Goal: Information Seeking & Learning: Learn about a topic

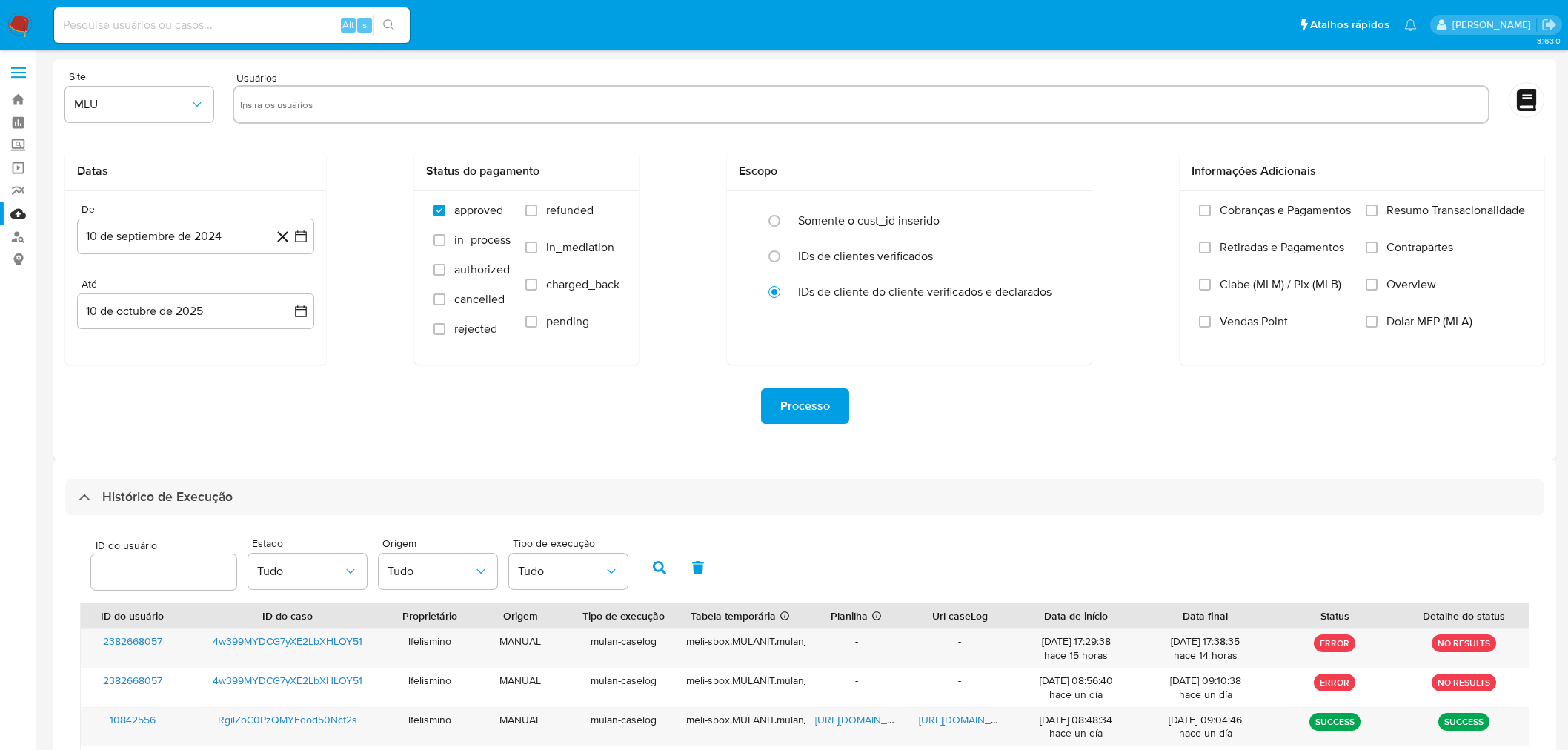
scroll to position [408, 0]
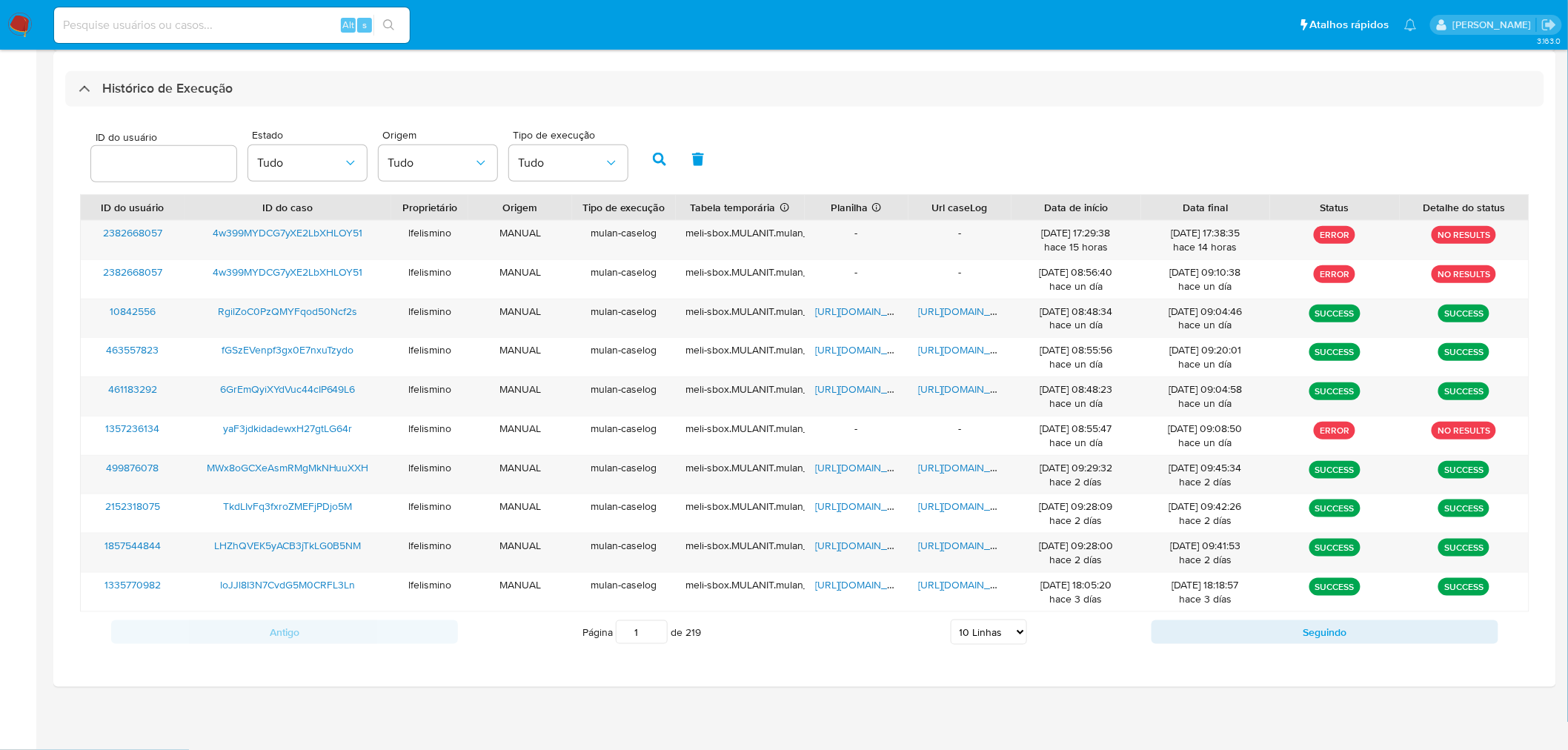
drag, startPoint x: 994, startPoint y: 636, endPoint x: 995, endPoint y: 628, distance: 8.1
click at [994, 636] on select "5 Linhas 10 Linhas 20 Linhas 25 Linhas 50 Linhas 100 Linhas" at bounding box center [989, 632] width 77 height 26
select select "50"
click at [951, 621] on select "5 Linhas 10 Linhas 20 Linhas 25 Linhas 50 Linhas 100 Linhas" at bounding box center [989, 632] width 77 height 26
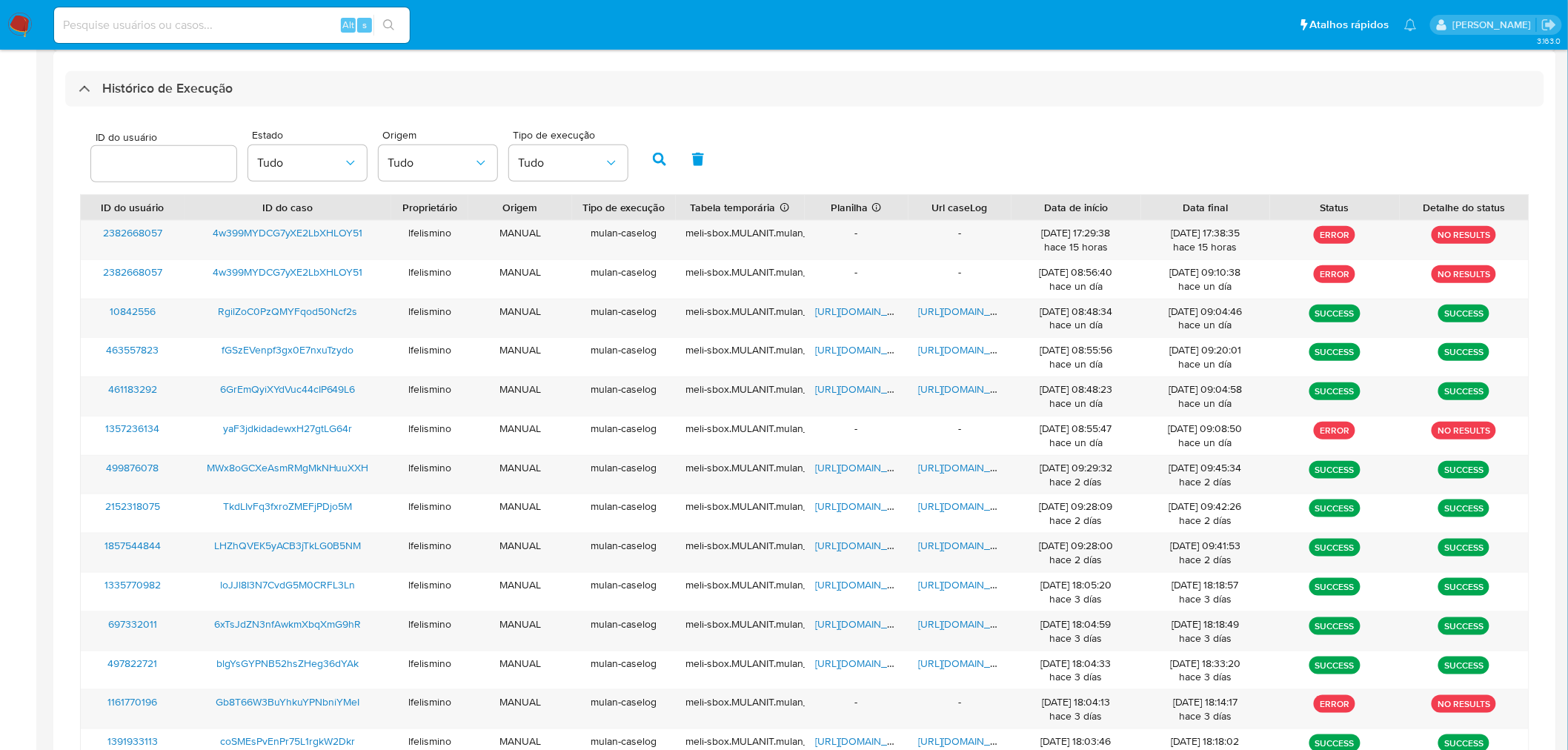
scroll to position [1482, 0]
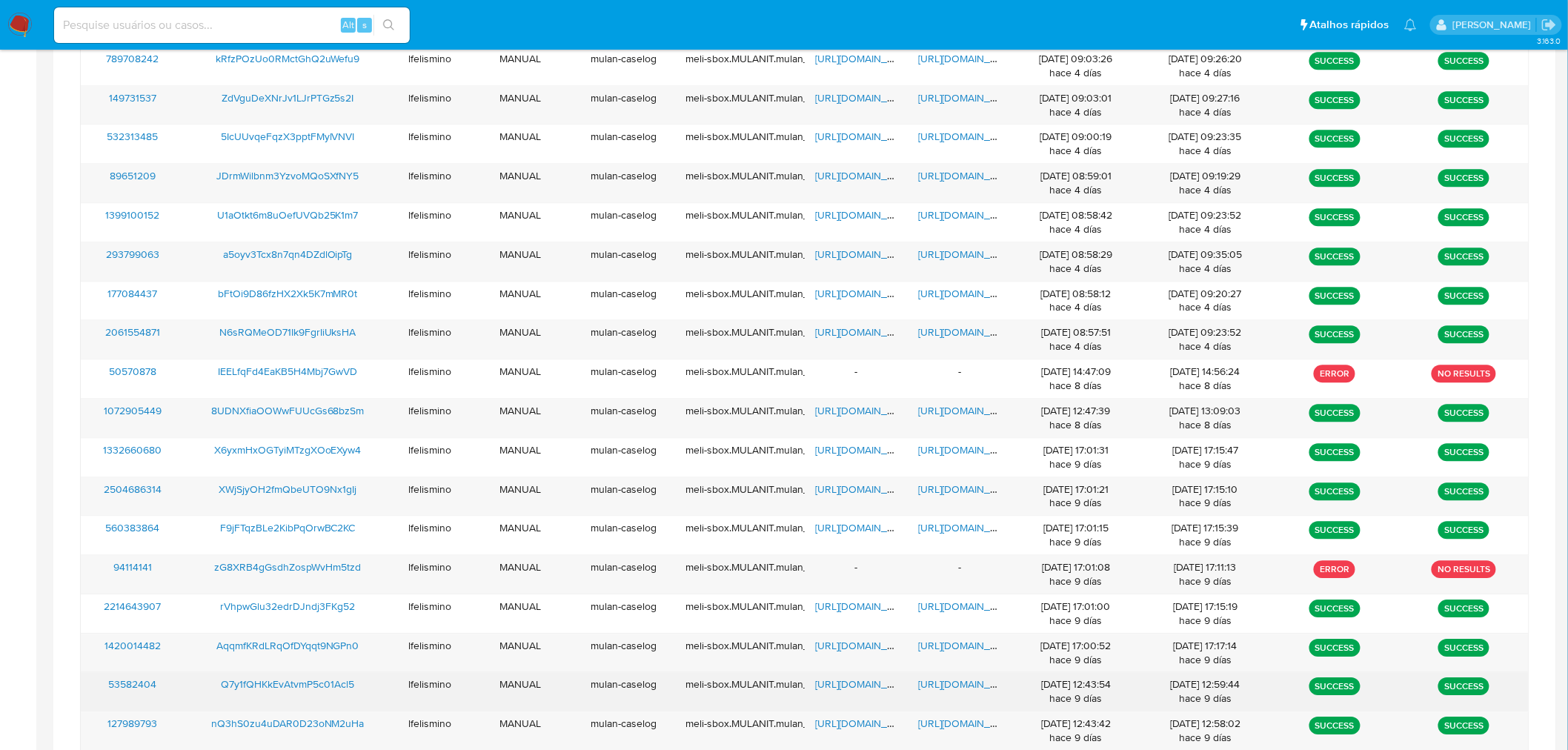
click at [934, 700] on div "https://docs.google.com/document/d/1pXFlhLDTT3JWFafU3XFZSbhWwirm_ktc08jq8AIFPTQ…" at bounding box center [960, 691] width 104 height 38
click at [943, 691] on span "https://docs.google.com/document/d/1pXFlhLDTT3JWFafU3XFZSbhWwirm_ktc08jq8AIFPTQ…" at bounding box center [970, 684] width 102 height 15
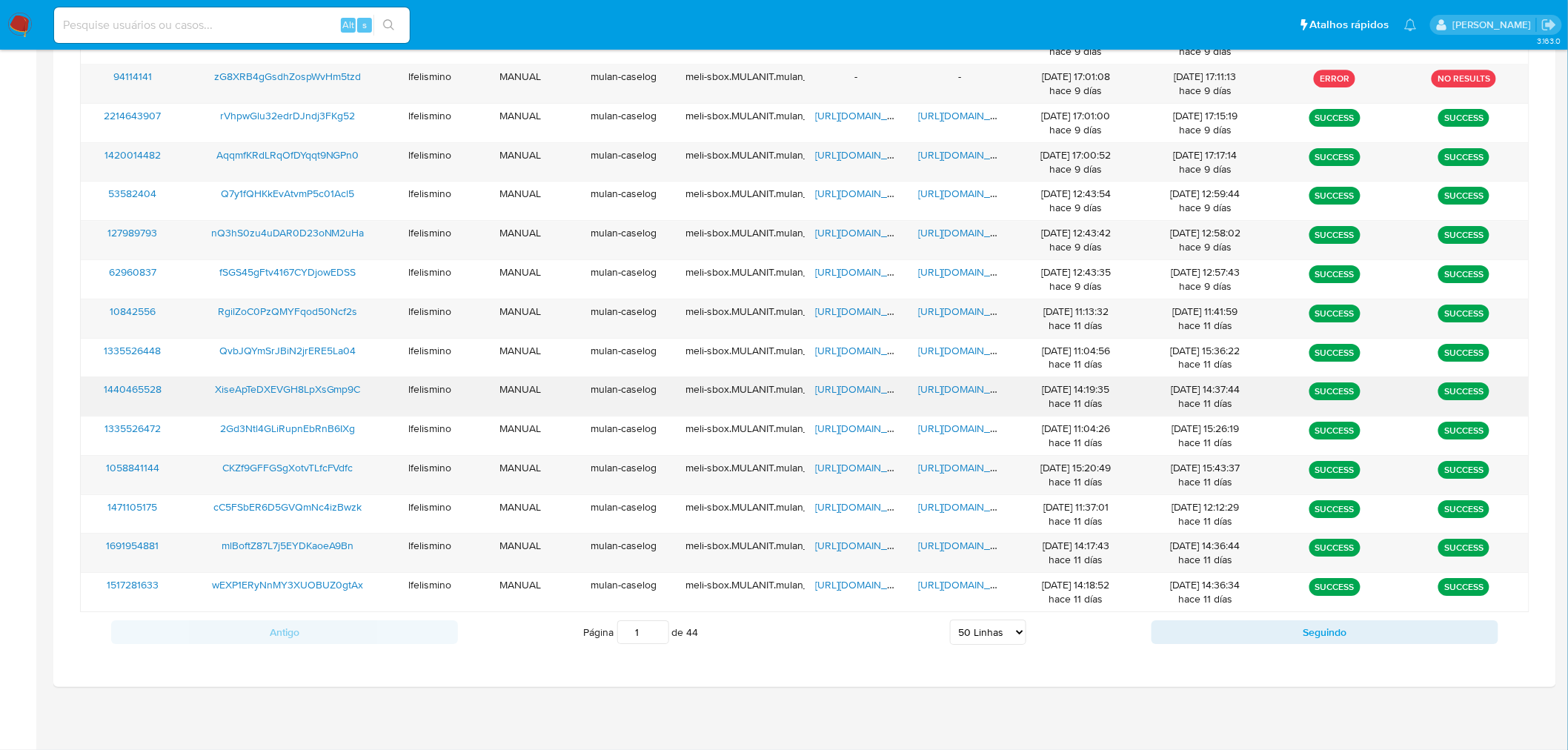
scroll to position [619, 0]
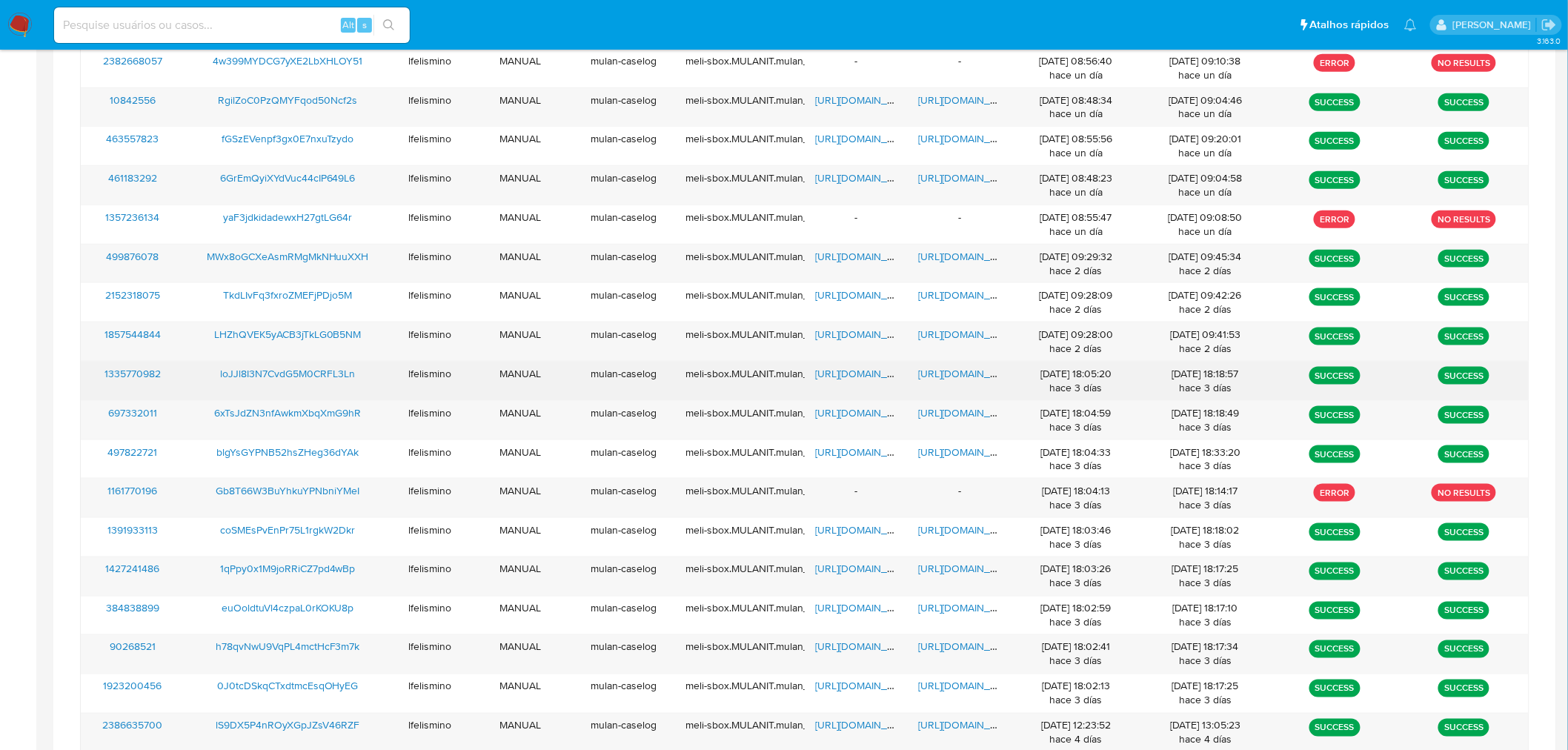
click at [945, 372] on span "https://docs.google.com/document/d/12Kle6WIy2Nc35P8cyTlhYEhVeh_w9VrCOxWPcZO_l1o…" at bounding box center [970, 374] width 102 height 15
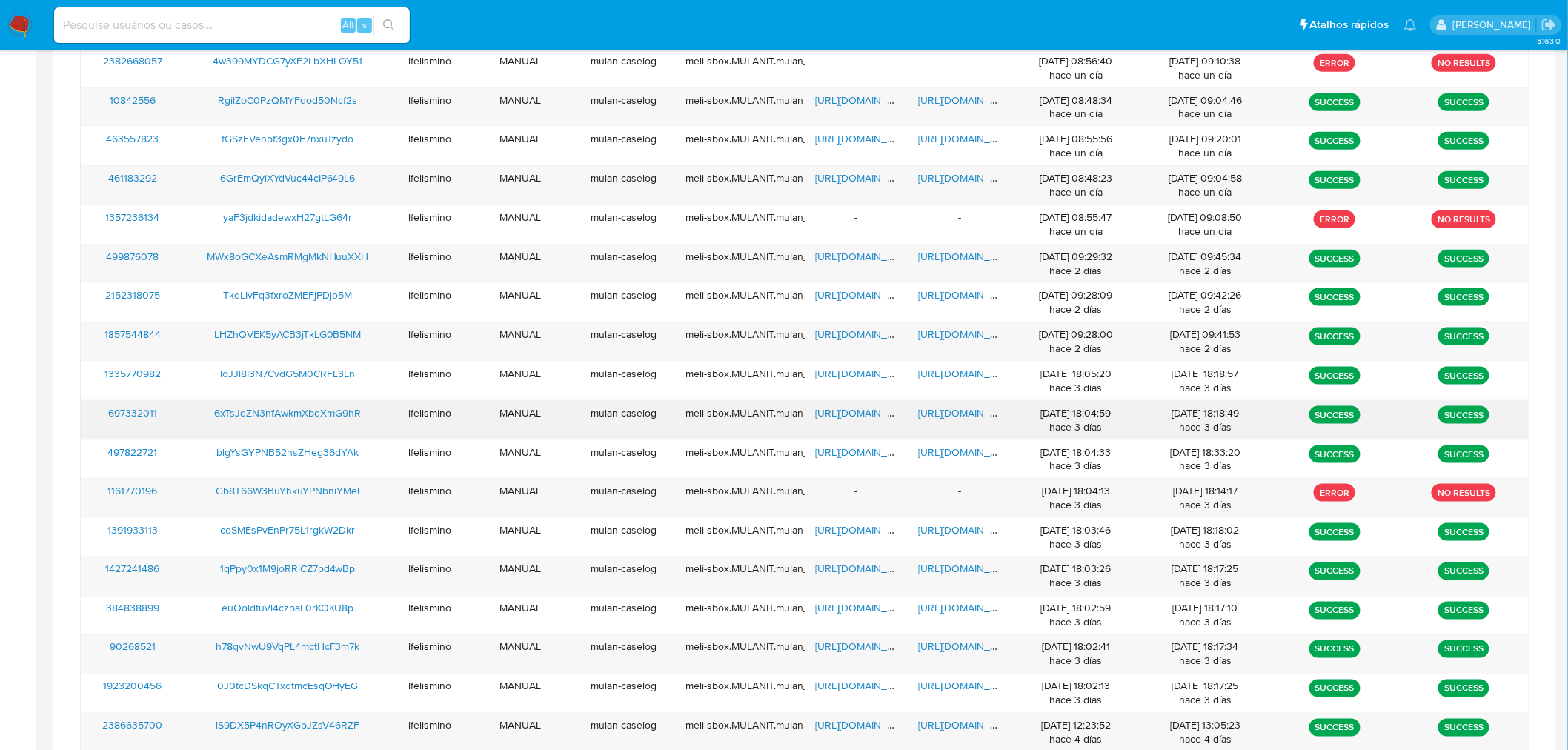
click at [985, 420] on span "https://docs.google.com/document/d/16qISFio5YATVVXHxep1HtgN-4ohEqA41cJnQZEuxiyY…" at bounding box center [970, 413] width 102 height 15
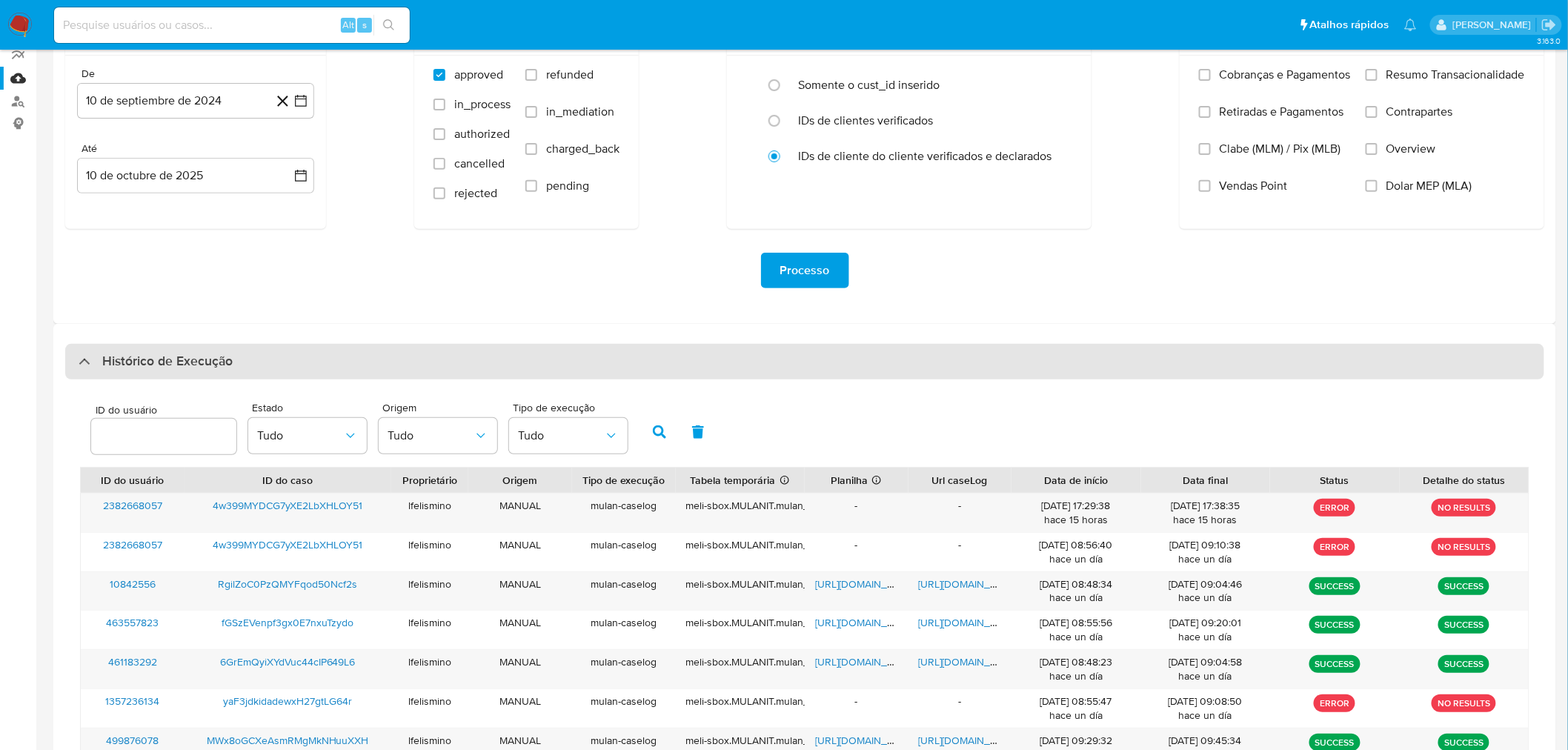
scroll to position [164, 0]
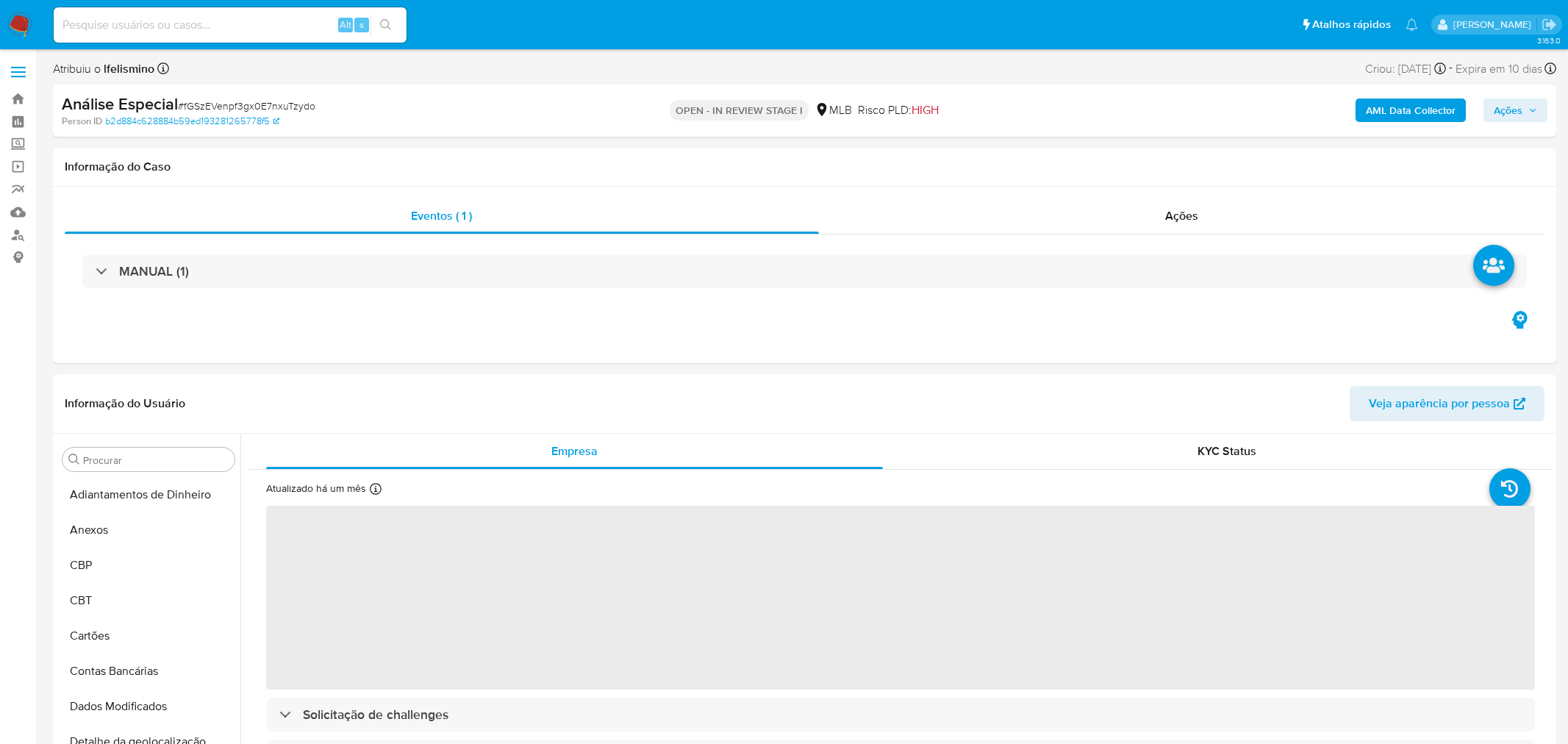
select select "10"
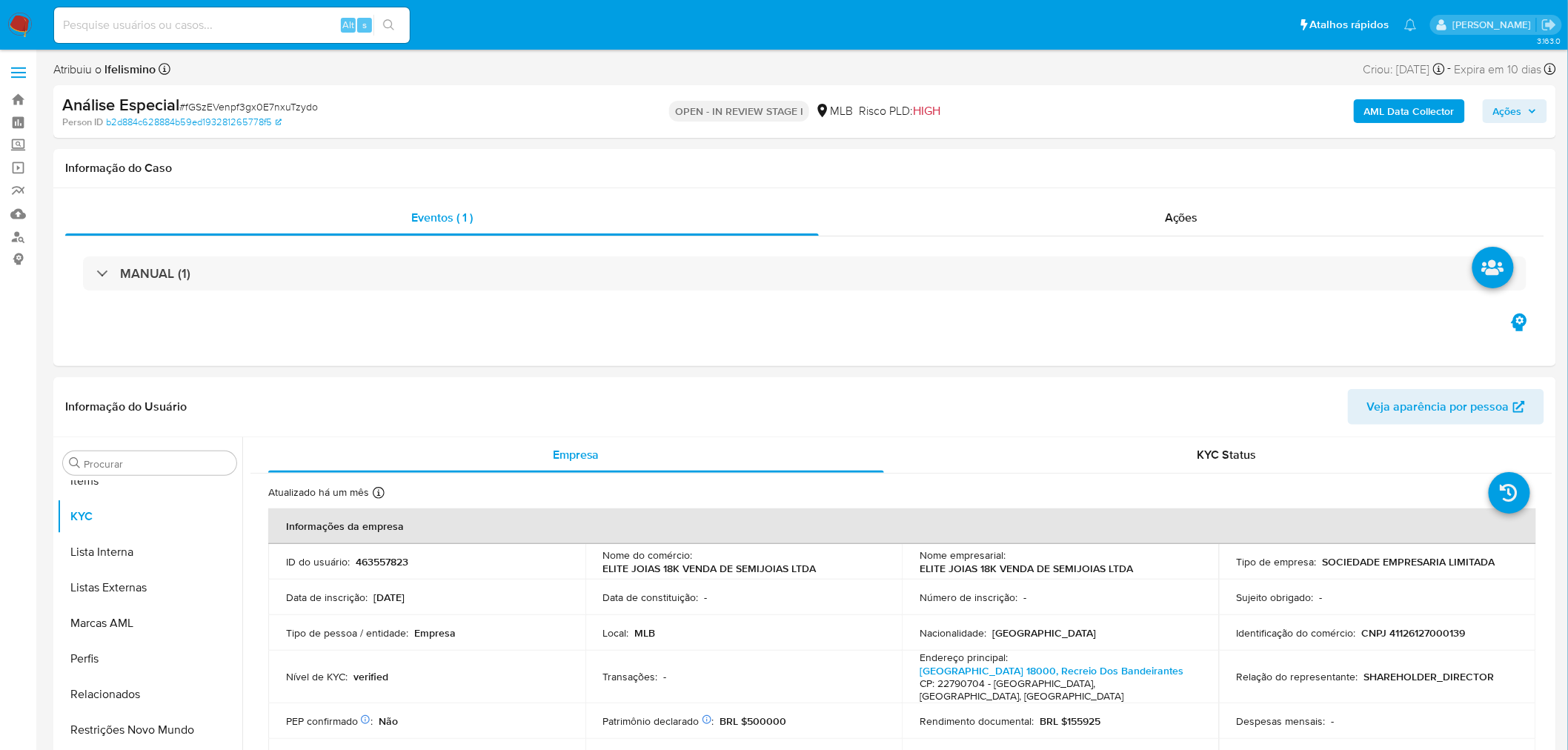
scroll to position [803, 0]
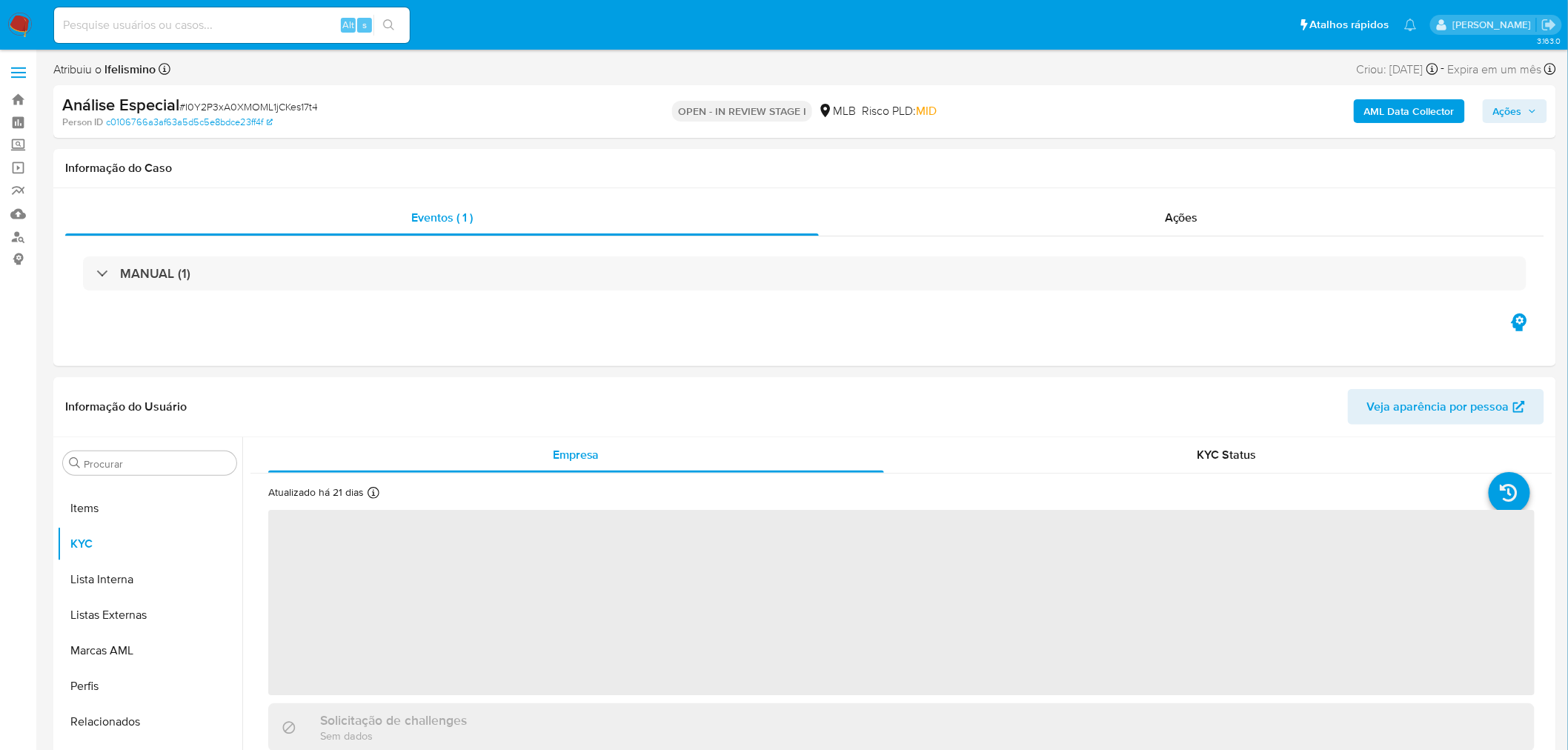
scroll to position [803, 0]
select select "10"
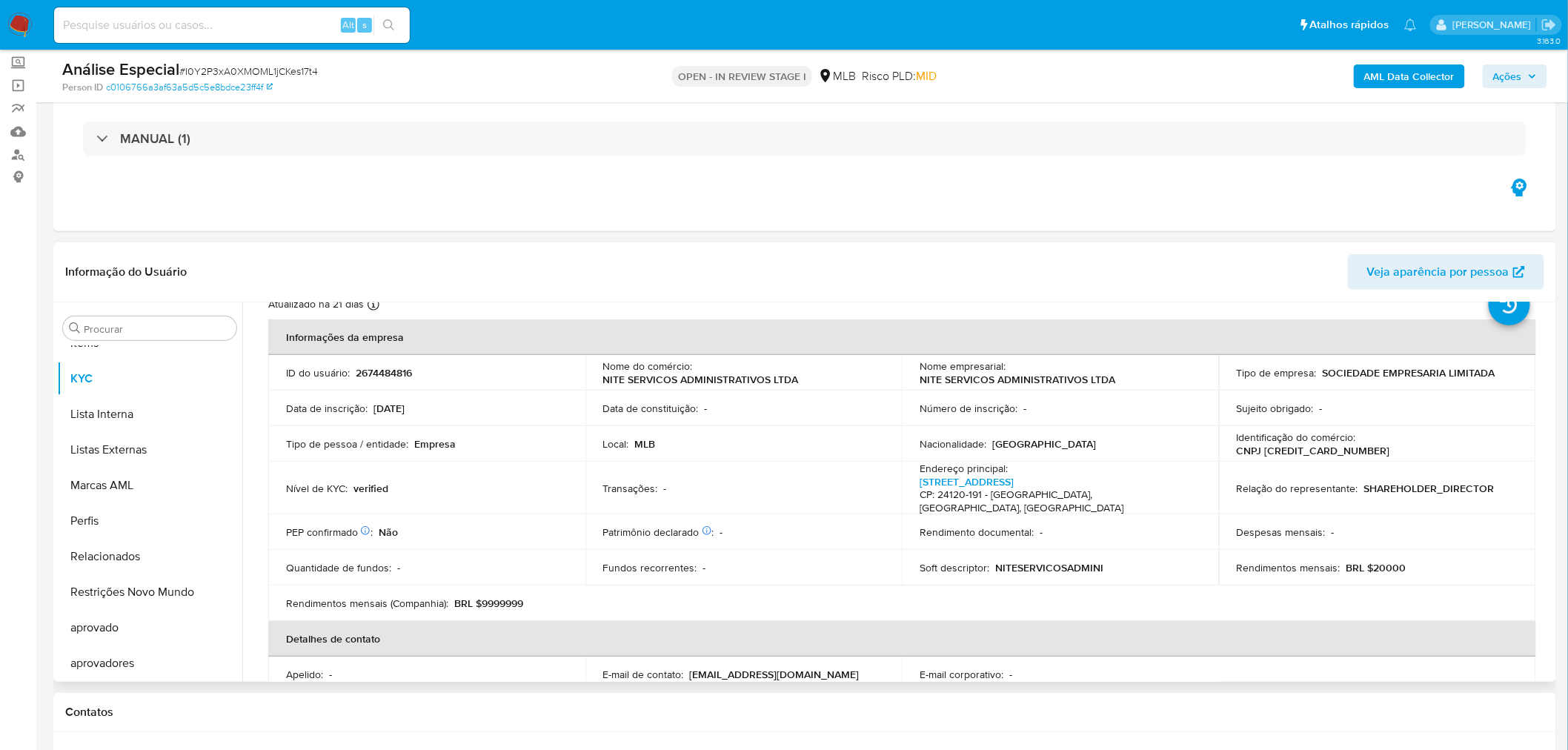
scroll to position [83, 0]
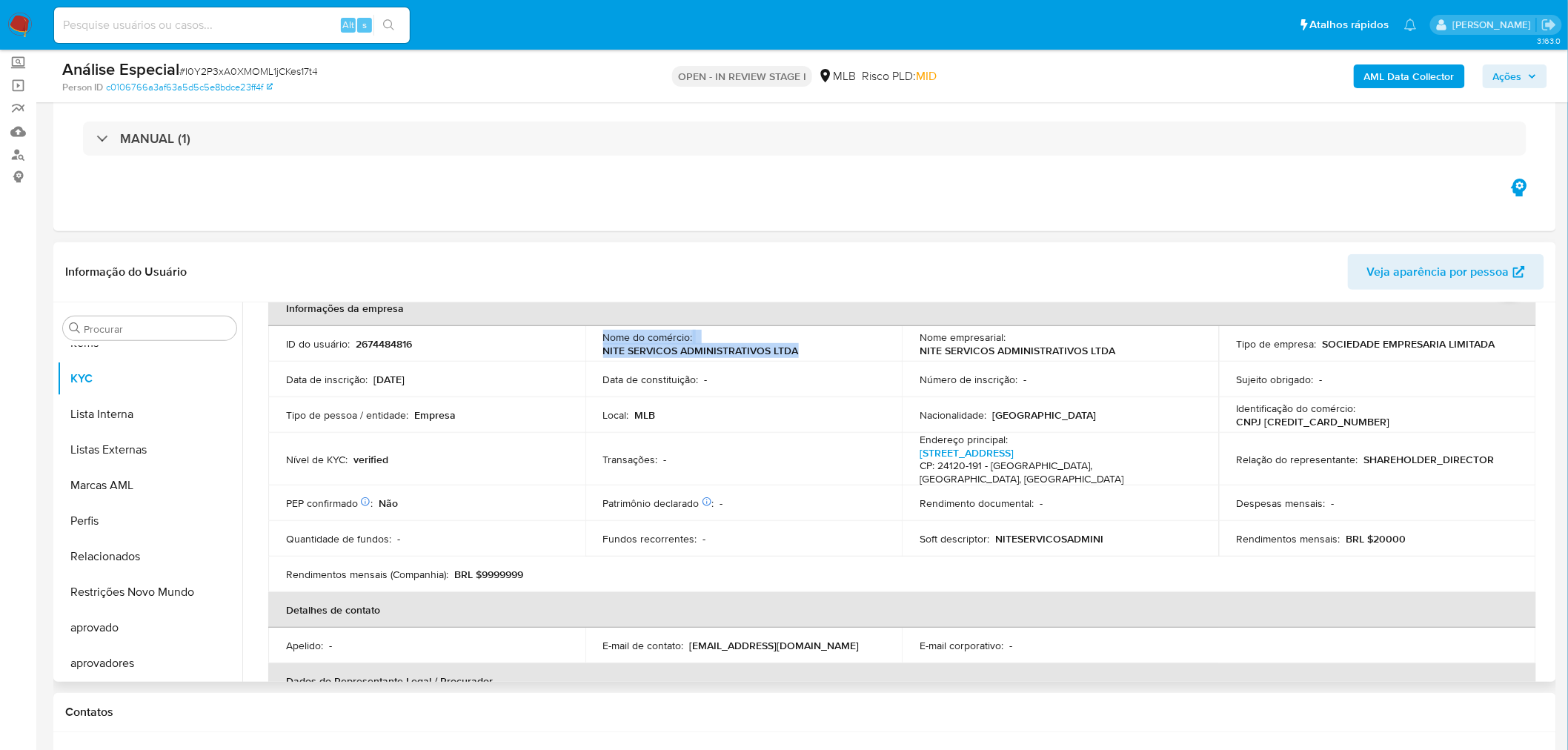
drag, startPoint x: 592, startPoint y: 343, endPoint x: 810, endPoint y: 354, distance: 218.3
click at [810, 354] on td "Nome do comércio : NITE SERVICOS ADMINISTRATIVOS LTDA" at bounding box center [744, 343] width 317 height 35
click at [810, 354] on div "Nome do comércio : NITE SERVICOS ADMINISTRATIVOS LTDA" at bounding box center [743, 344] width 282 height 27
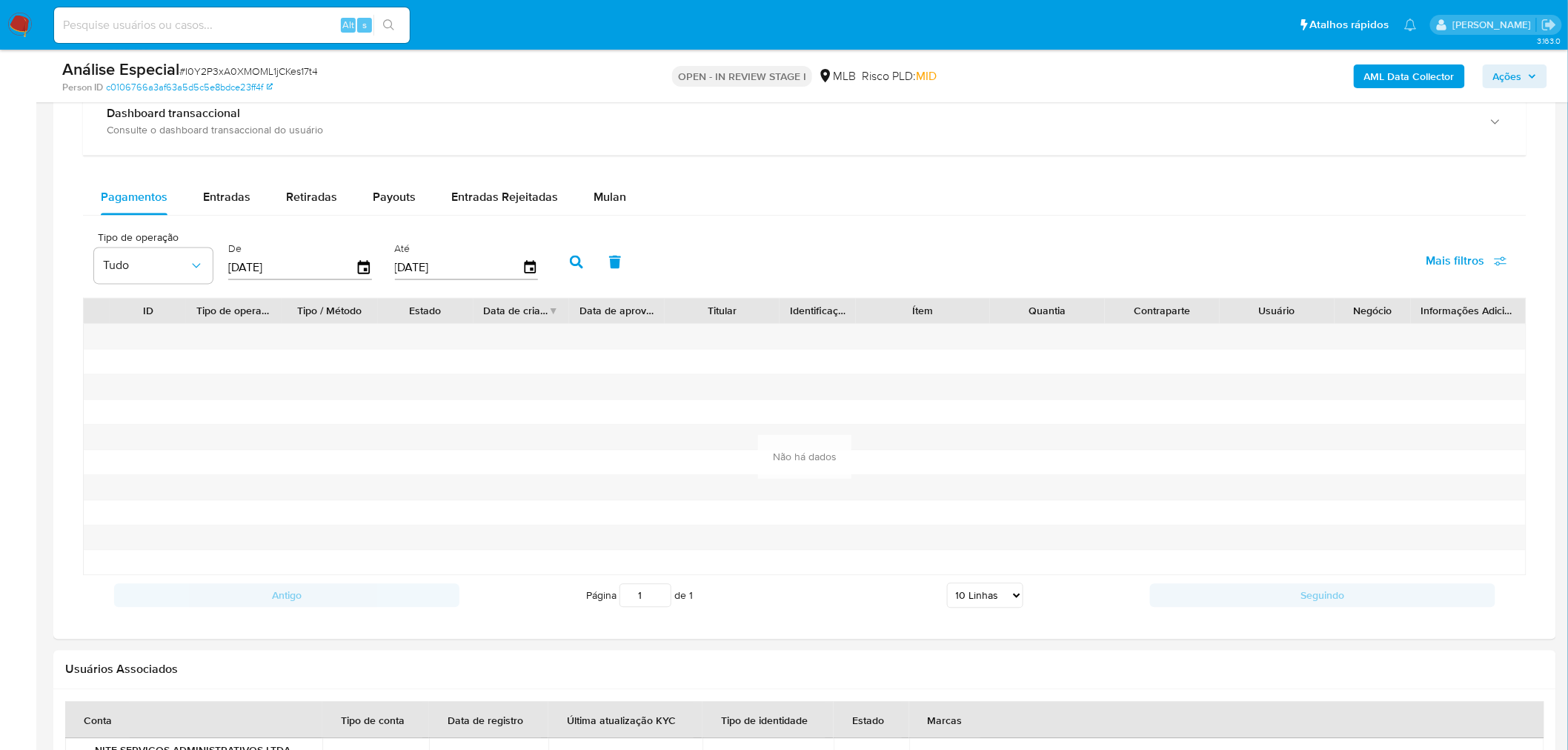
scroll to position [1070, 0]
drag, startPoint x: 220, startPoint y: 218, endPoint x: 221, endPoint y: 208, distance: 10.0
click at [220, 218] on div "Pagamentos Entradas Retiradas Payouts Entradas Rejeitadas Mulan Tipo de operaçã…" at bounding box center [805, 397] width 1443 height 435
click at [222, 205] on div "Entradas" at bounding box center [226, 197] width 47 height 35
select select "10"
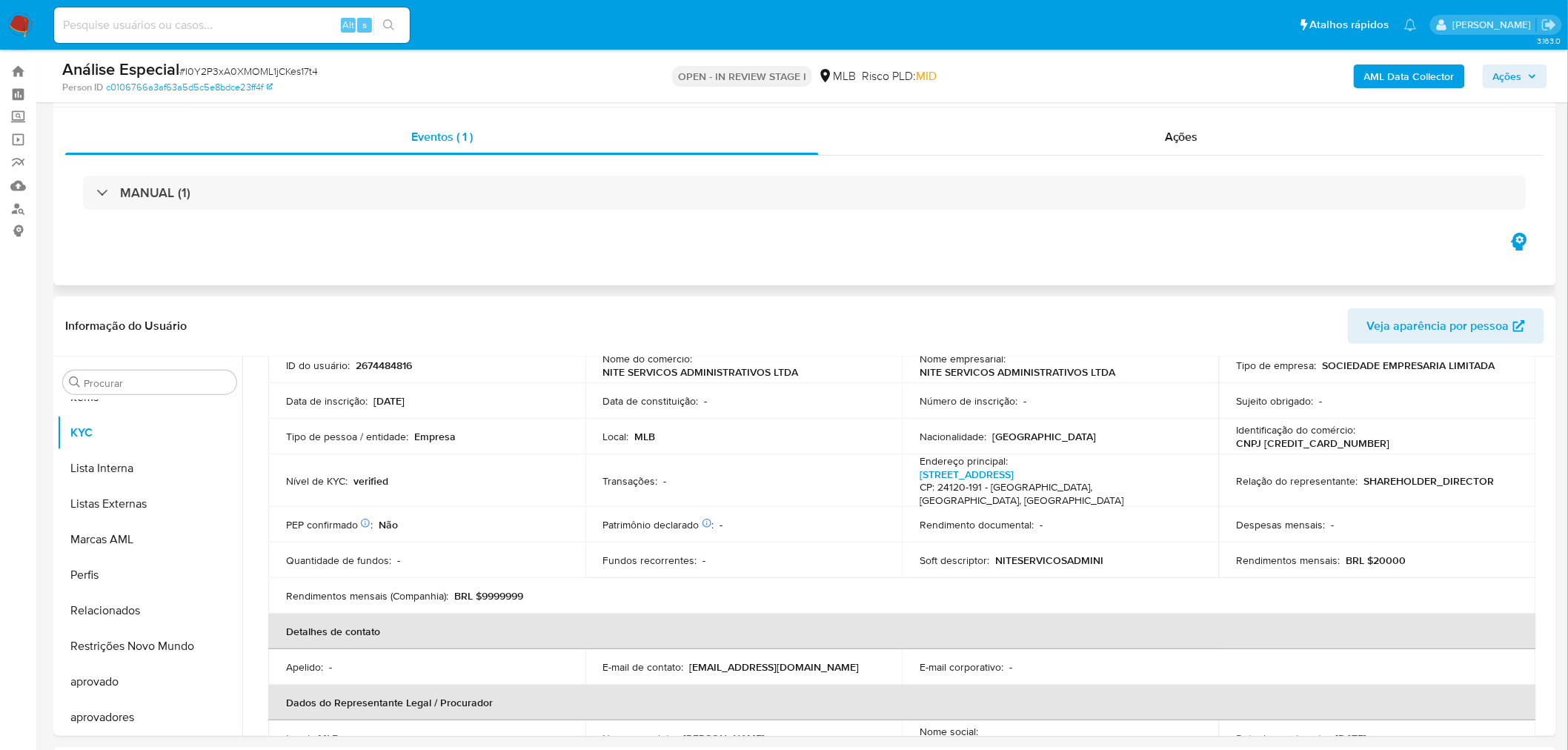
scroll to position [0, 0]
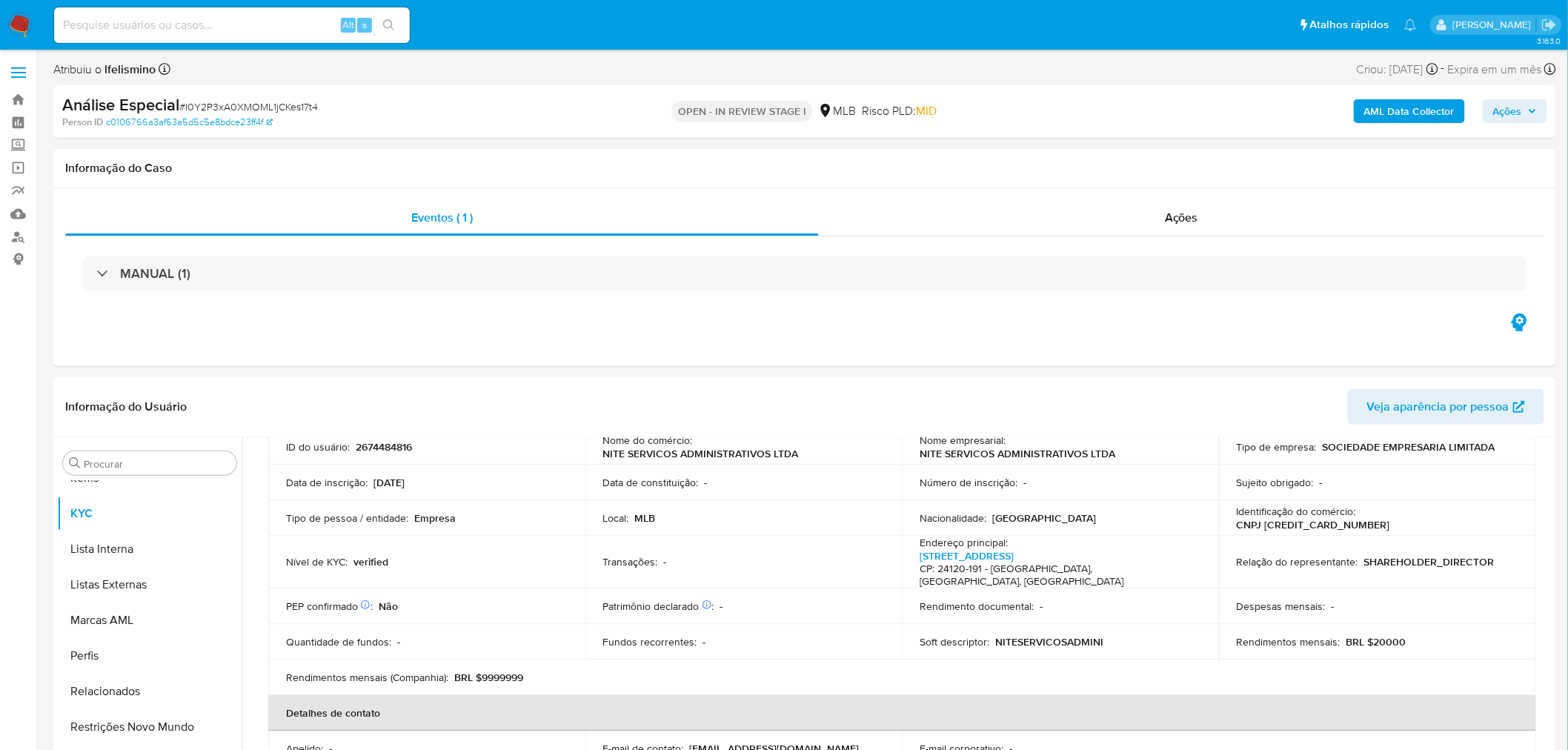
click at [231, 105] on span "# I0Y2P3xA0XMOML1jCKes17t4" at bounding box center [249, 107] width 139 height 15
click at [232, 105] on span "# I0Y2P3xA0XMOML1jCKes17t4" at bounding box center [249, 107] width 139 height 15
copy span "I0Y2P3xA0XMOML1jCKes17t4"
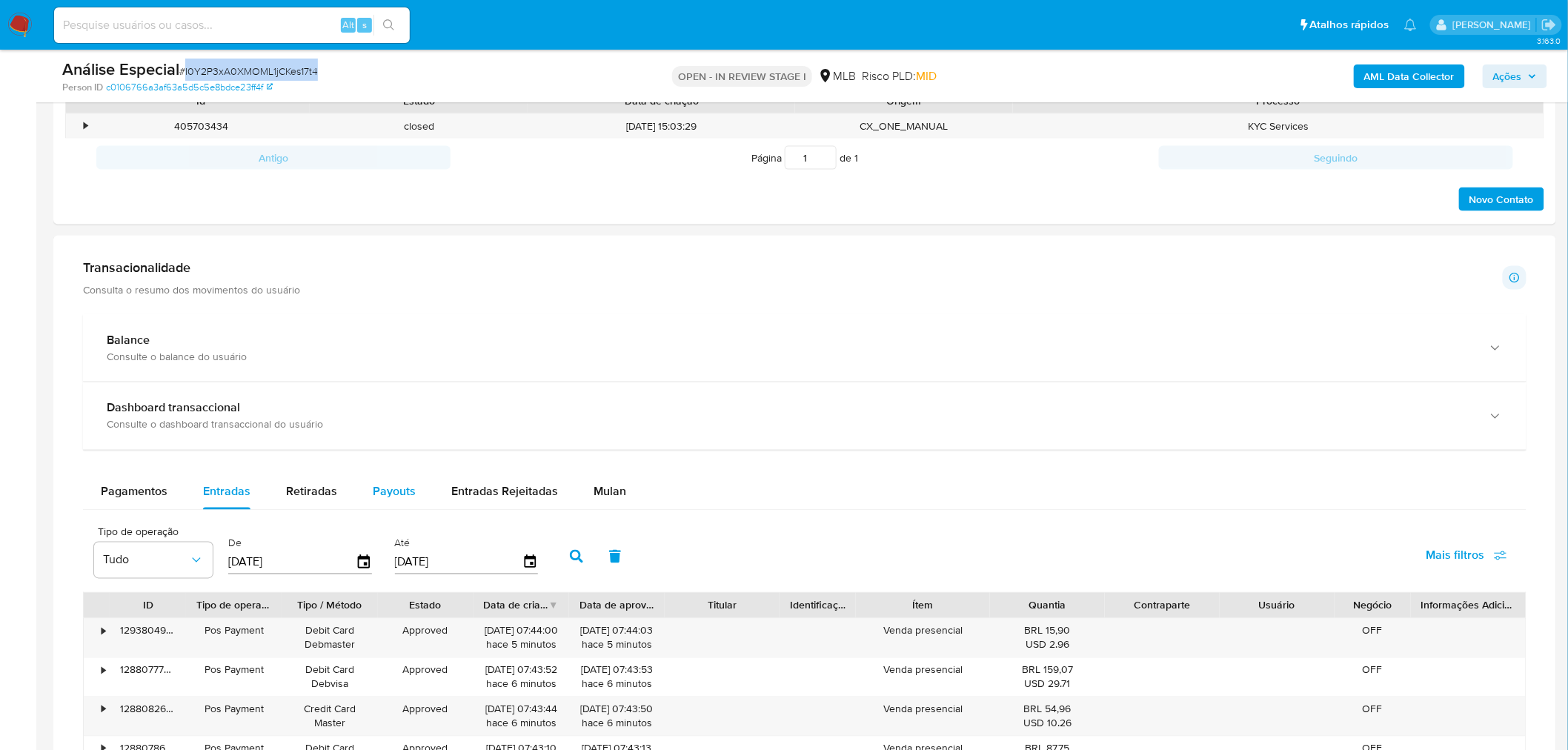
scroll to position [905, 0]
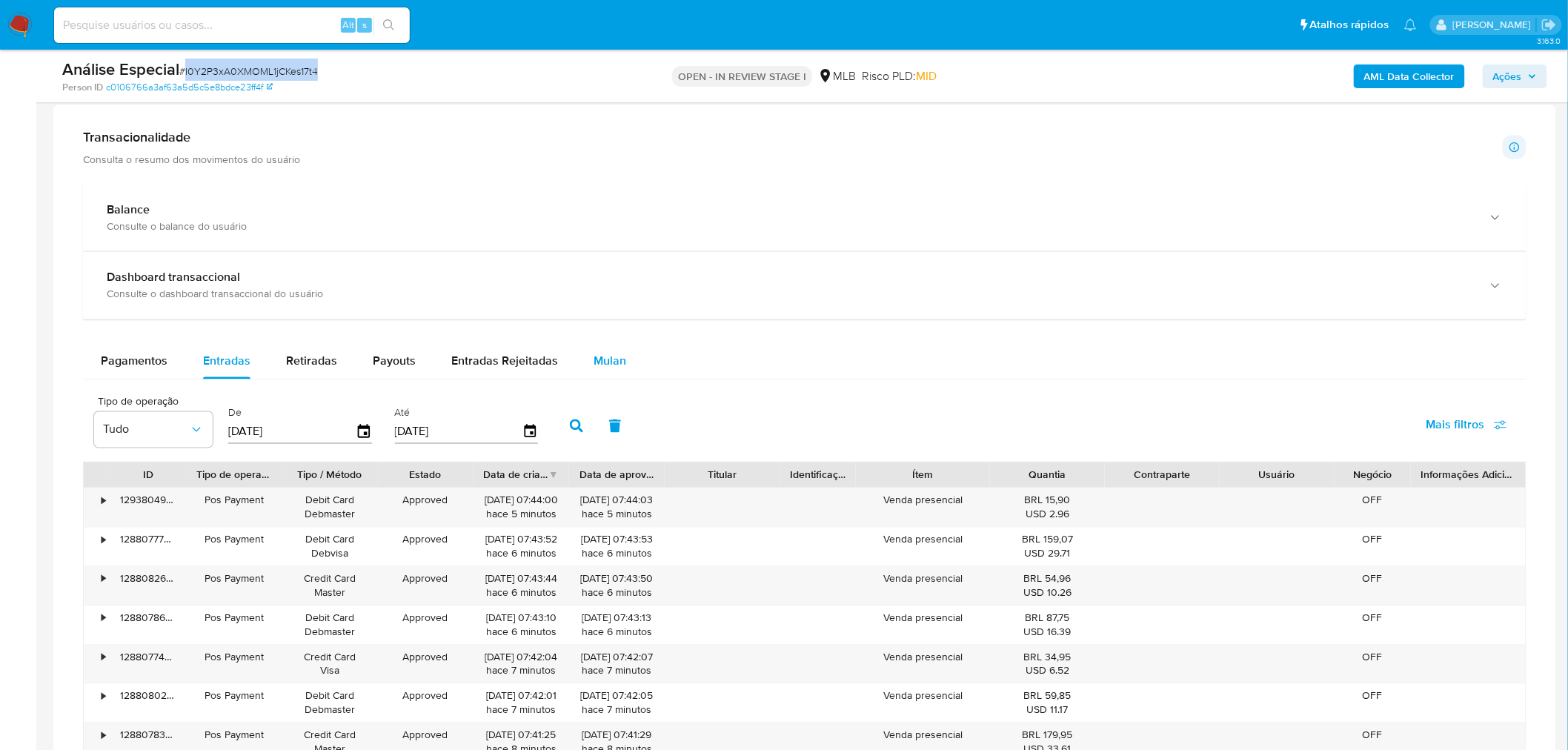
click at [608, 364] on span "Mulan" at bounding box center [609, 361] width 32 height 17
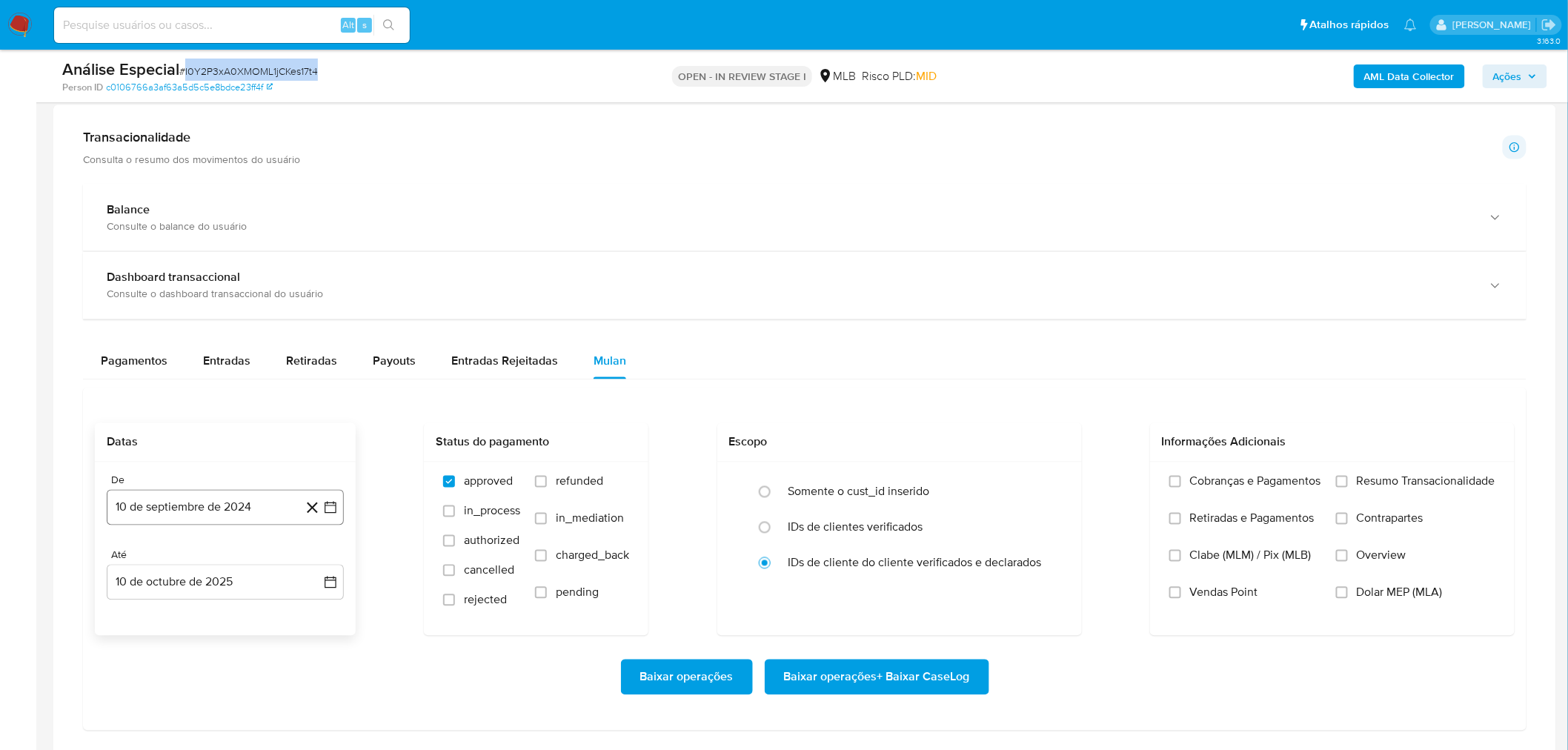
click at [252, 511] on button "10 de septiembre de 2024" at bounding box center [225, 507] width 237 height 35
click at [237, 254] on span "septiembre 2024" at bounding box center [218, 253] width 90 height 15
click at [304, 267] on div "2024" at bounding box center [224, 265] width 198 height 18
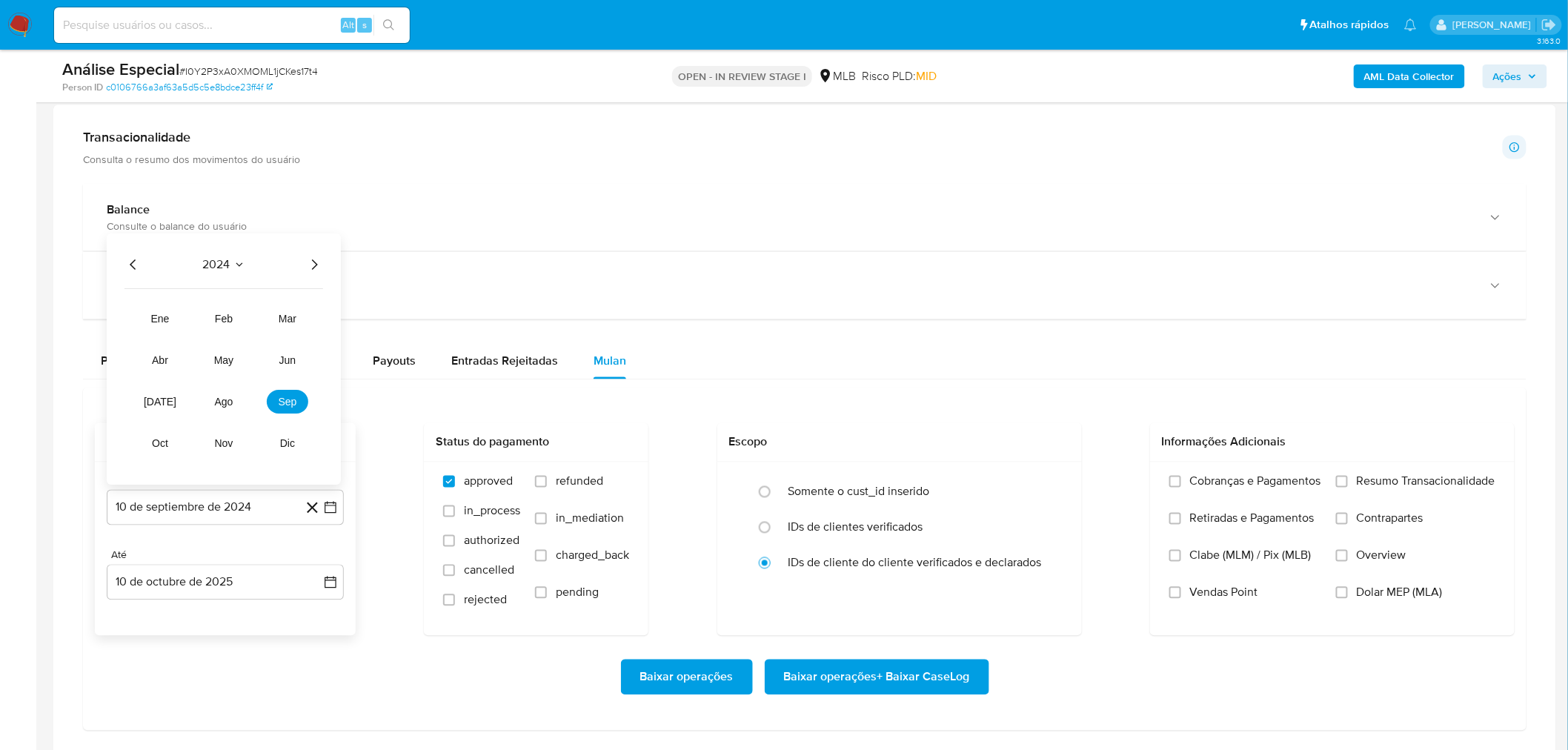
click at [312, 267] on icon "Año siguiente" at bounding box center [315, 265] width 18 height 18
click at [278, 411] on button "sep" at bounding box center [287, 402] width 41 height 24
click at [137, 339] on button "1" at bounding box center [137, 337] width 24 height 24
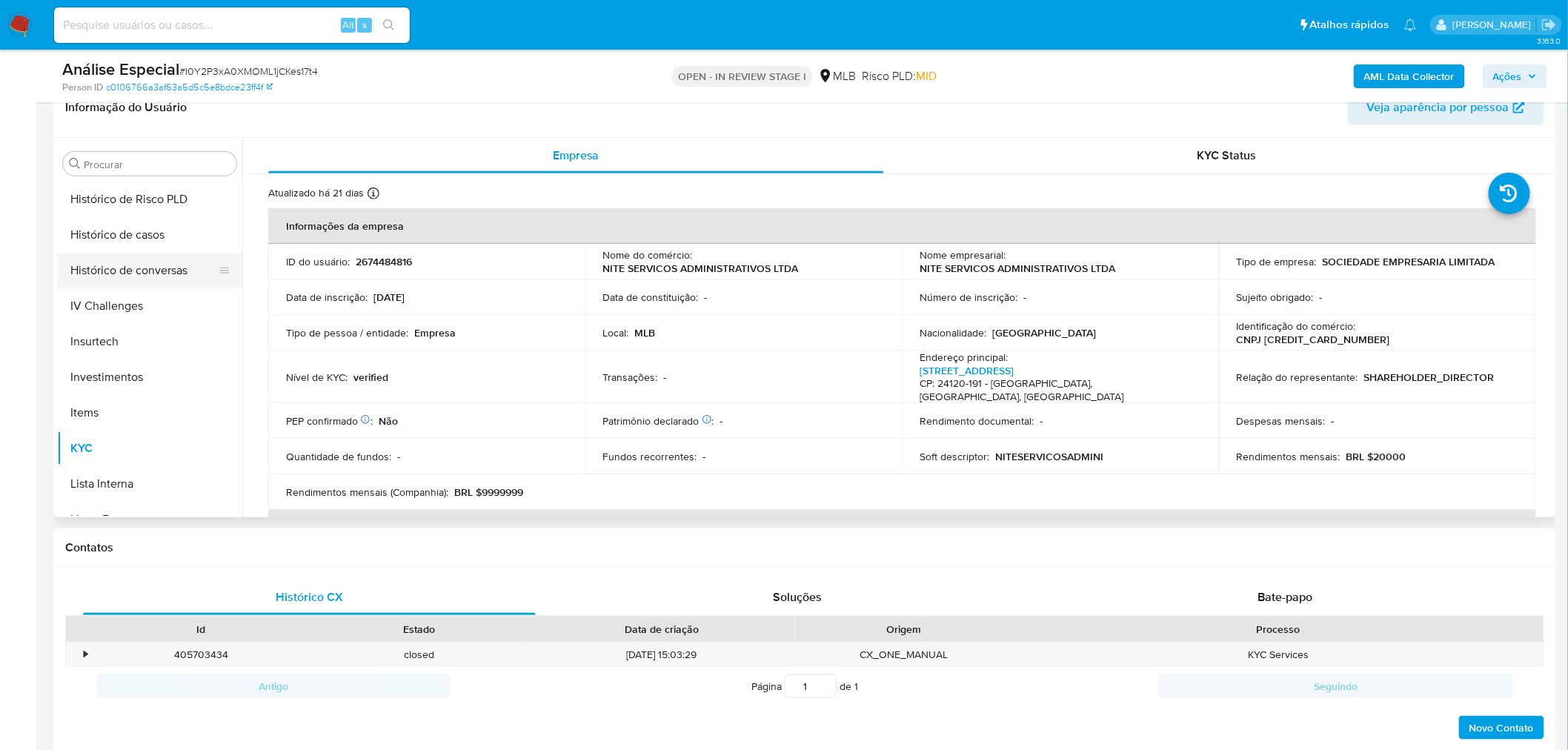
scroll to position [475, 0]
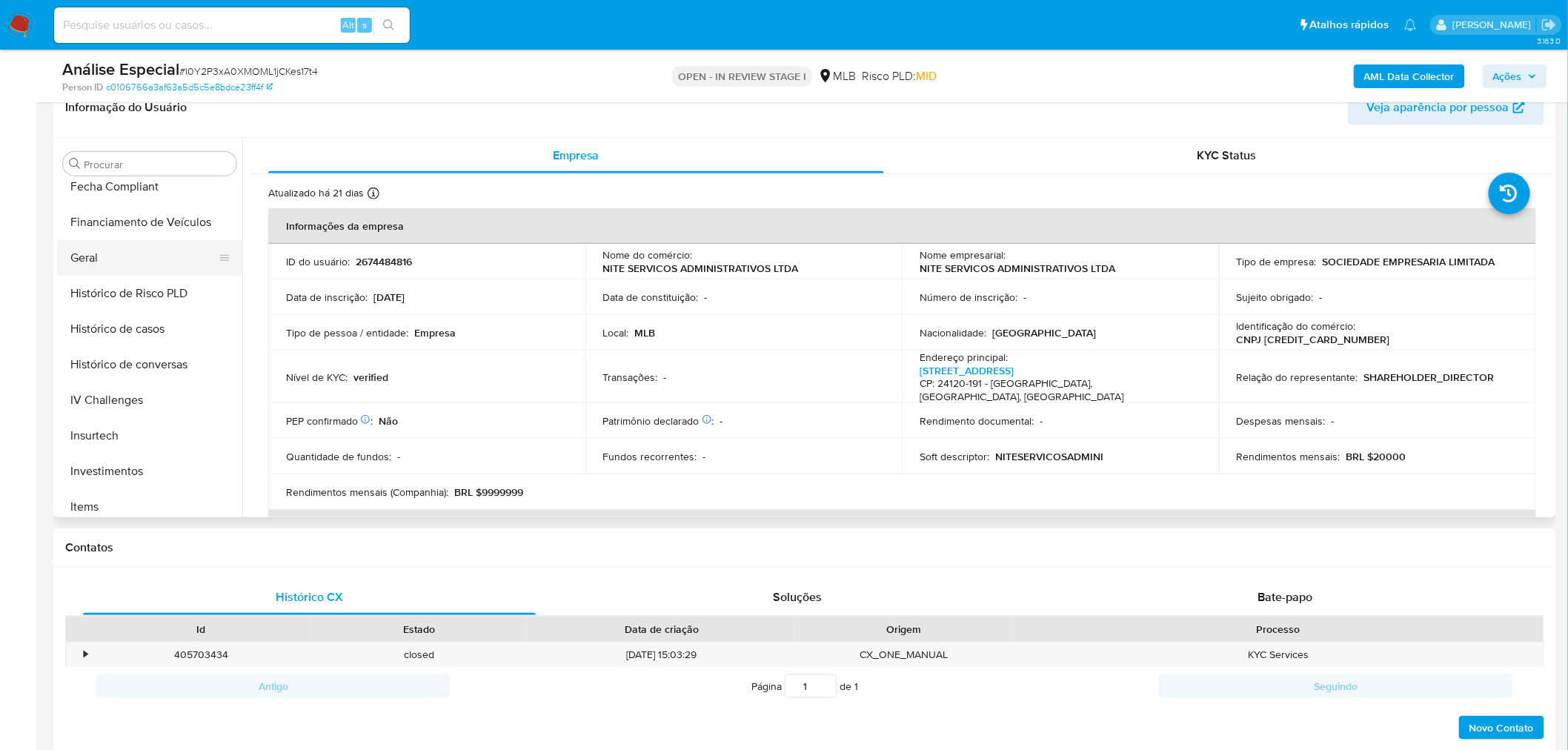
click at [134, 254] on button "Geral" at bounding box center [143, 258] width 173 height 35
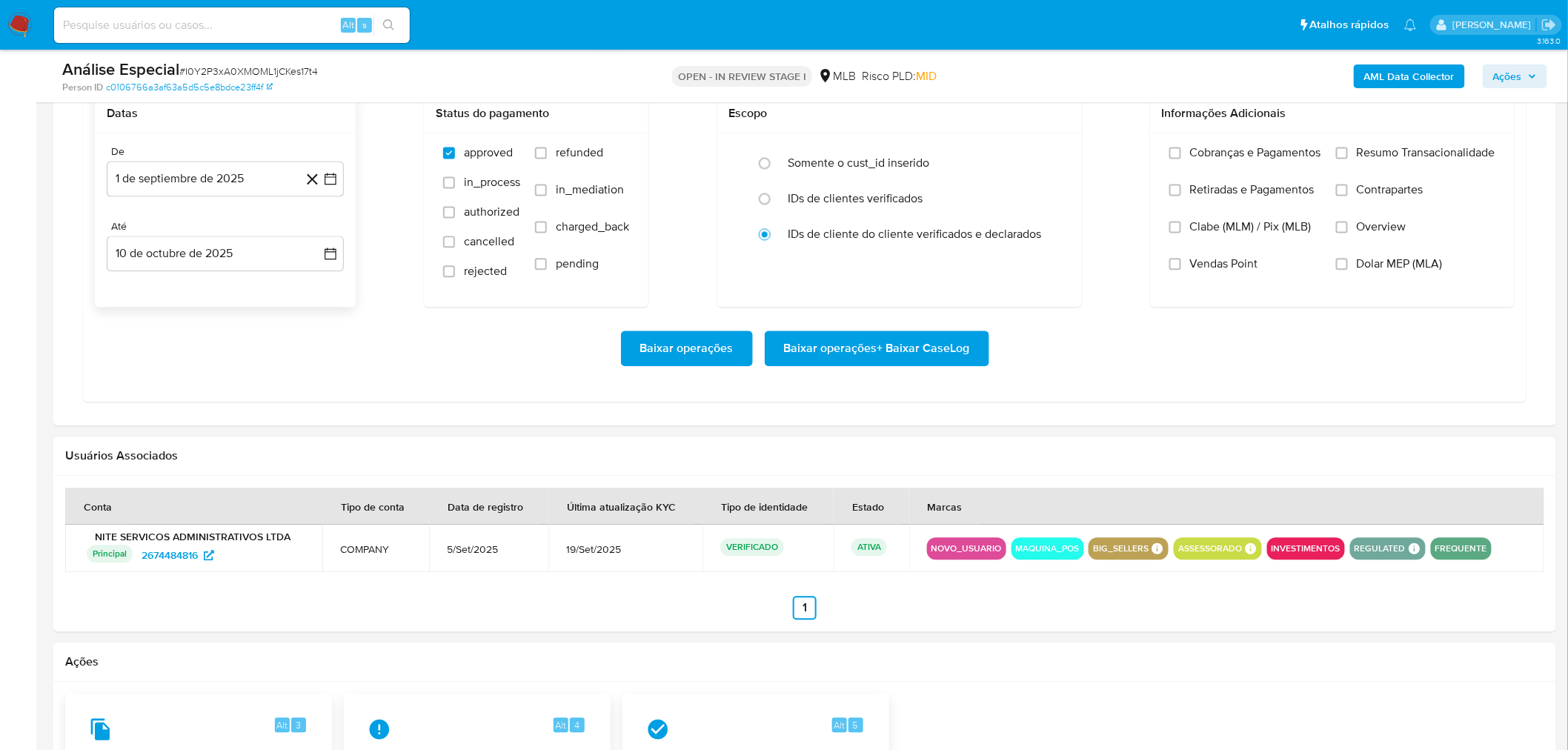
scroll to position [1399, 0]
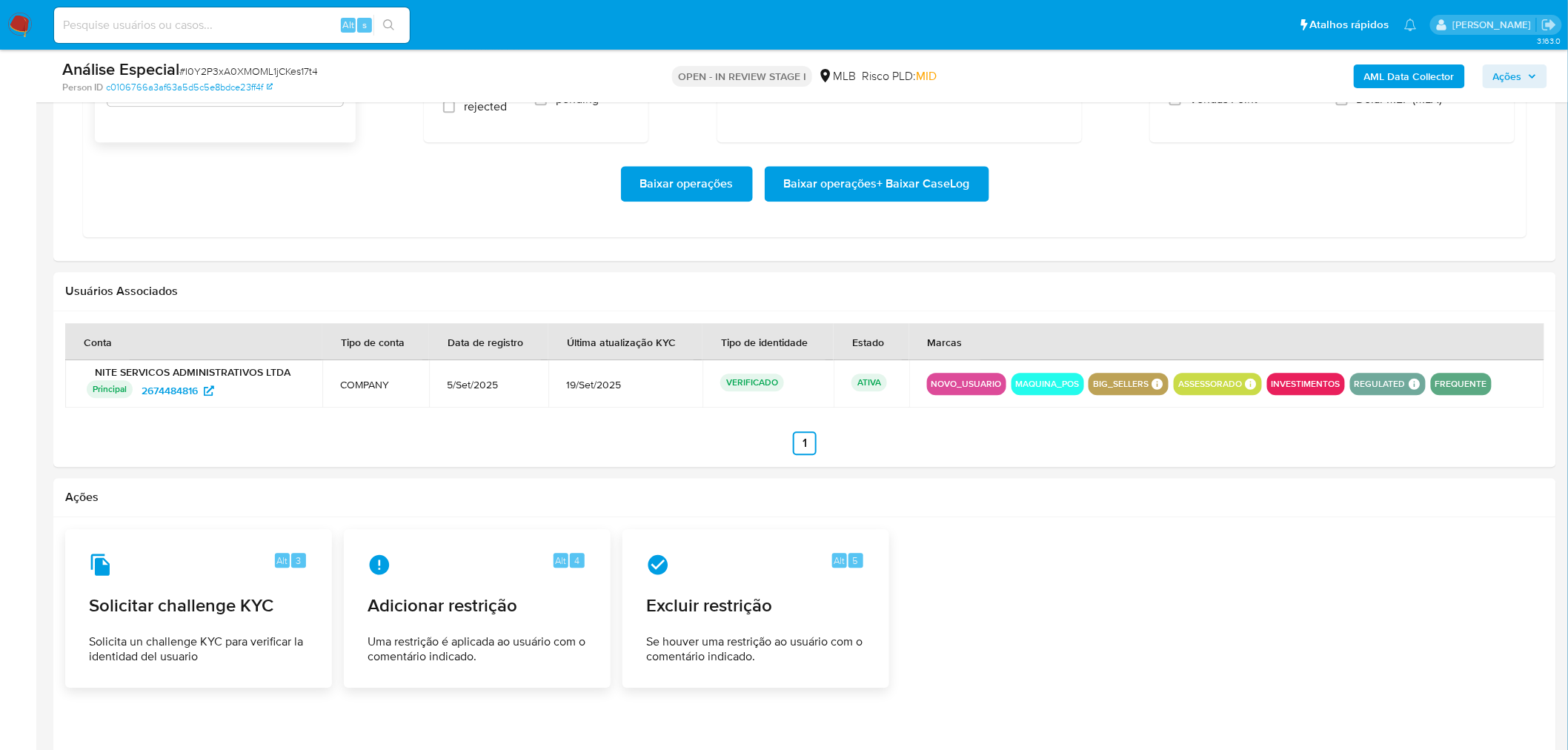
click at [915, 172] on span "Baixar operações + Baixar CaseLog" at bounding box center [877, 183] width 186 height 32
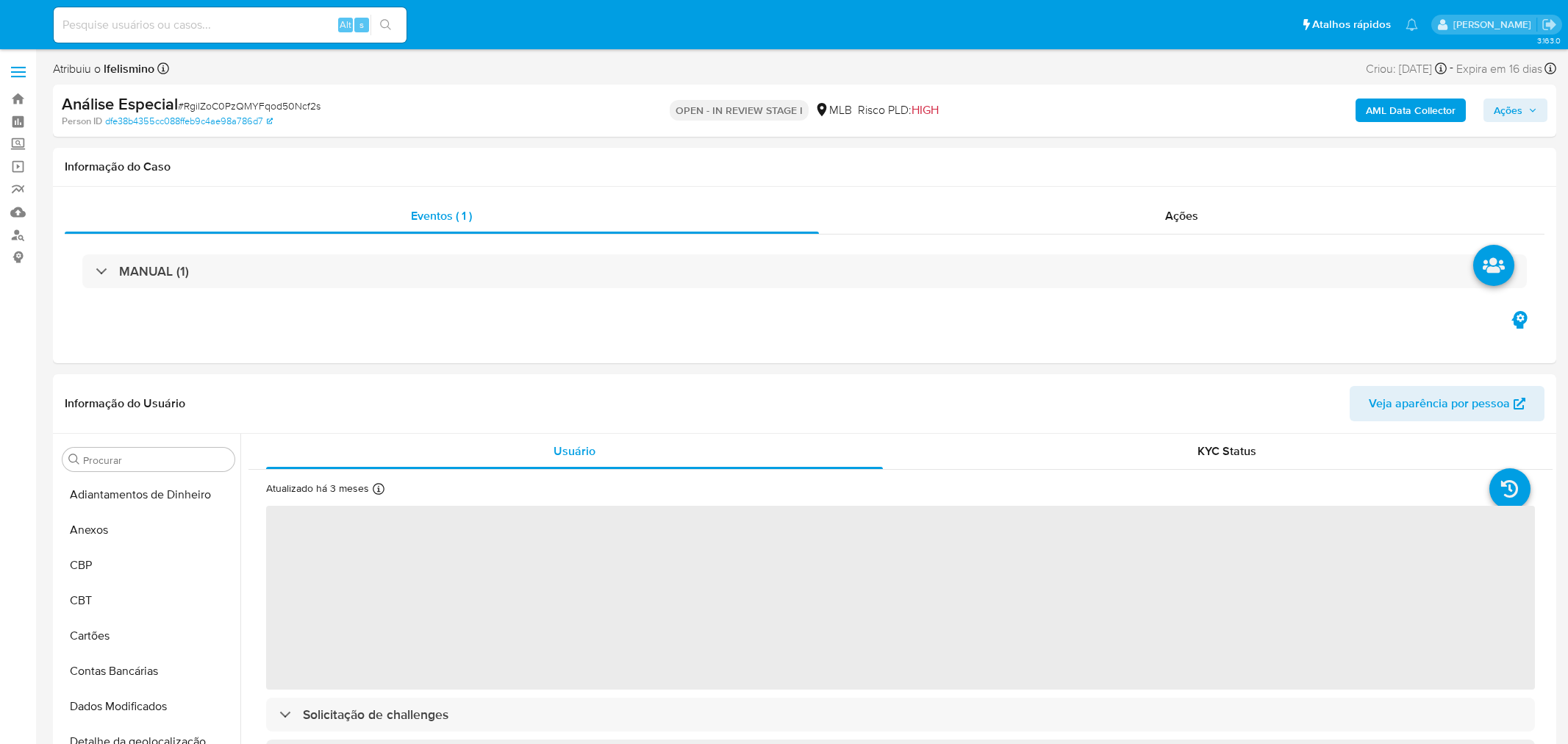
select select "10"
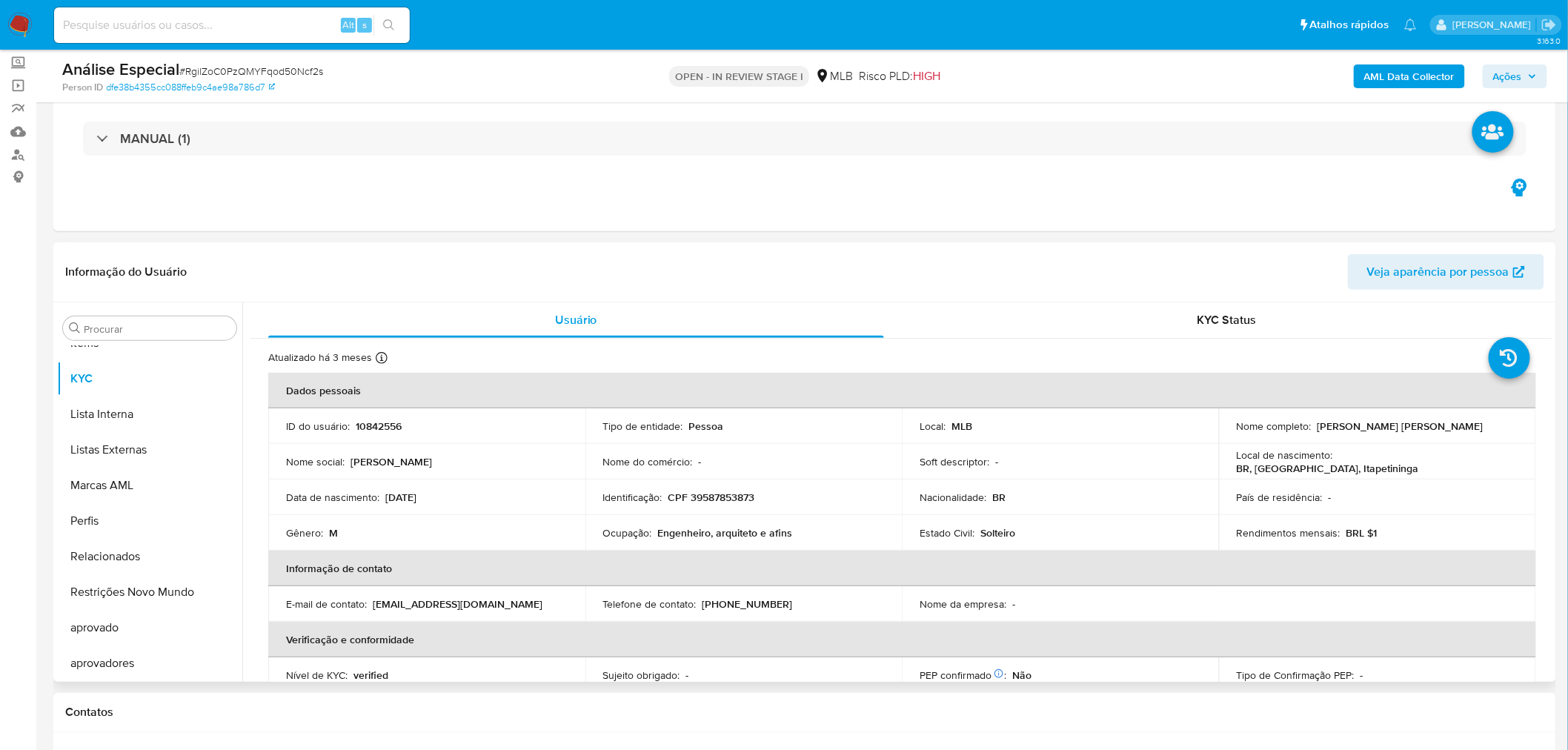
scroll to position [83, 0]
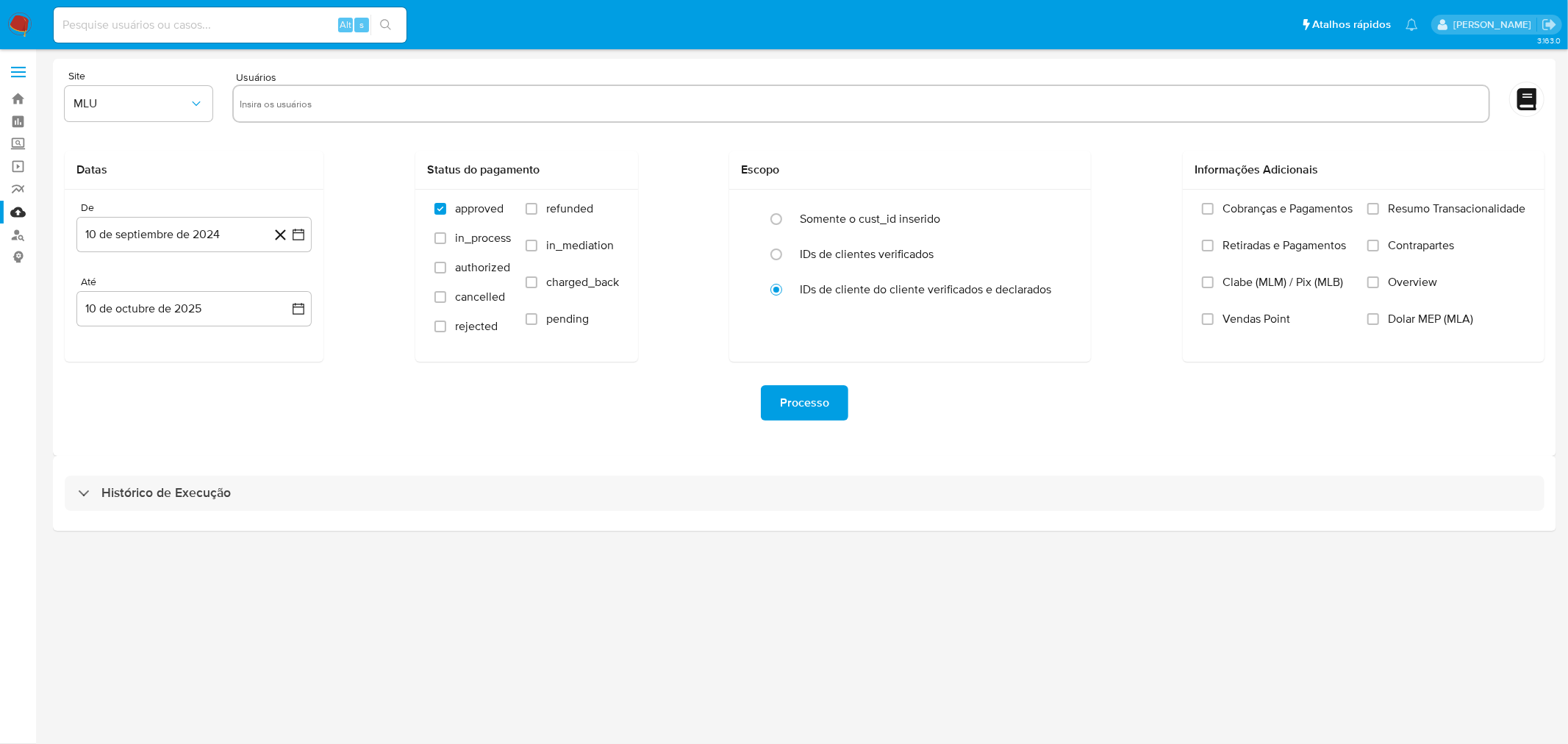
click at [377, 474] on div "Histórico de Execução" at bounding box center [804, 493] width 1503 height 75
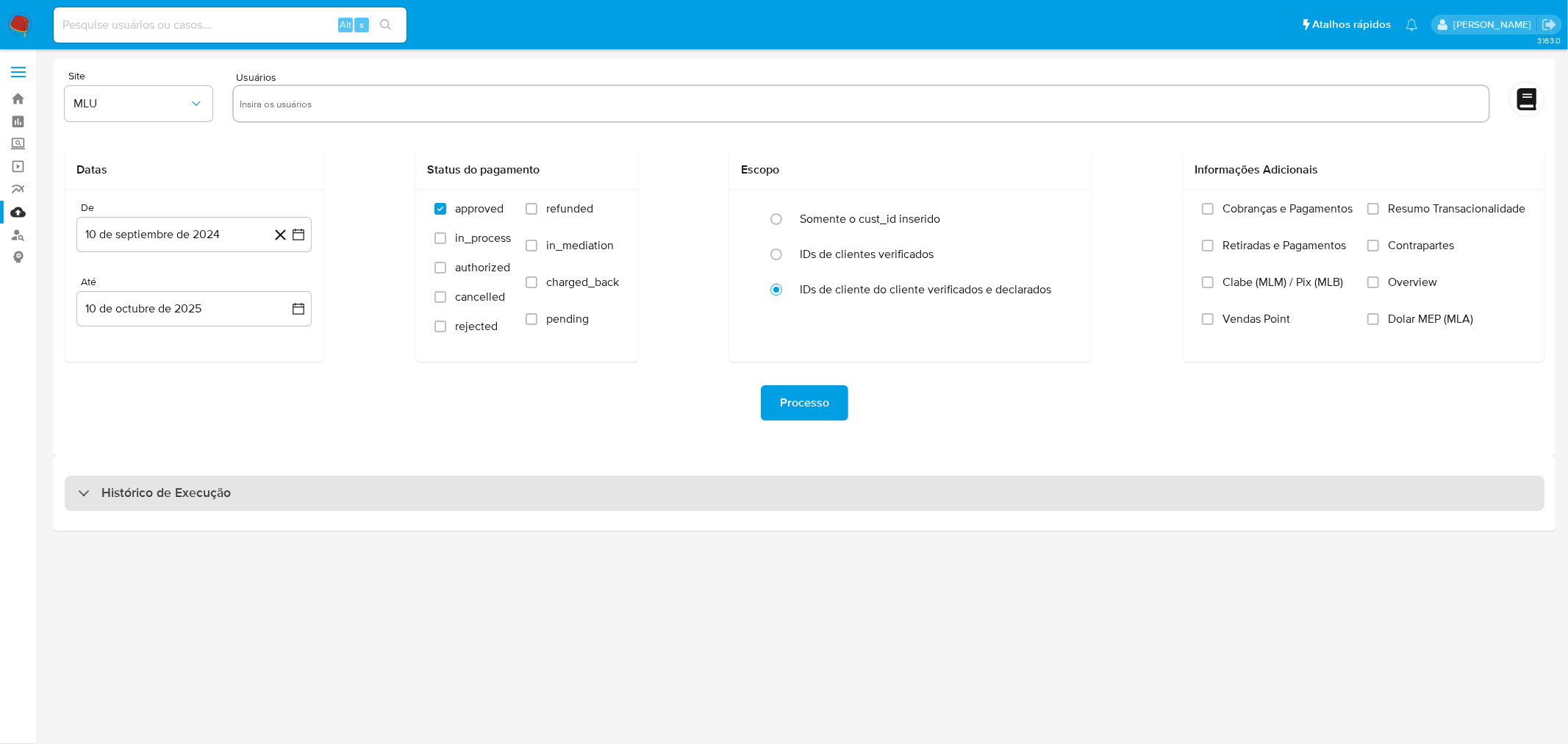
click at [367, 482] on div "Histórico de Execução" at bounding box center [804, 492] width 1480 height 35
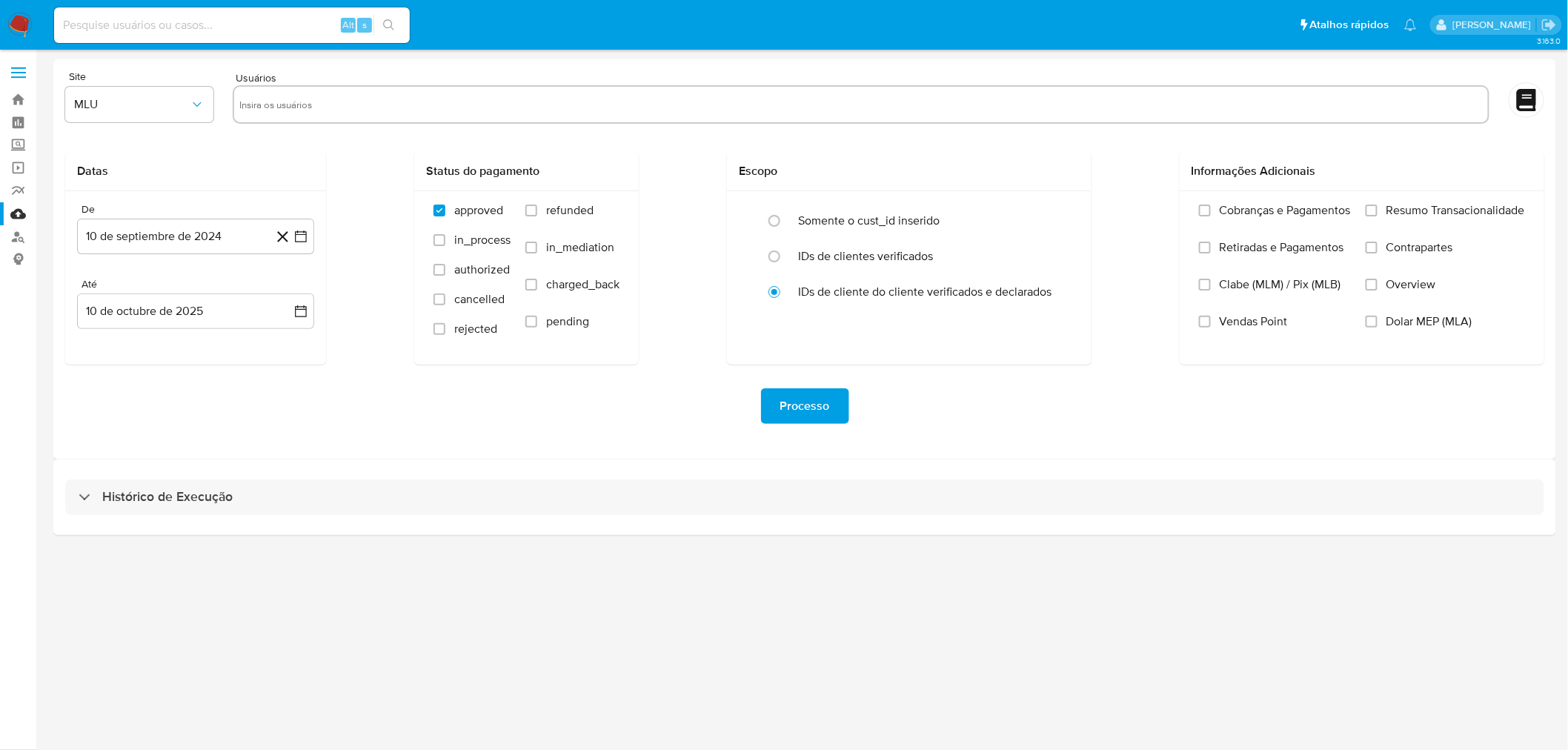
select select "10"
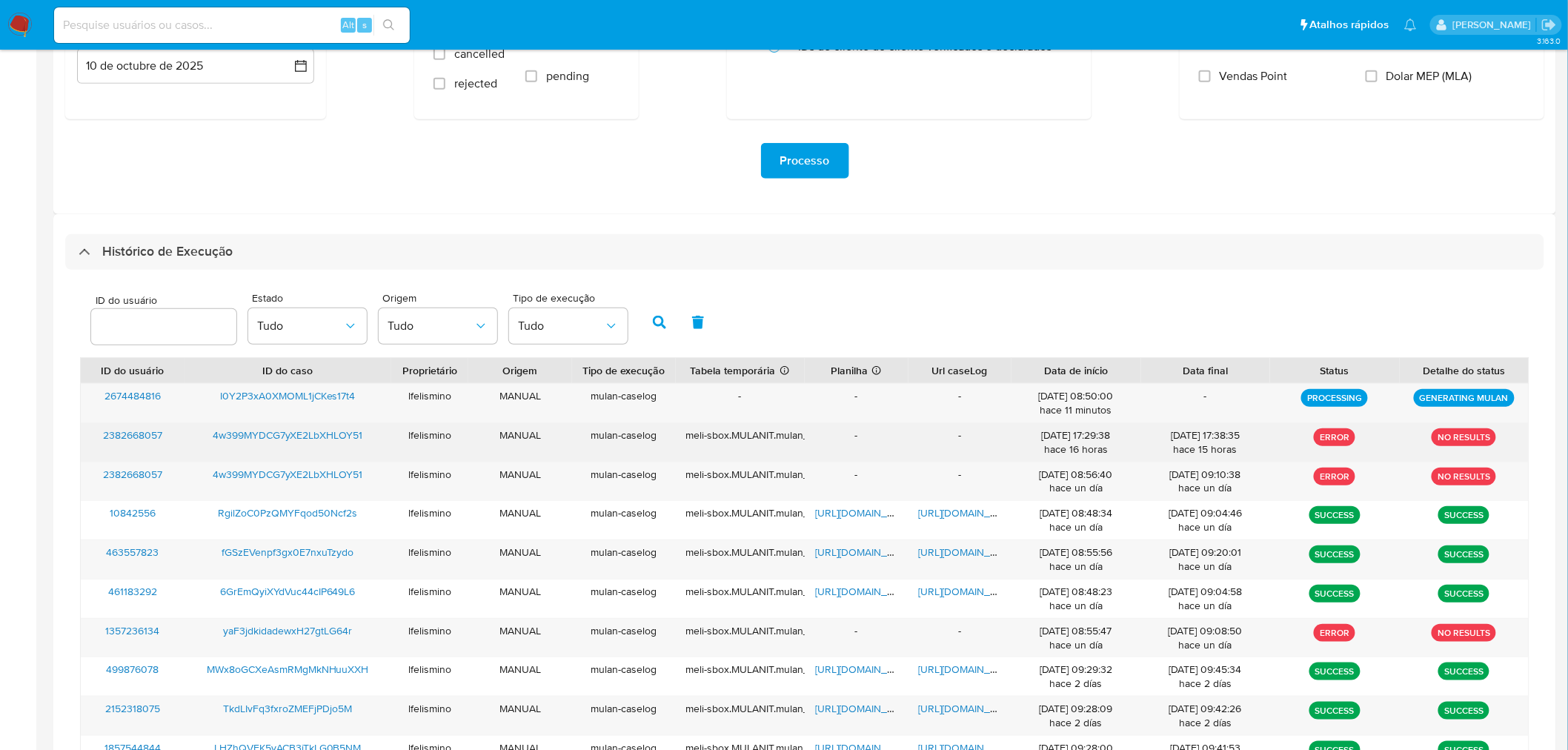
scroll to position [247, 0]
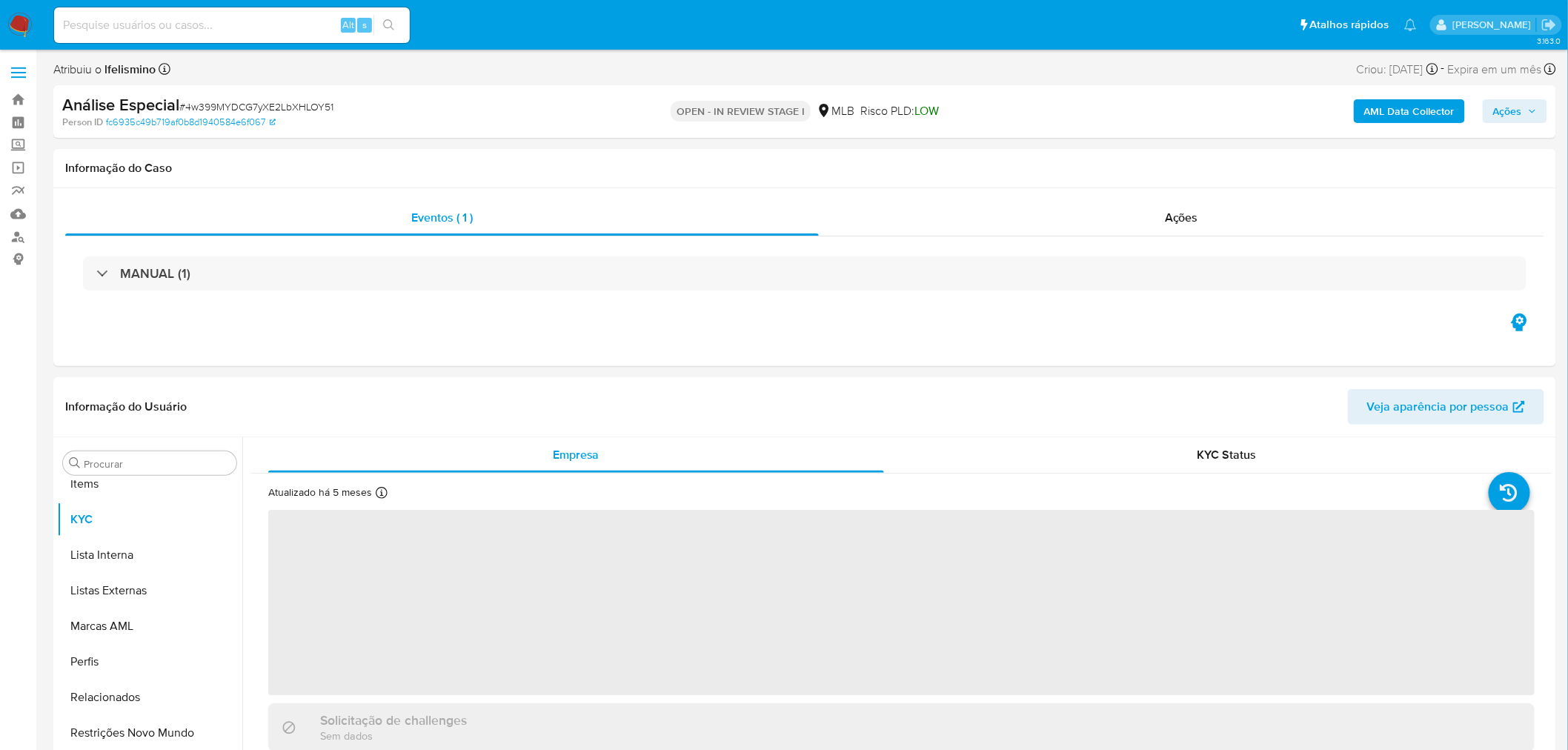
scroll to position [803, 0]
select select "10"
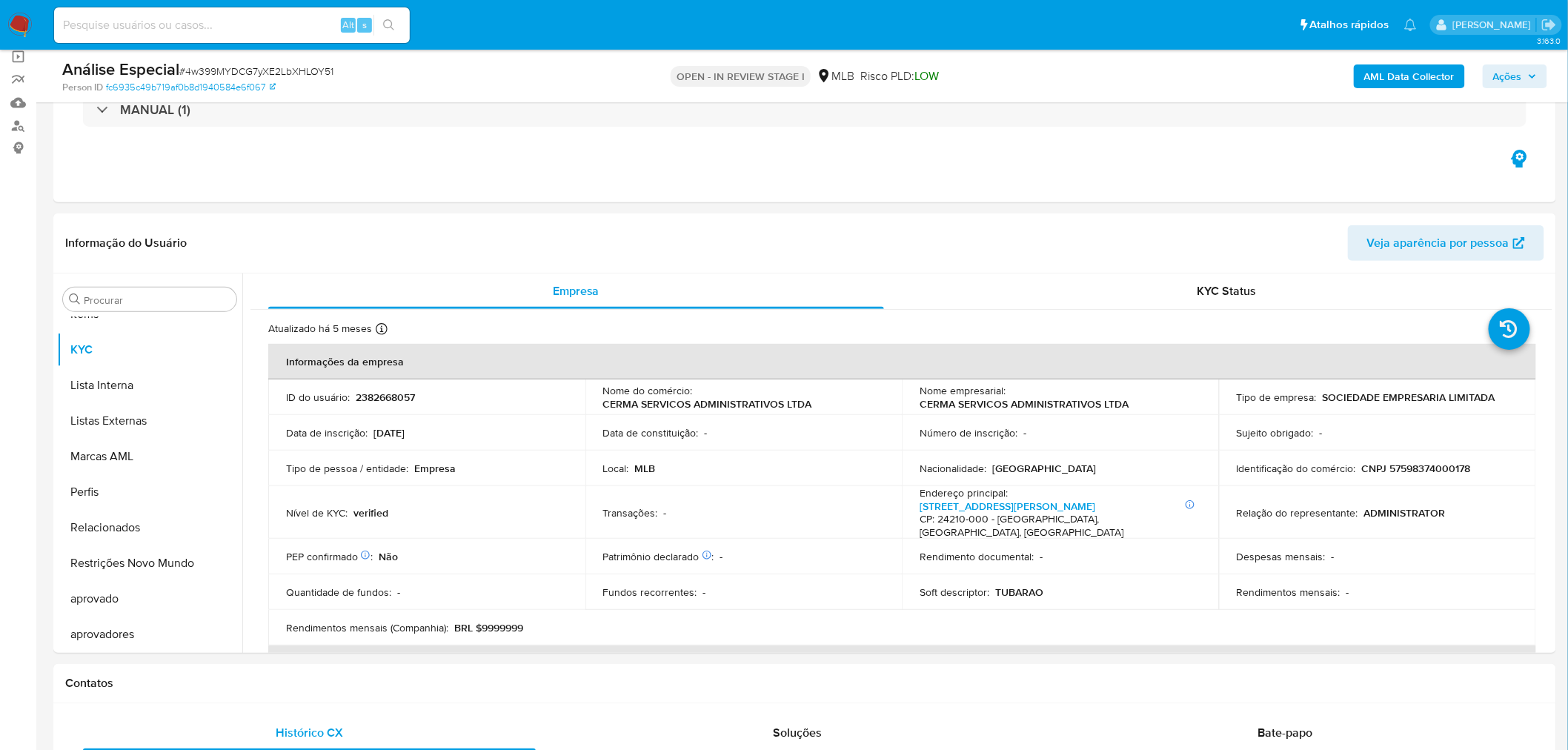
scroll to position [164, 0]
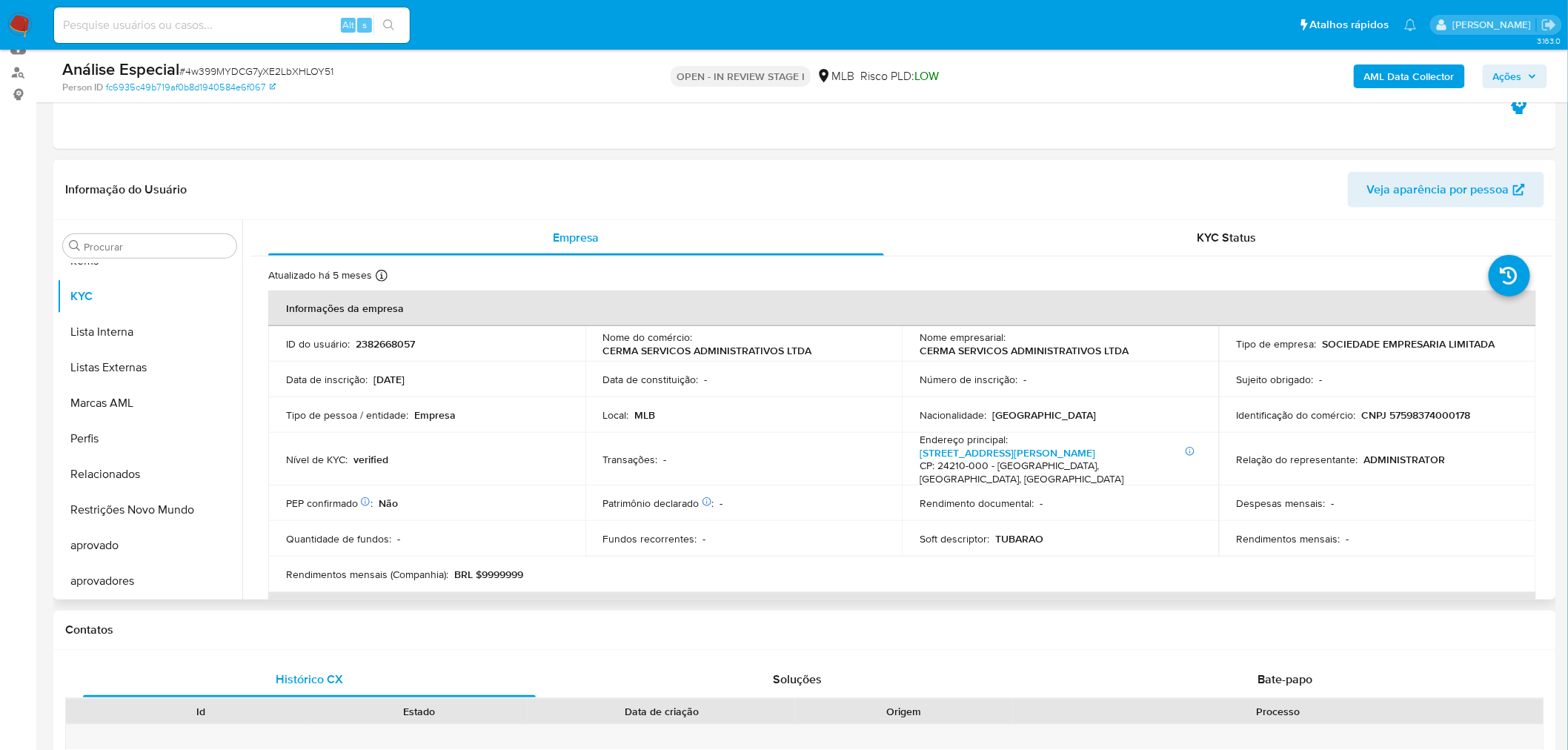
click at [1450, 425] on td "Identificação do comércio : CNPJ 57598374000178" at bounding box center [1377, 414] width 317 height 35
click at [1448, 412] on p "CNPJ 57598374000178" at bounding box center [1416, 415] width 109 height 14
copy p "57598374000178"
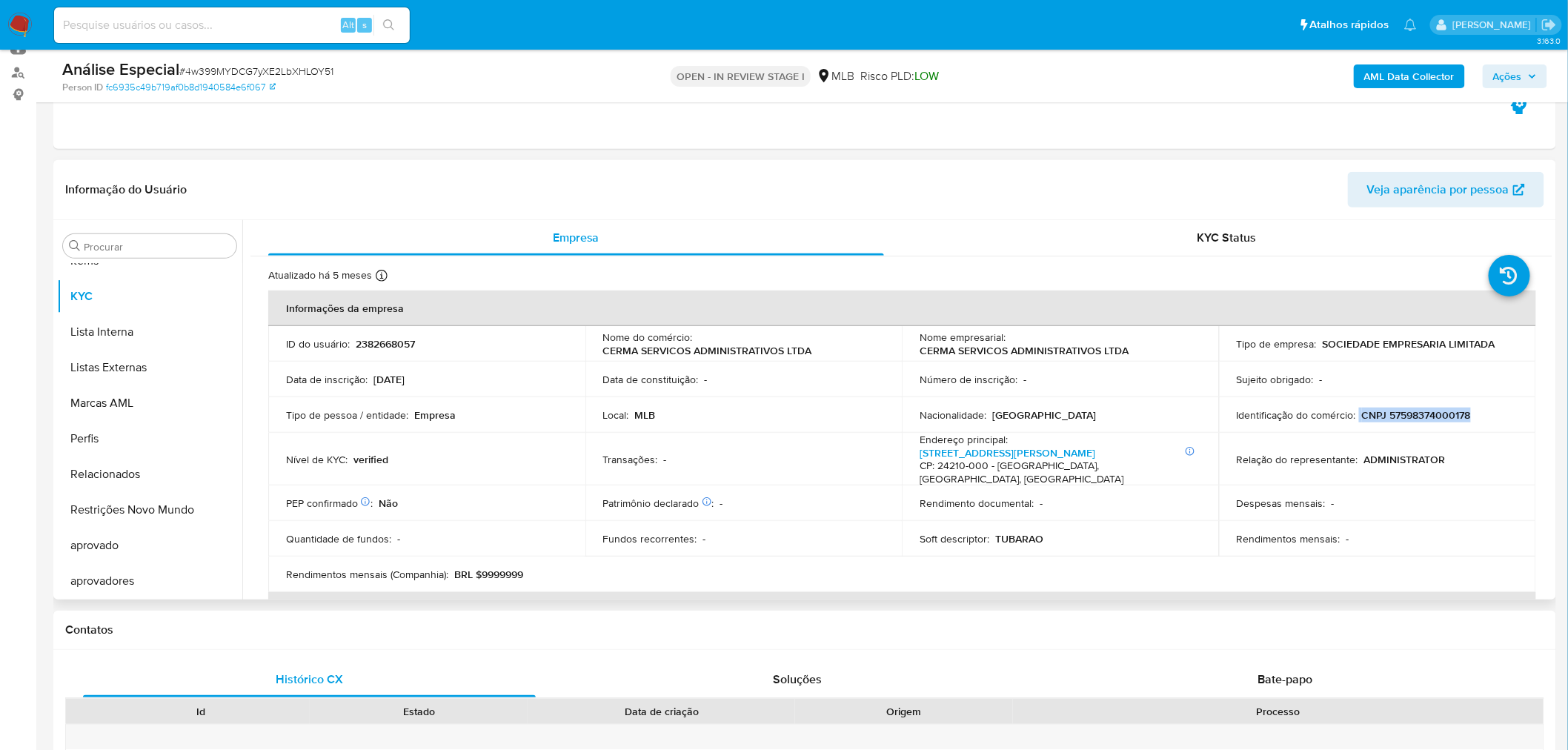
drag, startPoint x: 1356, startPoint y: 417, endPoint x: 1440, endPoint y: 430, distance: 85.0
click at [1440, 430] on td "Identificação do comércio : CNPJ 57598374000178" at bounding box center [1377, 414] width 317 height 35
click at [1455, 425] on td "Identificação do comércio : CNPJ 57598374000178" at bounding box center [1377, 414] width 317 height 35
drag, startPoint x: 1467, startPoint y: 417, endPoint x: 1358, endPoint y: 418, distance: 109.0
click at [1362, 418] on p "CNPJ 57598374000178" at bounding box center [1416, 415] width 109 height 14
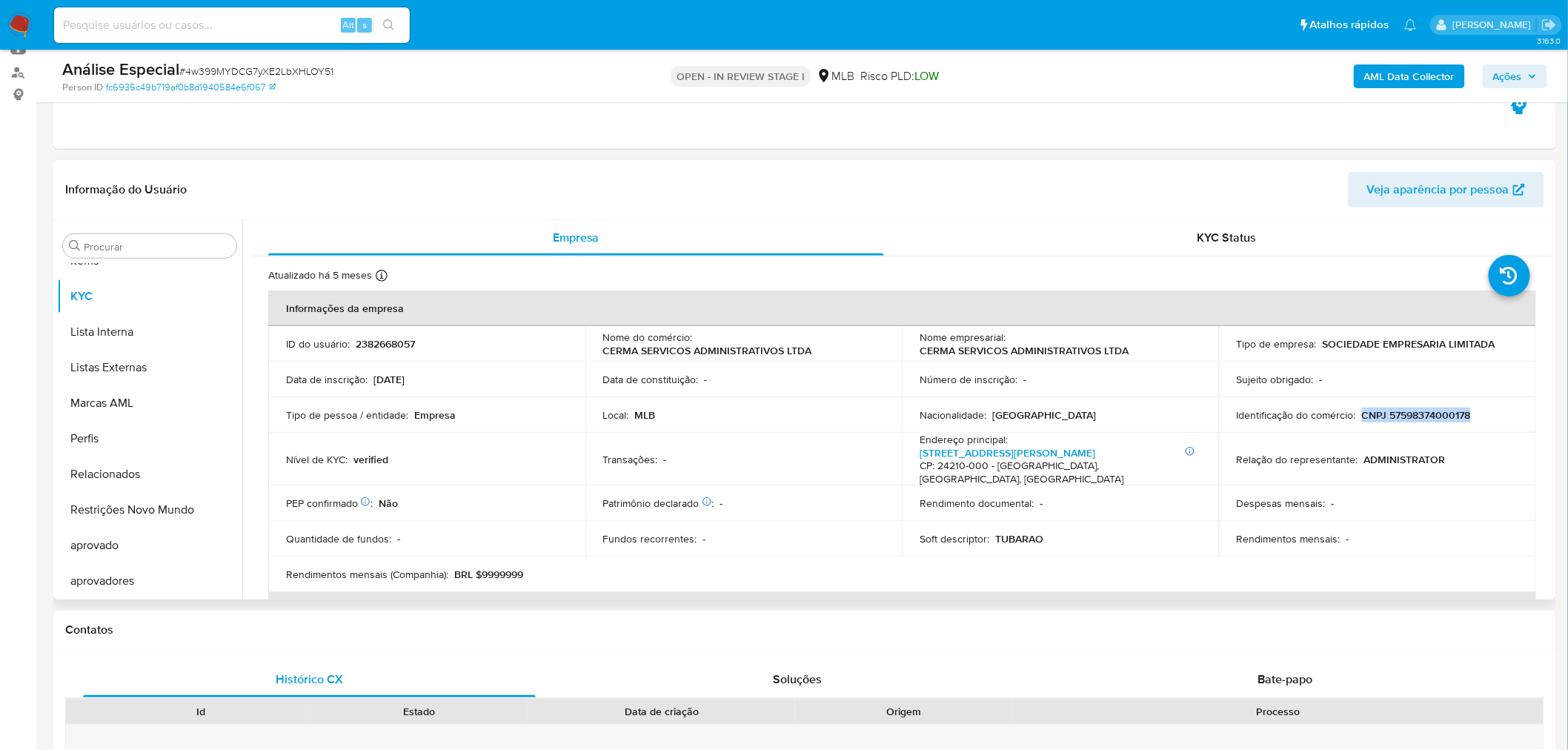
copy p "CNPJ 57598374000178"
click at [297, 68] on span "# 4w399MYDCG7yXE2LbXHLOY51" at bounding box center [256, 71] width 154 height 15
copy span "4w399MYDCG7yXE2LbXHLOY51"
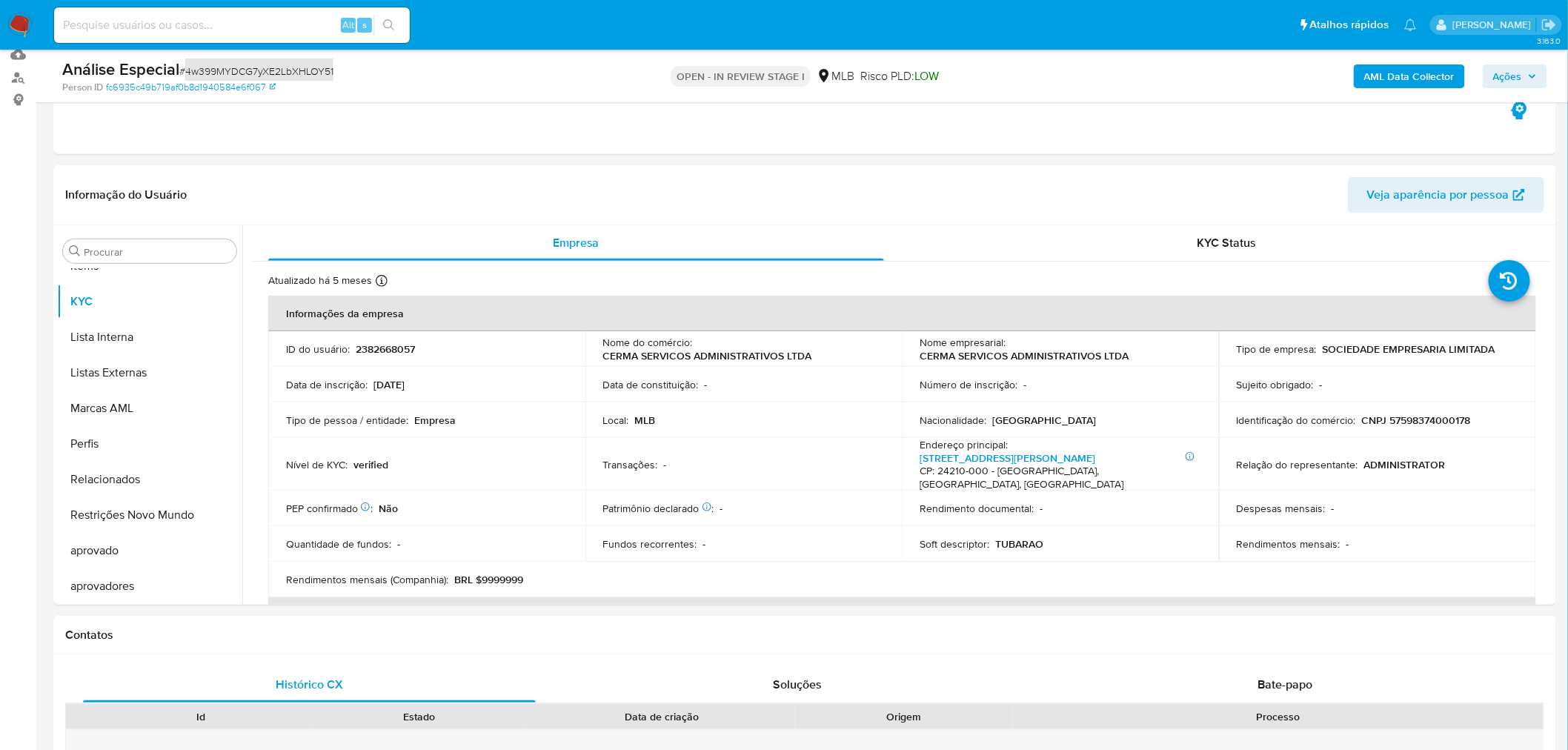
scroll to position [0, 0]
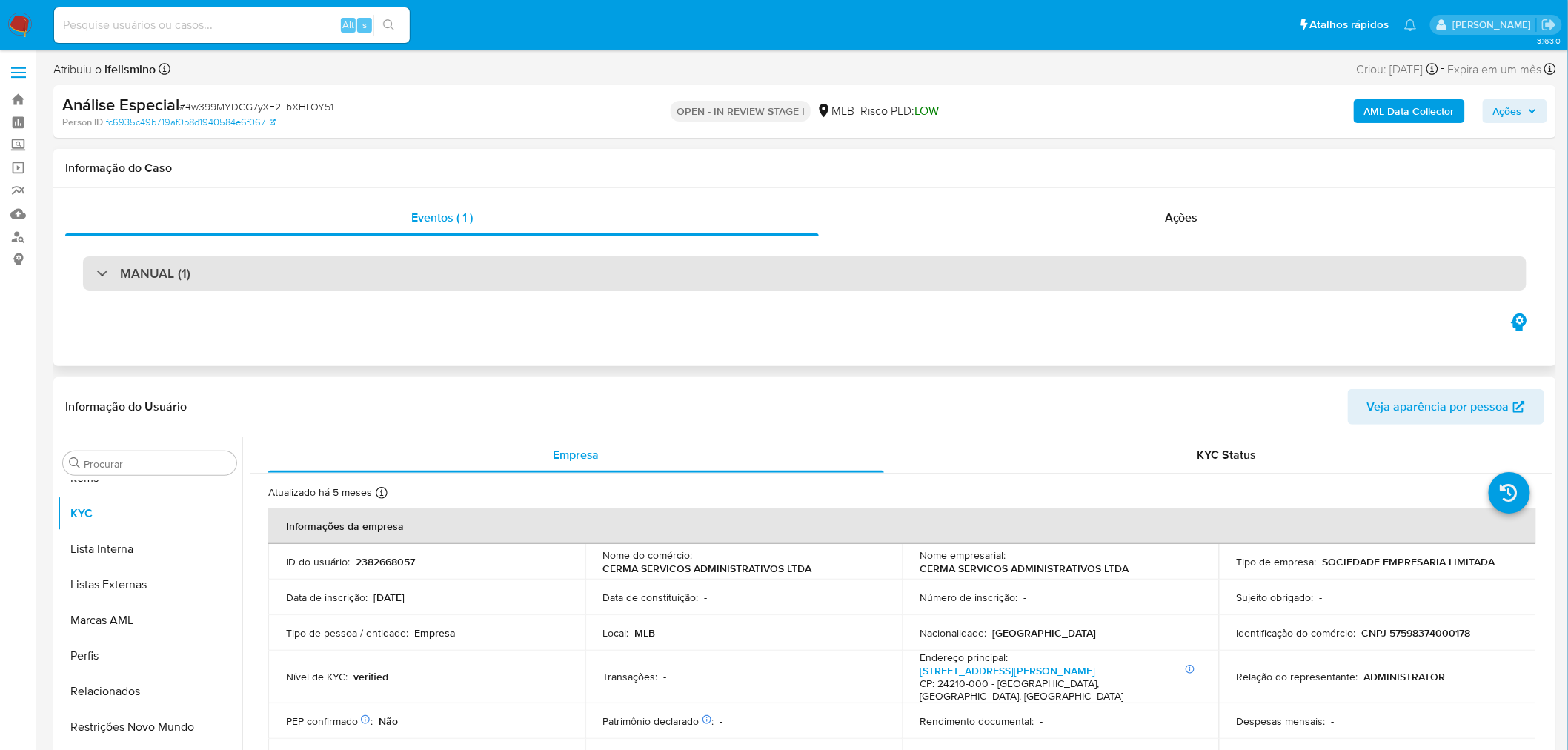
drag, startPoint x: 553, startPoint y: 279, endPoint x: 527, endPoint y: 287, distance: 27.2
click at [553, 279] on div "MANUAL (1)" at bounding box center [805, 273] width 1443 height 34
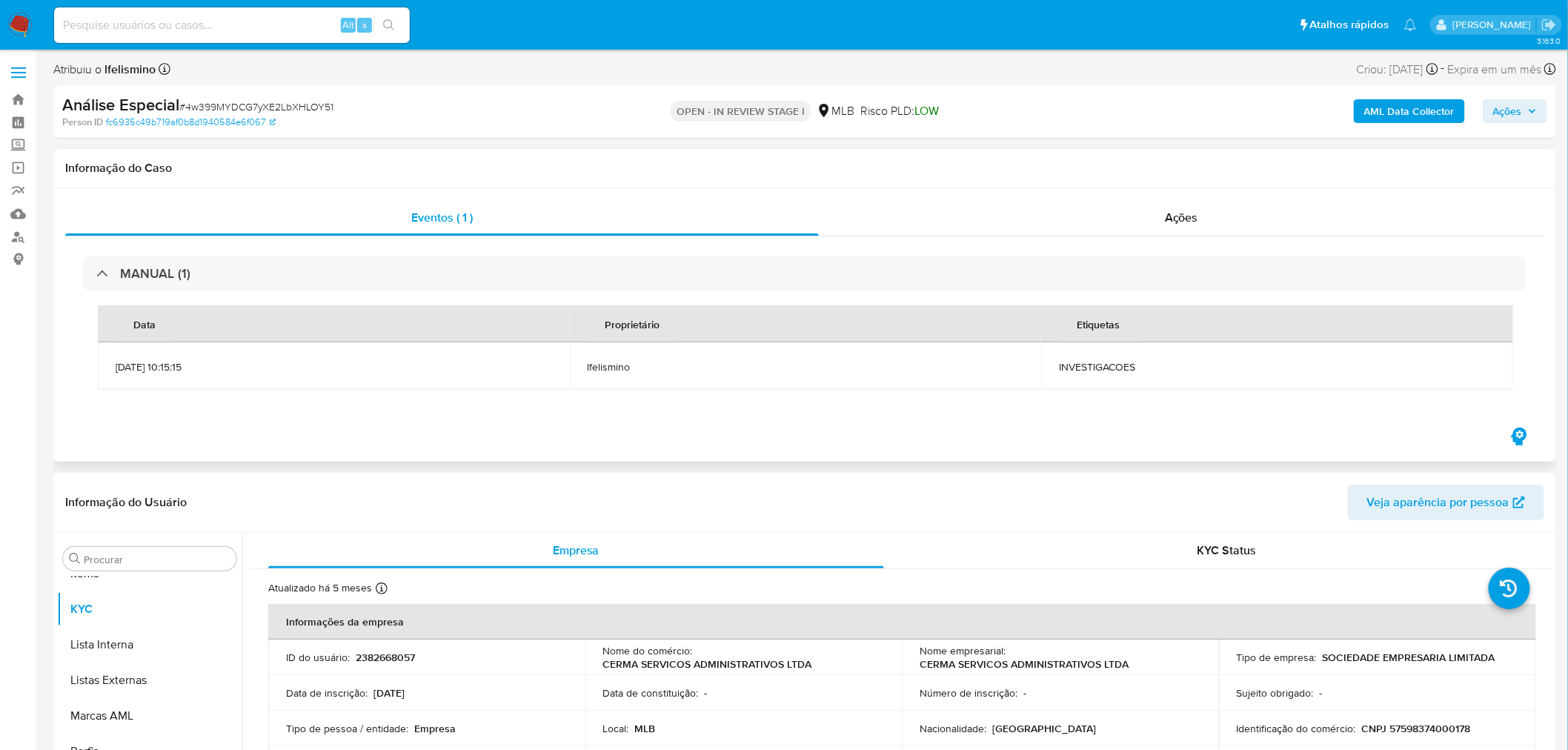
click at [1097, 372] on span "INVESTIGACOES" at bounding box center [1277, 367] width 436 height 14
copy span "INVESTIGACOES"
drag, startPoint x: 1425, startPoint y: 70, endPoint x: 1365, endPoint y: 68, distance: 60.0
click at [1365, 68] on div "Criou: 06/10/2025 Criou: 06/10/2025 10:15:15" at bounding box center [1398, 69] width 82 height 20
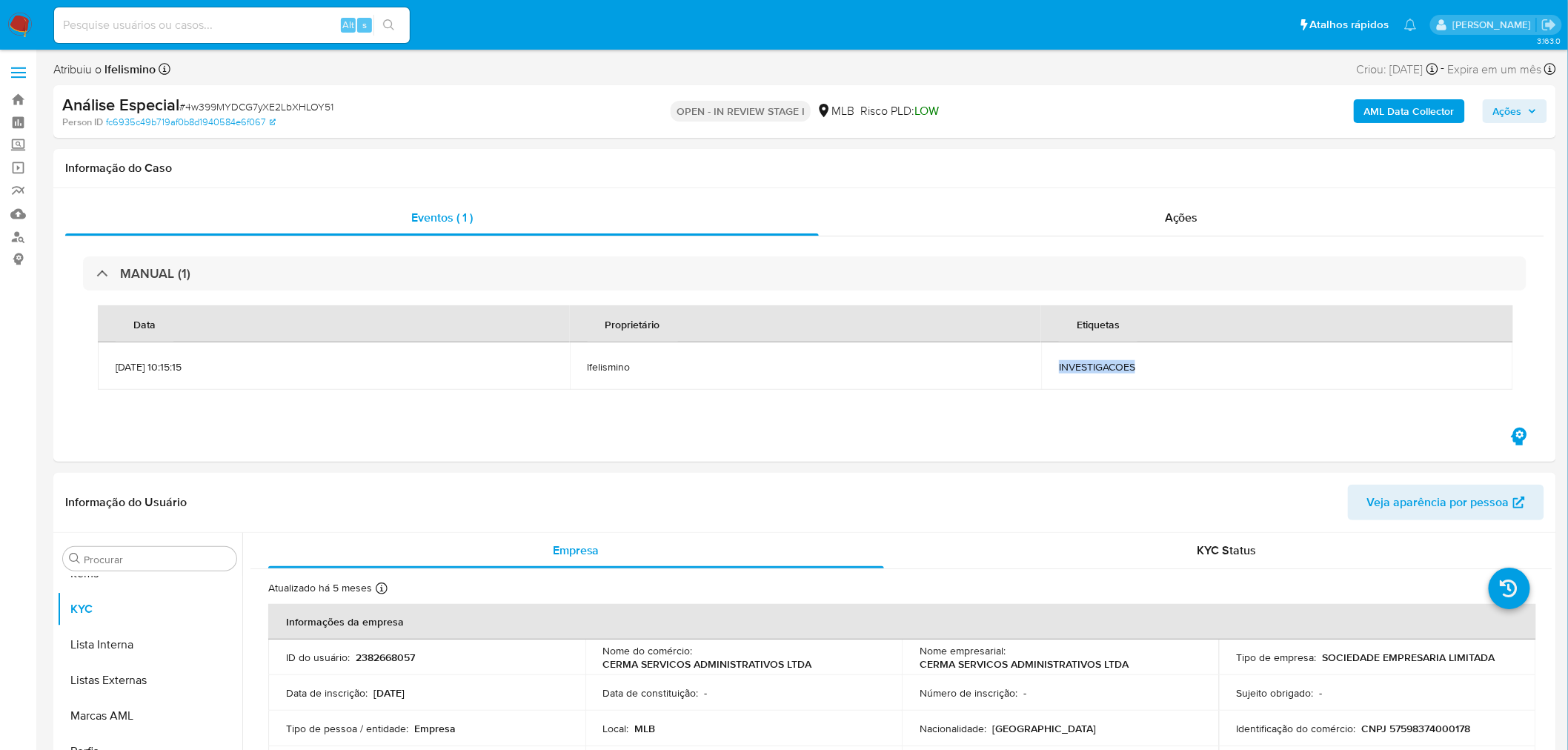
copy div "06/10/2025"
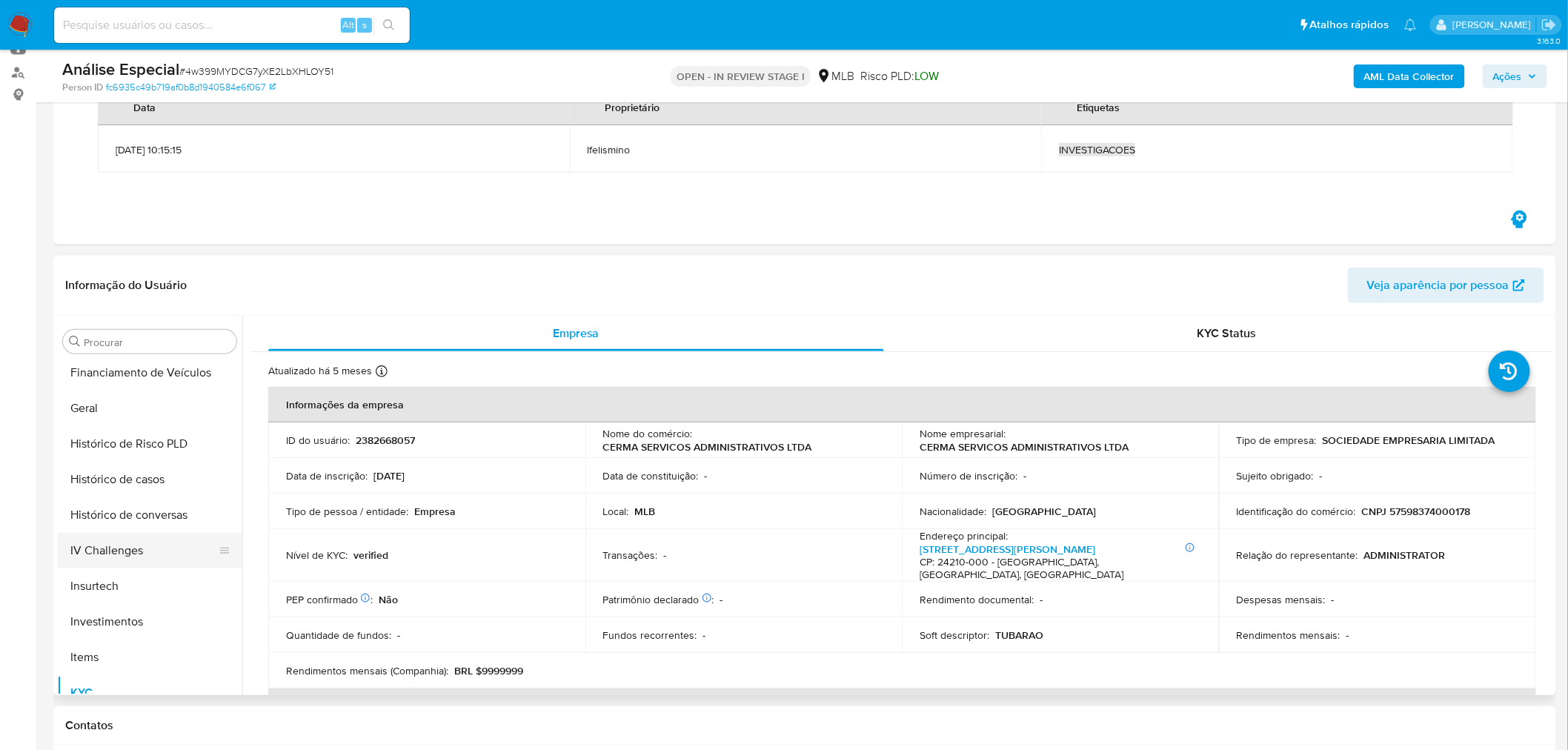
scroll to position [474, 0]
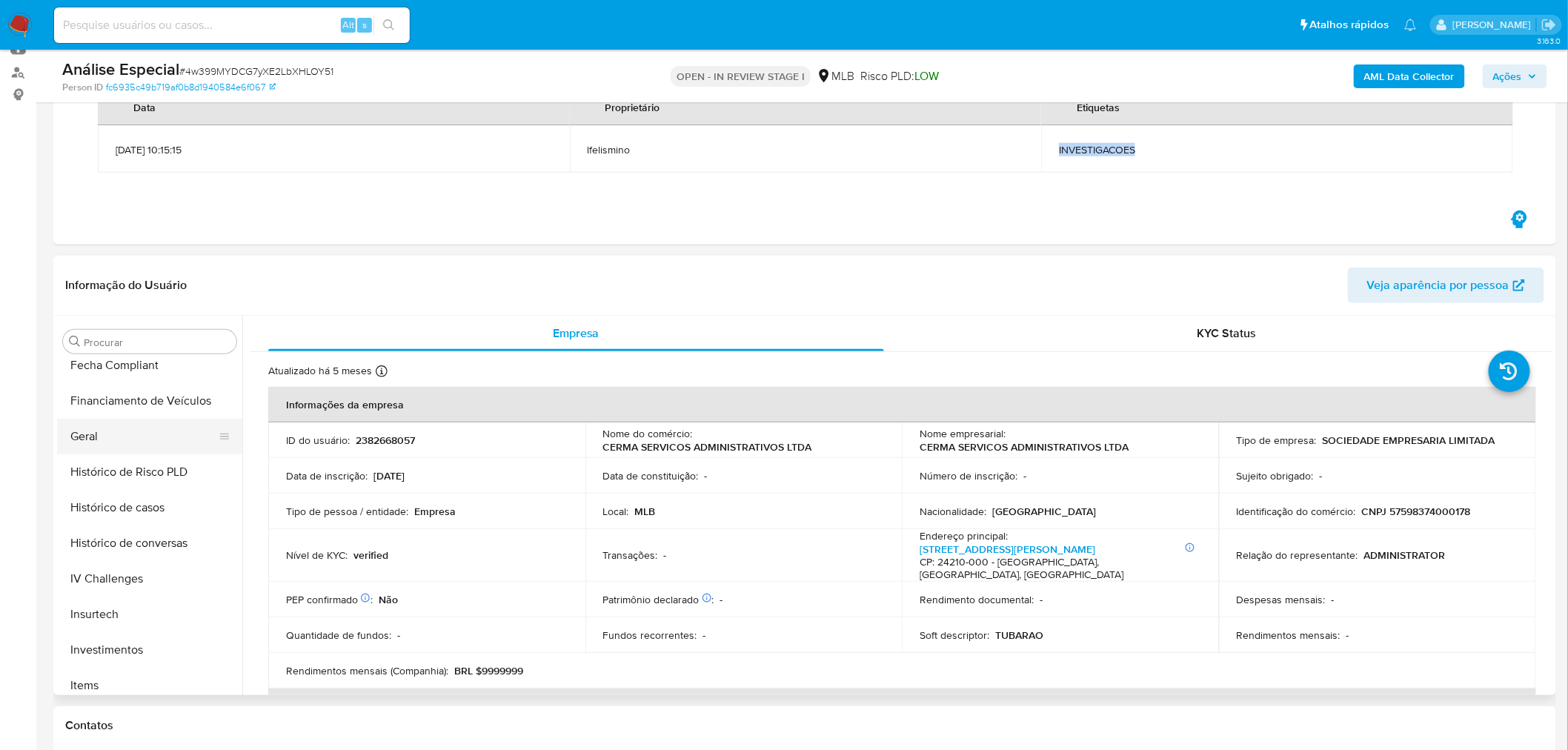
drag, startPoint x: 126, startPoint y: 429, endPoint x: 156, endPoint y: 431, distance: 30.1
click at [126, 429] on button "Geral" at bounding box center [143, 436] width 173 height 35
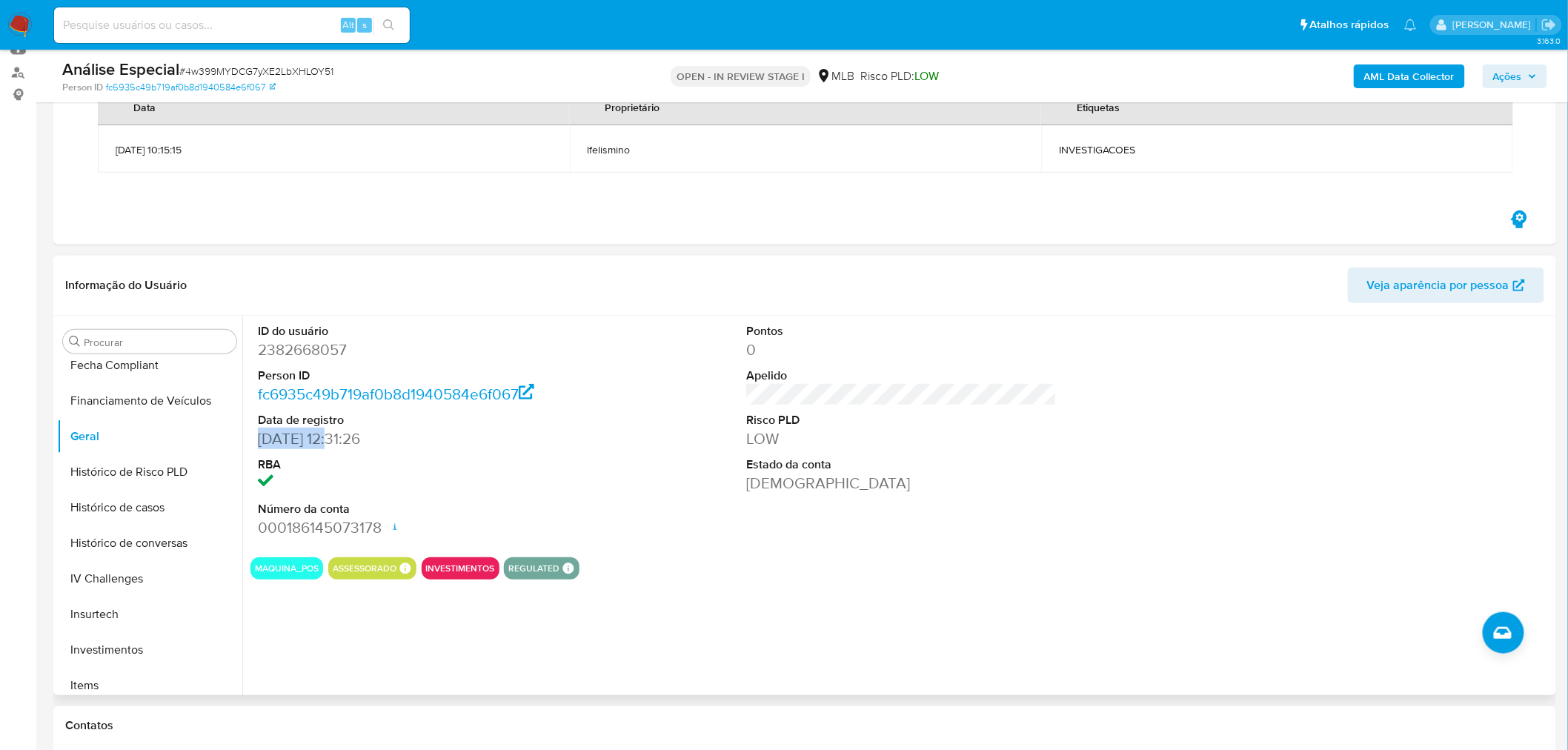
drag, startPoint x: 274, startPoint y: 440, endPoint x: 332, endPoint y: 440, distance: 58.0
click at [332, 440] on div "ID do usuário 2382668057 Person ID fc6935c49b719af0b8d1940584e6f067 Data de reg…" at bounding box center [897, 505] width 1310 height 379
copy dd "11/04/2025"
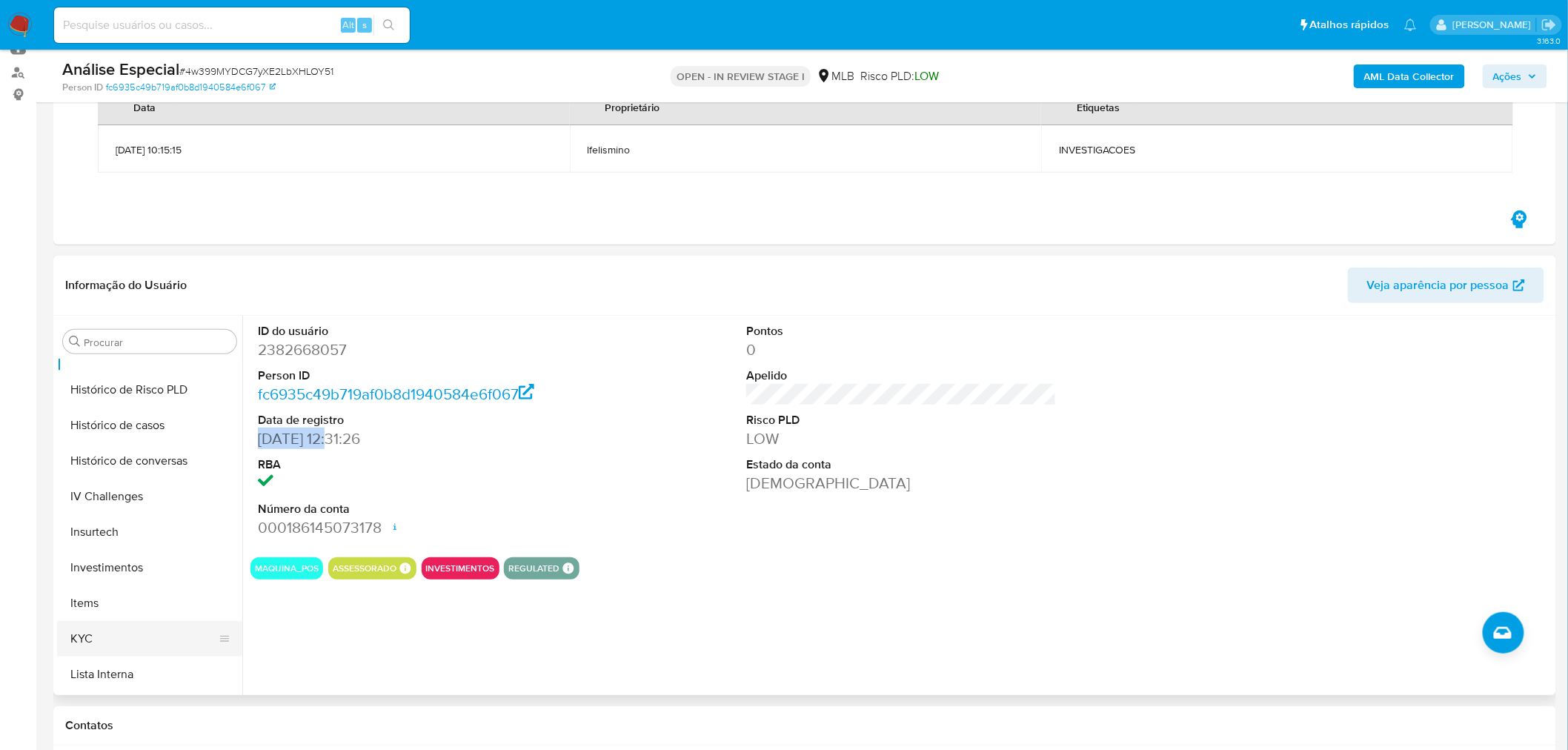
click at [80, 636] on button "KYC" at bounding box center [143, 638] width 173 height 35
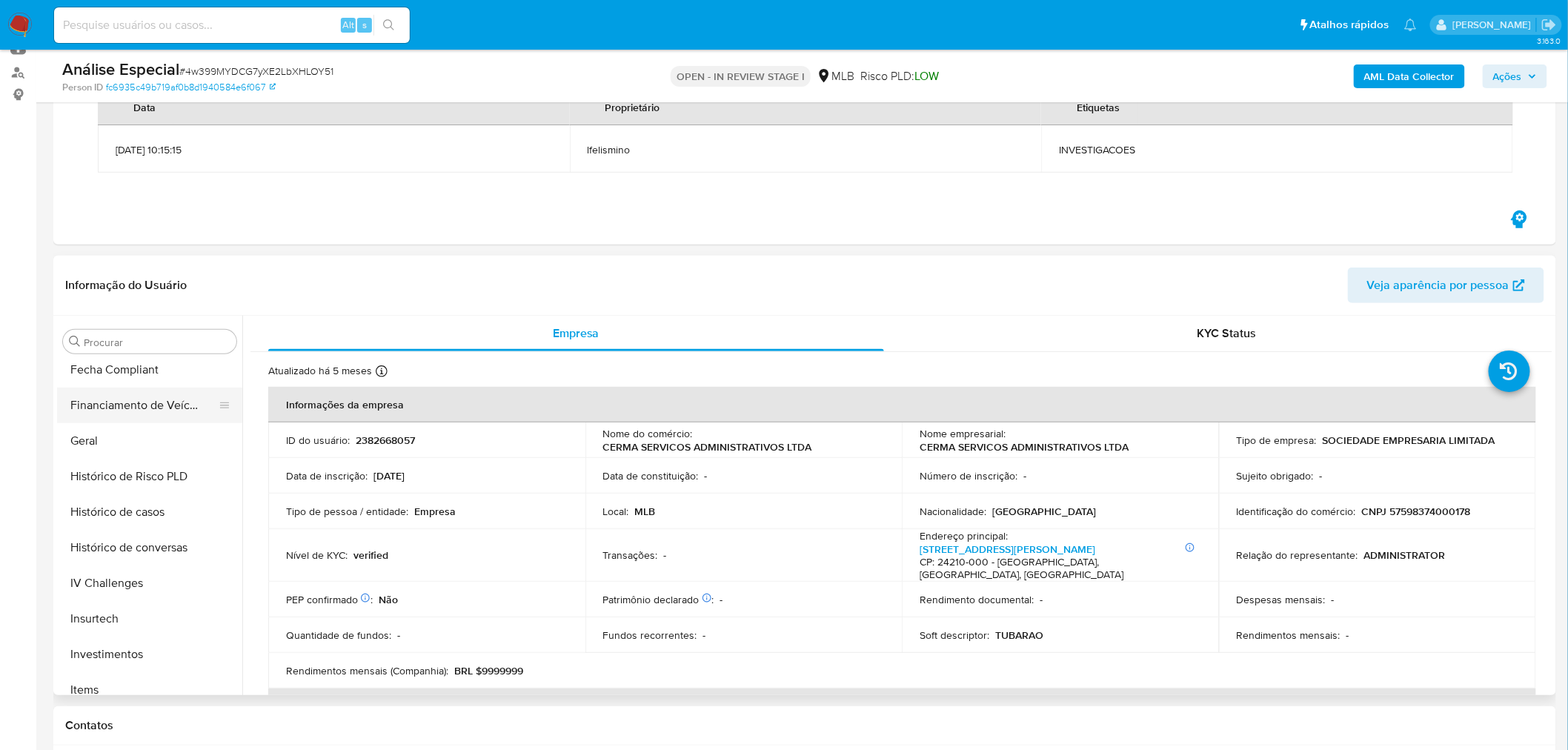
scroll to position [391, 0]
click at [182, 514] on button "Geral" at bounding box center [143, 519] width 173 height 35
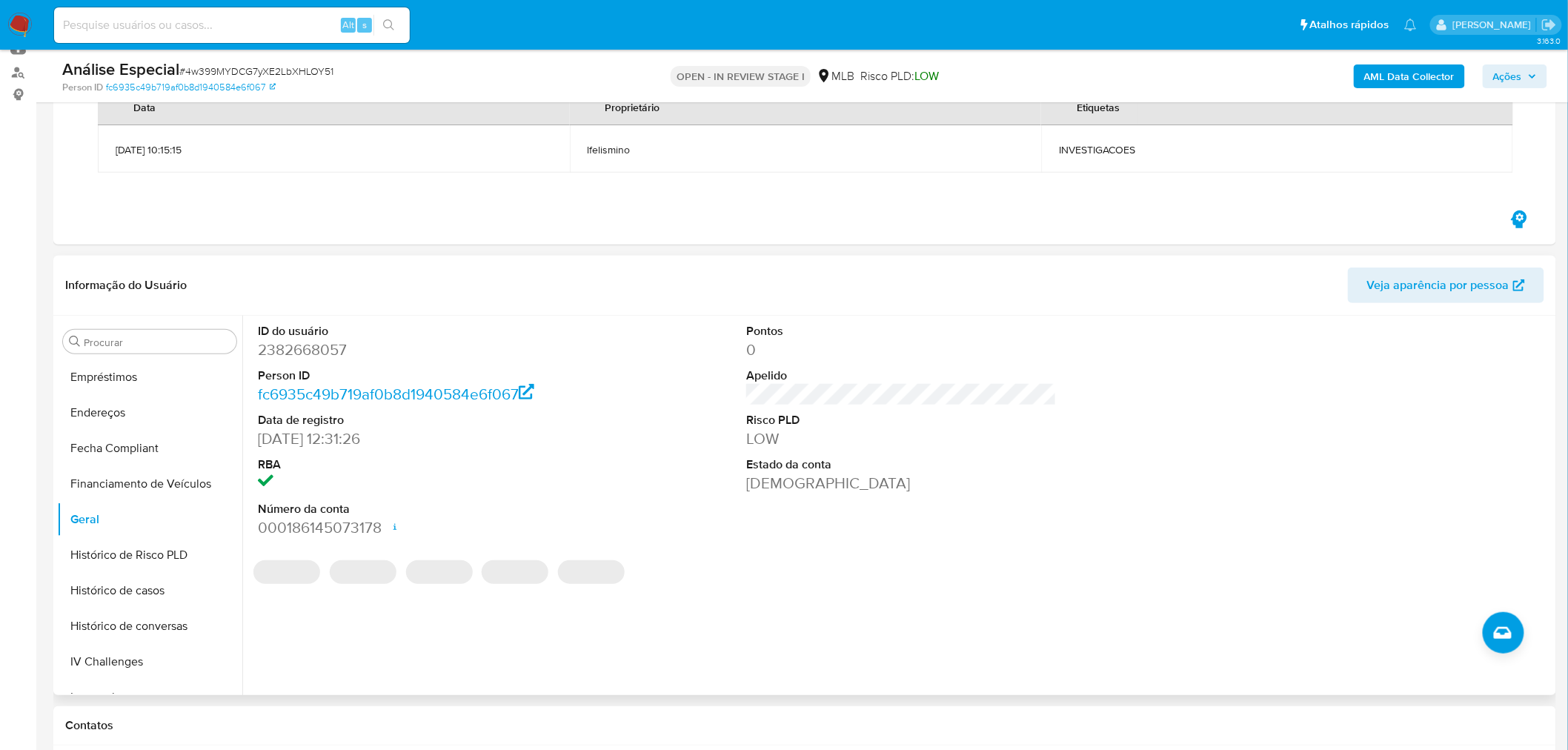
click at [300, 349] on dd "2382668057" at bounding box center [412, 350] width 310 height 21
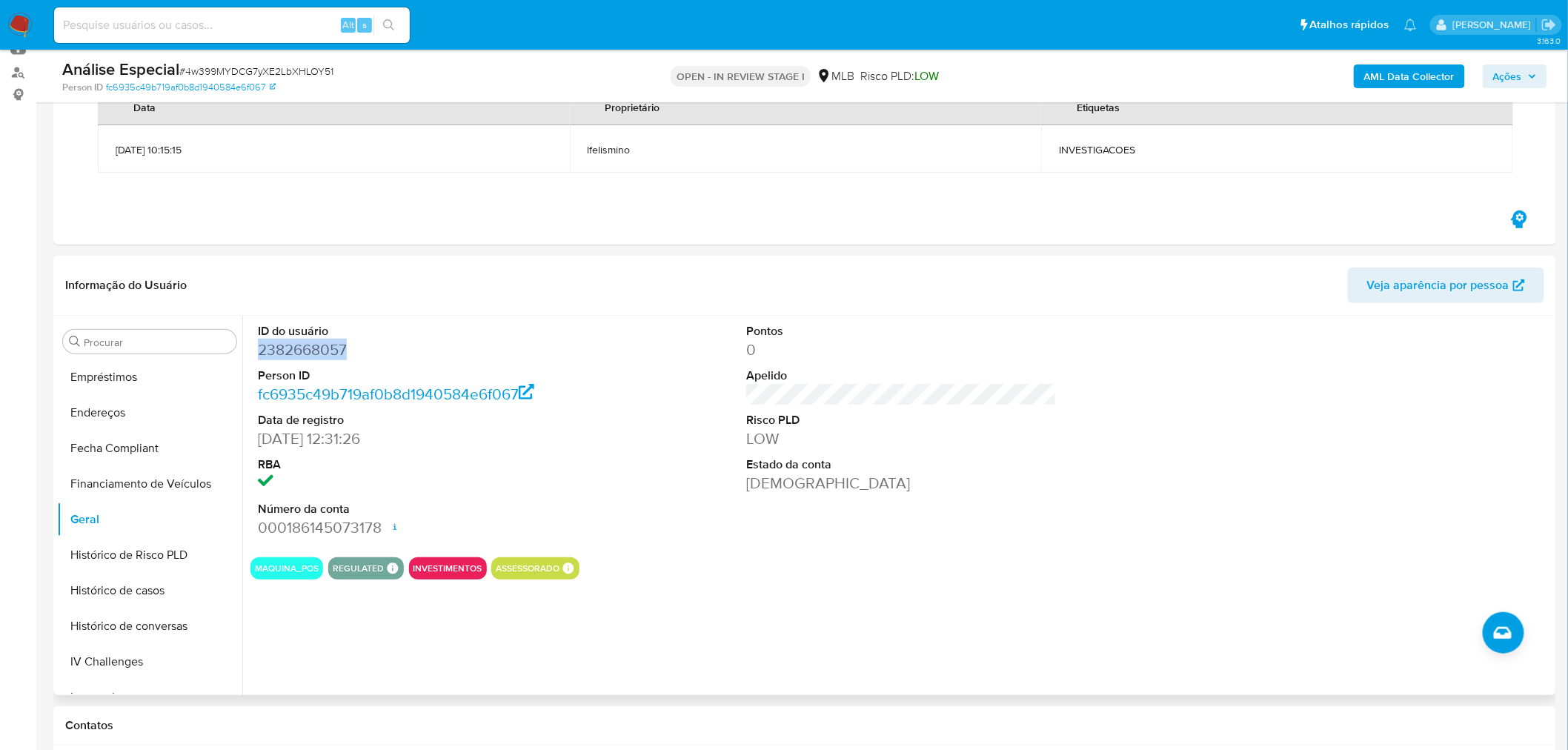
click at [300, 349] on dd "2382668057" at bounding box center [412, 350] width 310 height 21
copy dd "2382668057"
drag, startPoint x: 289, startPoint y: 530, endPoint x: 379, endPoint y: 523, distance: 90.3
click at [379, 523] on dd "000186145073178 Data de abertura 24/04/2025 09:46 Status ACTIVE" at bounding box center [412, 528] width 310 height 21
copy dd "86145073178"
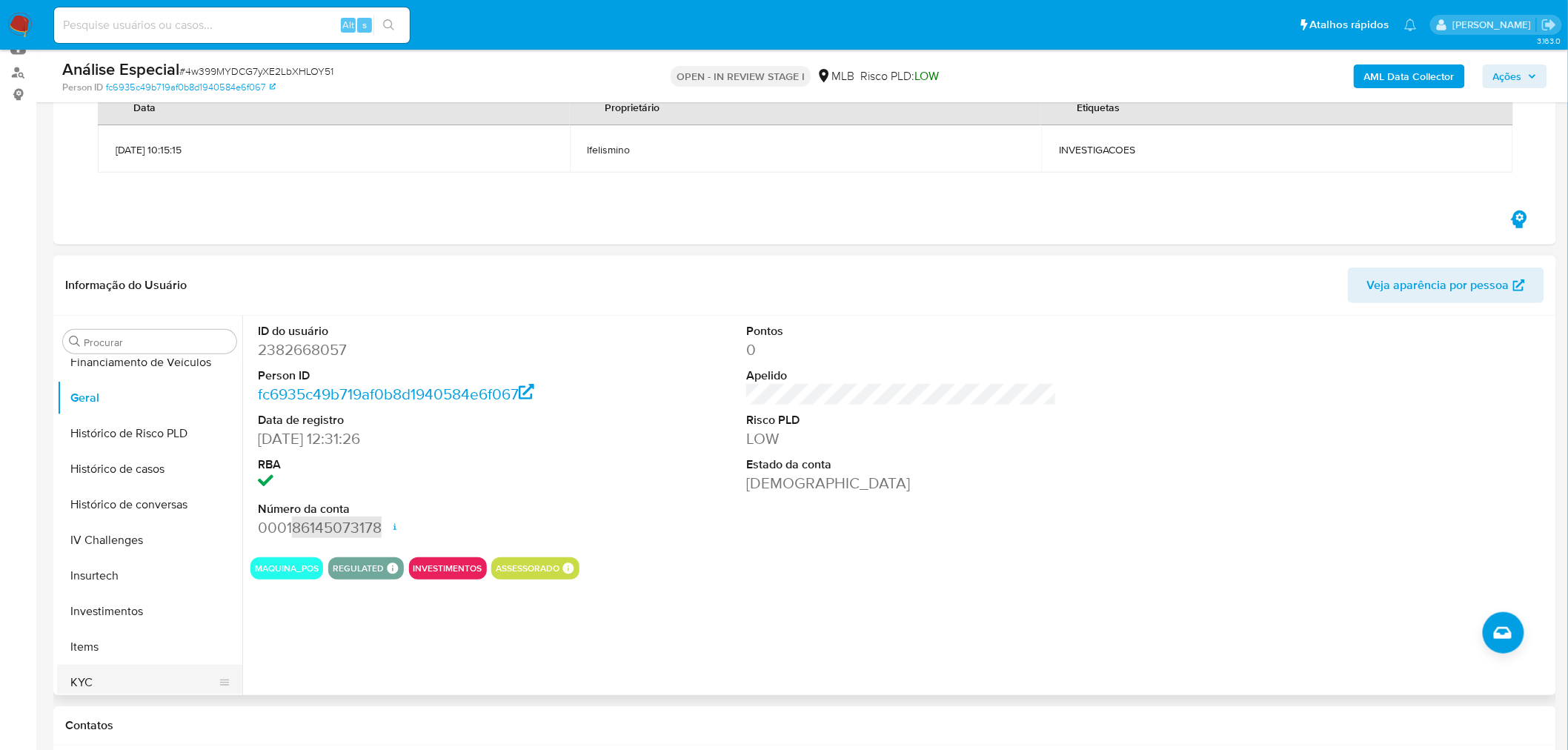
scroll to position [639, 0]
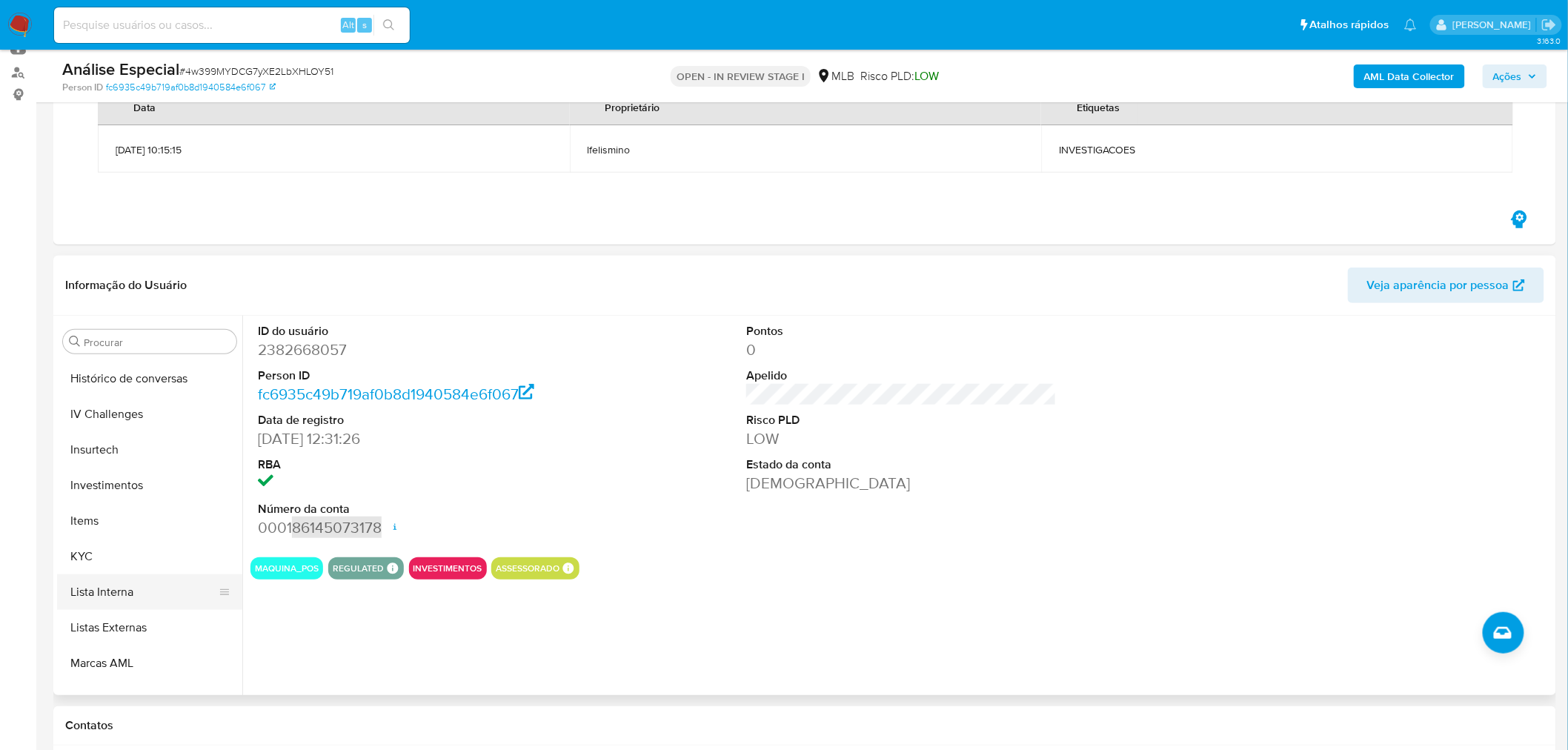
drag, startPoint x: 119, startPoint y: 561, endPoint x: 56, endPoint y: 571, distance: 63.8
click at [119, 561] on button "KYC" at bounding box center [149, 556] width 185 height 35
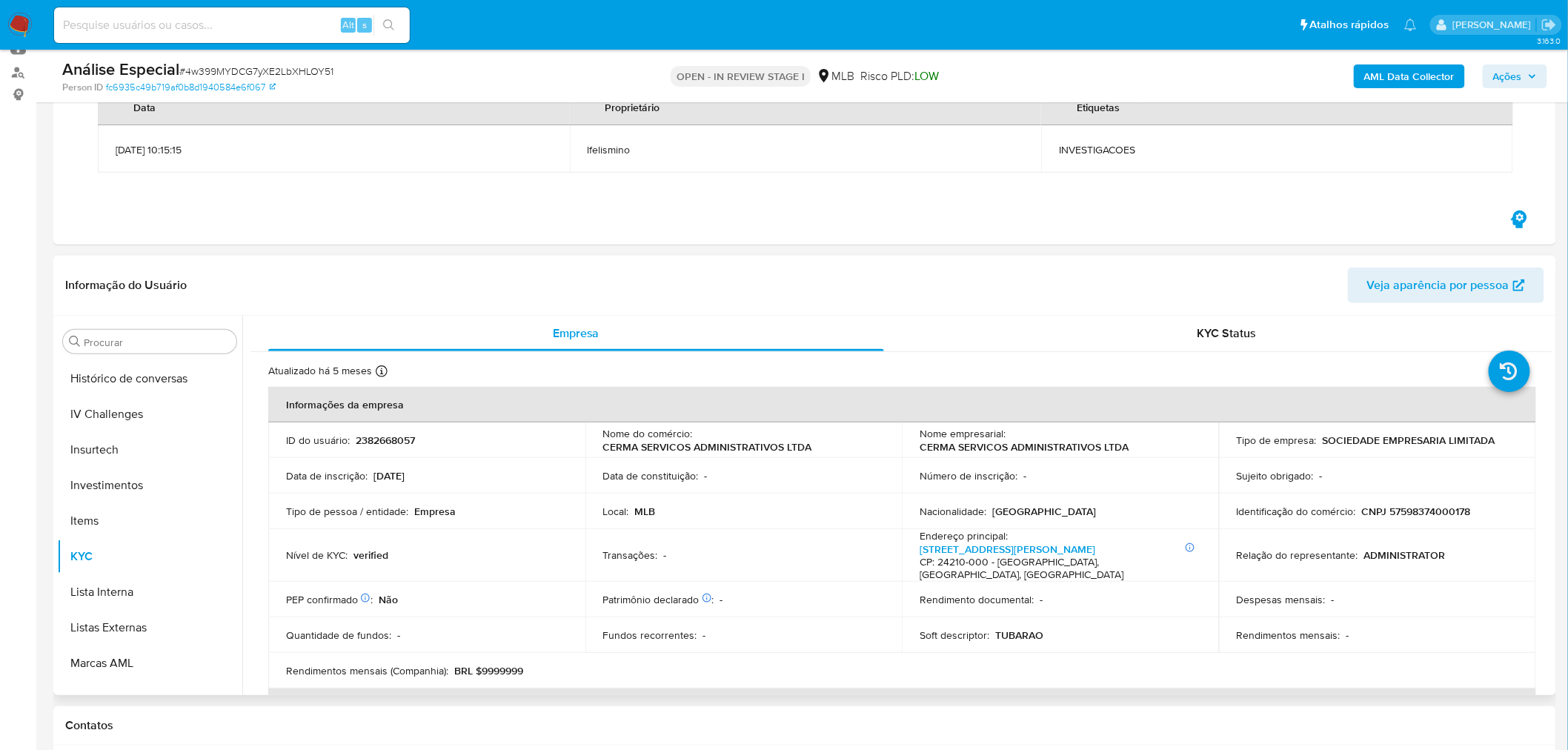
click at [1443, 517] on p "CNPJ 57598374000178" at bounding box center [1416, 511] width 109 height 14
copy p "57598374000178"
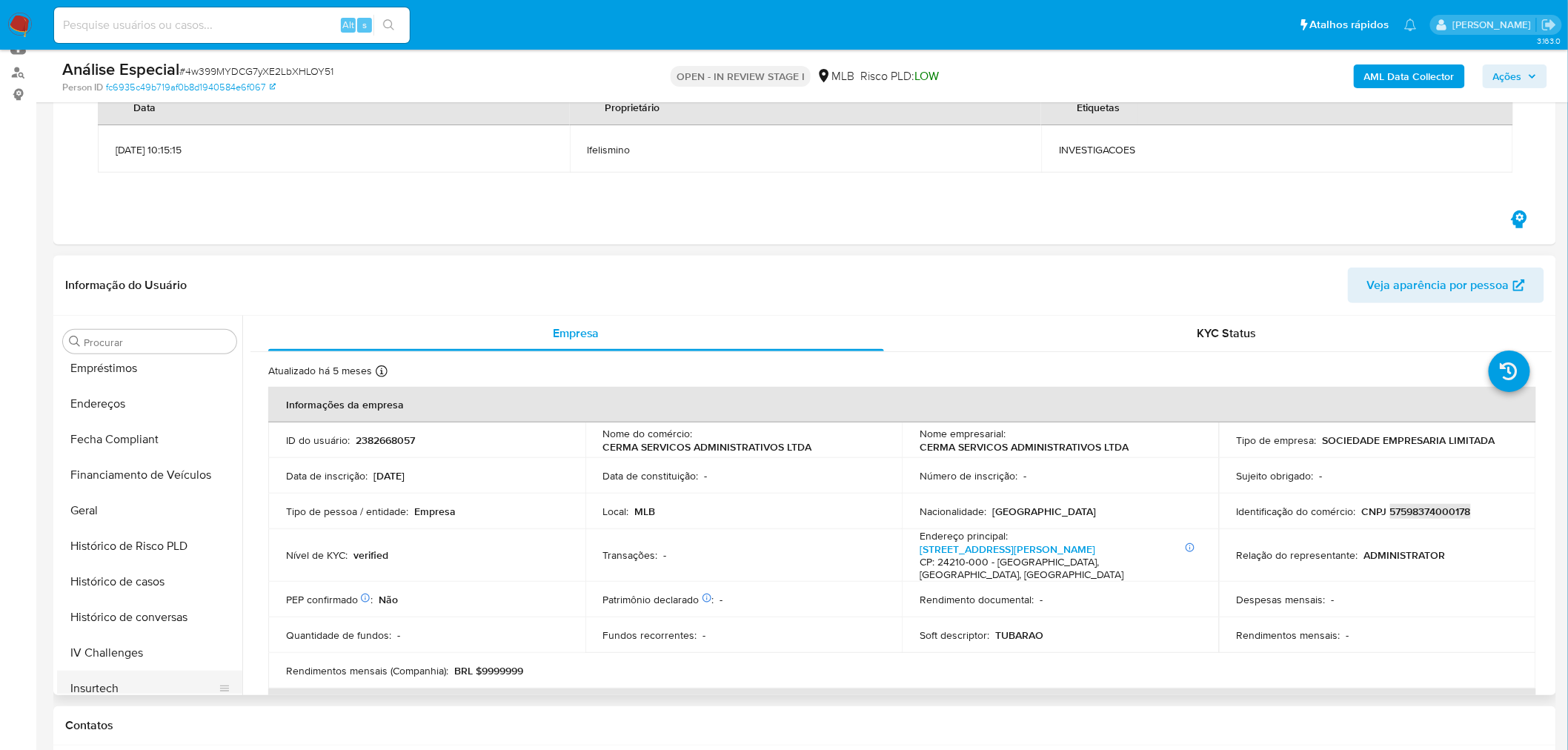
scroll to position [391, 0]
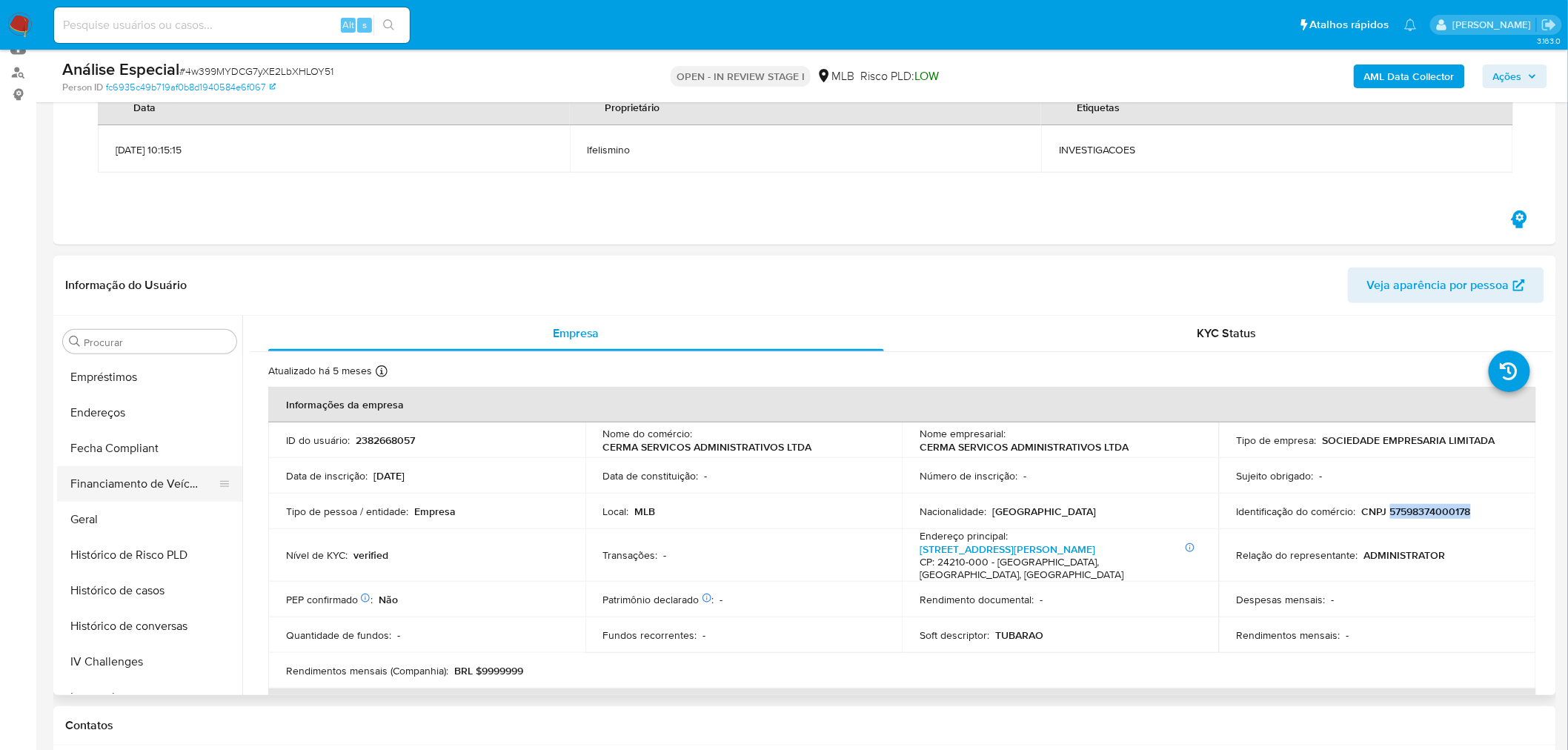
click at [120, 492] on button "Financiamento de Veículos" at bounding box center [143, 483] width 173 height 35
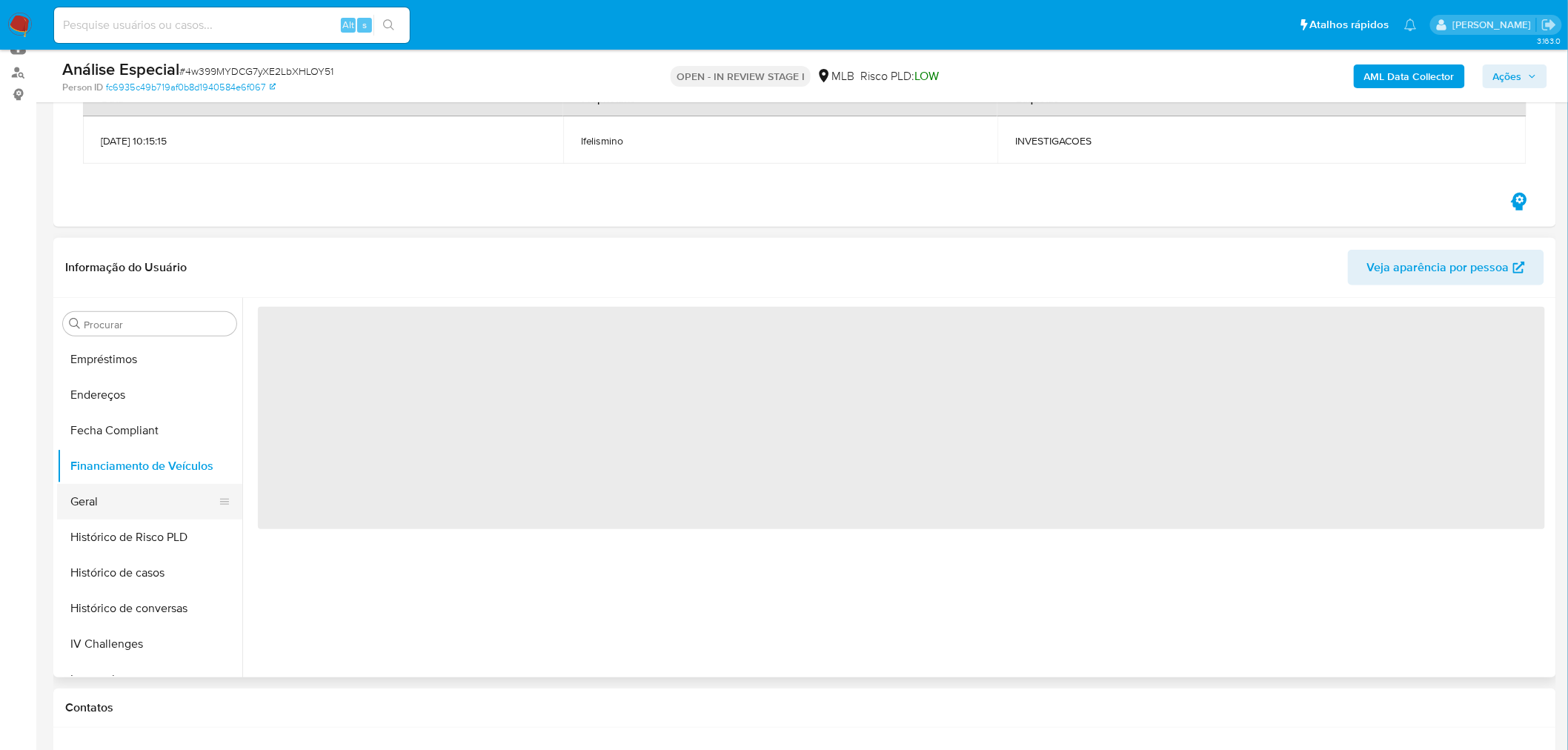
click at [113, 508] on button "Geral" at bounding box center [143, 501] width 173 height 35
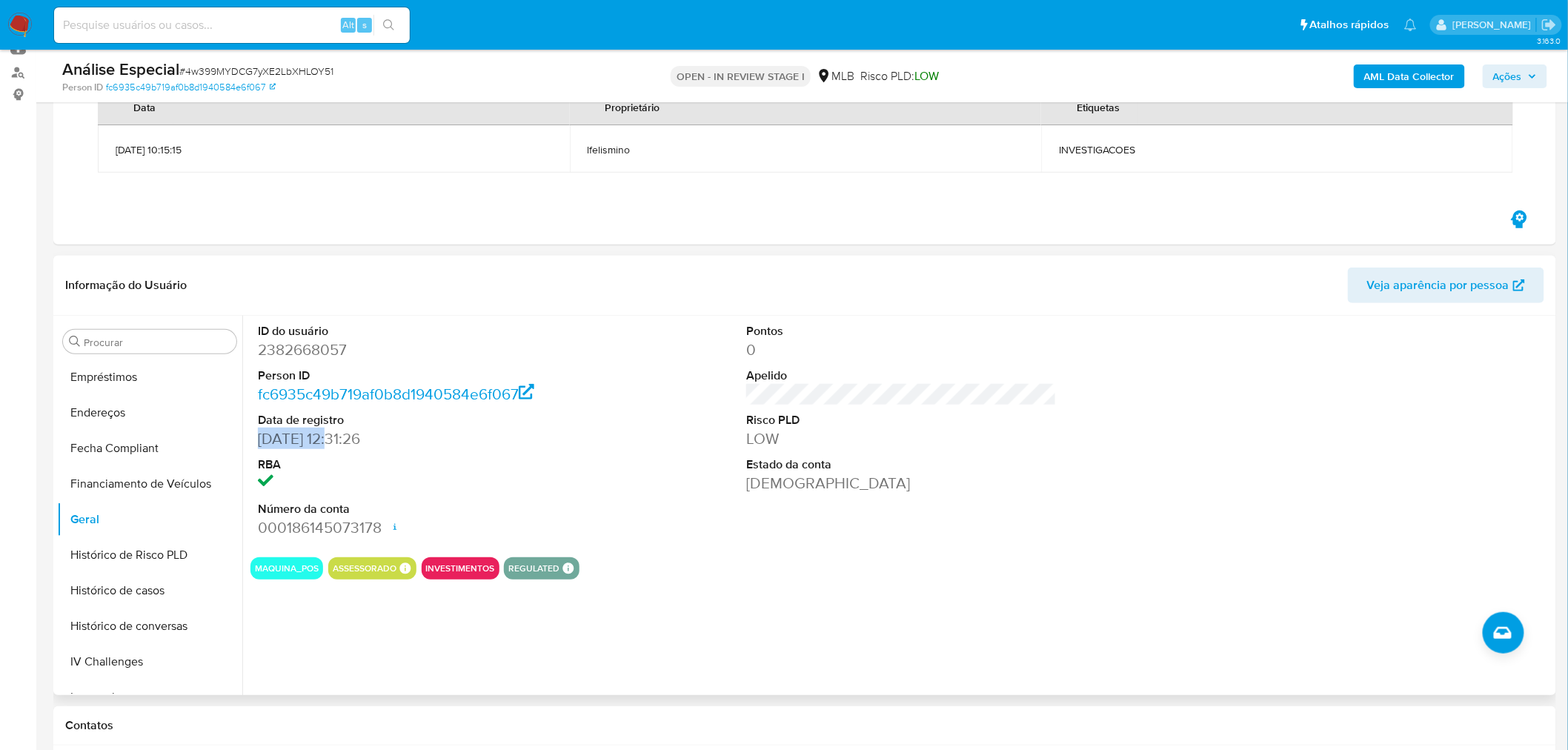
drag, startPoint x: 267, startPoint y: 435, endPoint x: 329, endPoint y: 438, distance: 62.1
click at [329, 438] on div "ID do usuário 2382668057 Person ID fc6935c49b719af0b8d1940584e6f067 Data de reg…" at bounding box center [413, 430] width 325 height 230
copy dd "11/04/2025"
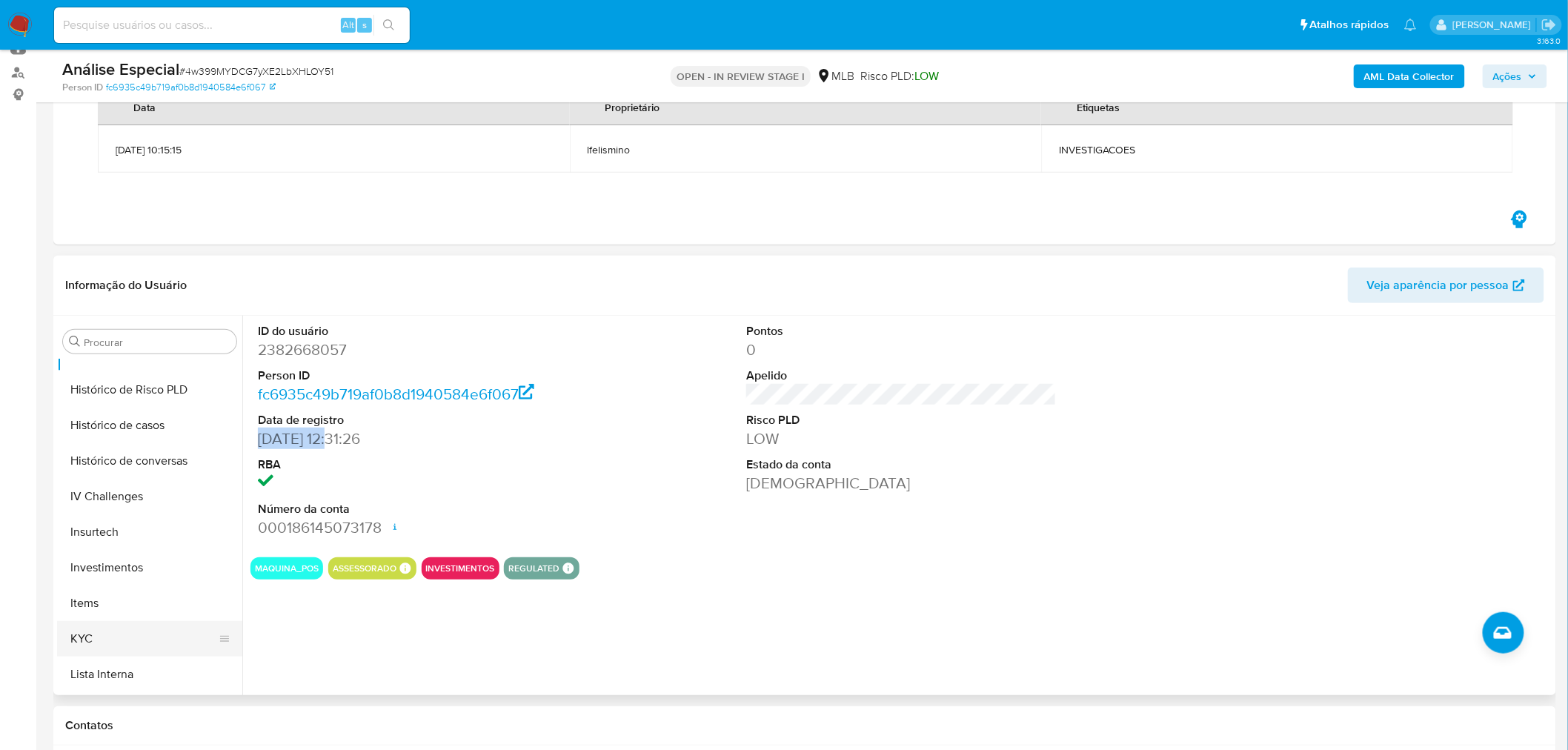
click at [107, 625] on button "KYC" at bounding box center [143, 638] width 173 height 35
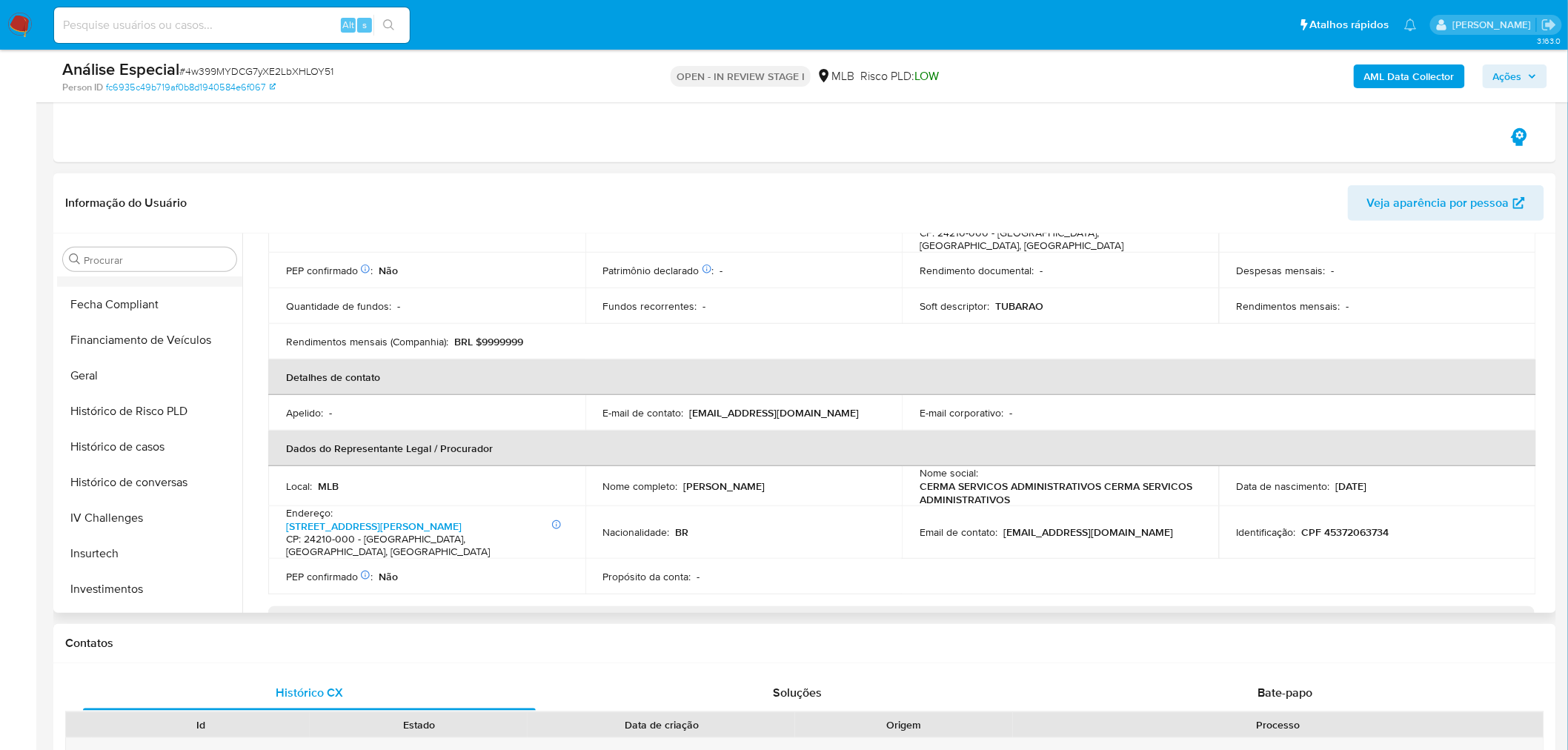
scroll to position [309, 0]
click at [119, 519] on button "Geral" at bounding box center [143, 519] width 173 height 35
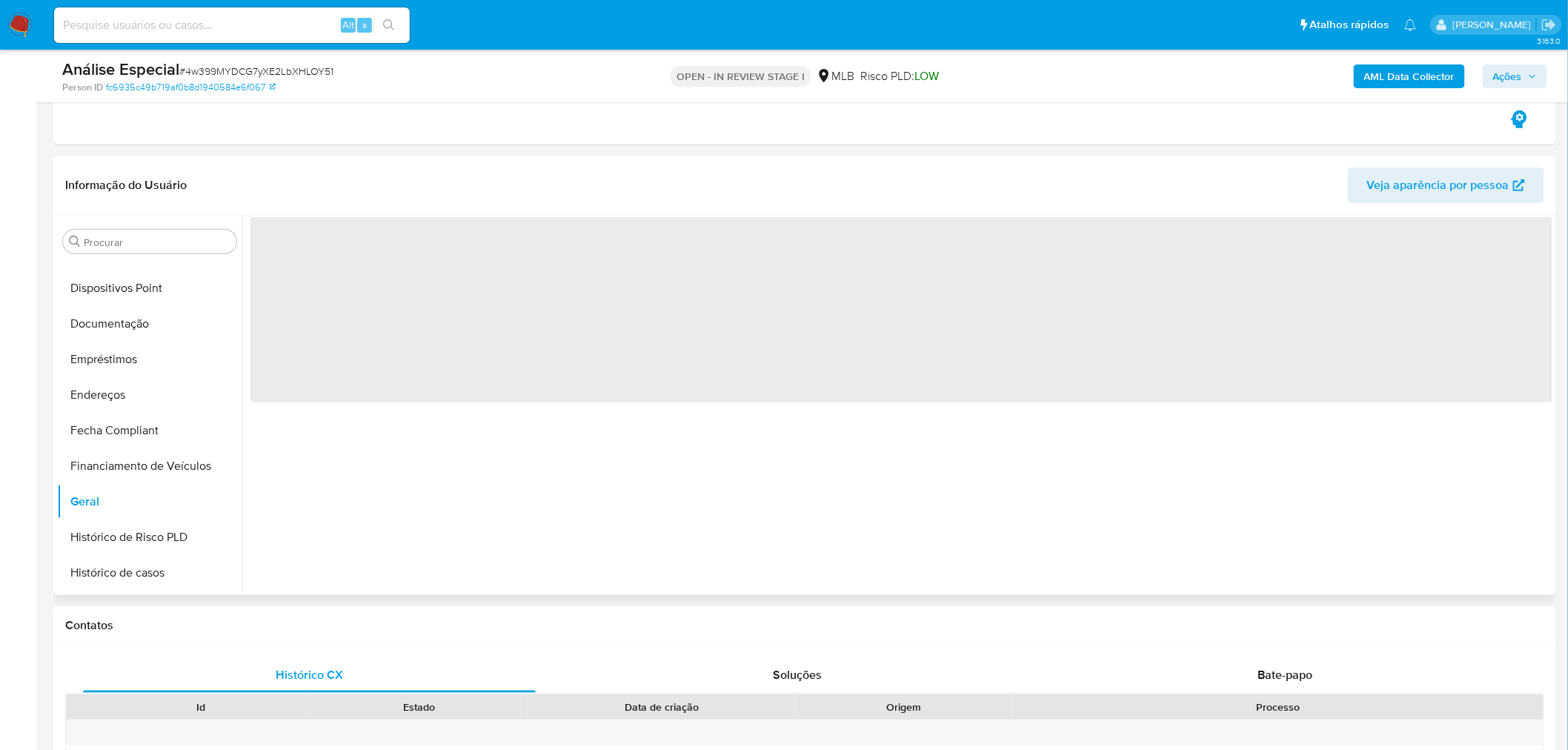
scroll to position [0, 0]
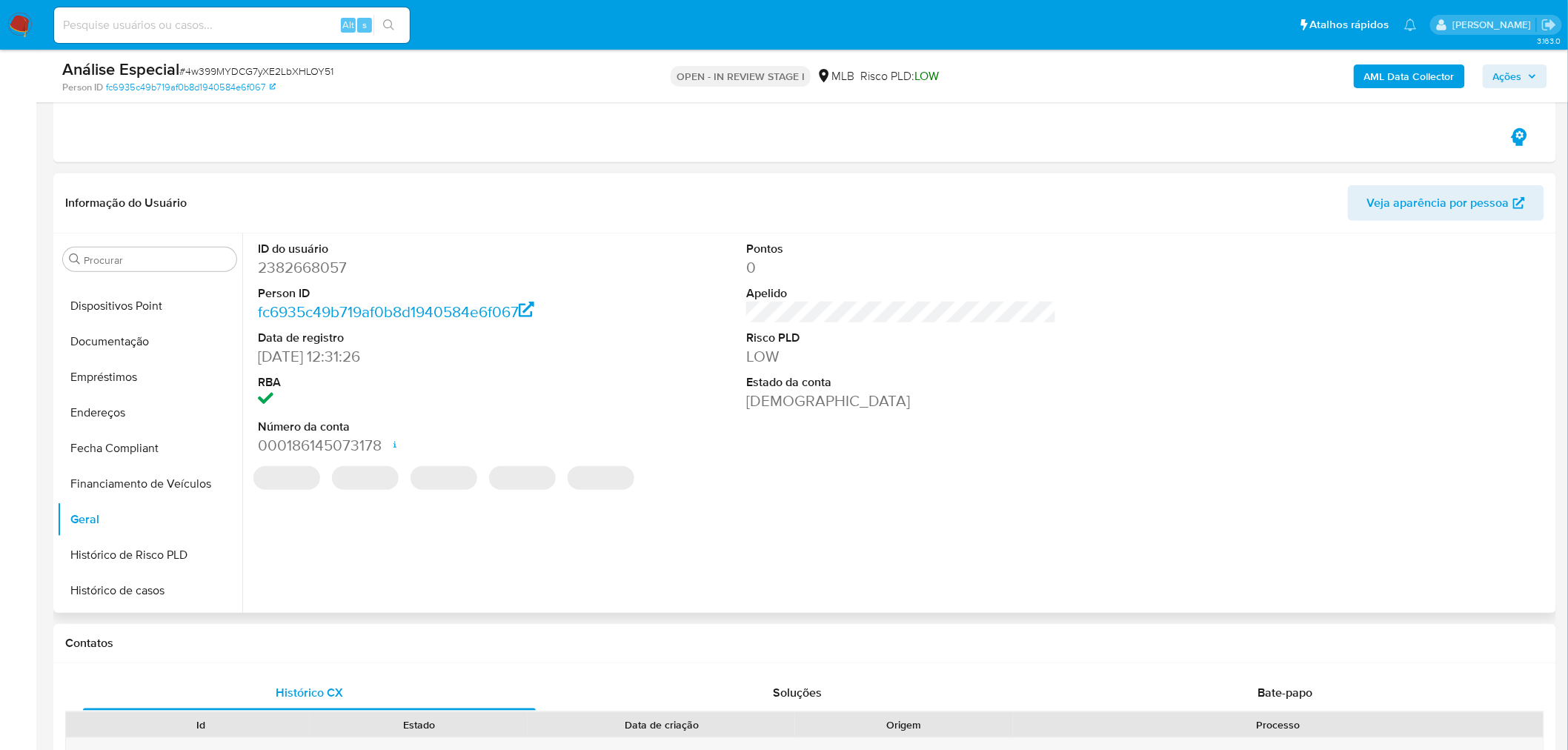
click at [327, 274] on dd "2382668057" at bounding box center [412, 267] width 310 height 21
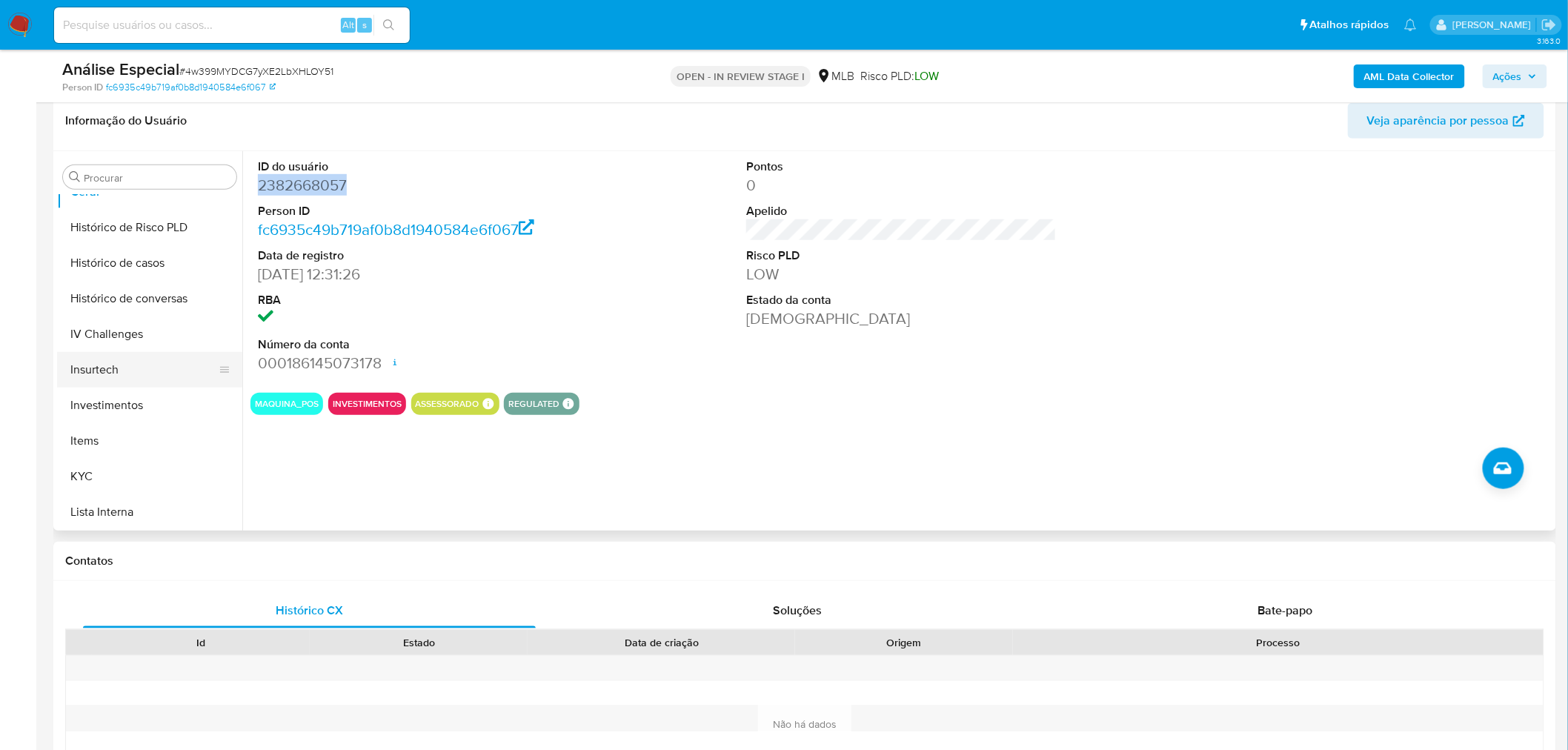
scroll to position [556, 0]
click at [94, 470] on button "KYC" at bounding box center [143, 474] width 173 height 35
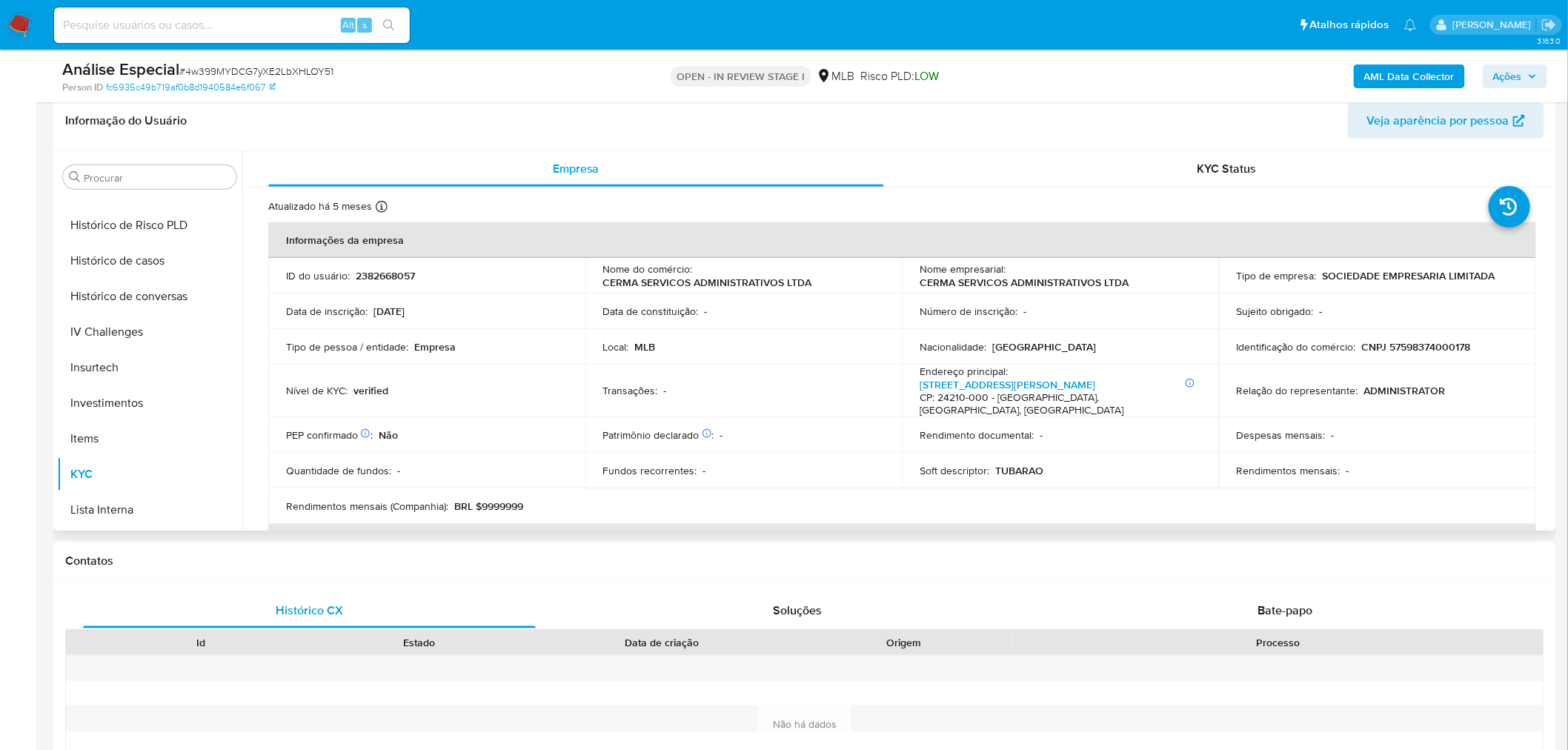
scroll to position [803, 0]
click at [154, 440] on button "Restrições Novo Mundo" at bounding box center [143, 440] width 173 height 35
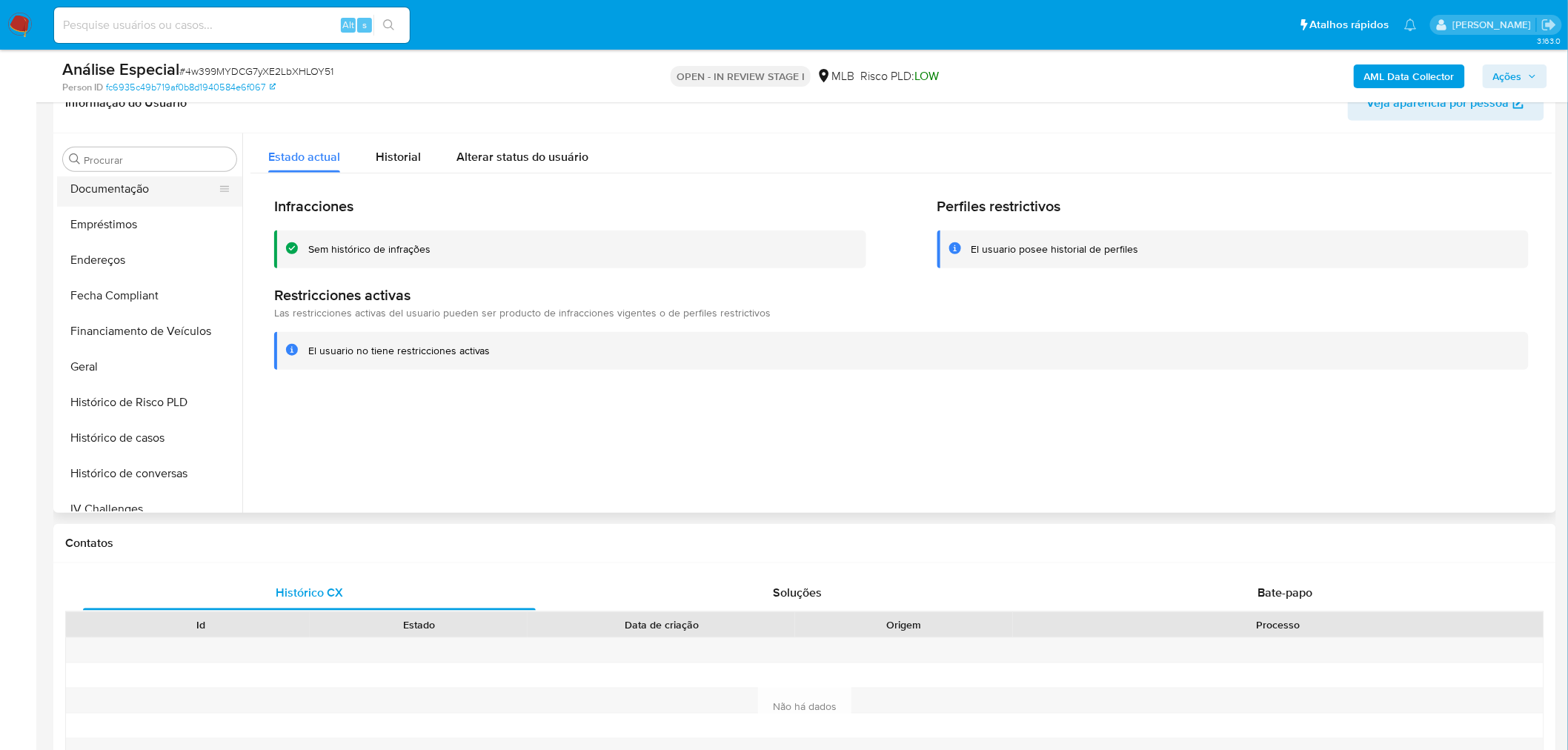
scroll to position [309, 0]
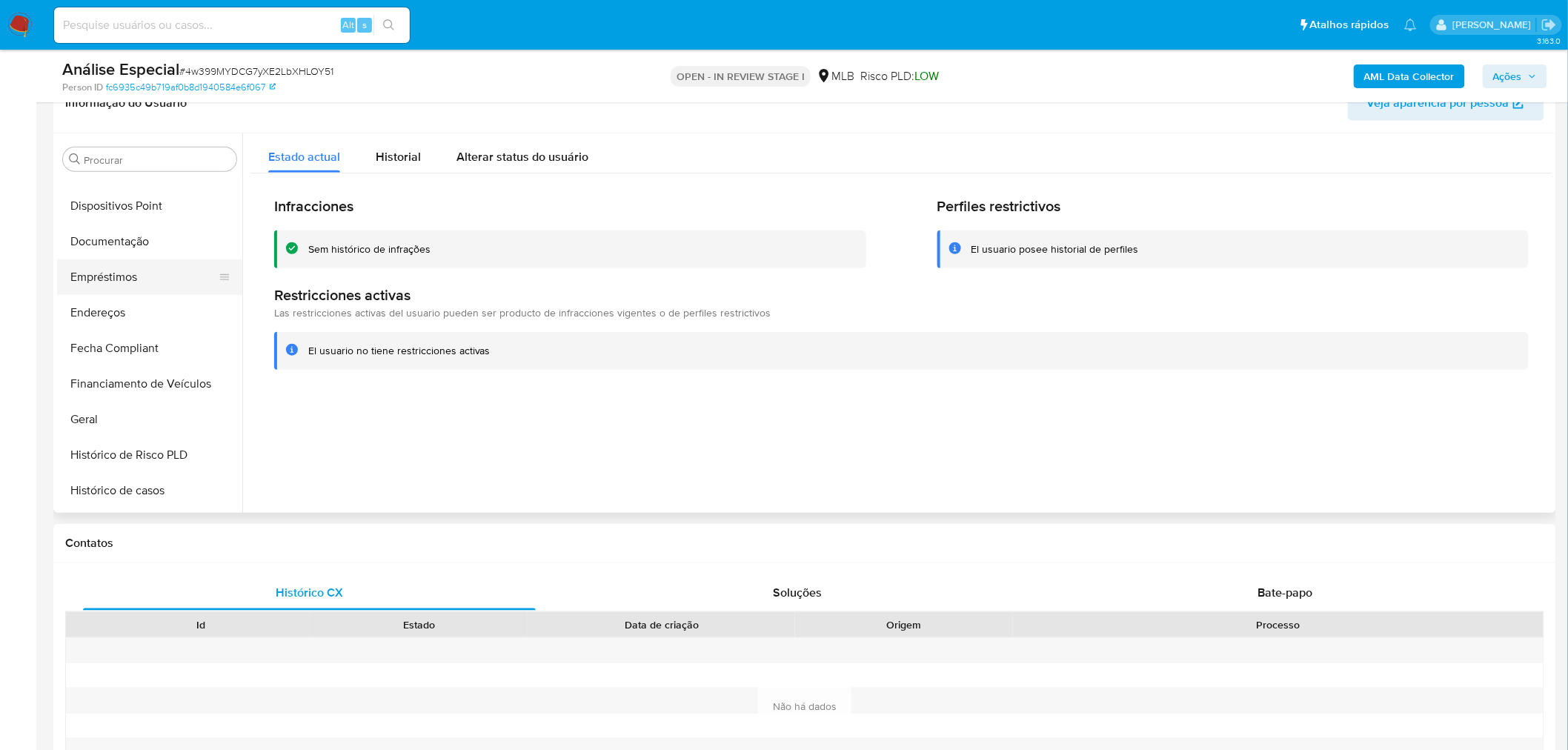
click at [137, 261] on button "Empréstimos" at bounding box center [143, 276] width 173 height 35
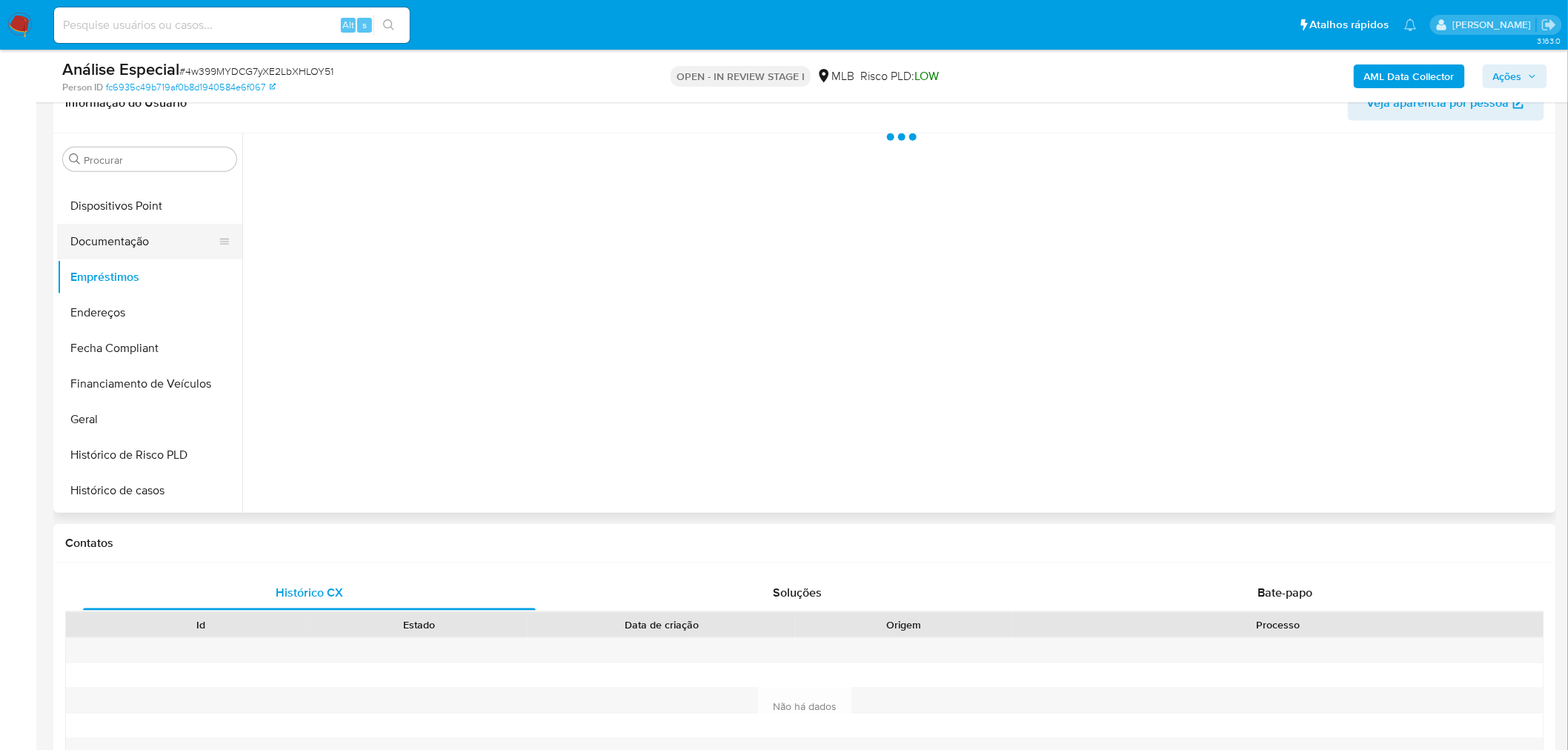
click at [152, 250] on button "Documentação" at bounding box center [143, 241] width 173 height 35
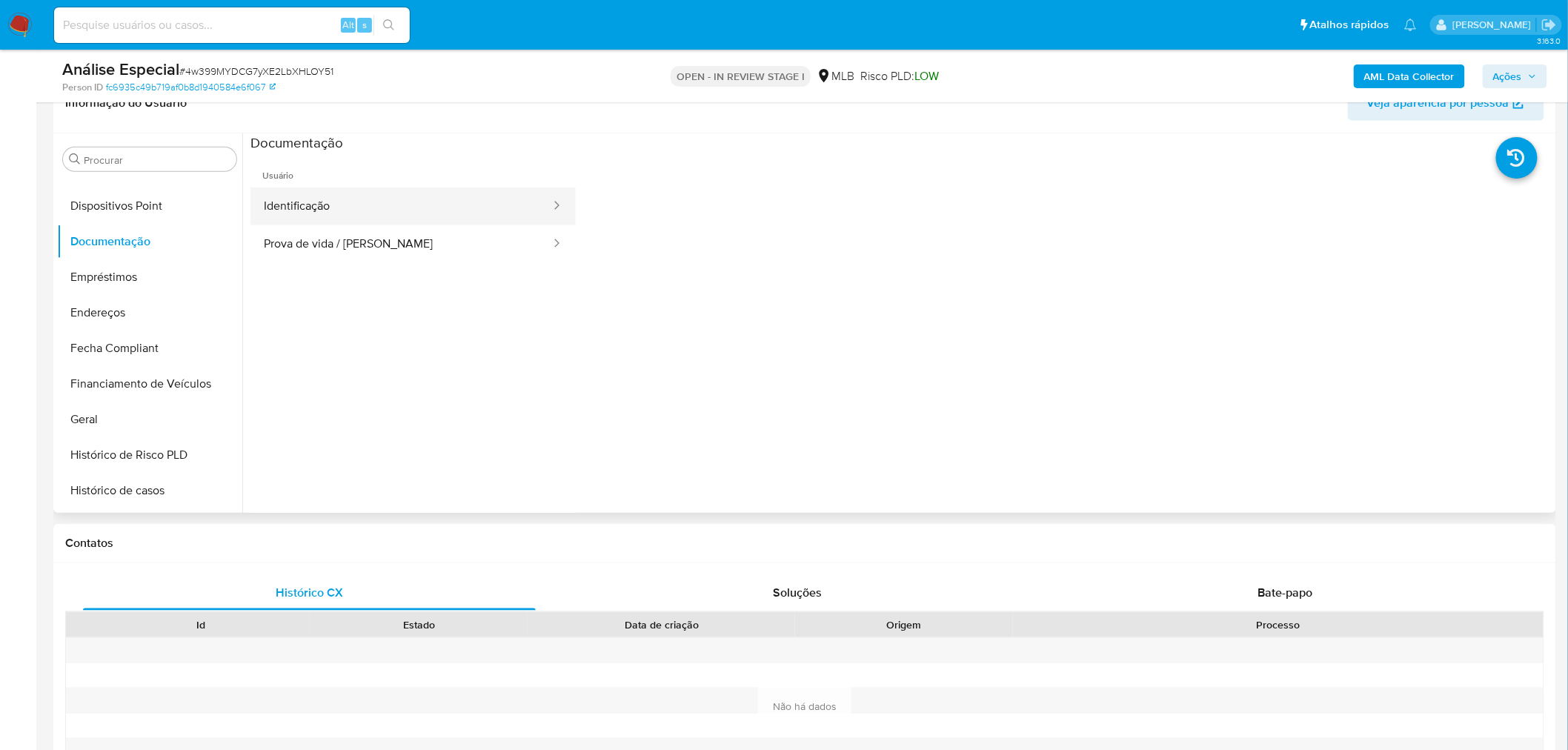
click at [306, 207] on button "Identificação" at bounding box center [402, 206] width 302 height 38
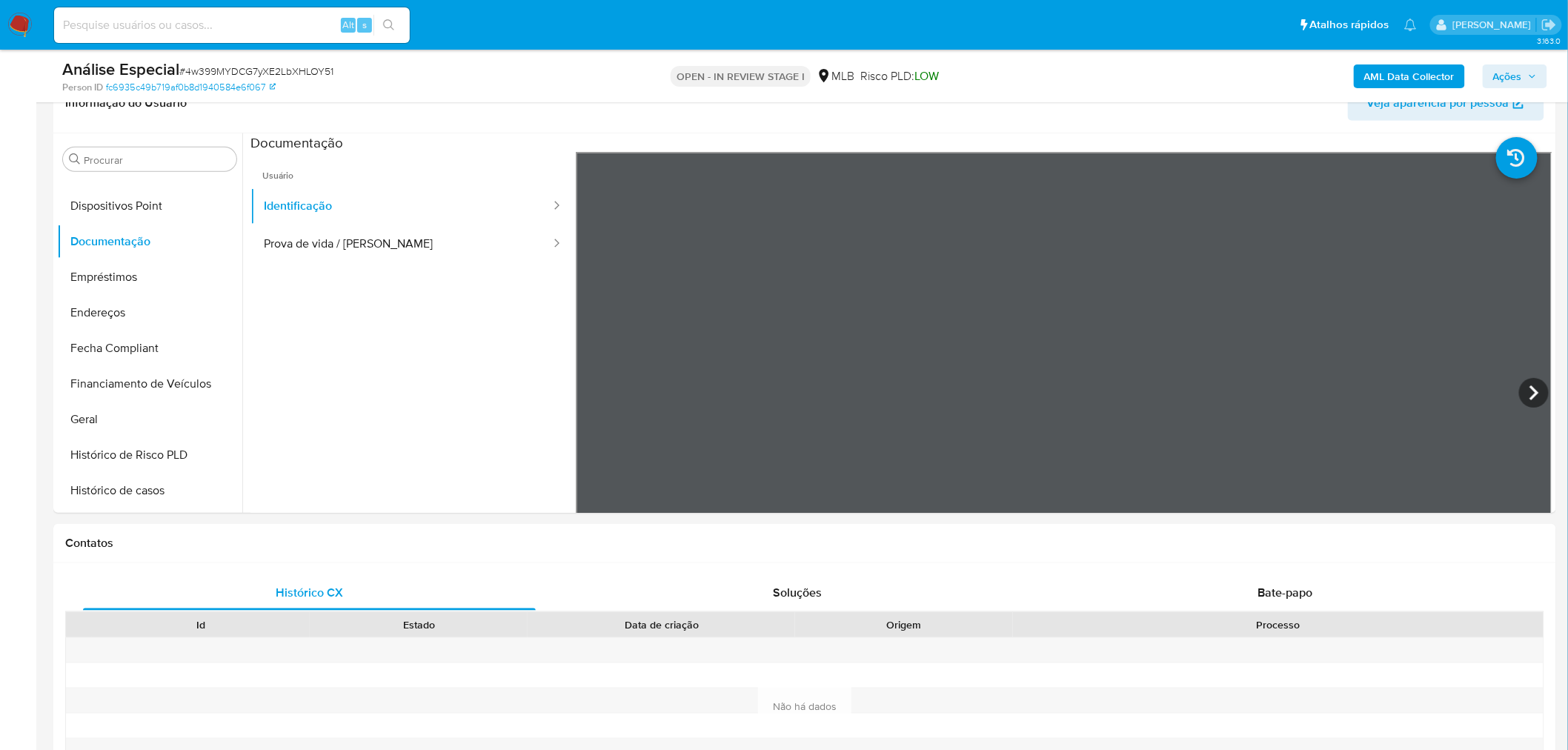
drag, startPoint x: 385, startPoint y: 239, endPoint x: 1, endPoint y: 249, distance: 384.1
click at [381, 239] on button "Prova de vida / Selfie" at bounding box center [402, 244] width 302 height 38
drag, startPoint x: 101, startPoint y: 282, endPoint x: 109, endPoint y: 270, distance: 14.4
click at [101, 282] on button "Empréstimos" at bounding box center [143, 276] width 173 height 35
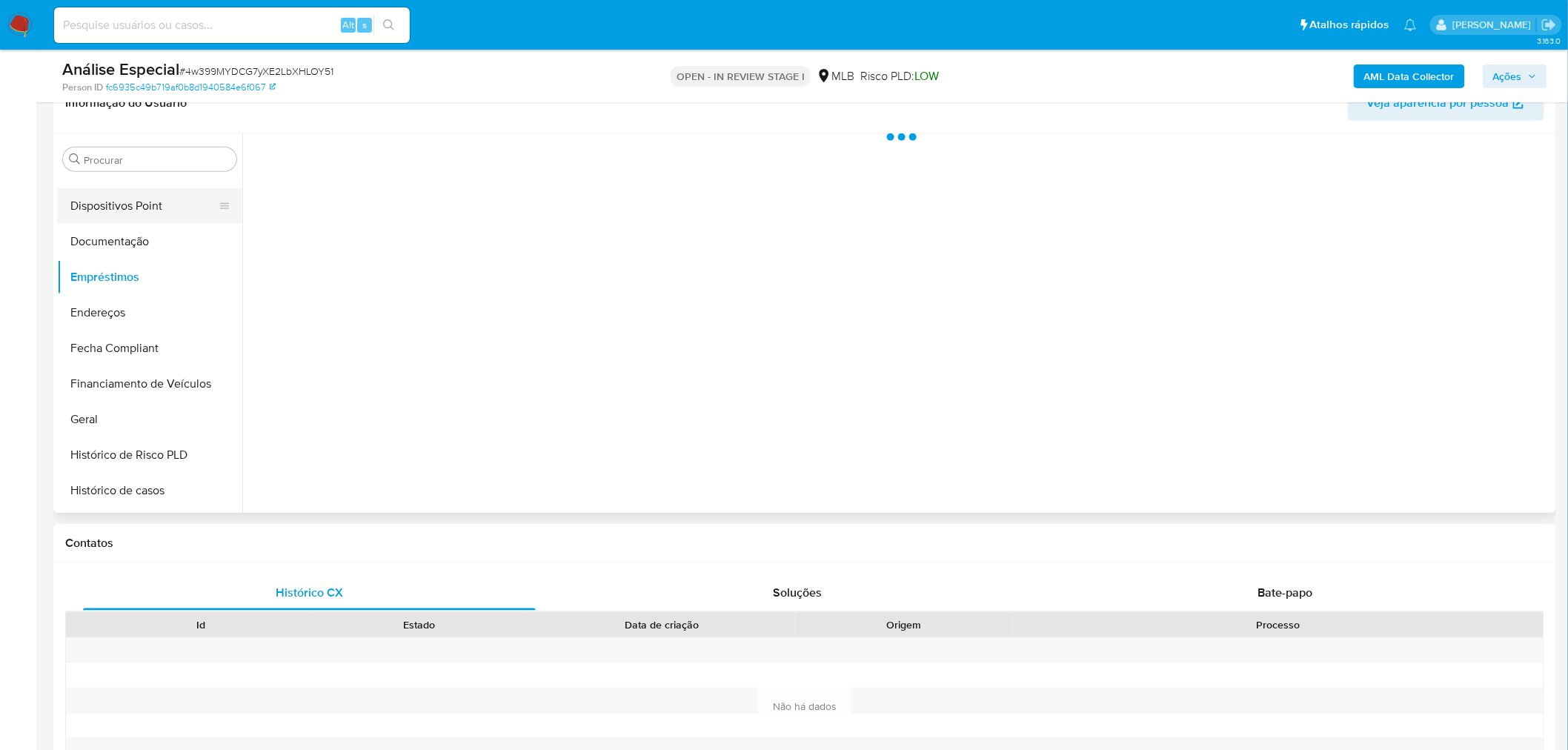
click at [160, 201] on button "Dispositivos Point" at bounding box center [143, 206] width 173 height 35
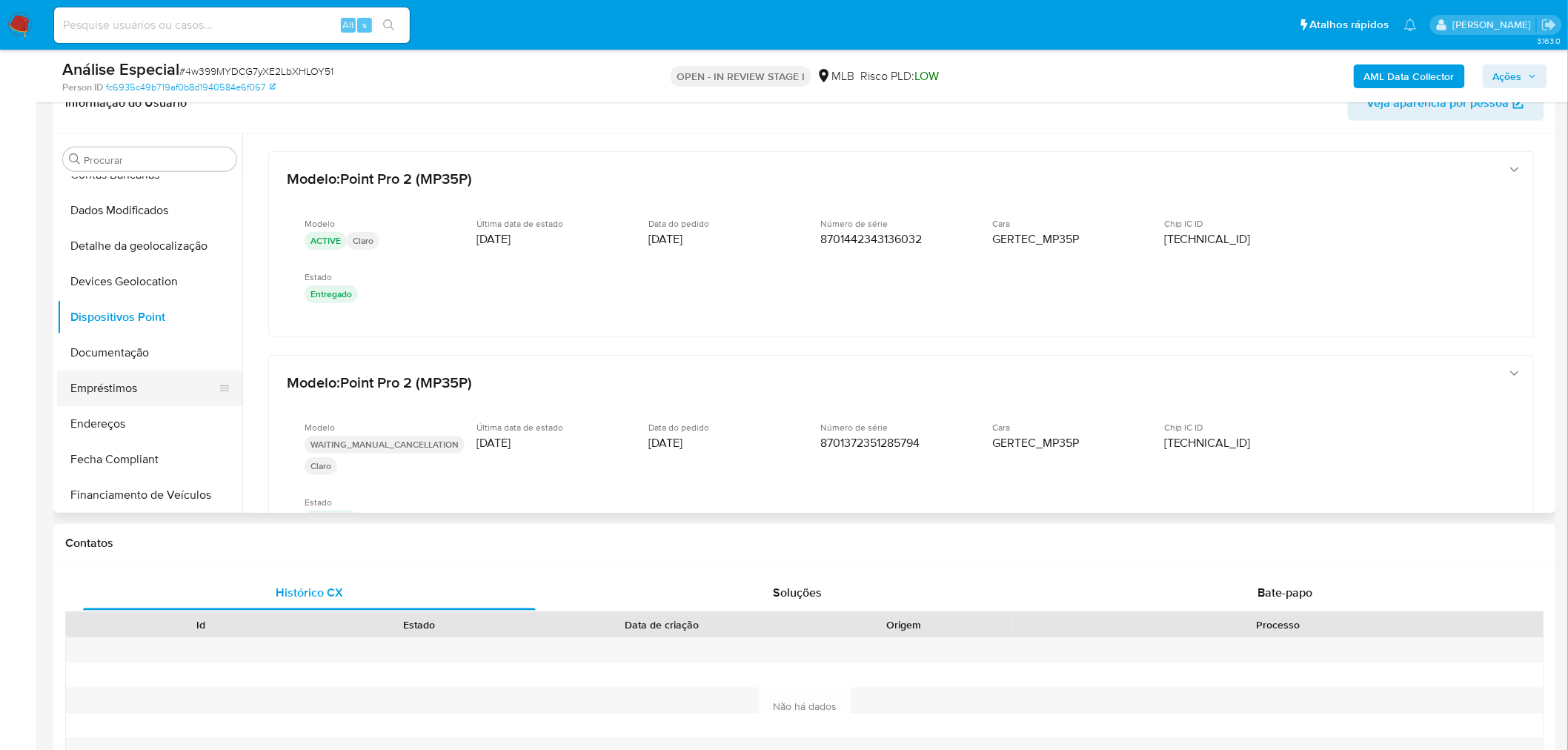
scroll to position [227, 0]
click at [116, 399] on button "Endereços" at bounding box center [143, 394] width 173 height 35
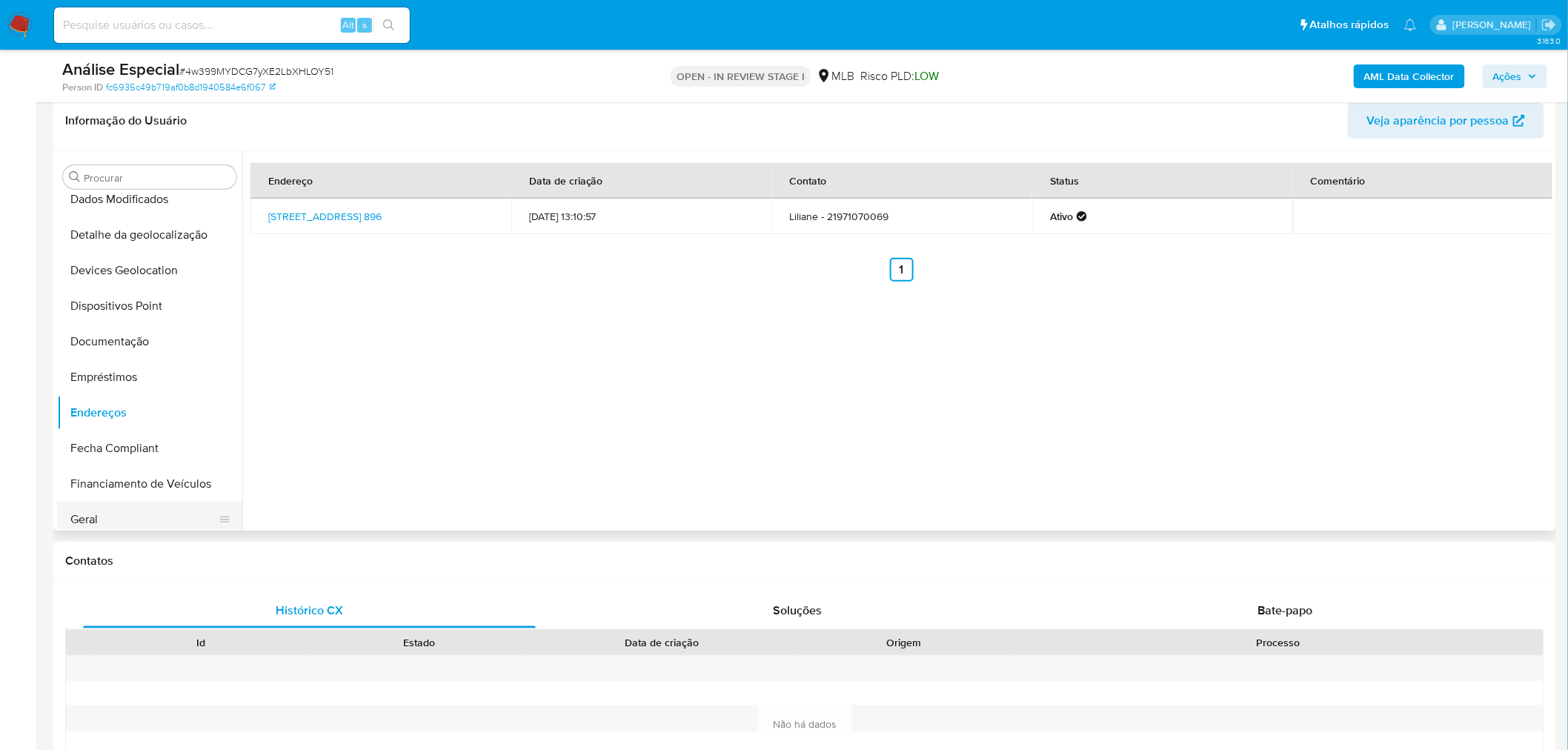
click at [109, 513] on button "Geral" at bounding box center [143, 519] width 173 height 35
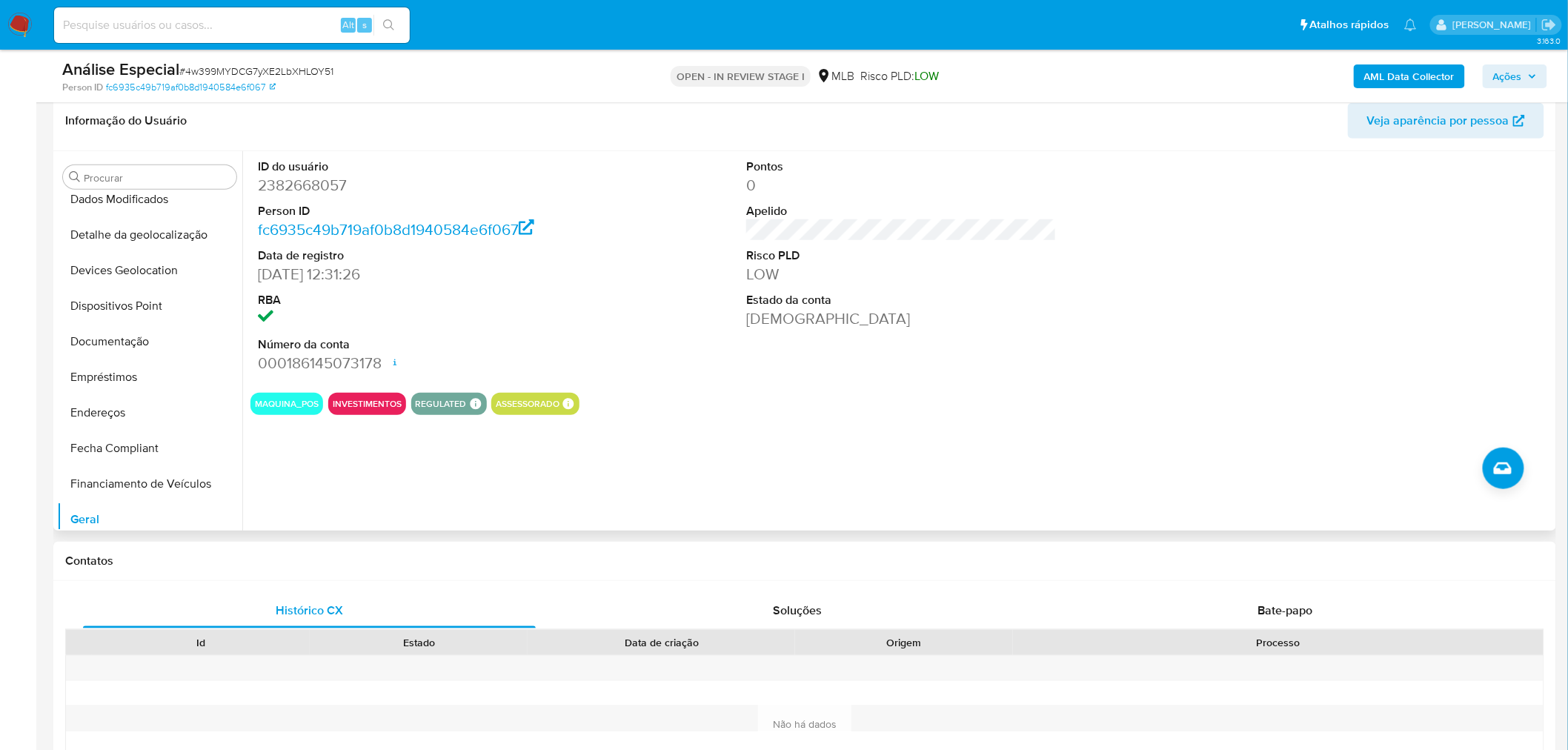
click at [291, 183] on dd "2382668057" at bounding box center [412, 185] width 310 height 21
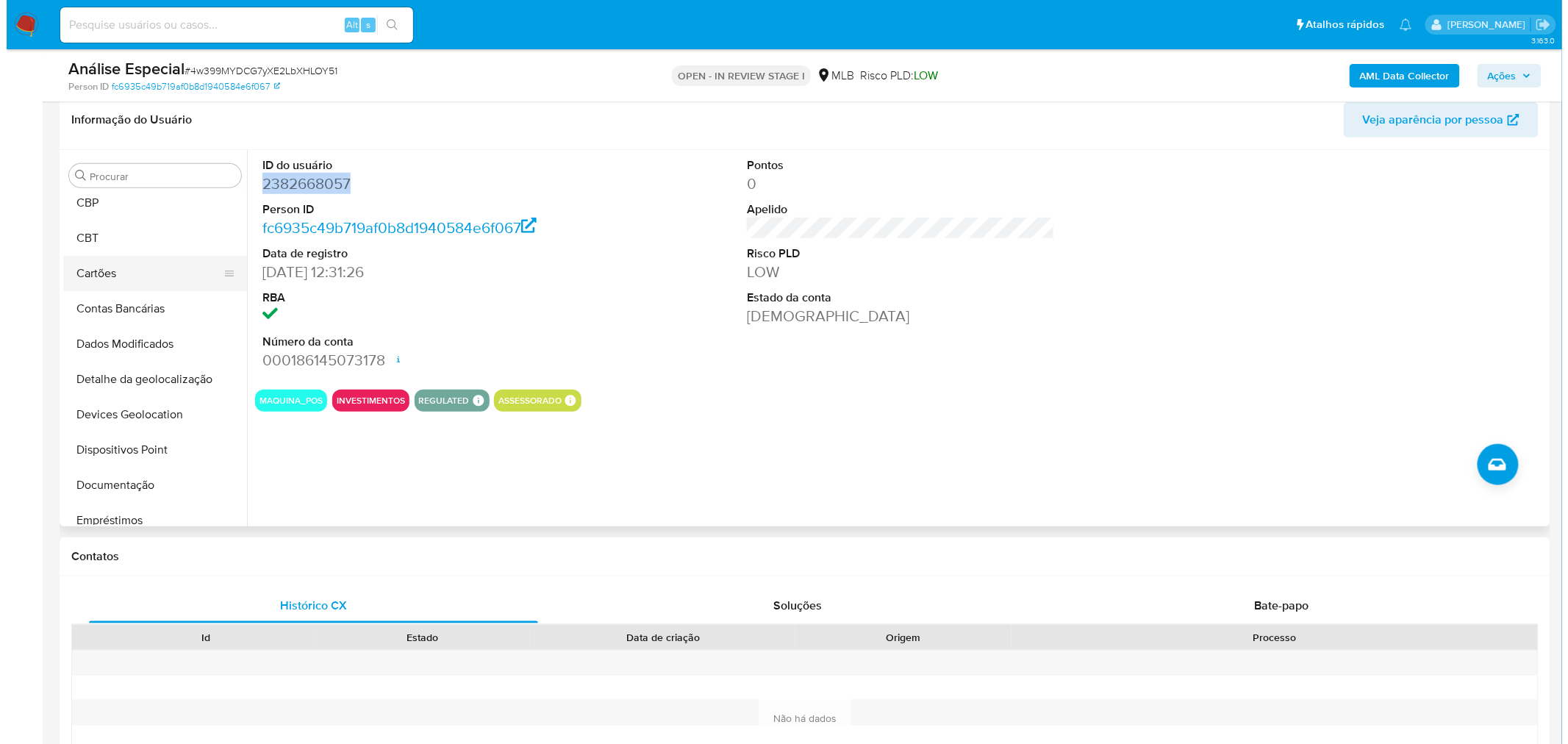
scroll to position [0, 0]
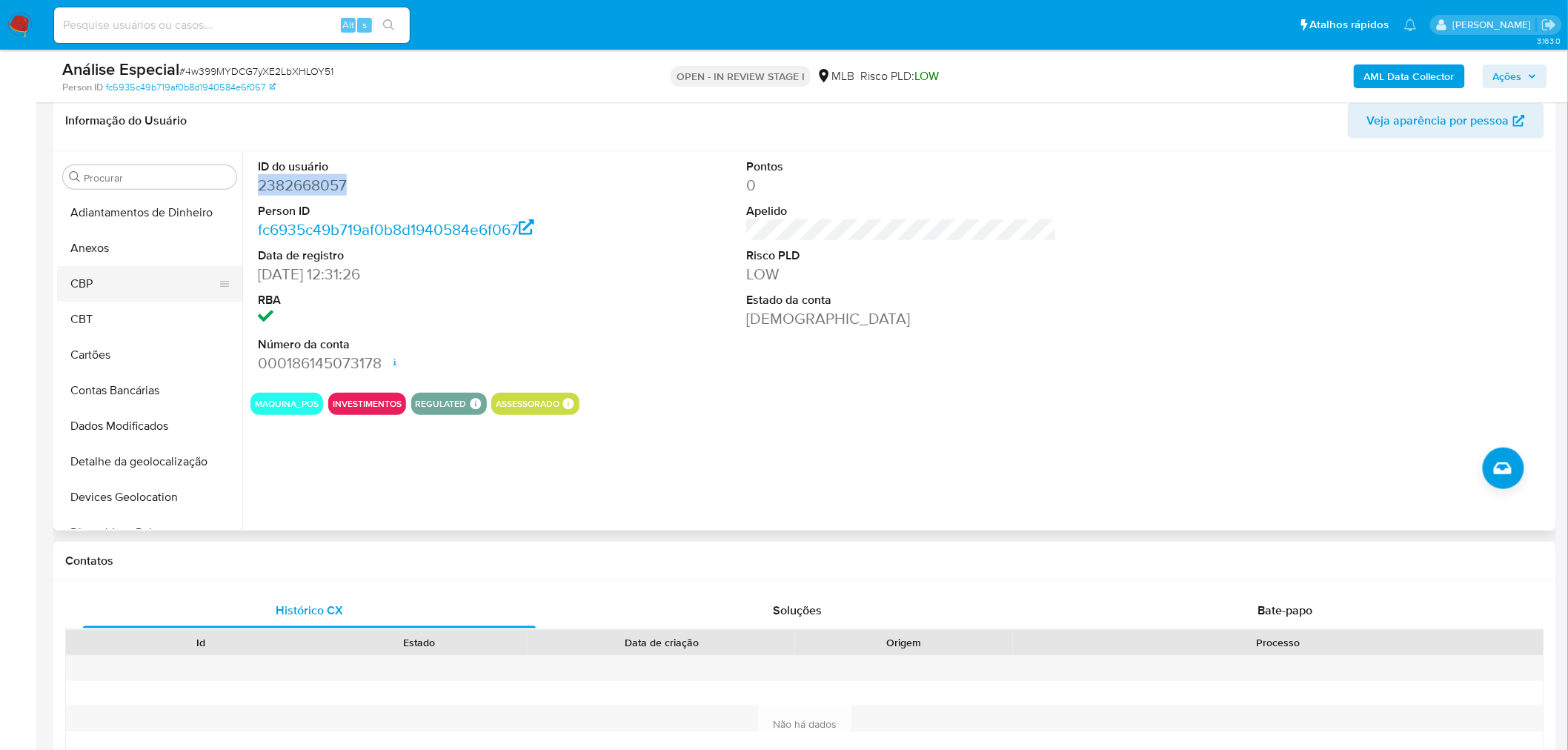
click at [120, 248] on button "Anexos" at bounding box center [149, 248] width 185 height 35
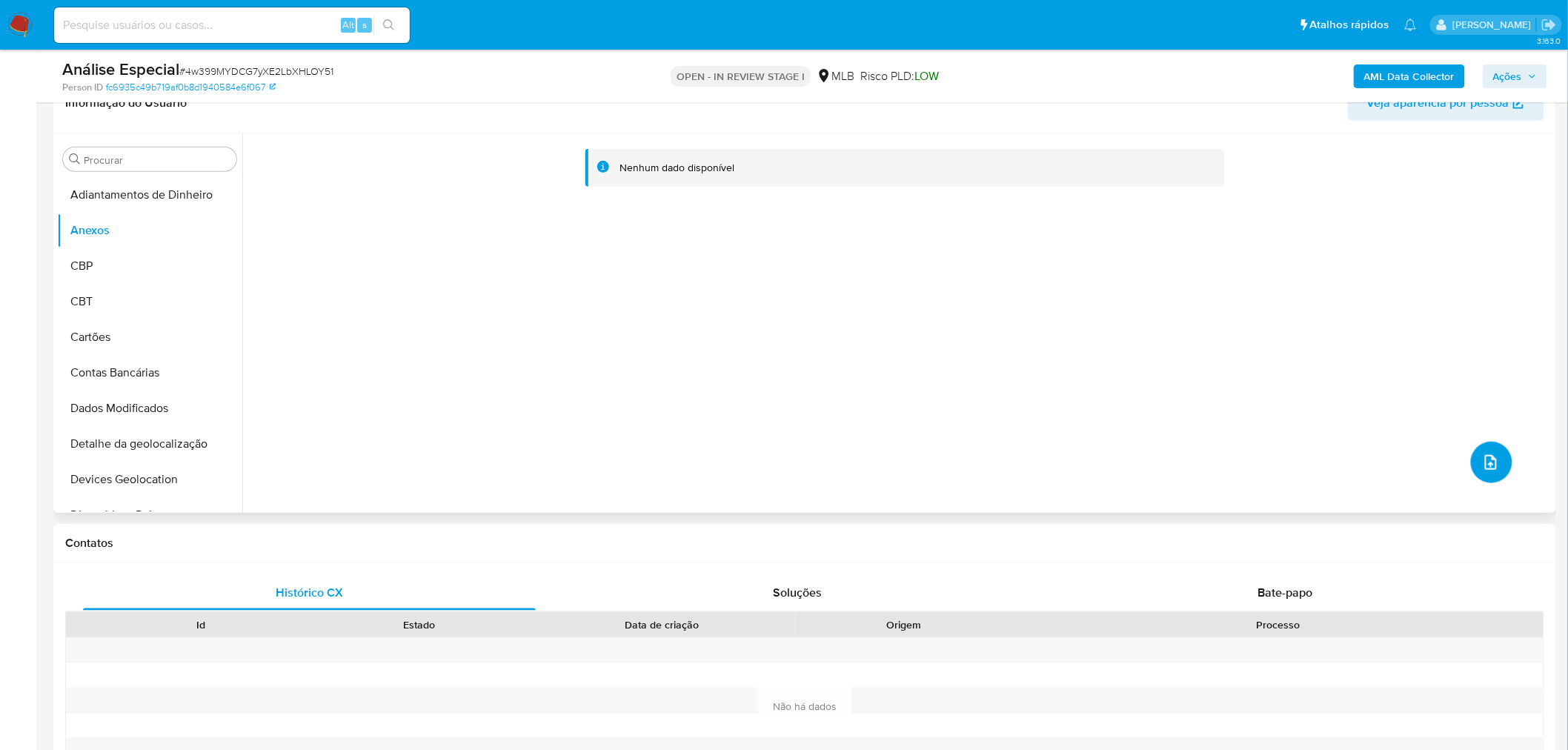
click at [1485, 465] on icon "upload-file" at bounding box center [1491, 462] width 12 height 15
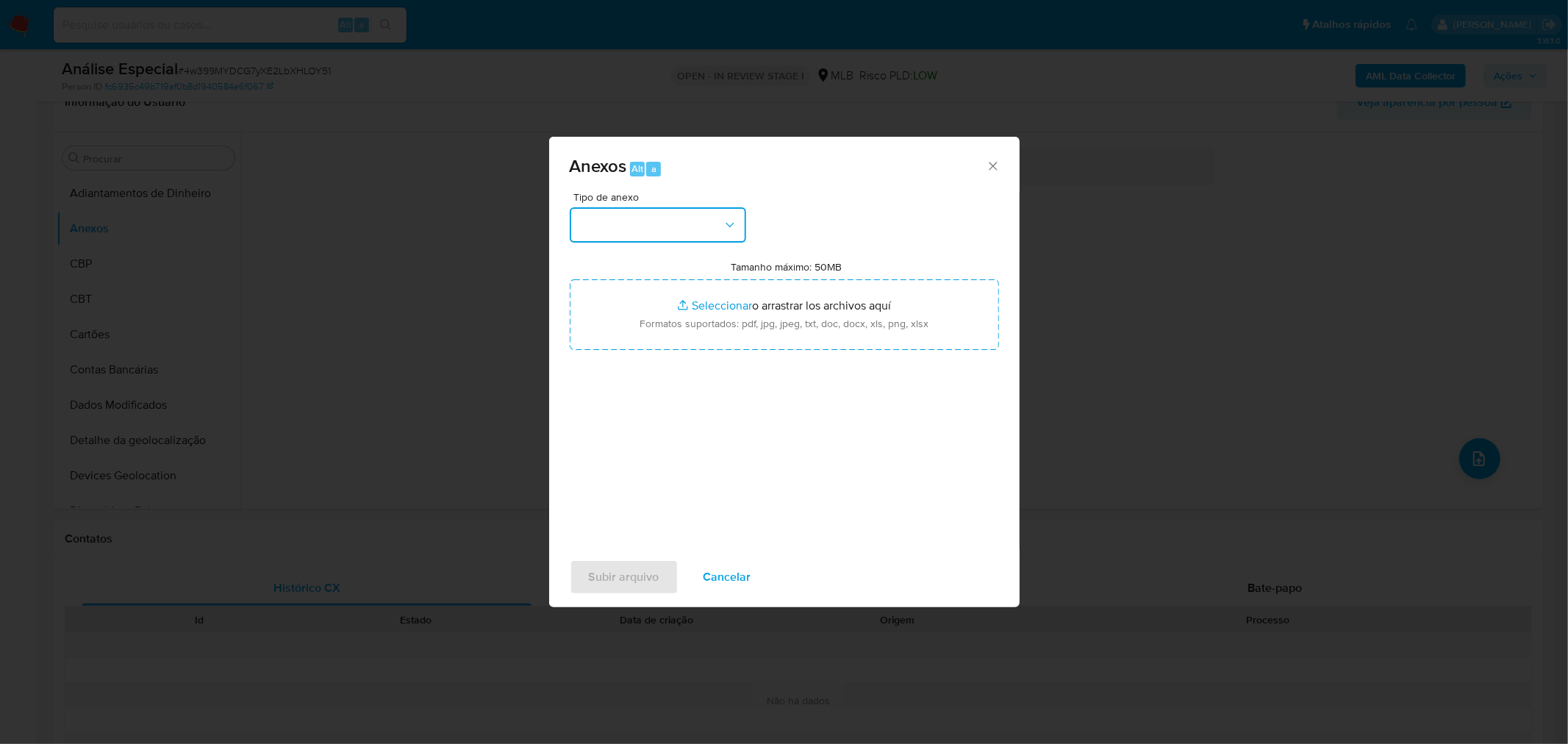
click at [629, 218] on button "button" at bounding box center [658, 224] width 177 height 35
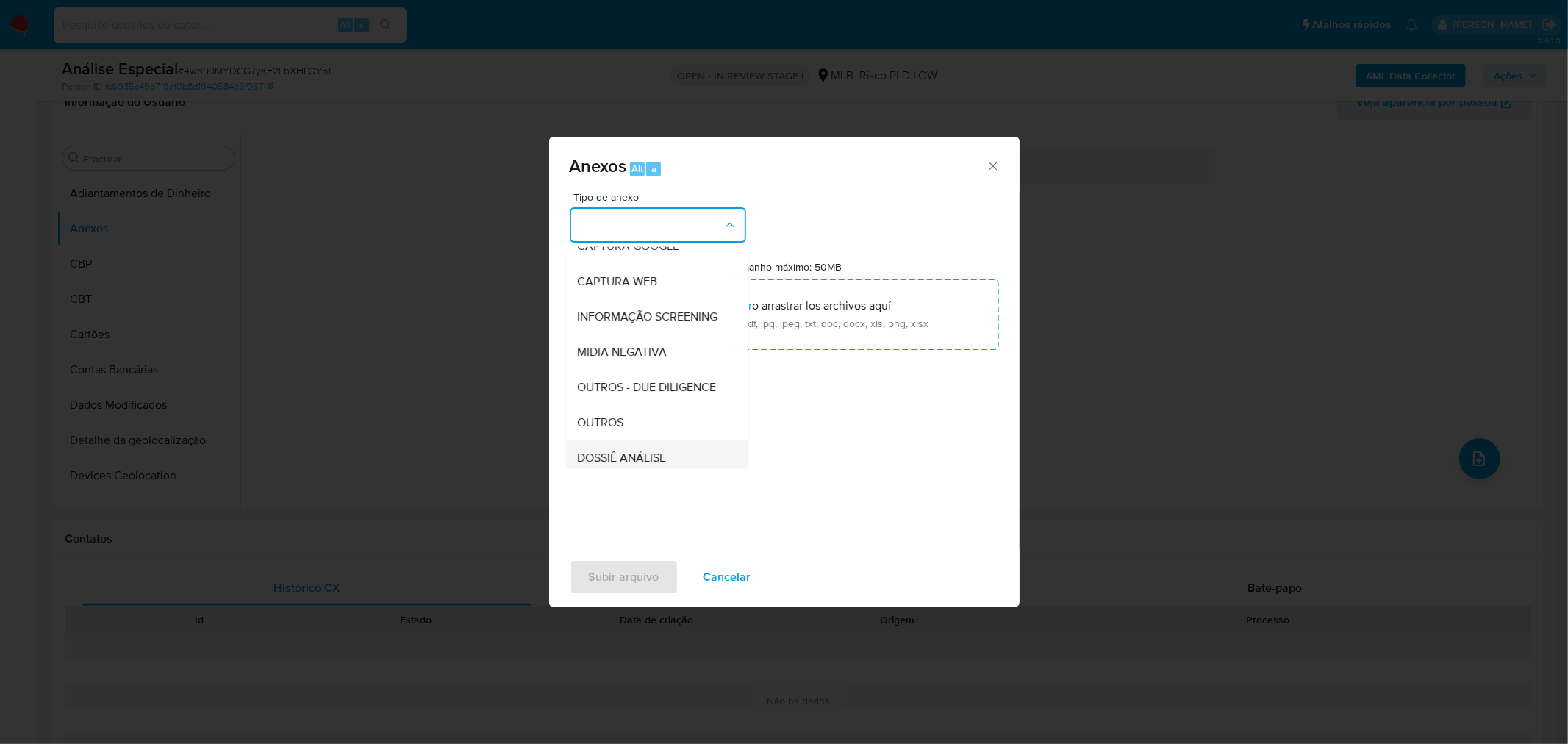
scroll to position [226, 0]
click at [645, 319] on div "OUTROS" at bounding box center [653, 314] width 150 height 35
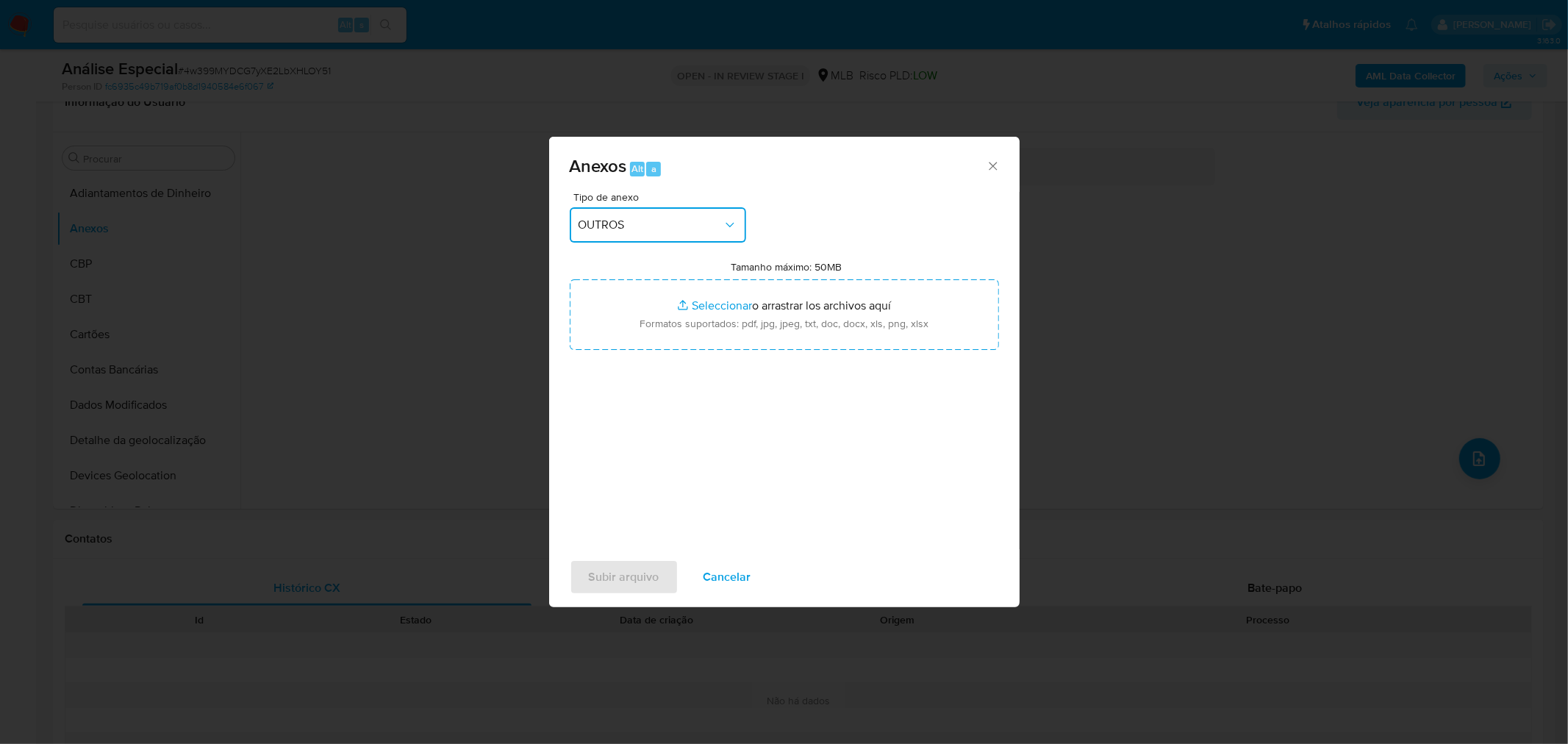
click at [651, 223] on span "OUTROS" at bounding box center [650, 225] width 144 height 15
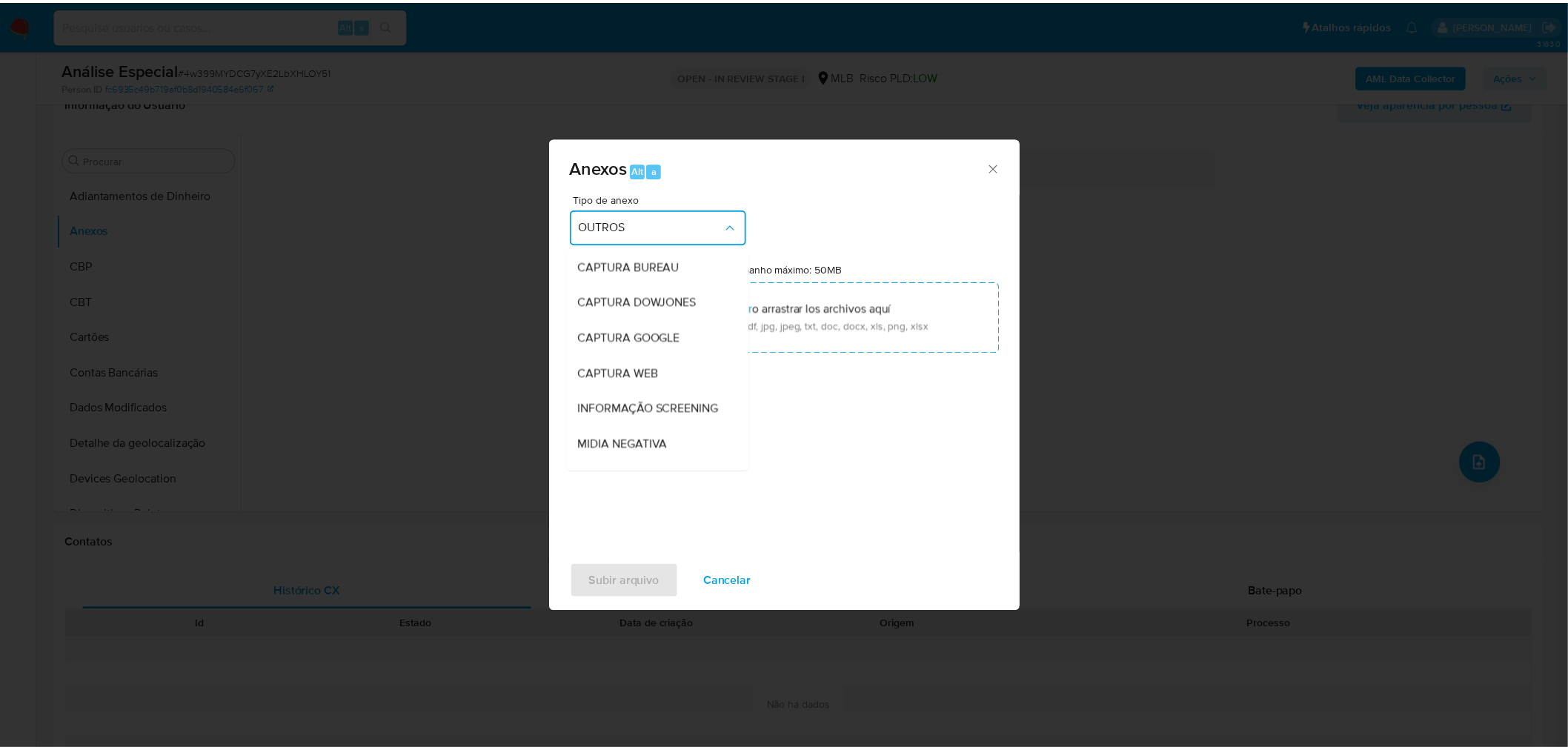
scroll to position [185, 0]
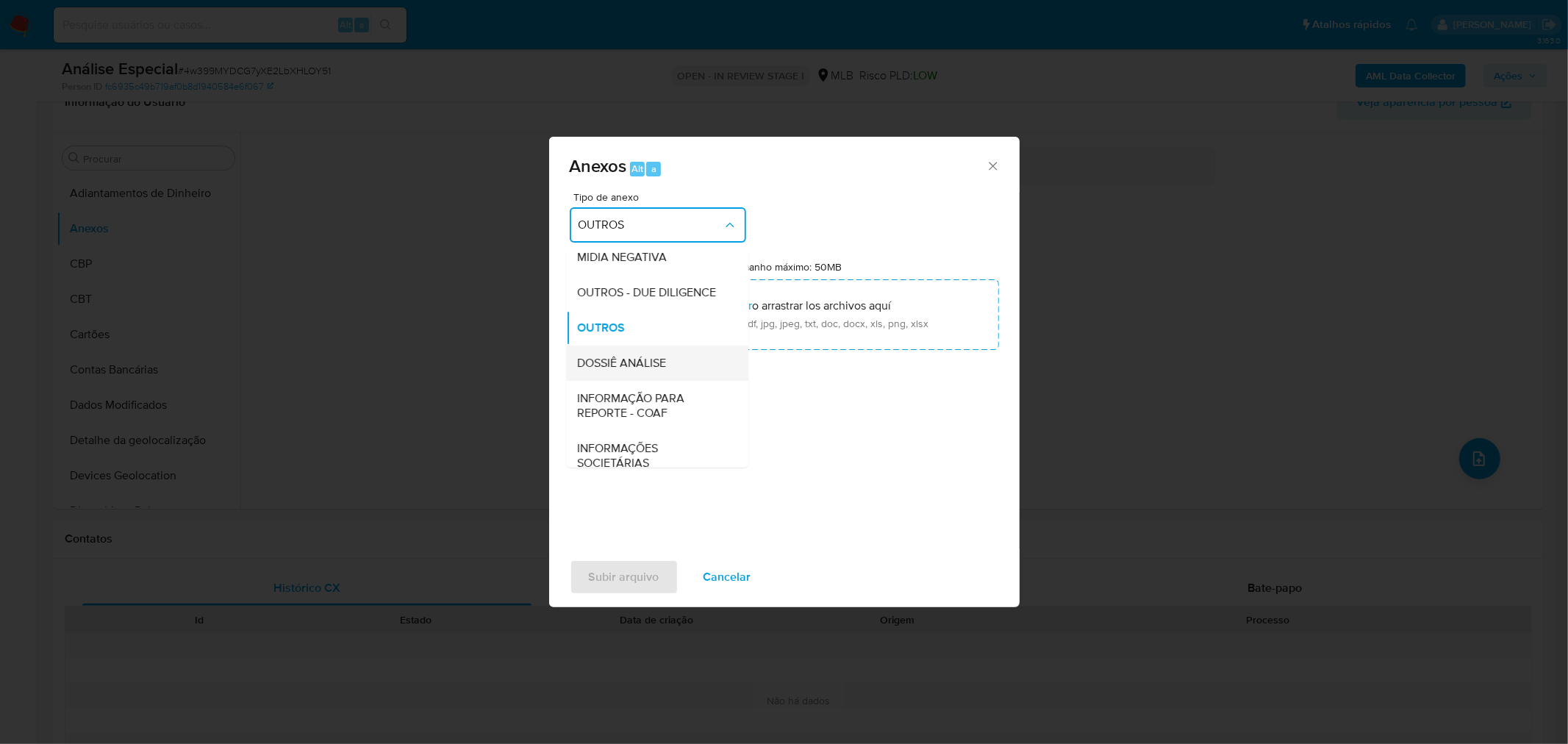
click at [643, 369] on span "DOSSIÊ ANÁLISE" at bounding box center [622, 363] width 89 height 15
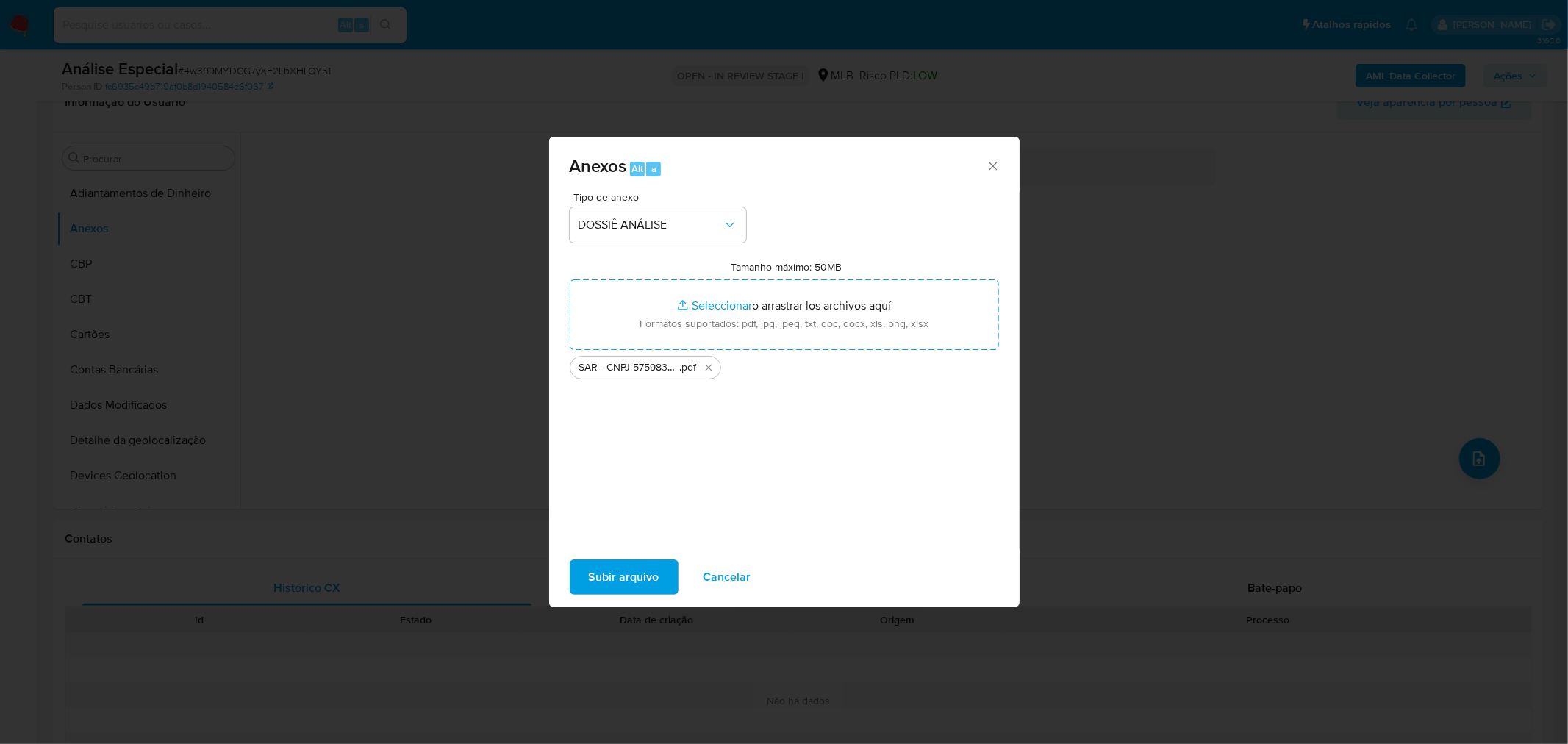
click at [650, 563] on span "Subir arquivo" at bounding box center [623, 576] width 71 height 32
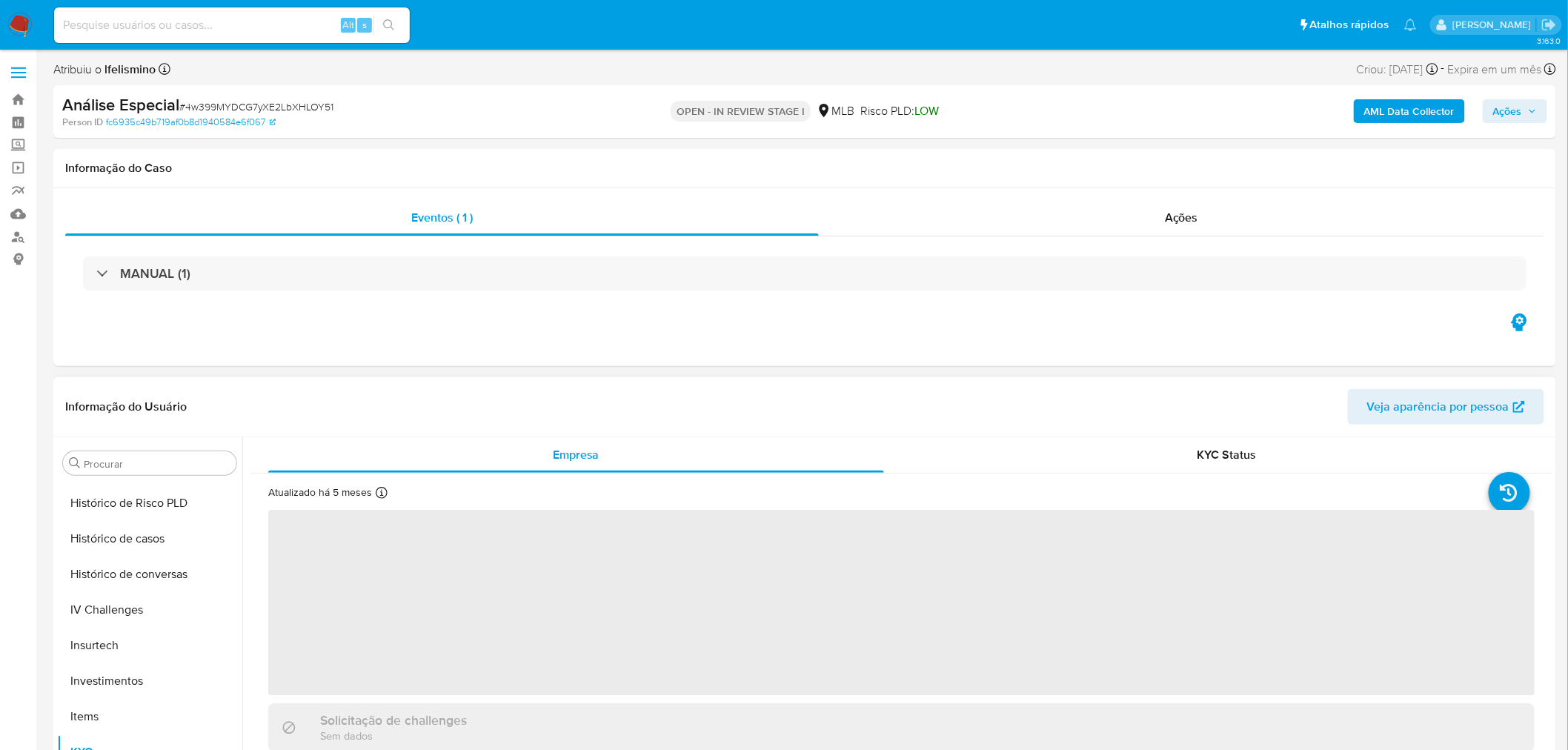
scroll to position [17, 0]
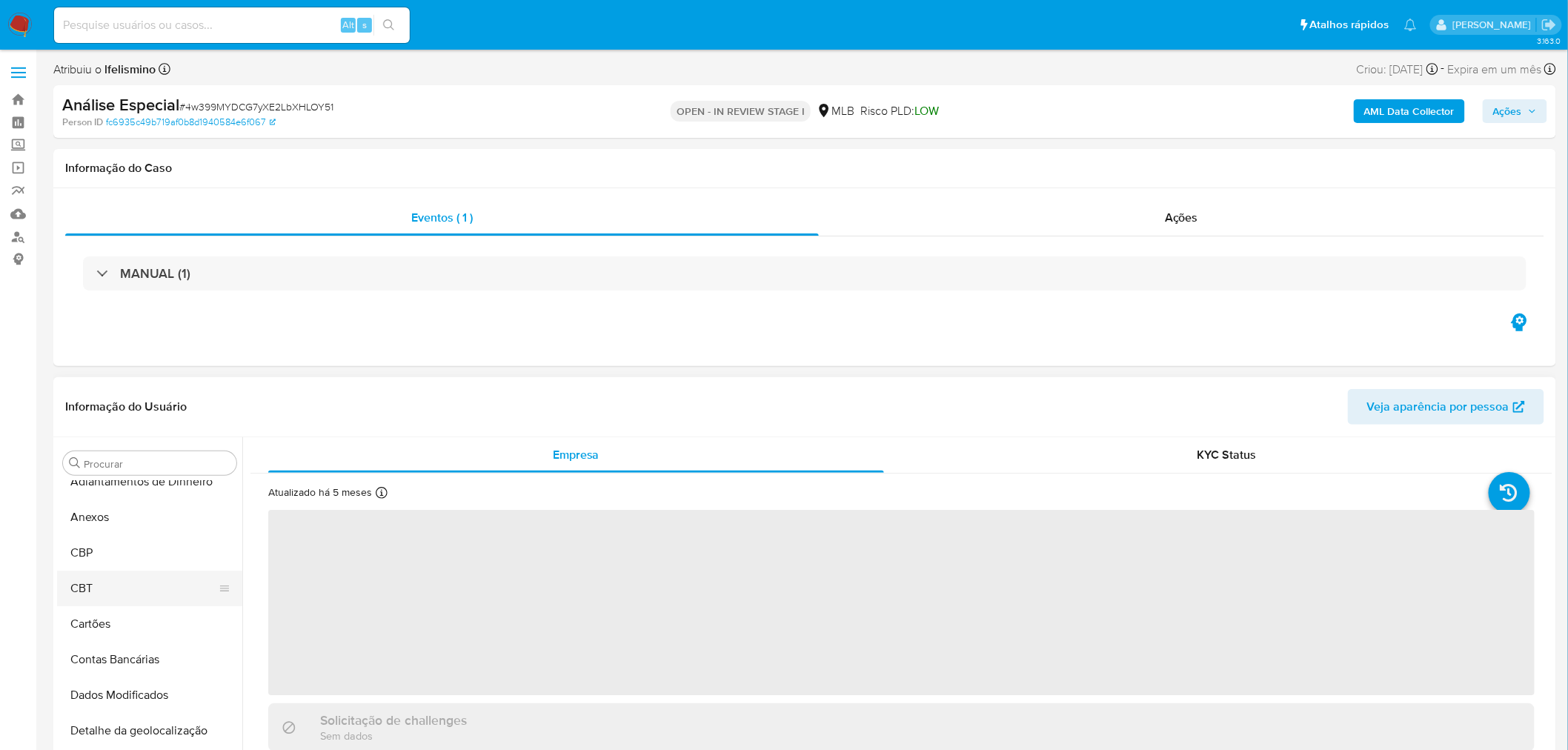
select select "10"
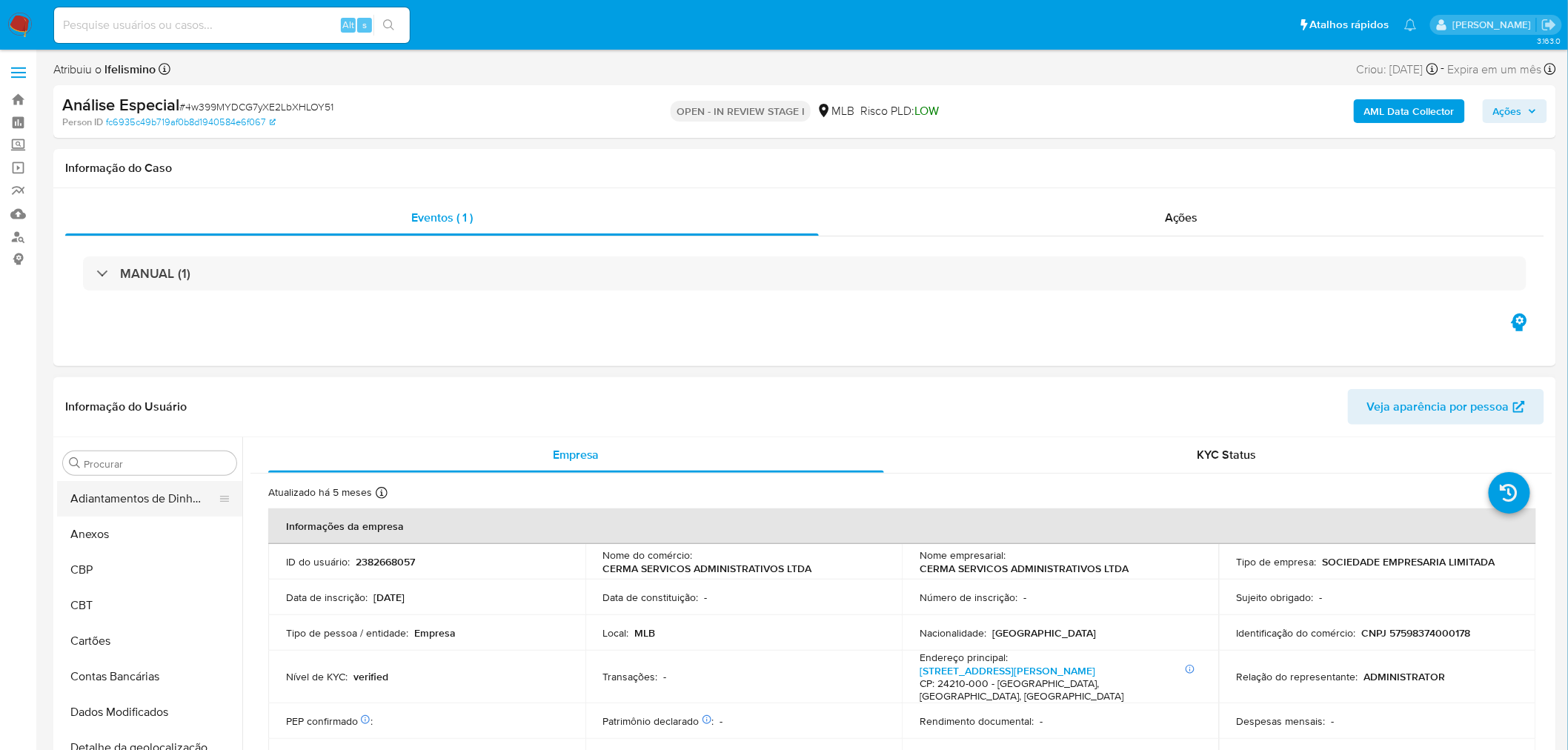
click at [140, 541] on button "Anexos" at bounding box center [149, 534] width 185 height 35
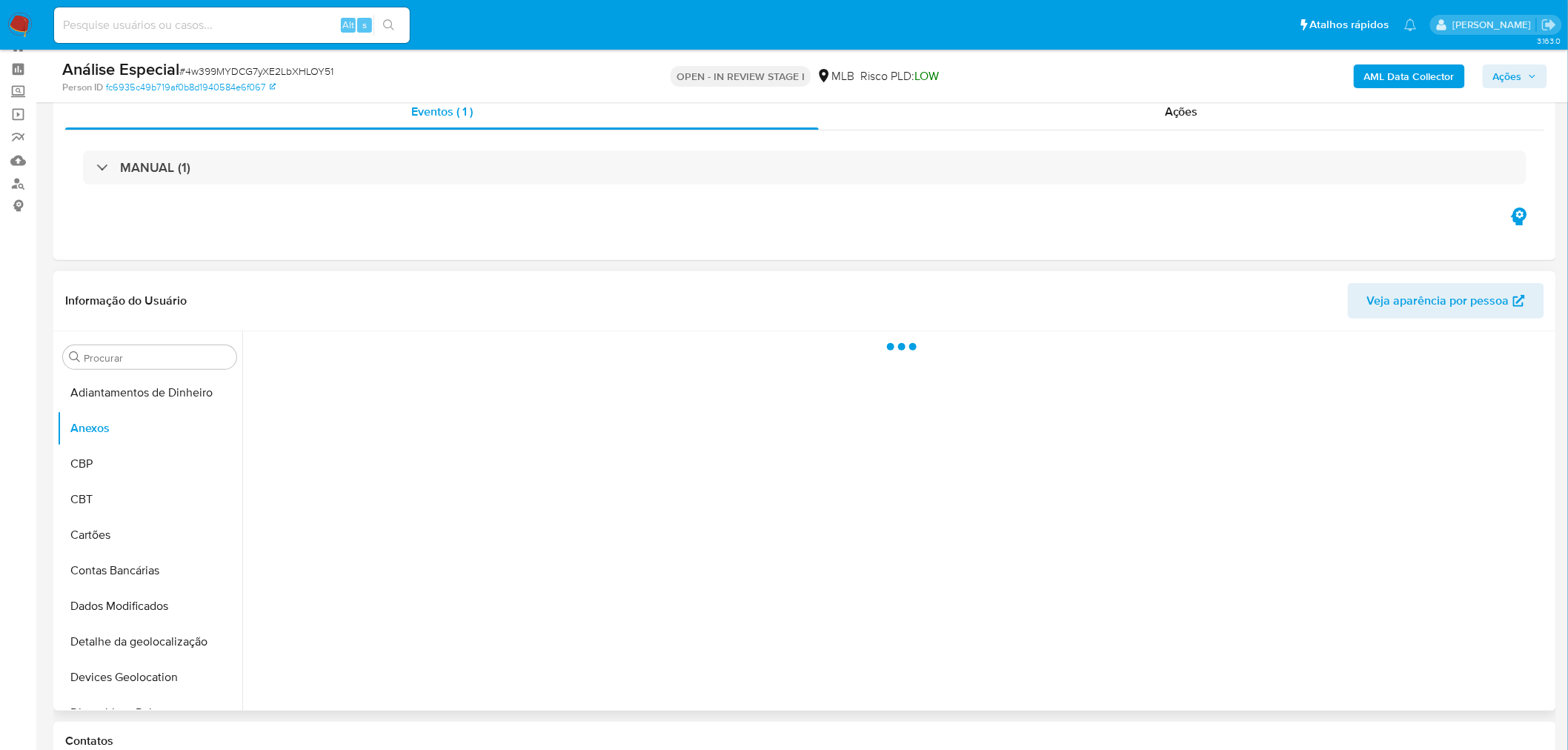
scroll to position [83, 0]
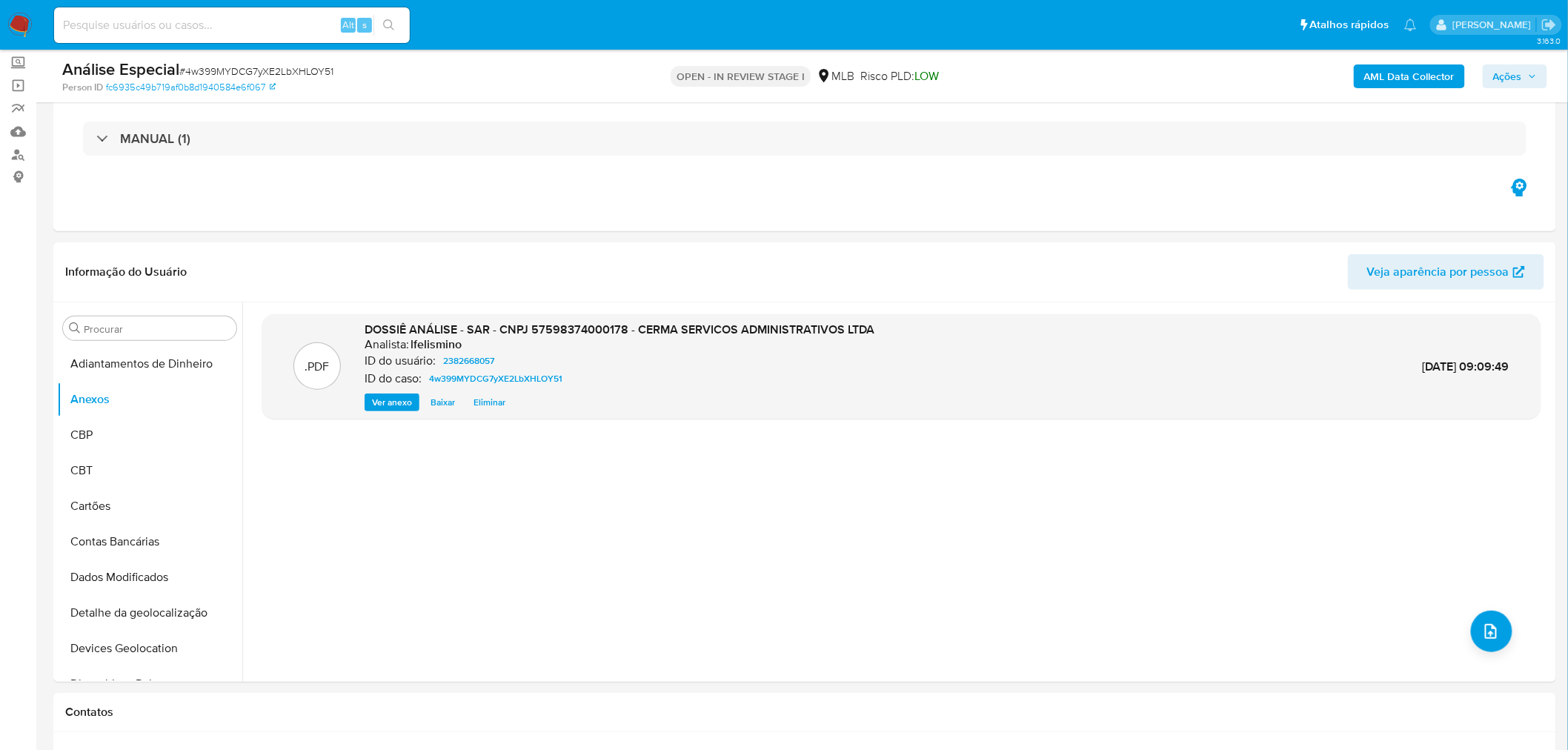
click at [246, 72] on span "# 4w399MYDCG7yXE2LbXHLOY51" at bounding box center [256, 71] width 154 height 15
copy span "4w399MYDCG7yXE2LbXHLOY51"
click at [1439, 70] on b "AML Data Collector" at bounding box center [1410, 77] width 90 height 24
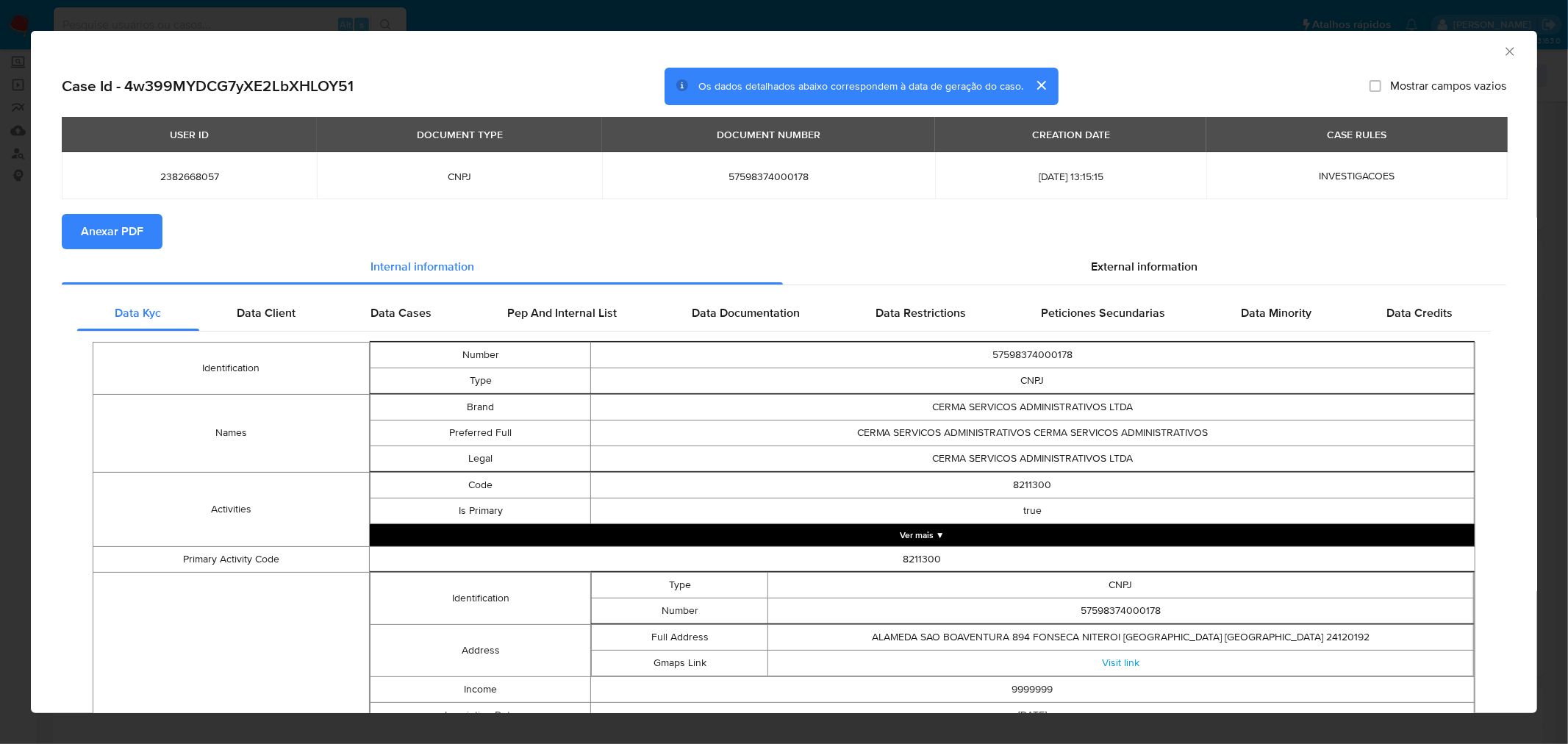
click at [129, 236] on span "Anexar PDF" at bounding box center [112, 231] width 63 height 32
click at [634, 13] on div "AML Data Collector Case Id - 4w399MYDCG7yXE2LbXHLOY51 Os dados detalhados abaix…" at bounding box center [784, 372] width 1568 height 744
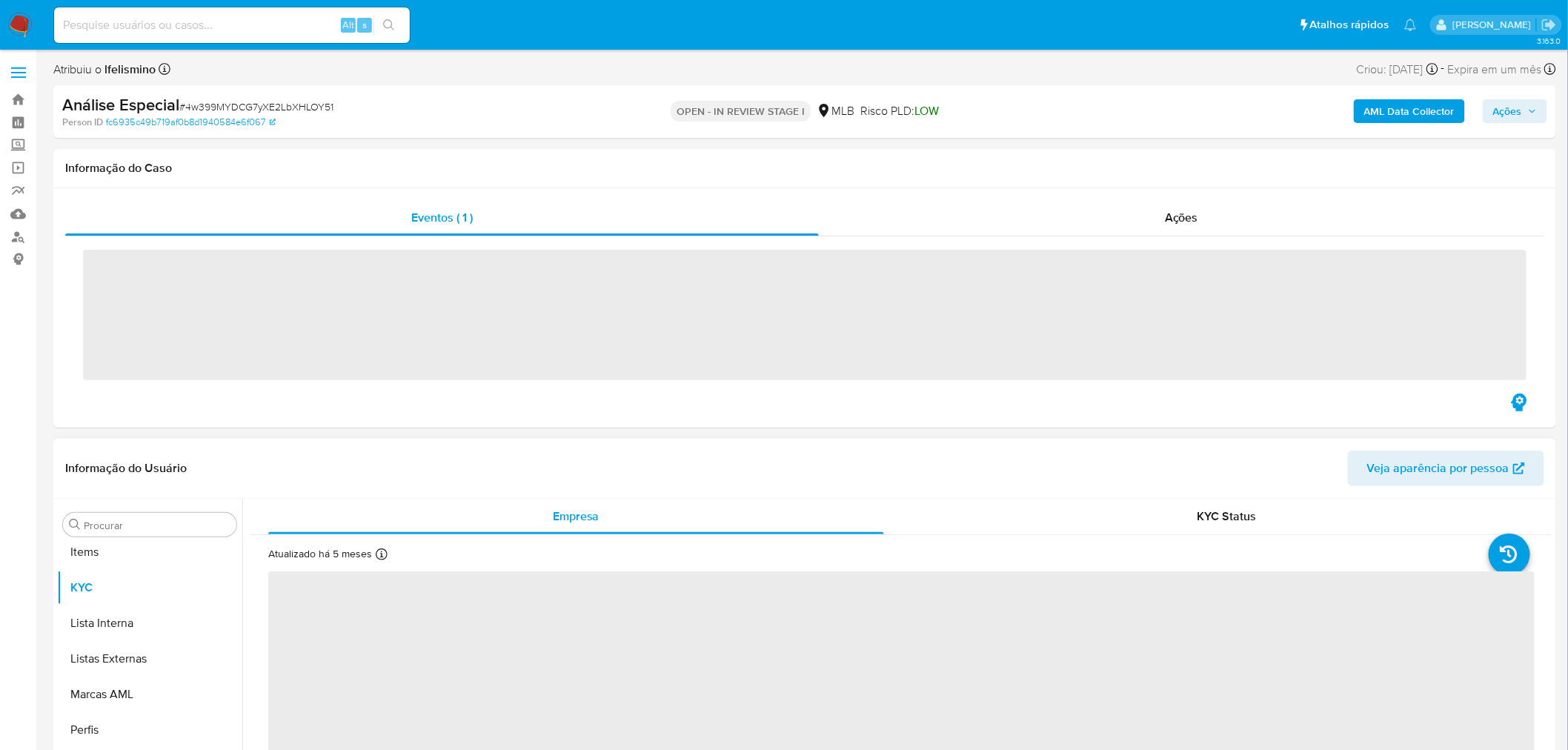
scroll to position [803, 0]
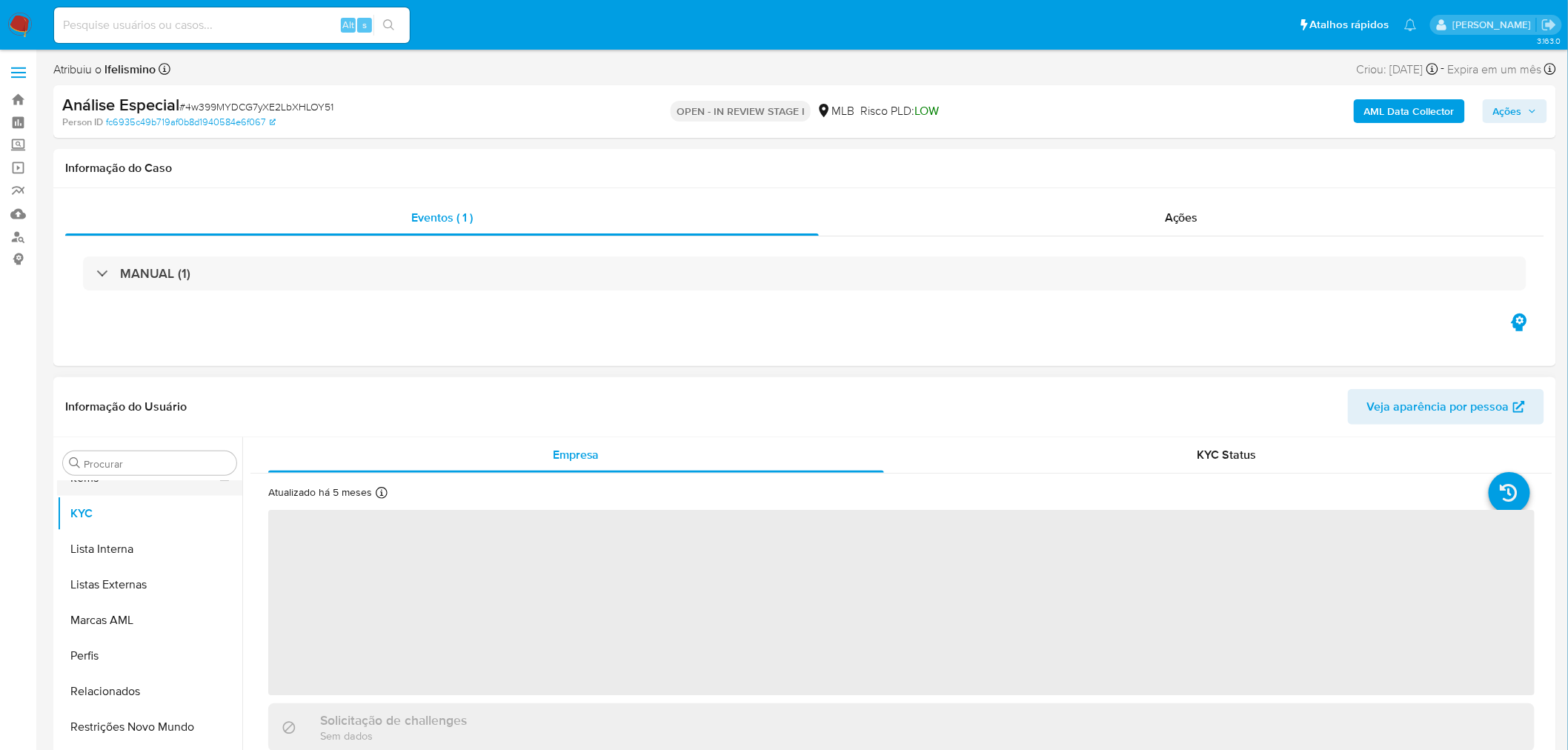
select select "10"
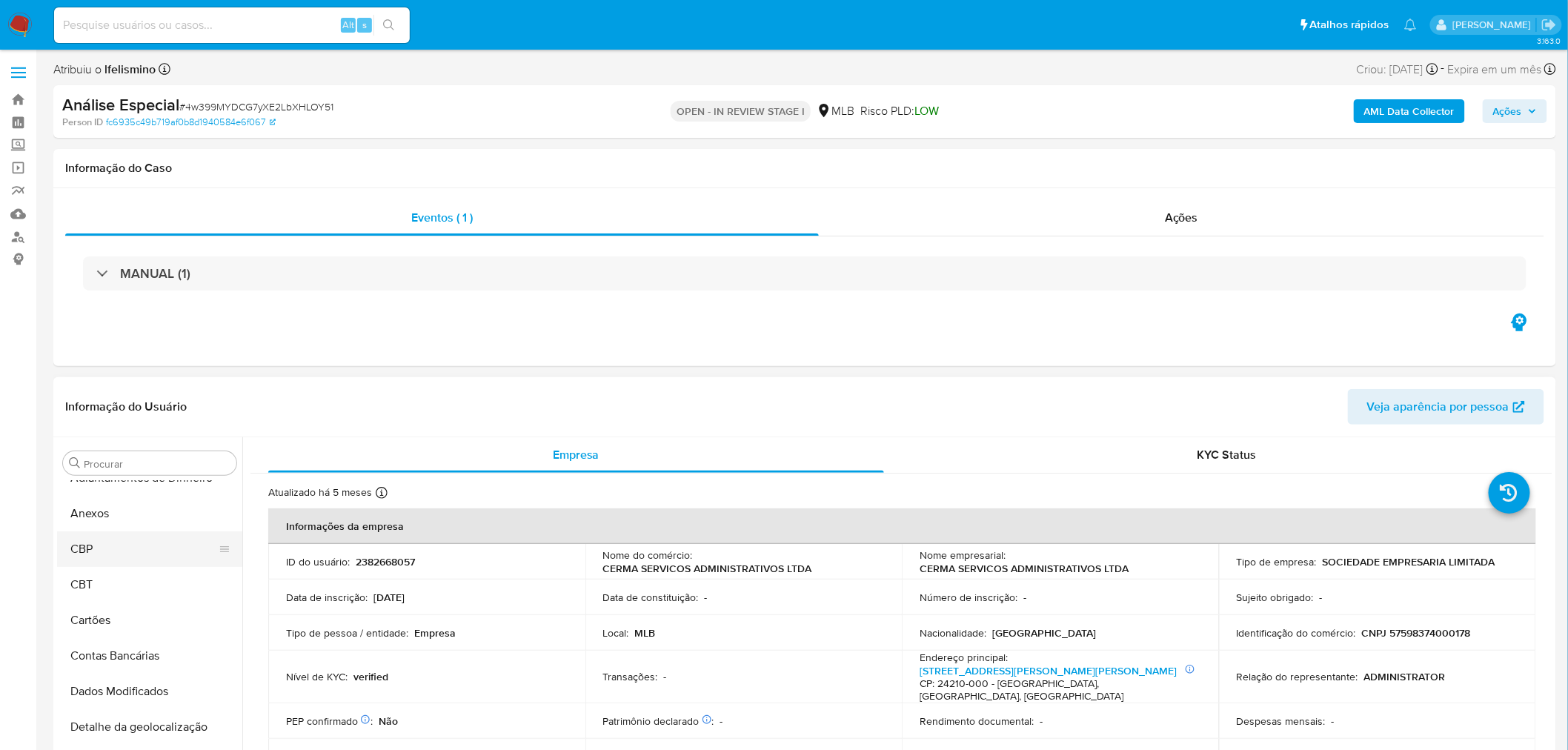
scroll to position [0, 0]
click at [83, 531] on button "Anexos" at bounding box center [143, 534] width 173 height 35
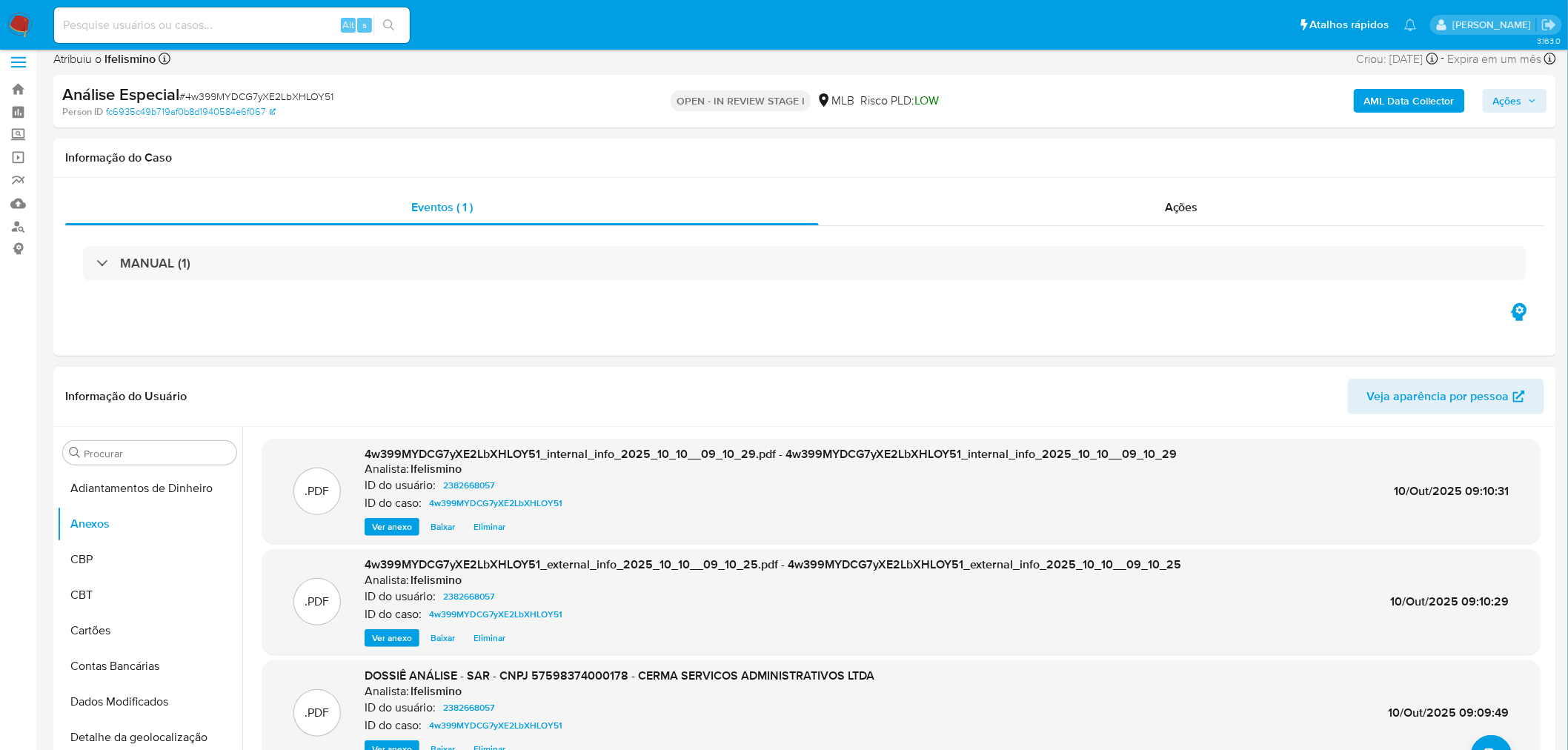
scroll to position [83, 0]
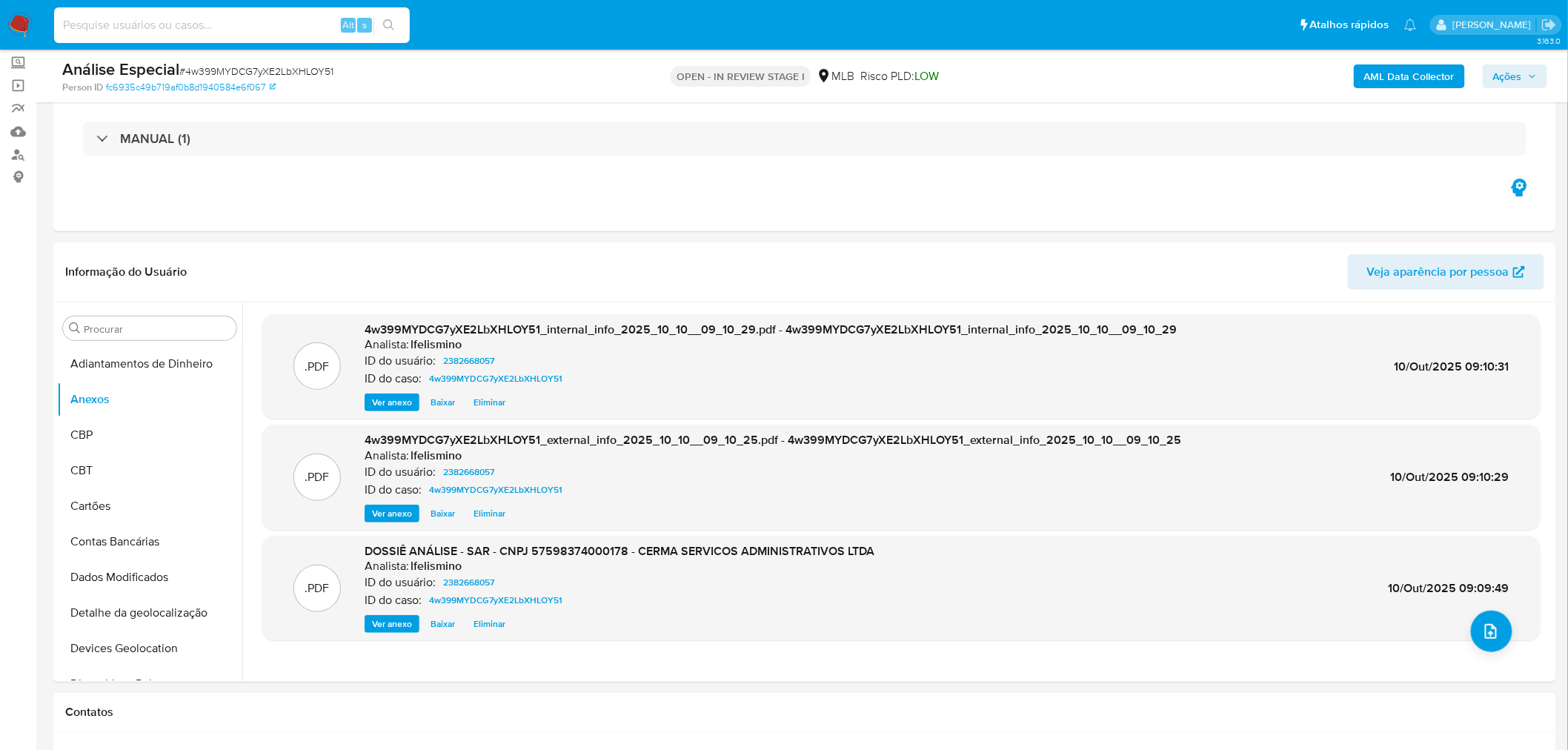
click at [238, 30] on input at bounding box center [232, 26] width 356 height 20
paste input "I0Y2P3xA0XMOML1jCKes17t4"
type input "I0Y2P3xA0XMOML1jCKes17t4"
click at [393, 21] on icon "search-icon" at bounding box center [389, 26] width 12 height 12
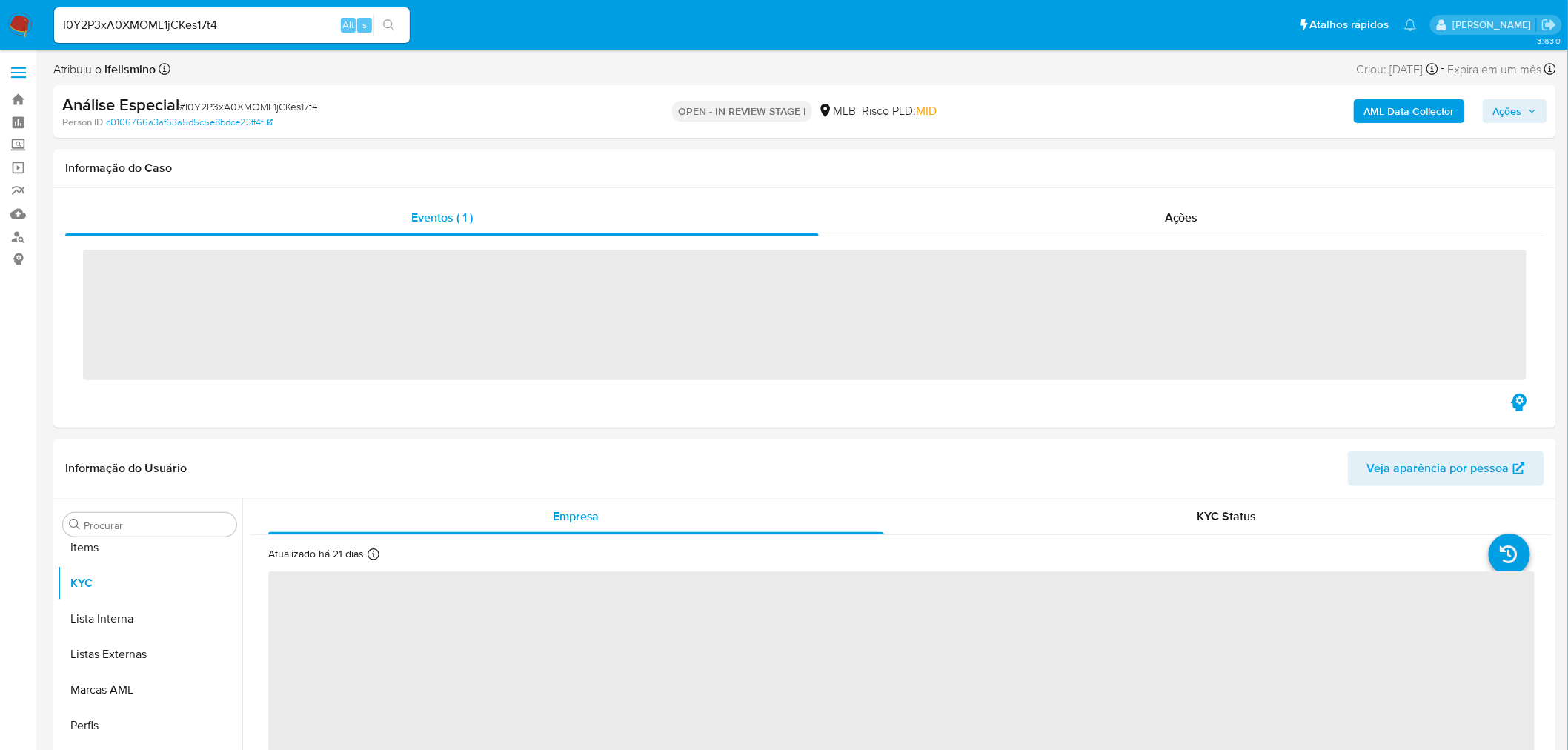
scroll to position [803, 0]
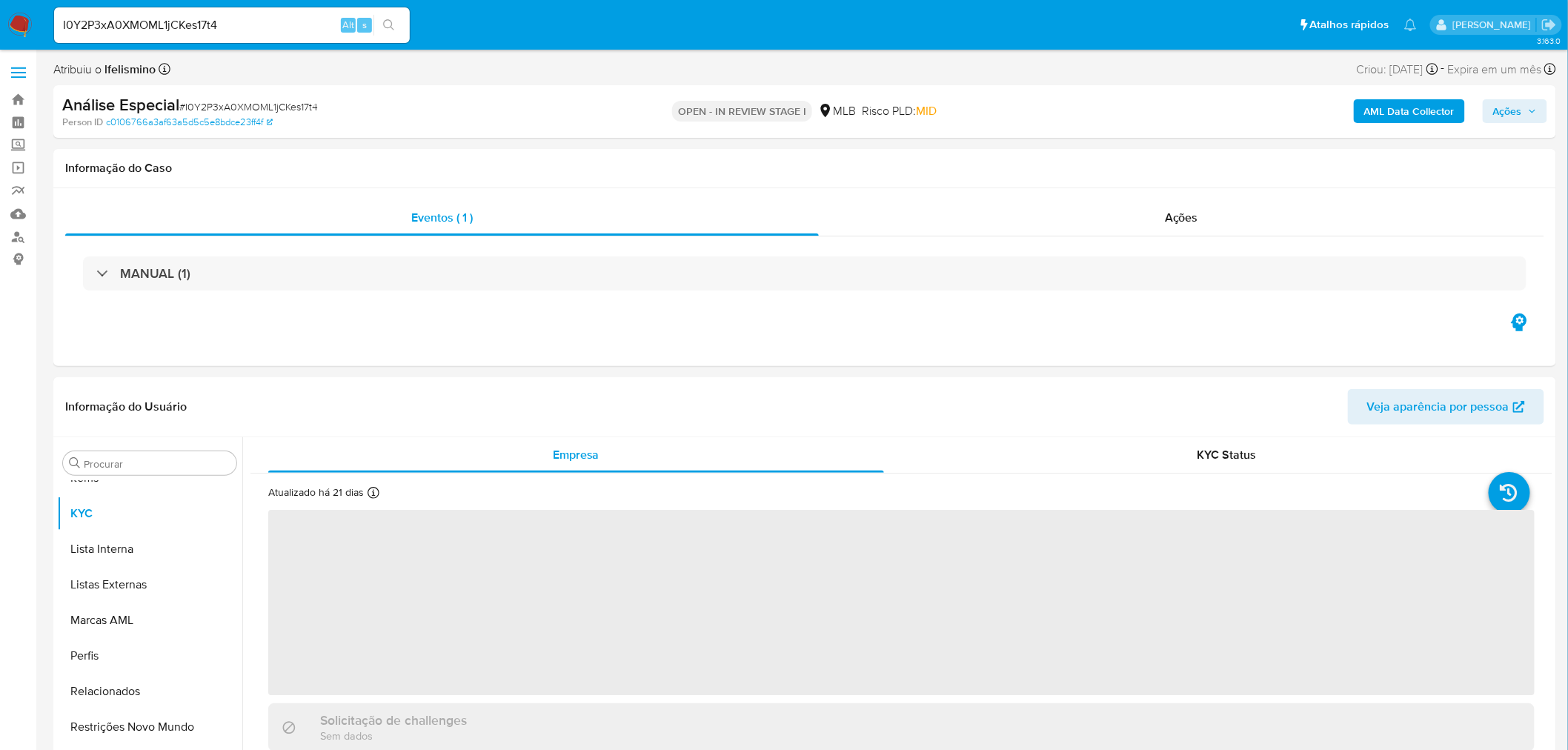
select select "10"
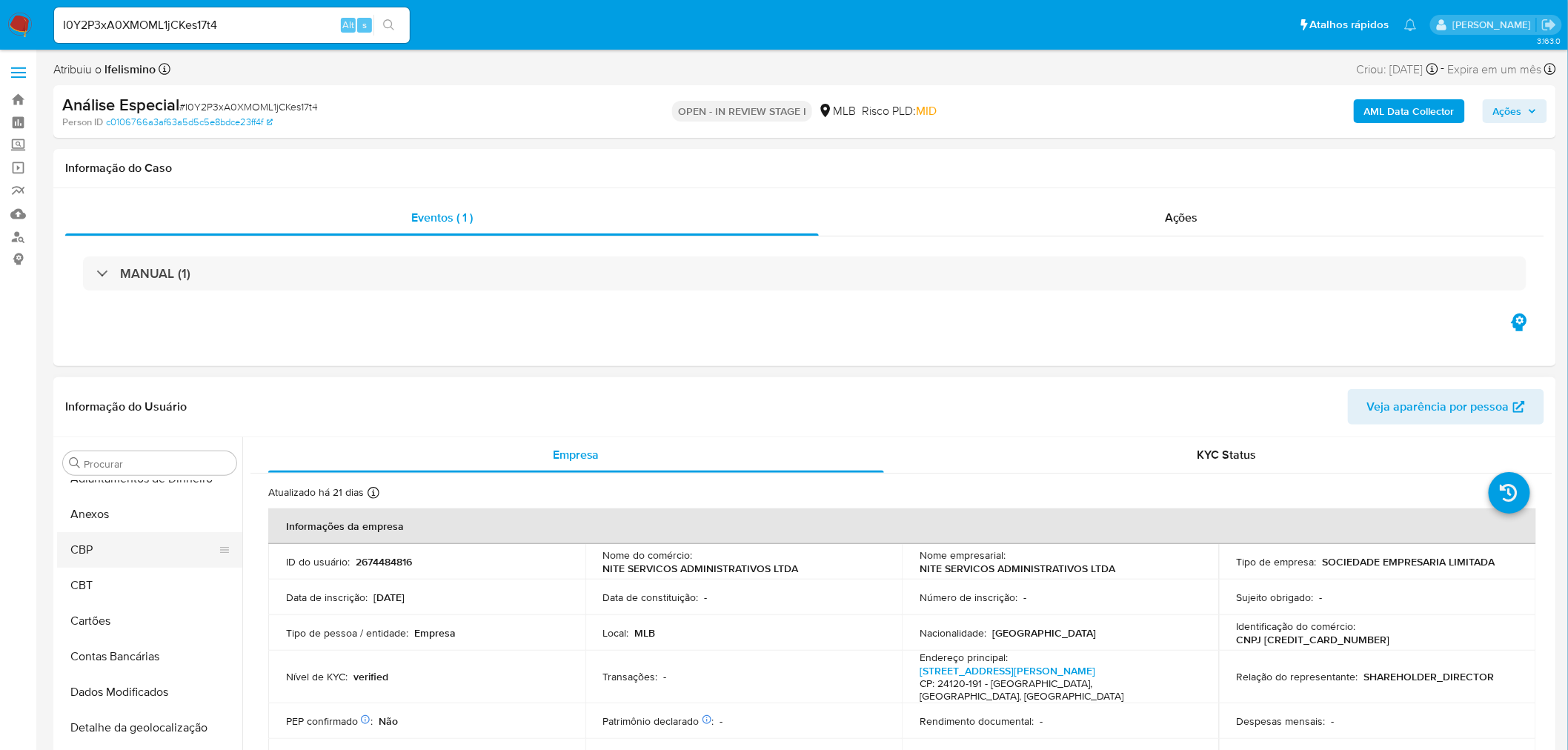
scroll to position [0, 0]
click at [126, 538] on button "Anexos" at bounding box center [143, 534] width 173 height 35
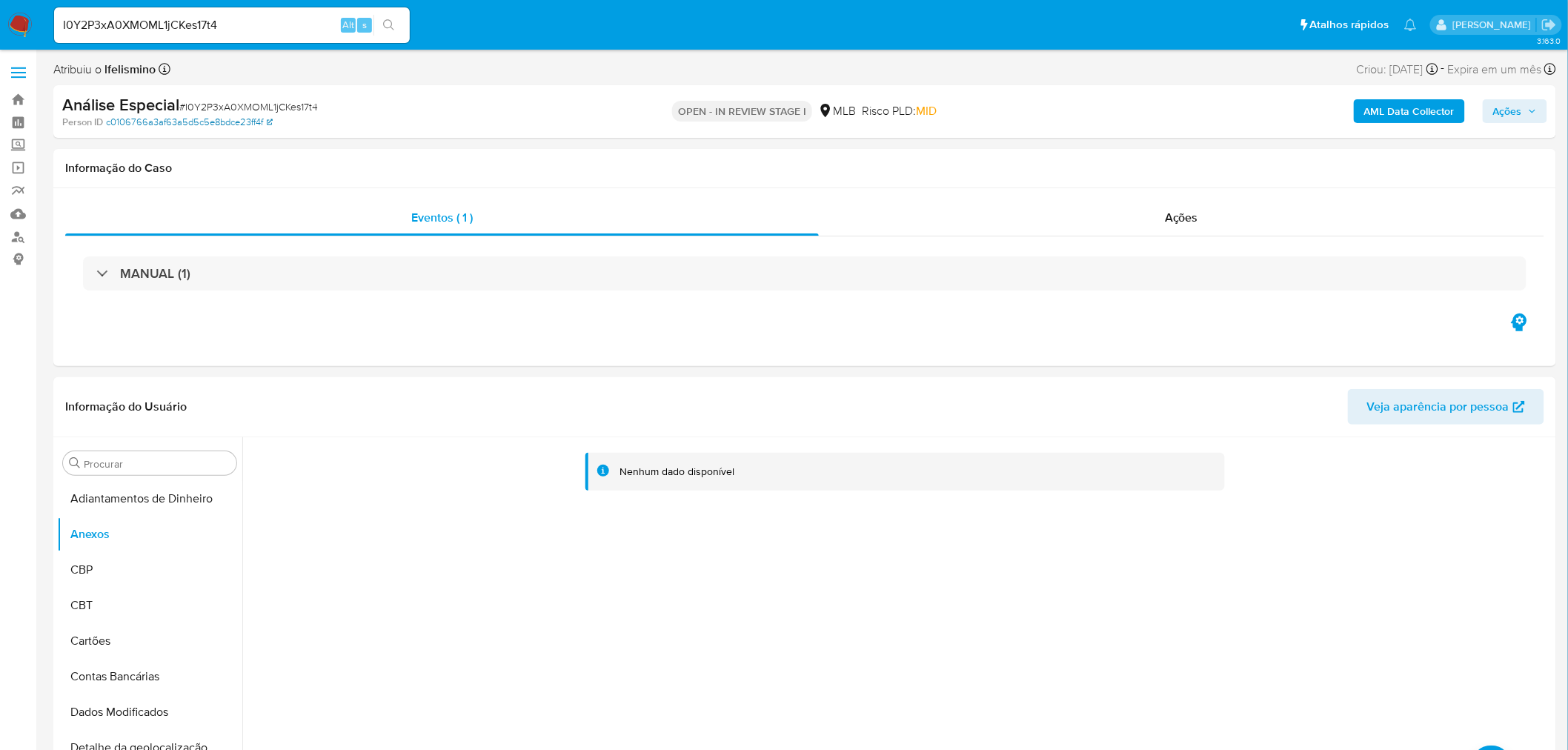
click at [270, 116] on link "c0106766a3af63a5d5c5e8bdce23ff4f" at bounding box center [189, 122] width 167 height 14
click at [300, 104] on span "# I0Y2P3xA0XMOML1jCKes17t4" at bounding box center [249, 107] width 139 height 15
copy span "I0Y2P3xA0XMOML1jCKes17t4"
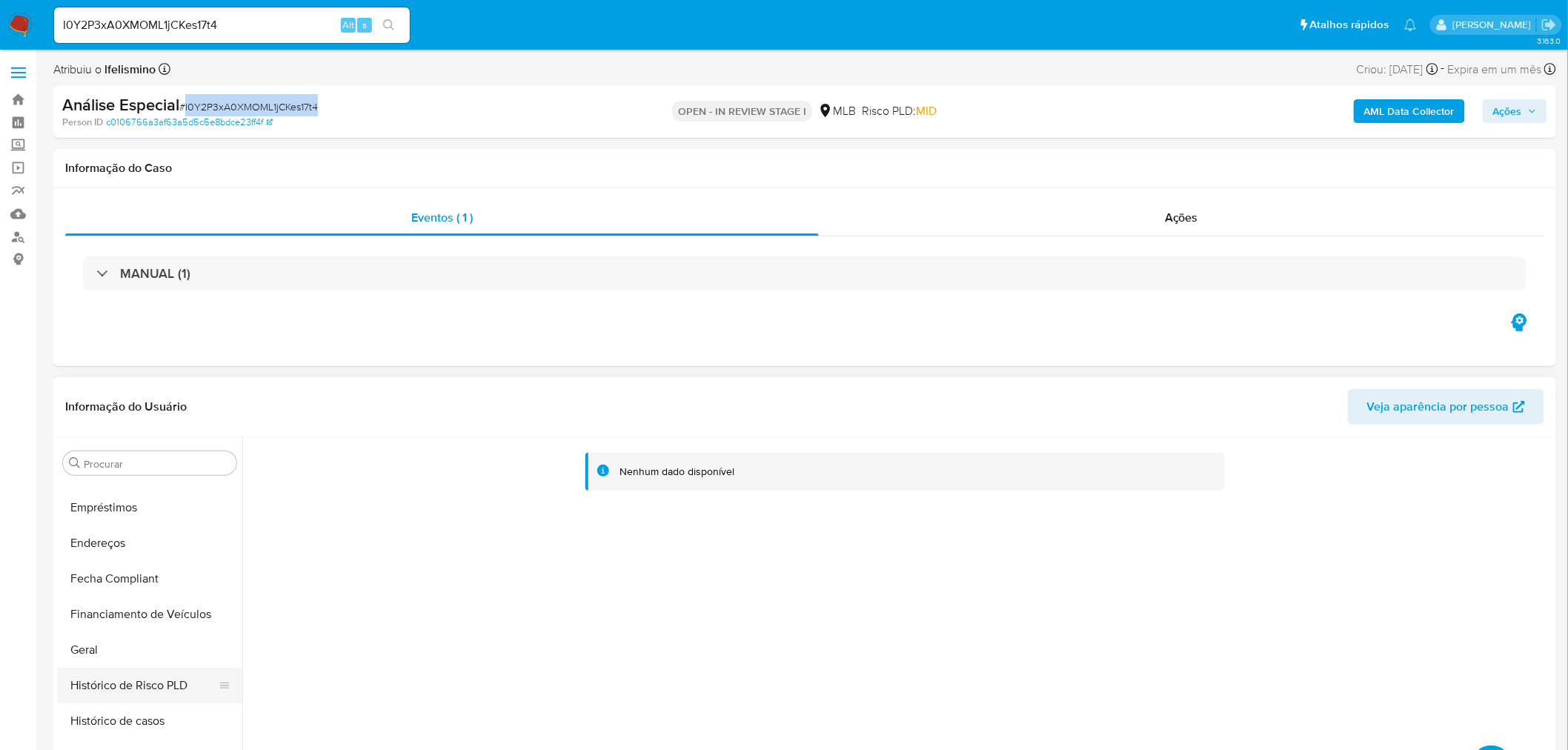
scroll to position [411, 0]
click at [107, 632] on button "Geral" at bounding box center [143, 620] width 173 height 35
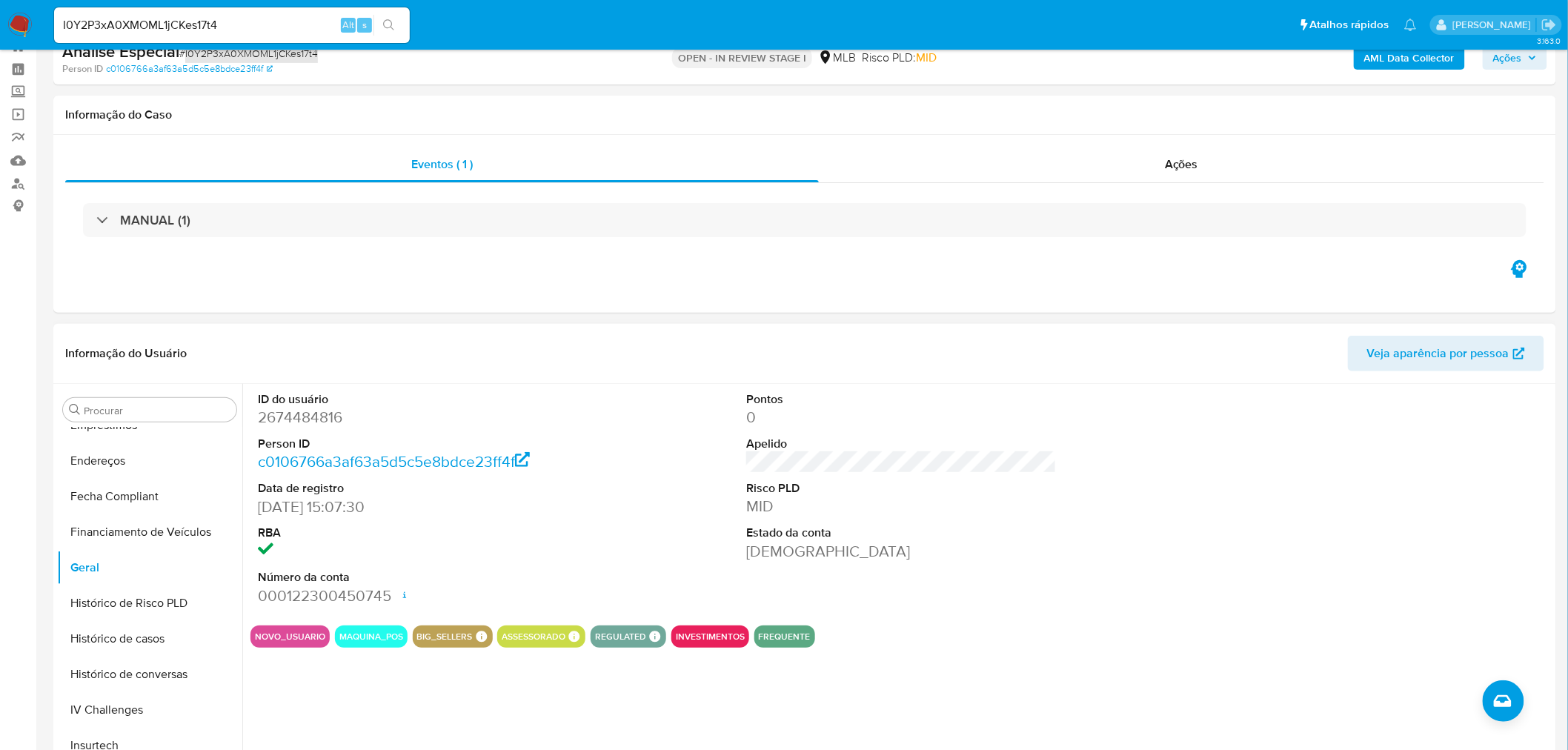
scroll to position [83, 0]
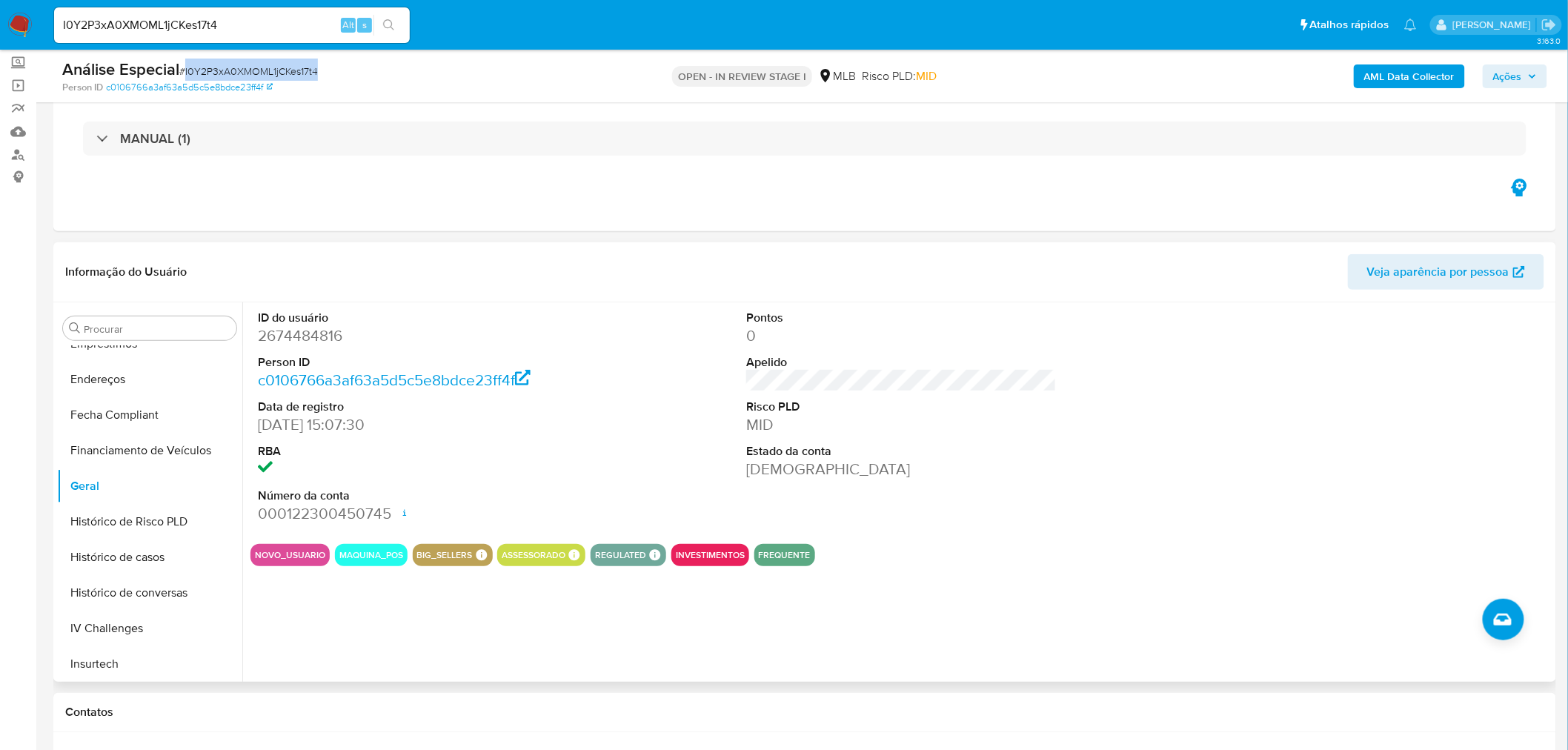
click at [329, 333] on dd "2674484816" at bounding box center [412, 336] width 310 height 21
copy dd "2674484816"
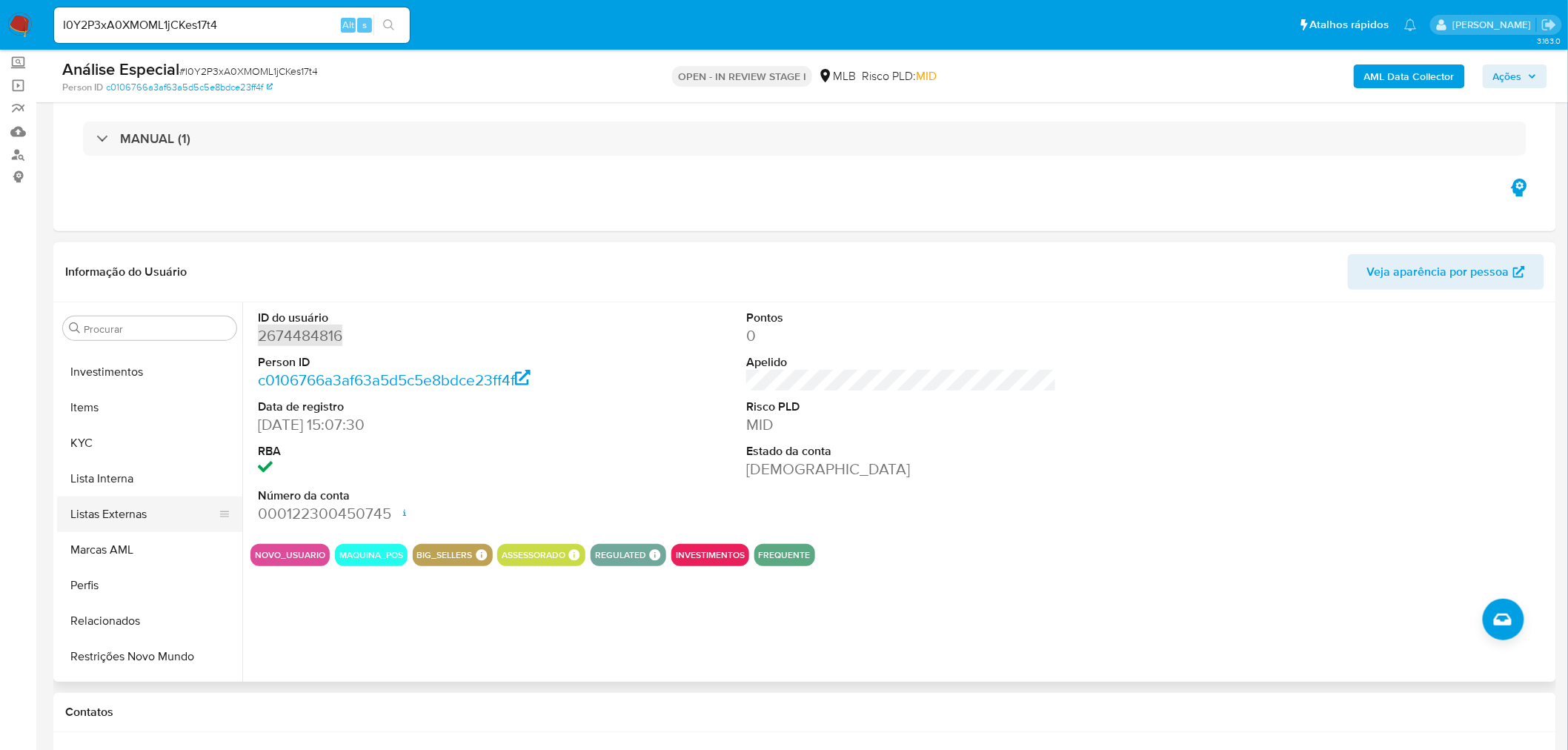
scroll to position [739, 0]
click at [130, 430] on button "KYC" at bounding box center [143, 441] width 173 height 35
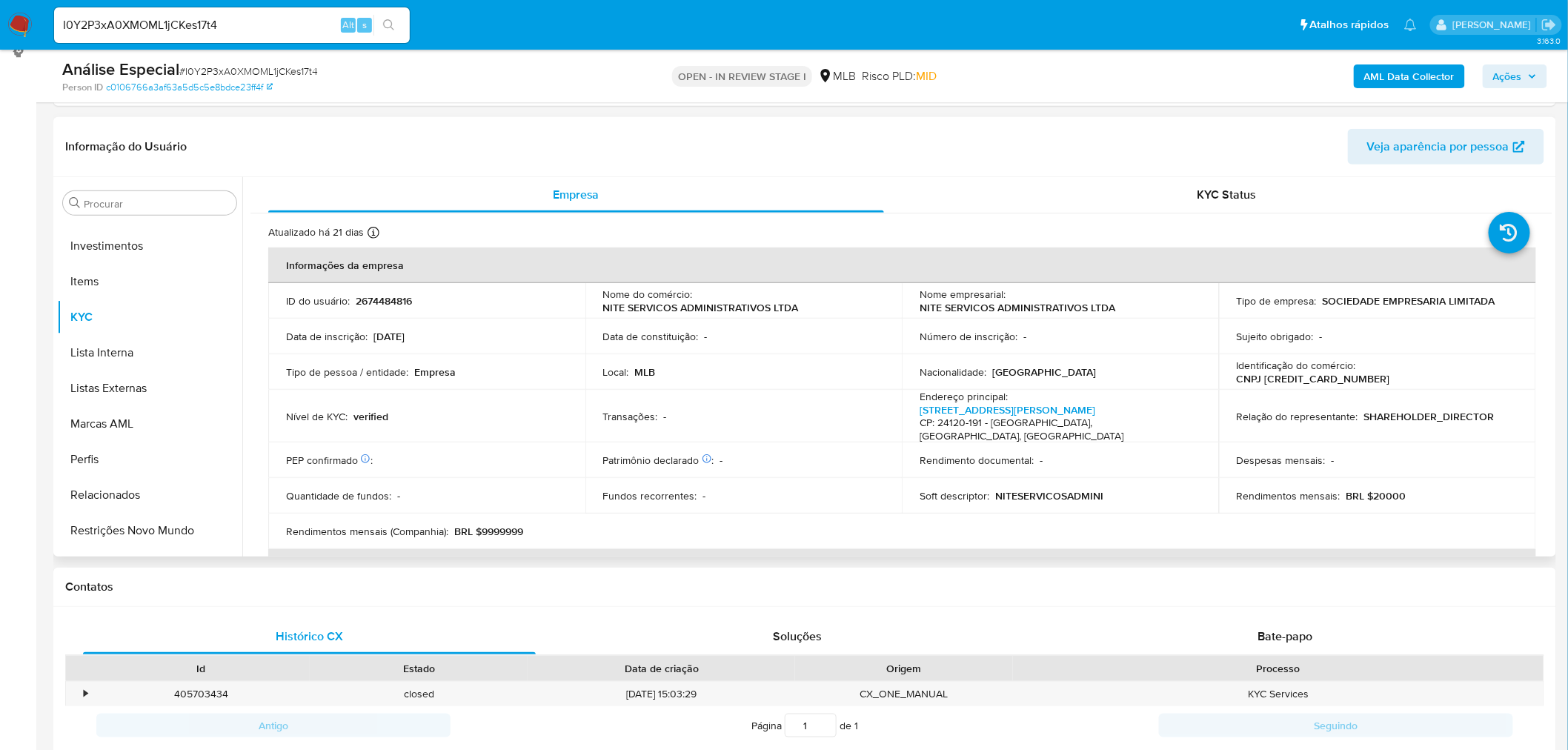
scroll to position [247, 0]
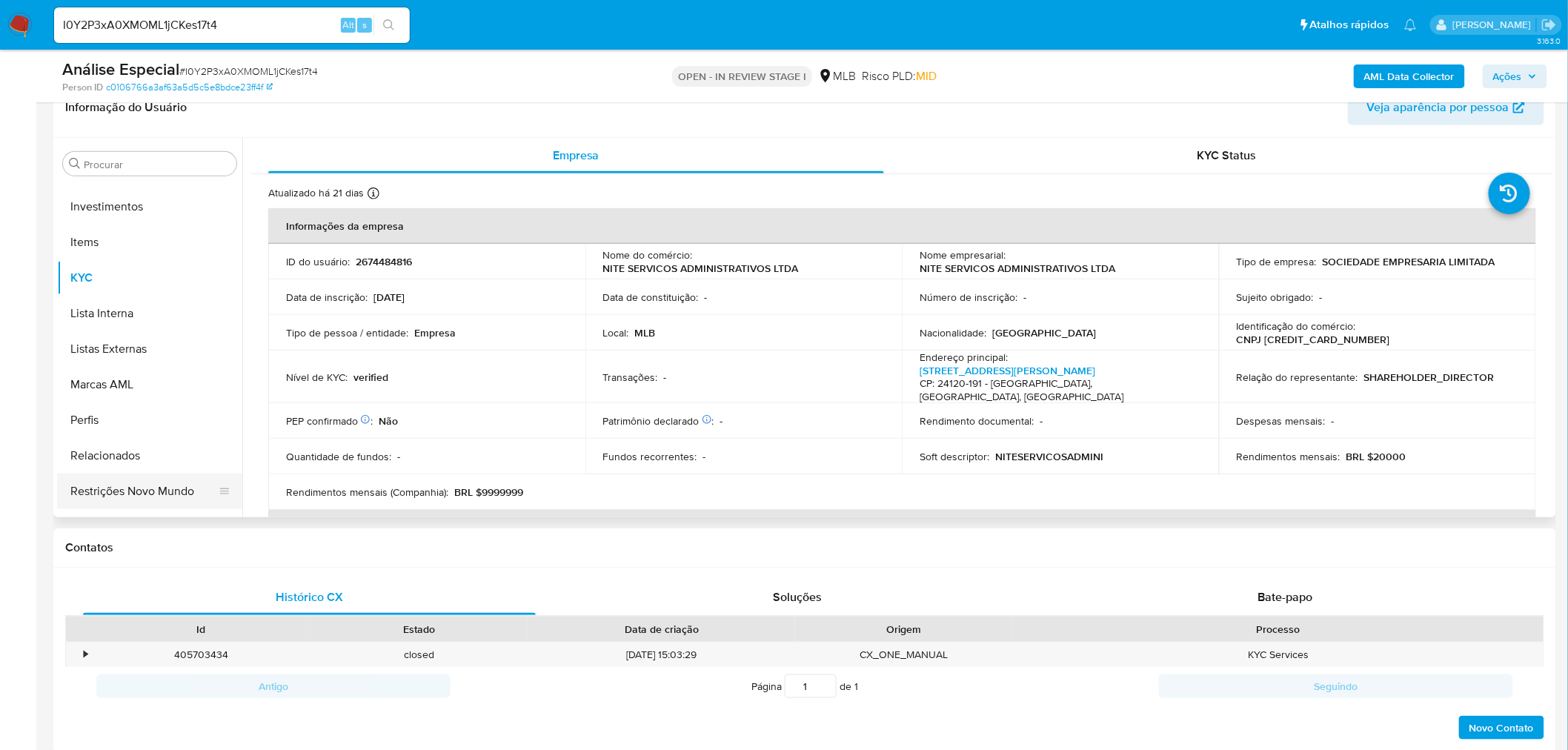
click at [137, 484] on button "Restrições Novo Mundo" at bounding box center [143, 491] width 173 height 35
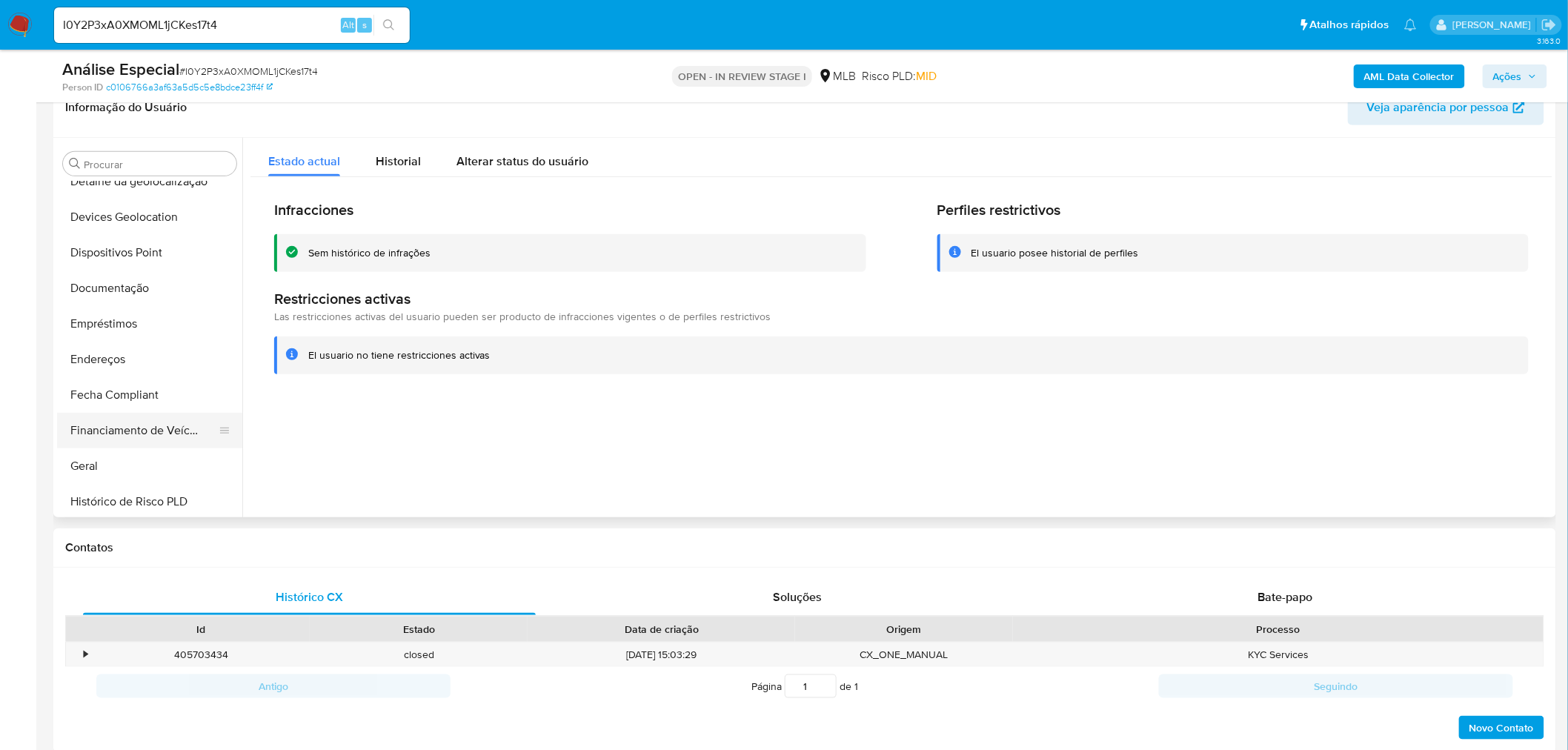
scroll to position [246, 0]
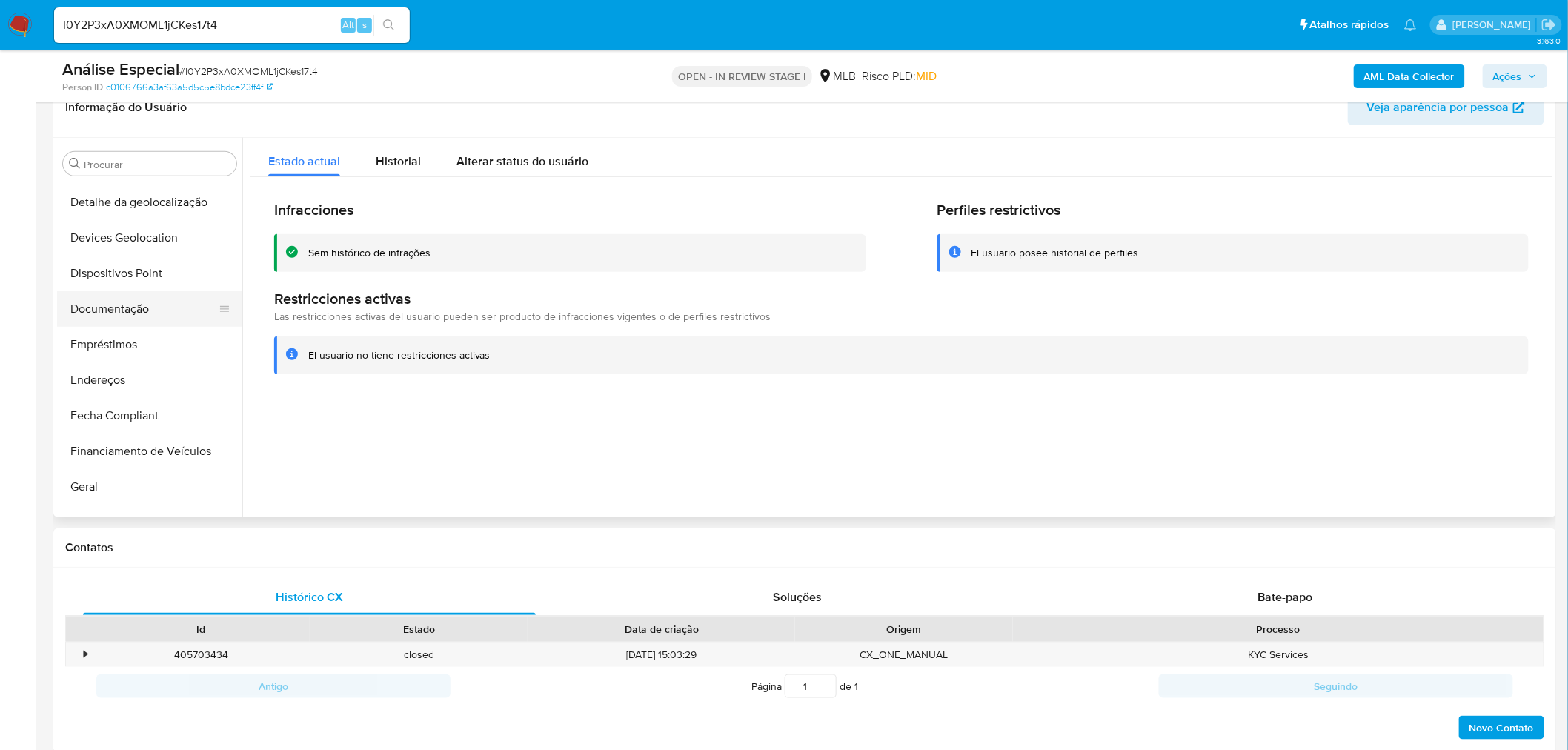
click at [141, 305] on button "Documentação" at bounding box center [143, 309] width 173 height 35
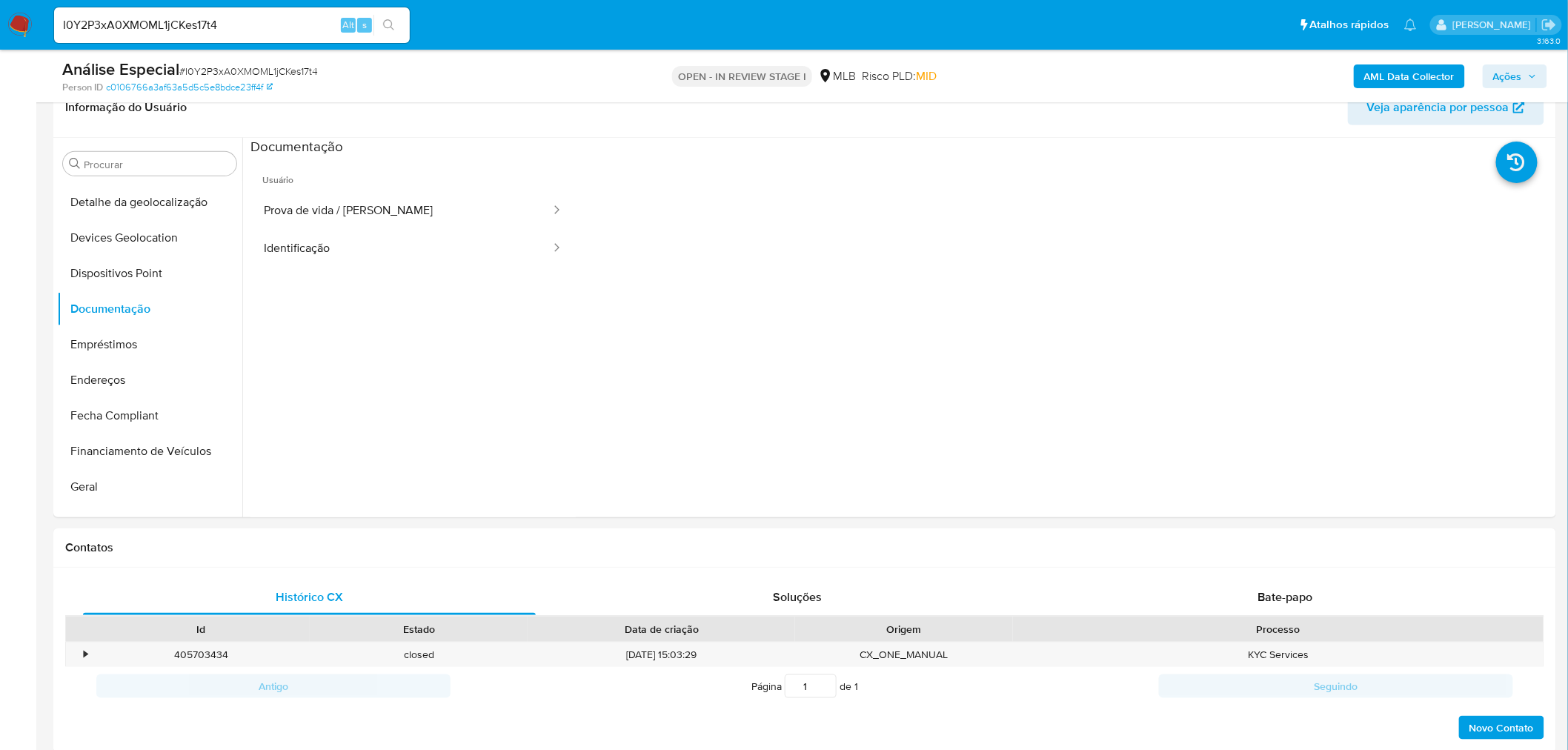
click at [395, 211] on button "Prova de vida / Selfie" at bounding box center [402, 211] width 302 height 38
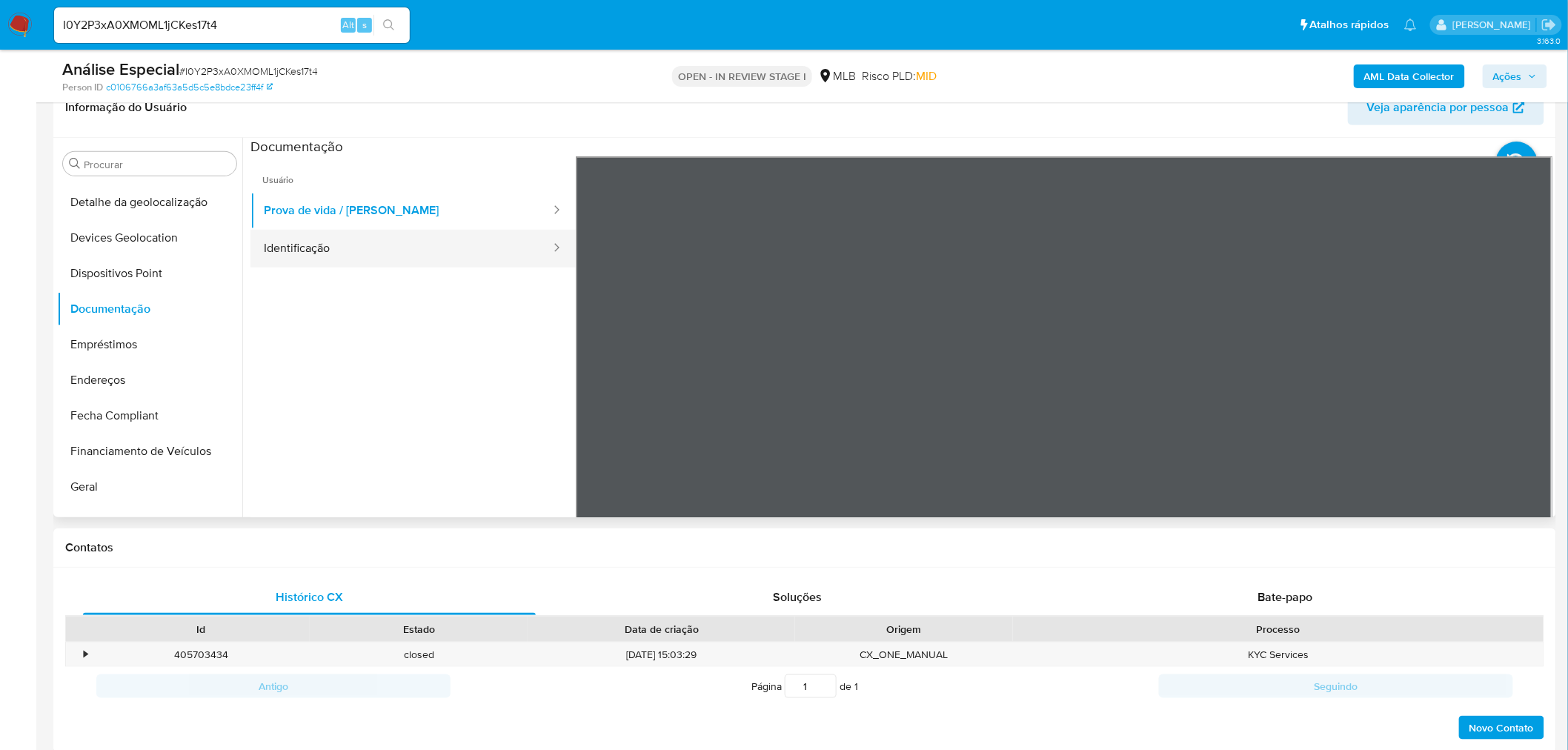
click at [307, 251] on button "Identificação" at bounding box center [402, 248] width 302 height 38
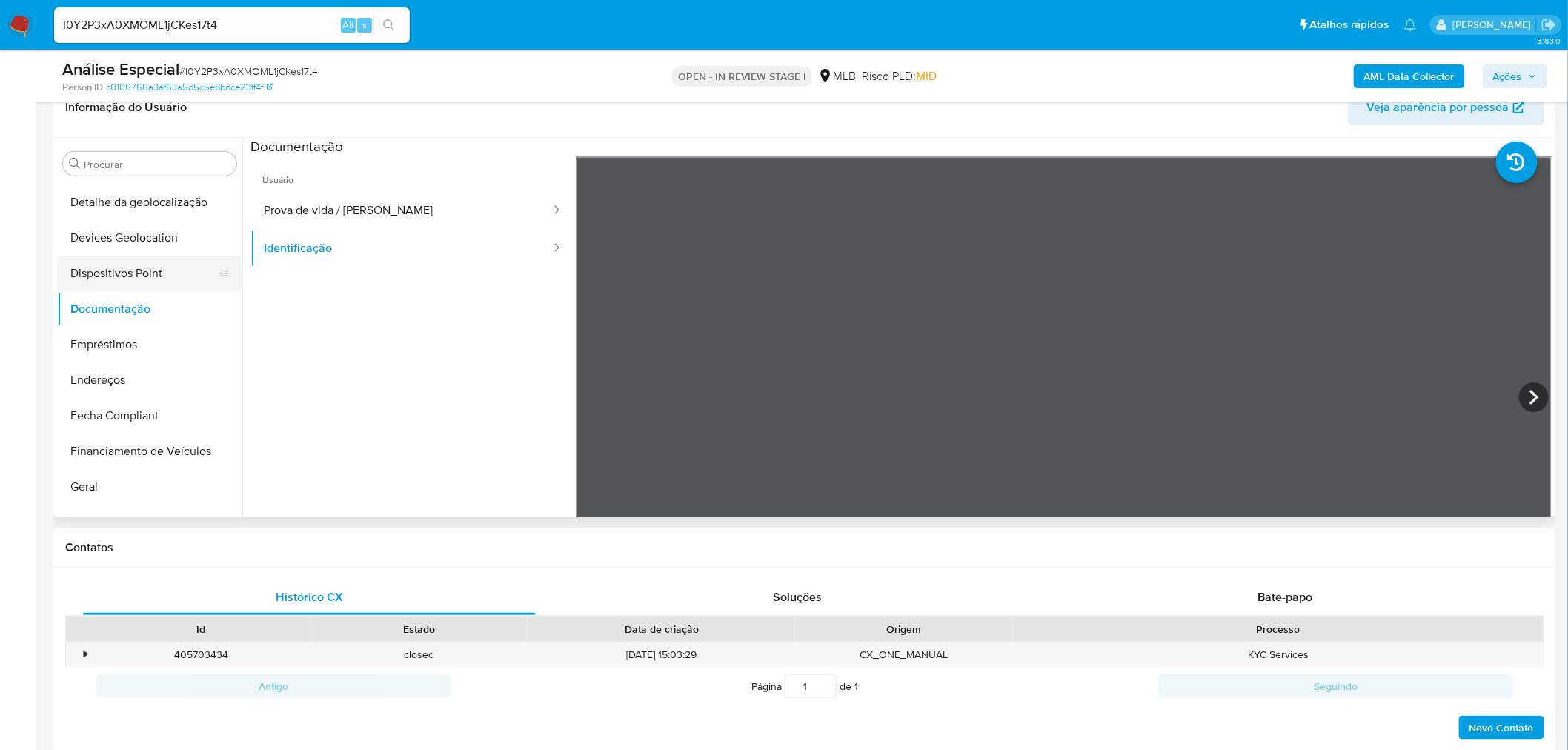
click at [129, 282] on button "Dispositivos Point" at bounding box center [143, 273] width 173 height 35
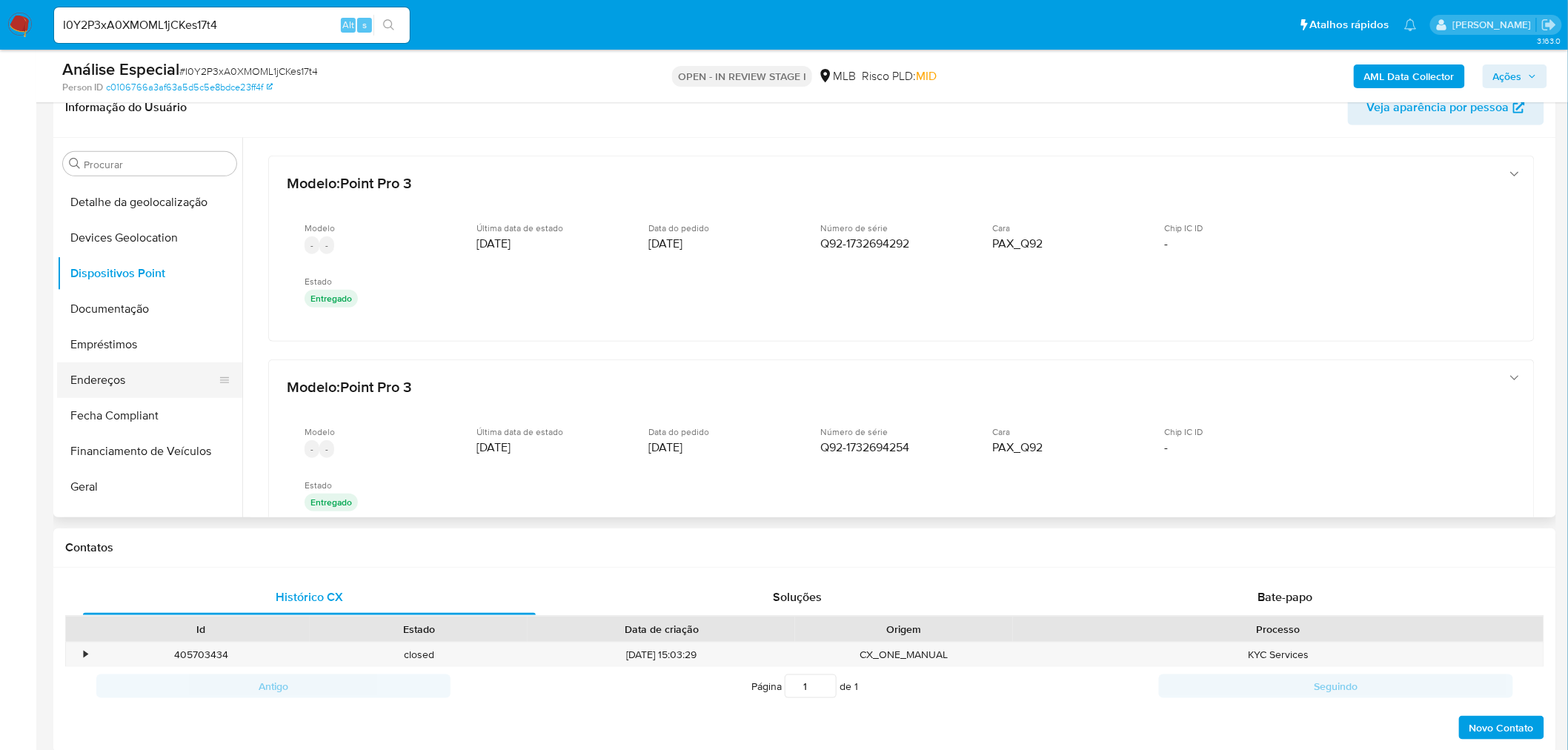
click at [130, 374] on button "Endereços" at bounding box center [143, 380] width 173 height 35
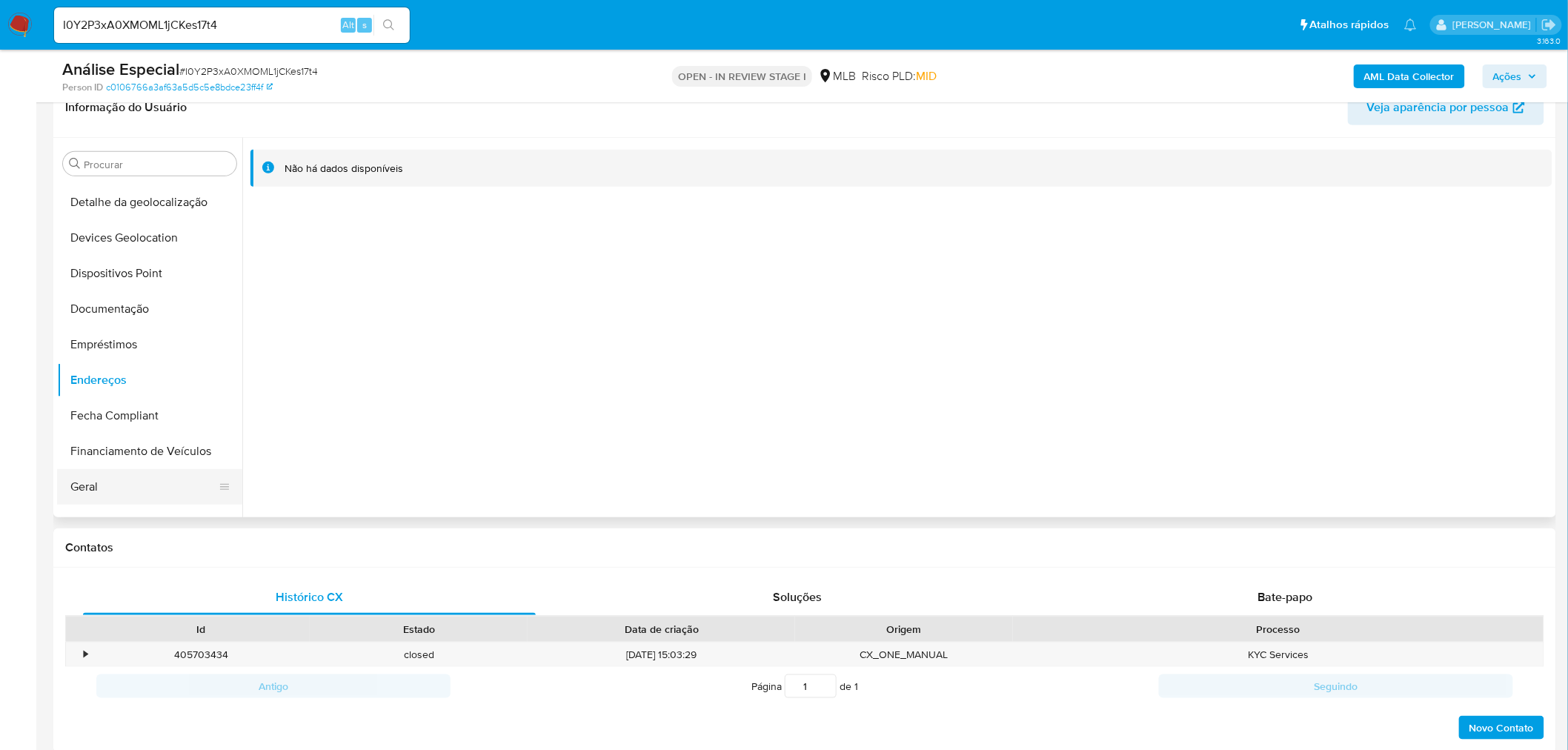
click at [111, 482] on button "Geral" at bounding box center [143, 486] width 173 height 35
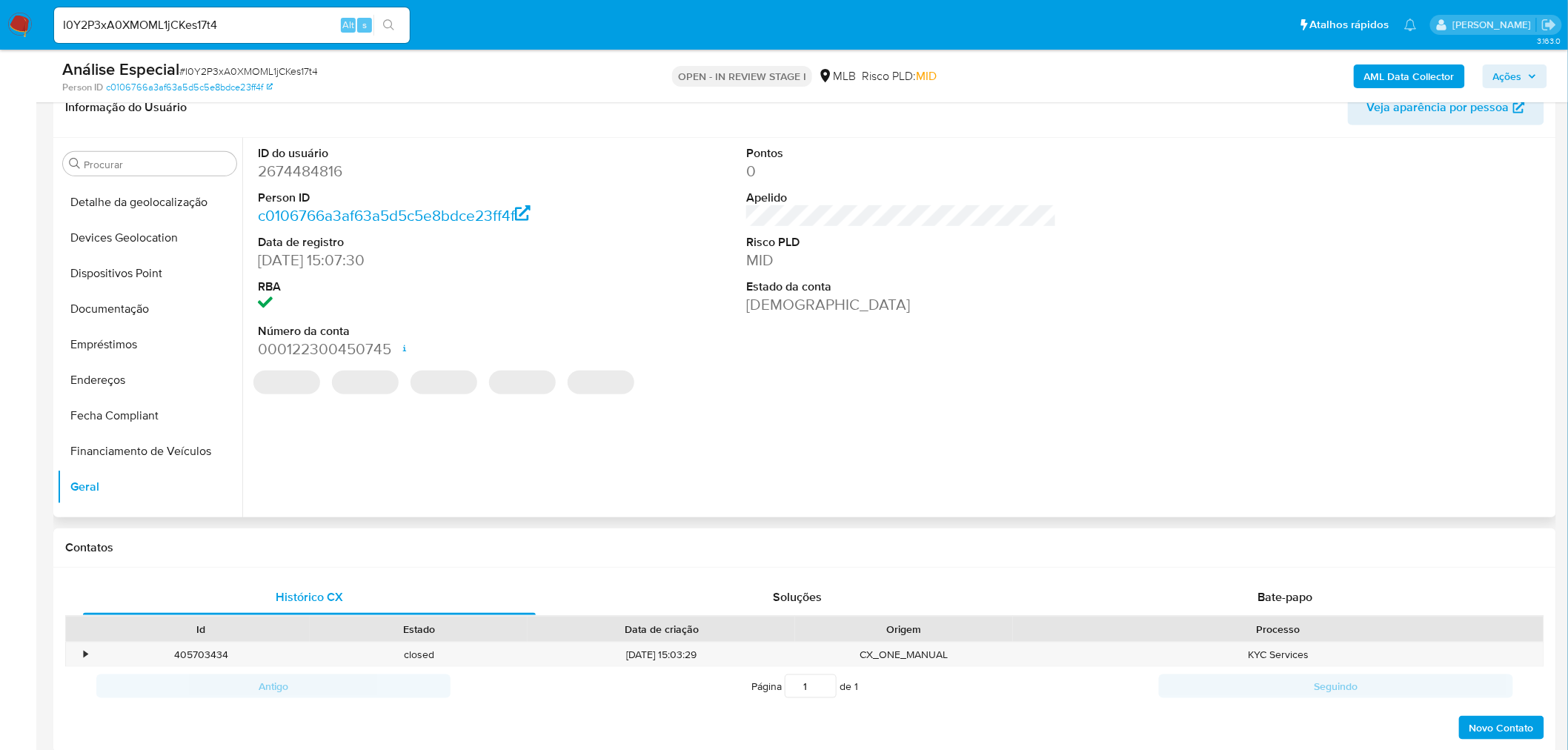
click at [280, 167] on dd "2674484816" at bounding box center [412, 171] width 310 height 21
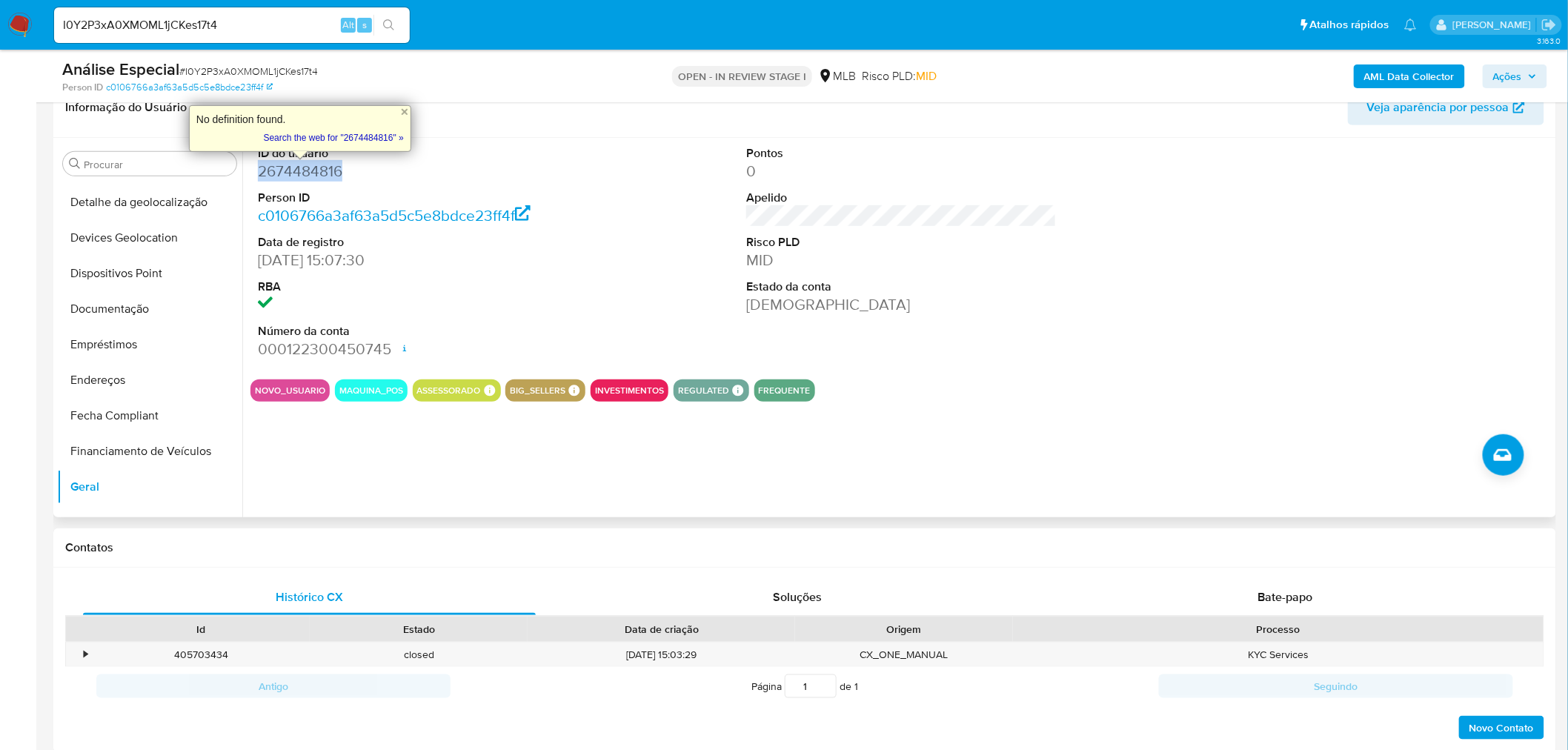
copy dd "2674484816"
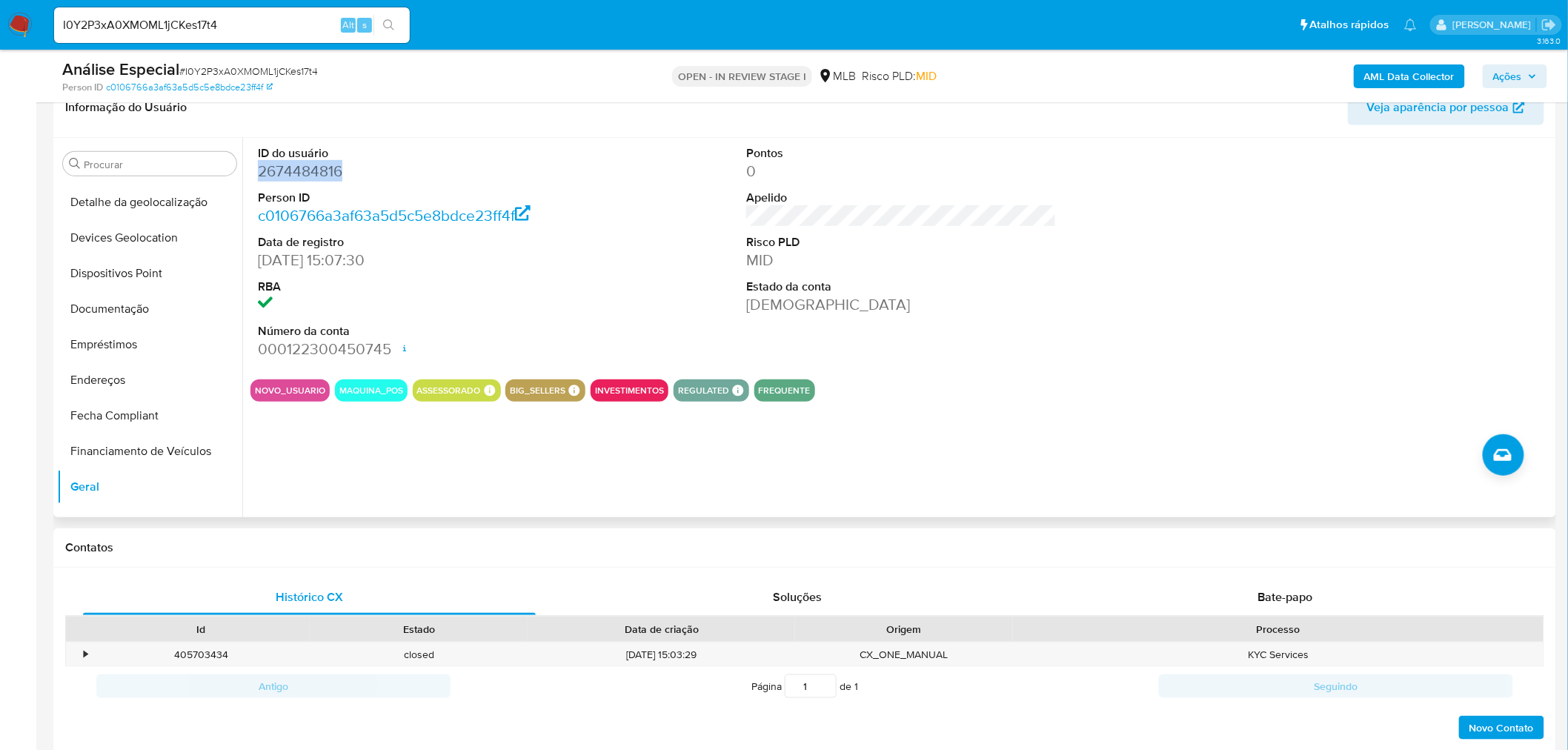
copy dd "2674484816"
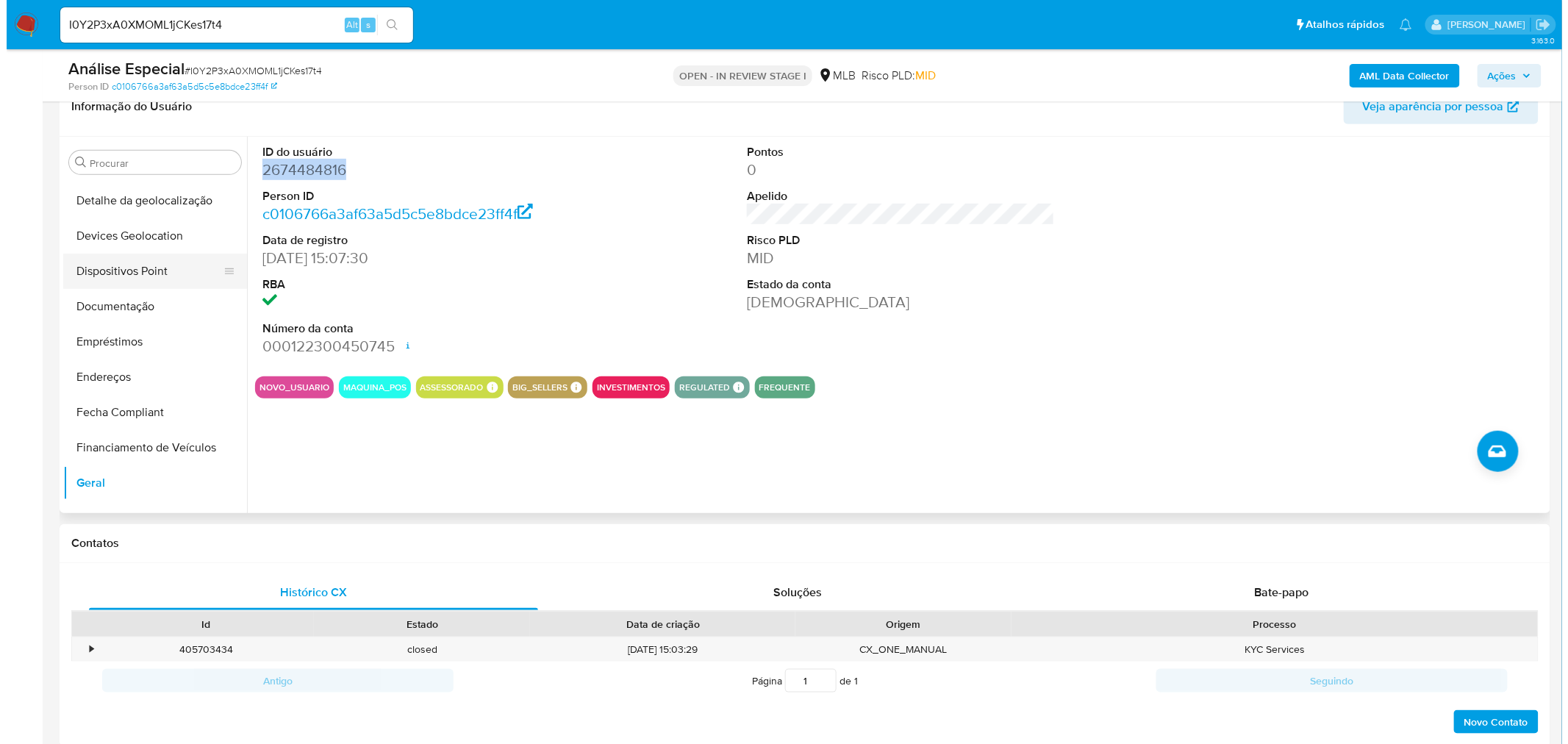
scroll to position [0, 0]
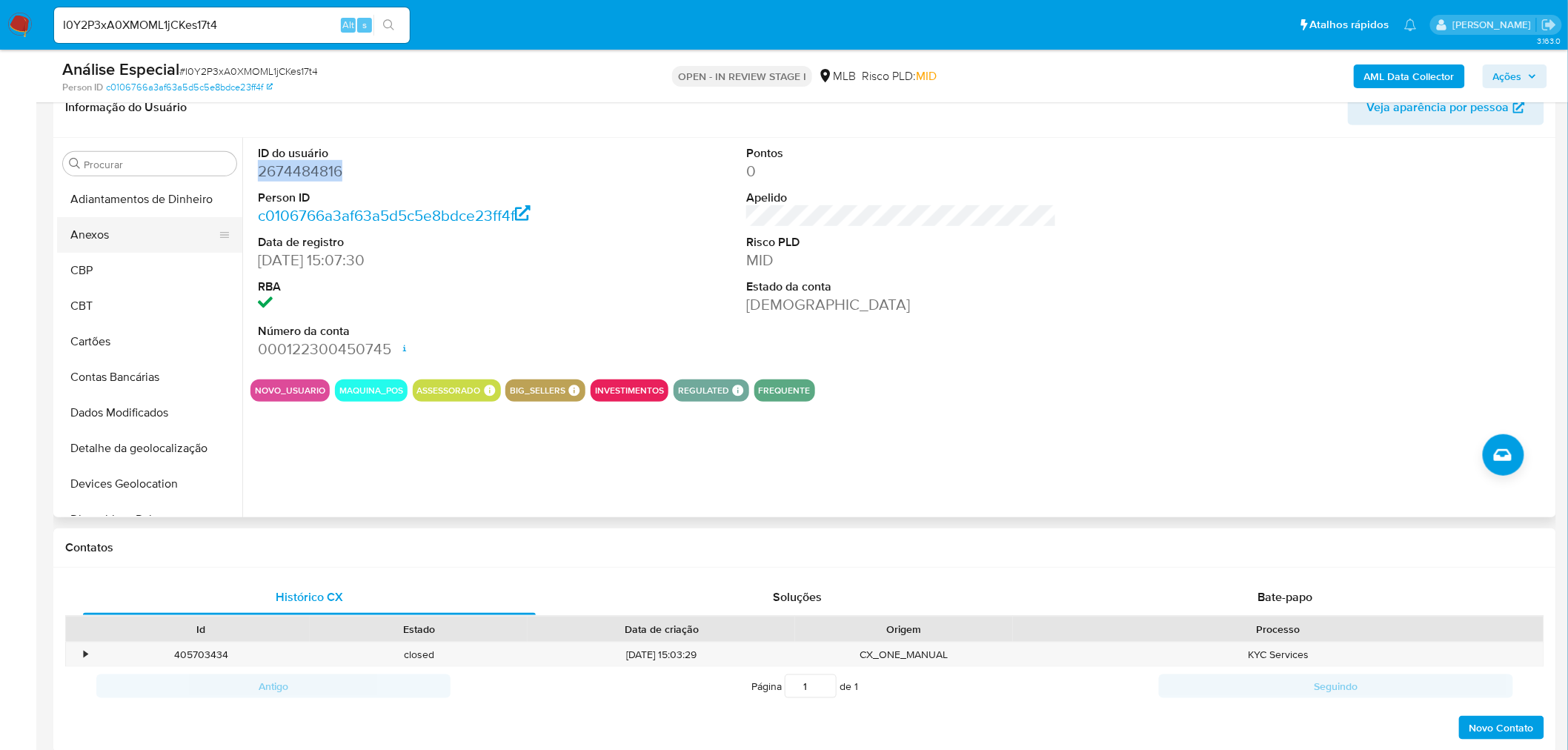
click at [112, 240] on button "Anexos" at bounding box center [143, 234] width 173 height 35
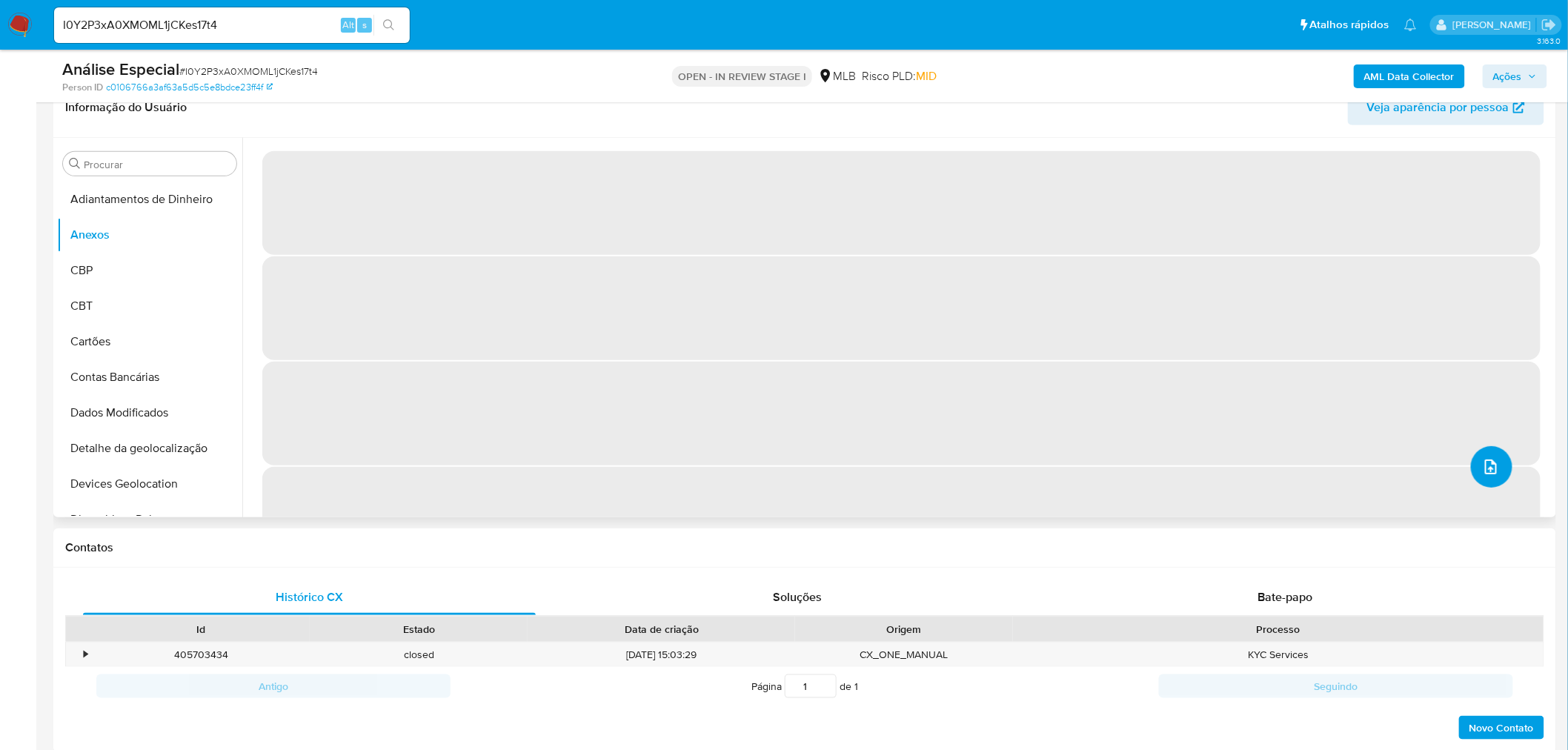
click at [1491, 481] on button "upload-file" at bounding box center [1491, 466] width 41 height 41
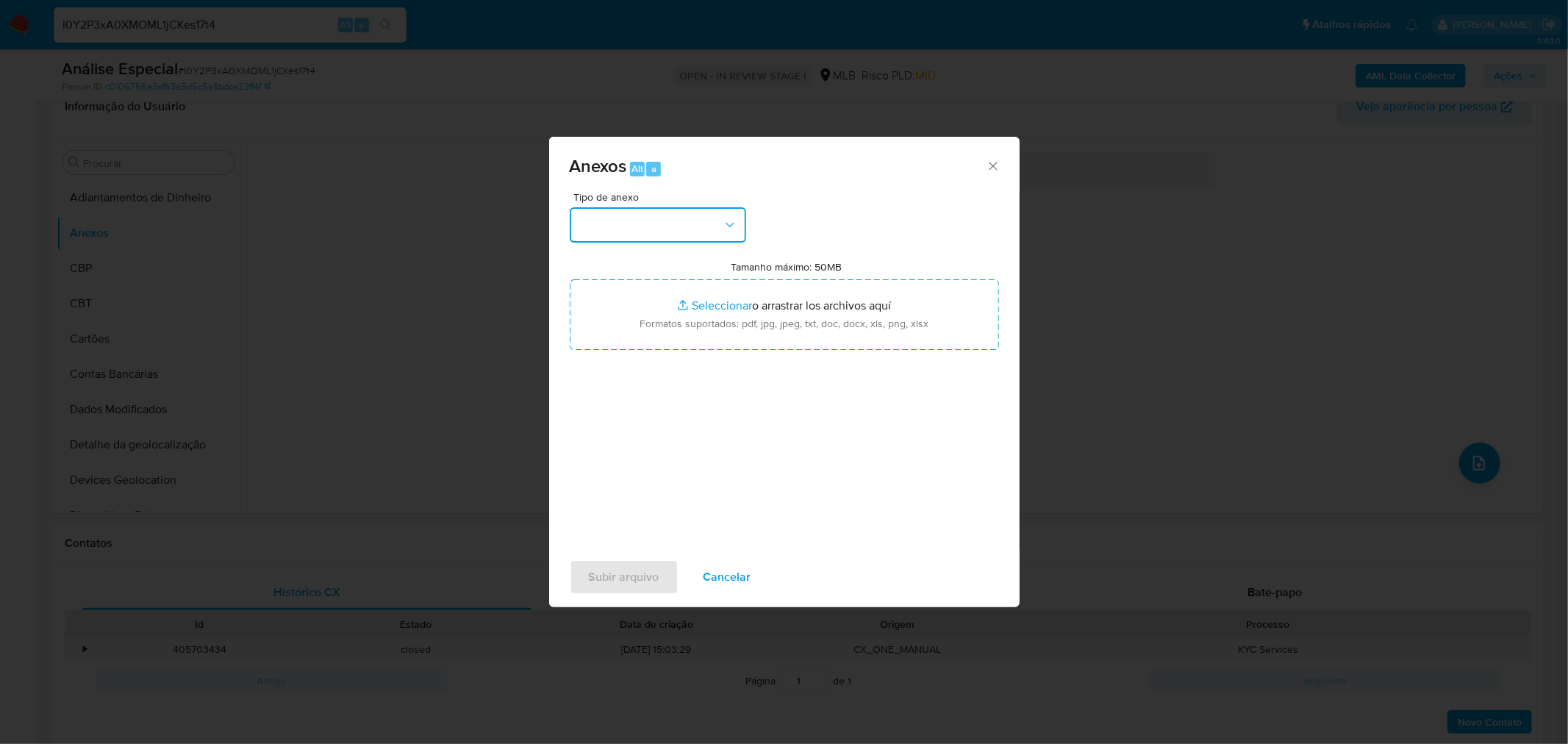
click at [643, 232] on button "button" at bounding box center [658, 224] width 177 height 35
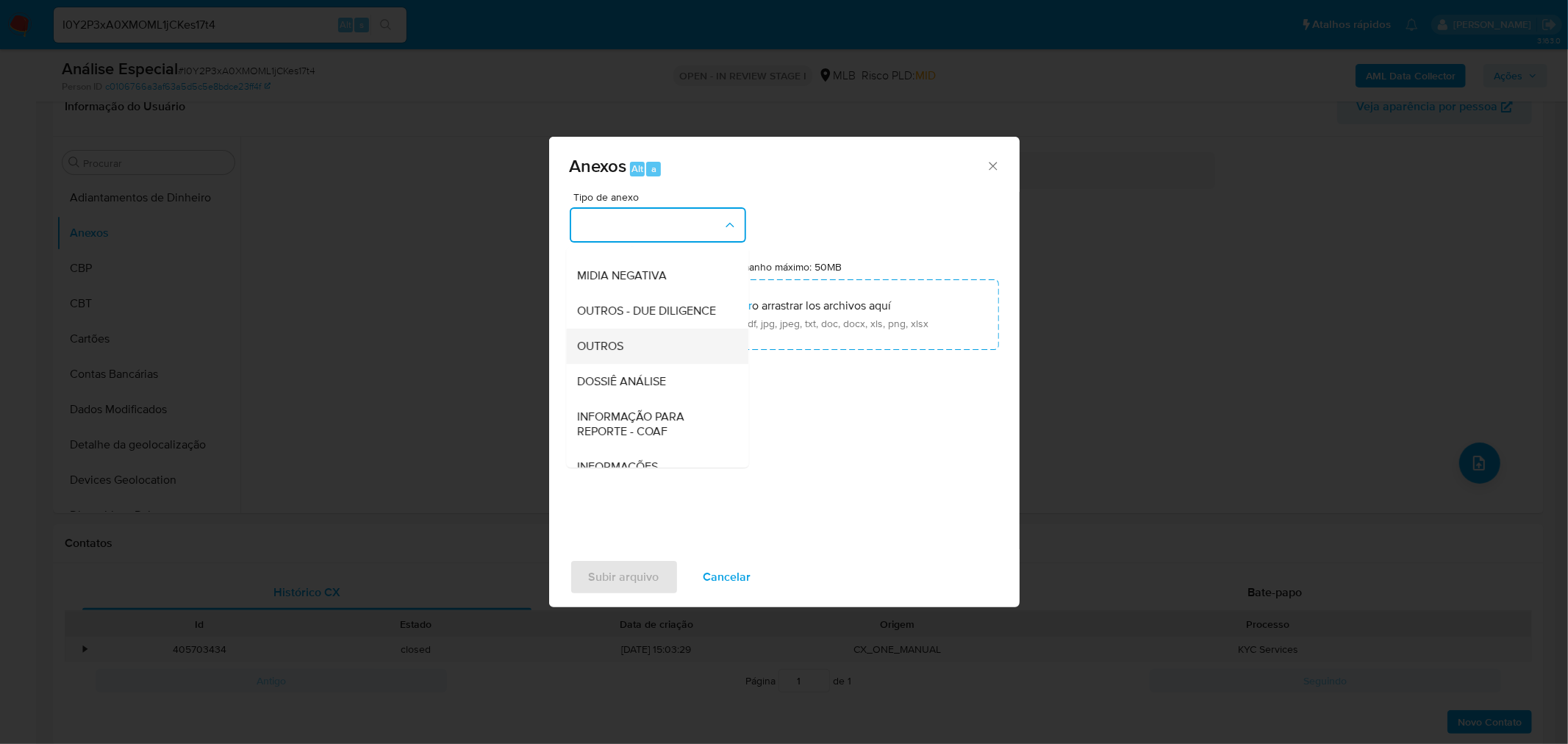
scroll to position [226, 0]
click at [662, 346] on span "DOSSIÊ ANÁLISE" at bounding box center [622, 349] width 89 height 15
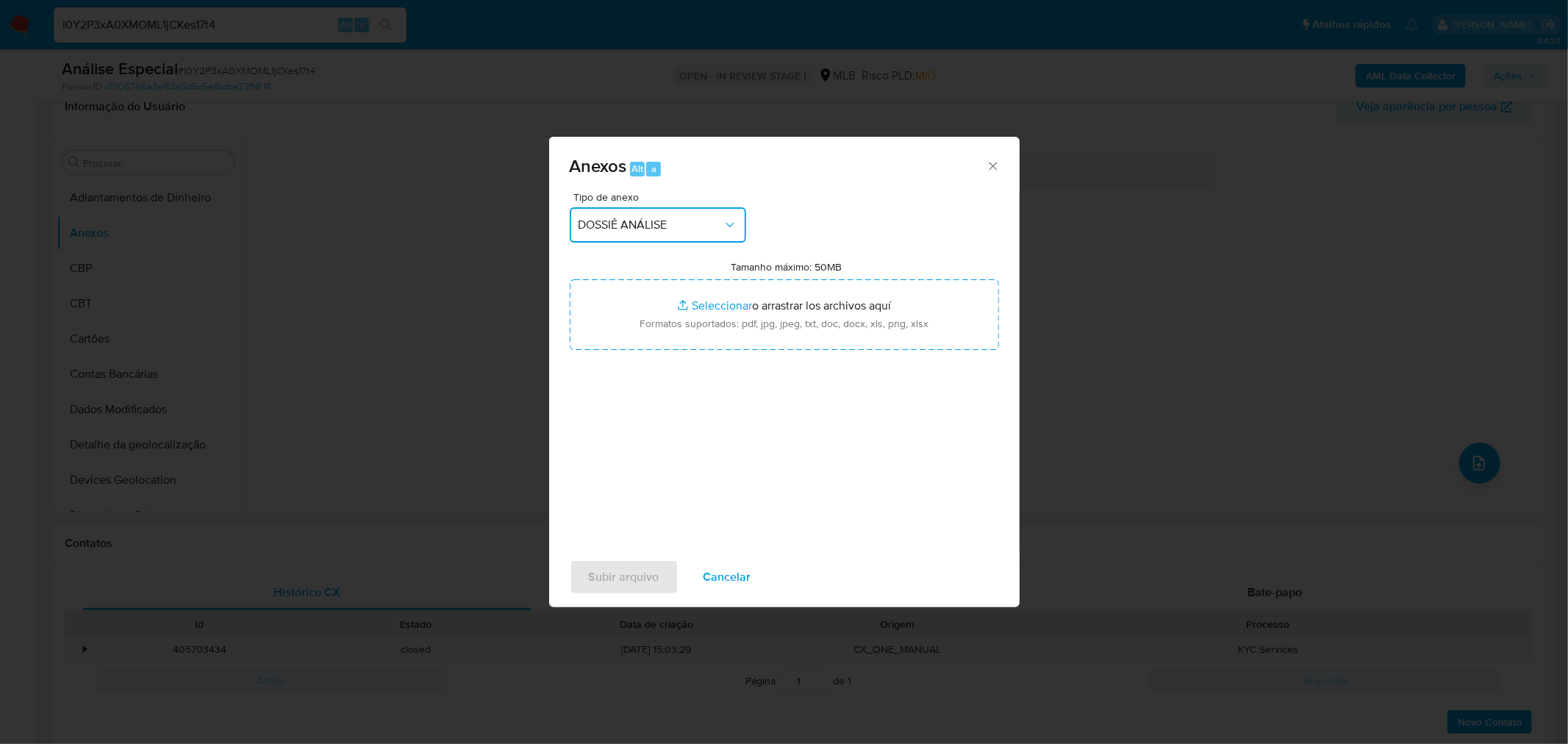
click at [725, 216] on button "DOSSIÊ ANÁLISE" at bounding box center [658, 224] width 177 height 35
click at [645, 296] on div "OUTROS" at bounding box center [653, 314] width 150 height 35
click at [1086, 148] on div "Anexos Alt a Tipo de anexo OUTROS Tamanho máximo: 50MB Seleccionar archivos Sel…" at bounding box center [784, 372] width 1568 height 744
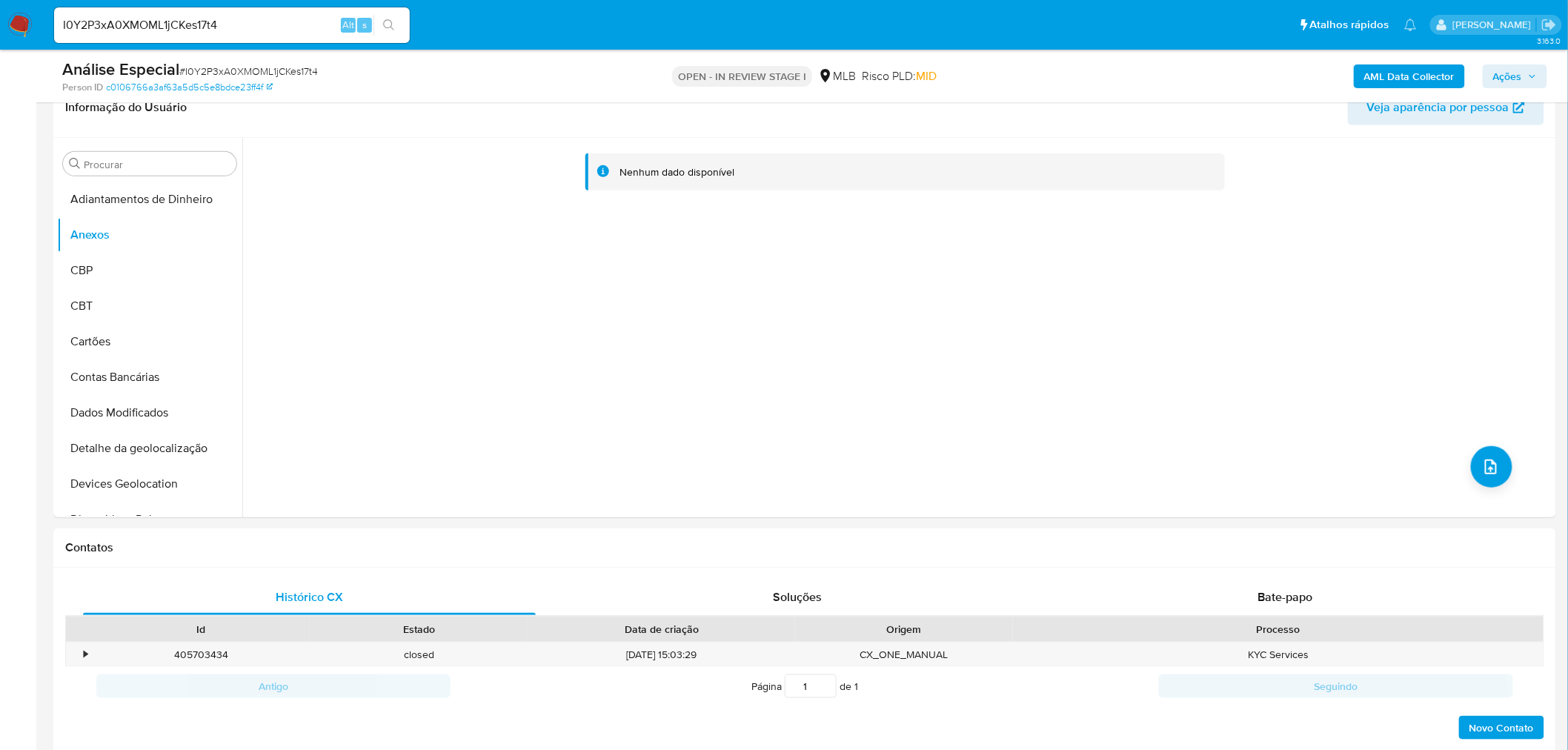
click at [1510, 77] on span "Ações" at bounding box center [1508, 77] width 29 height 24
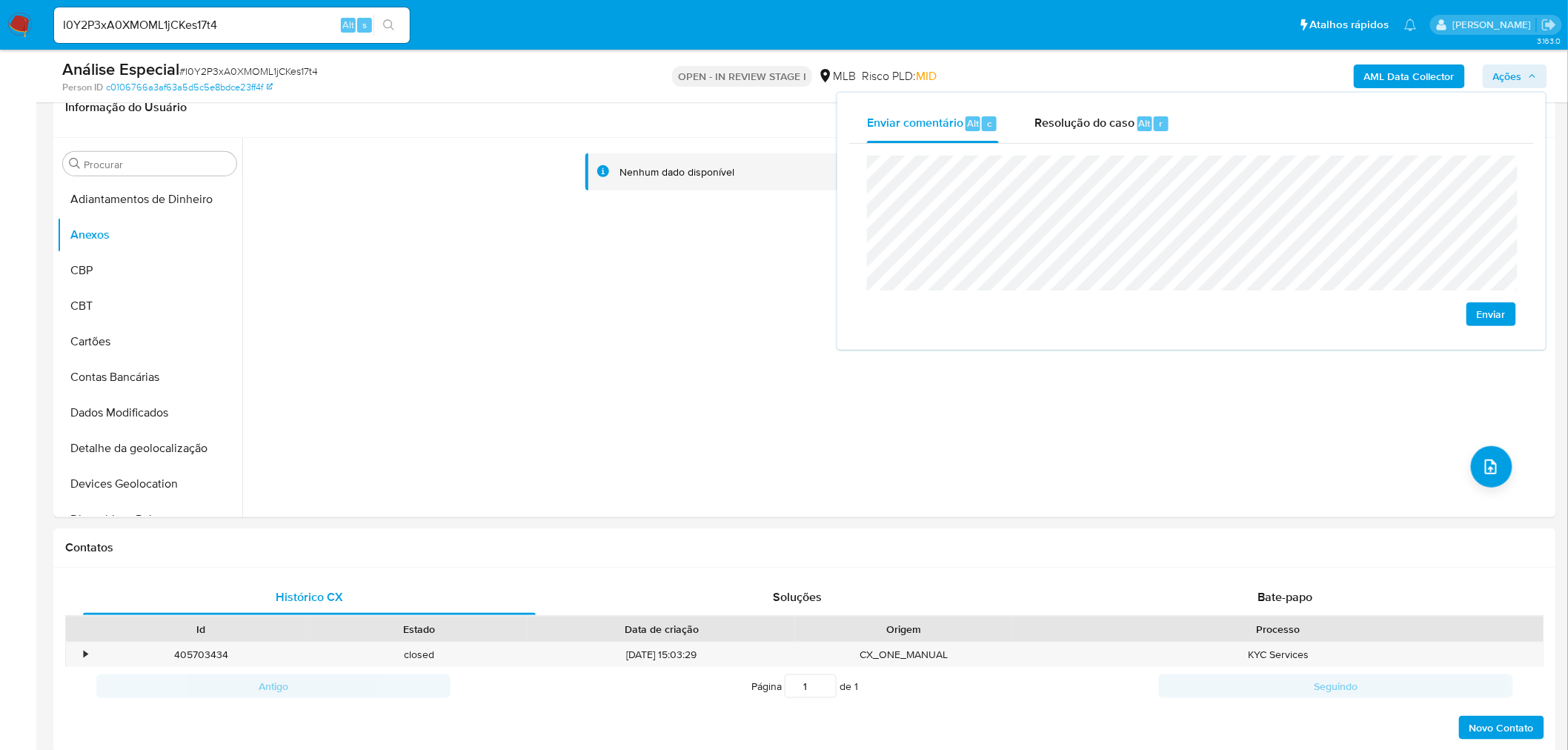
click at [1493, 319] on span "Enviar" at bounding box center [1491, 315] width 29 height 21
click at [553, 225] on div "Nenhum dado disponível" at bounding box center [897, 327] width 1310 height 379
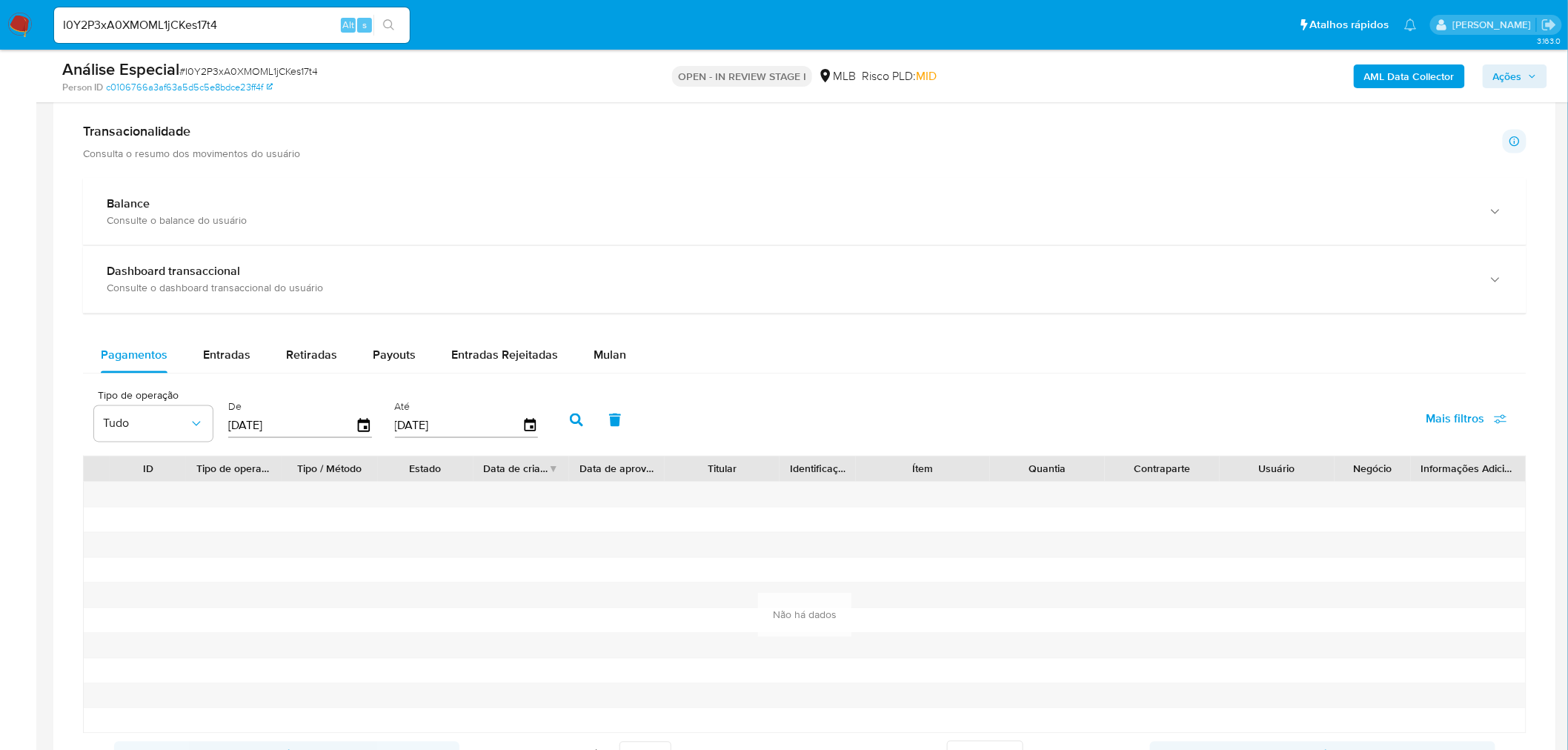
scroll to position [1152, 0]
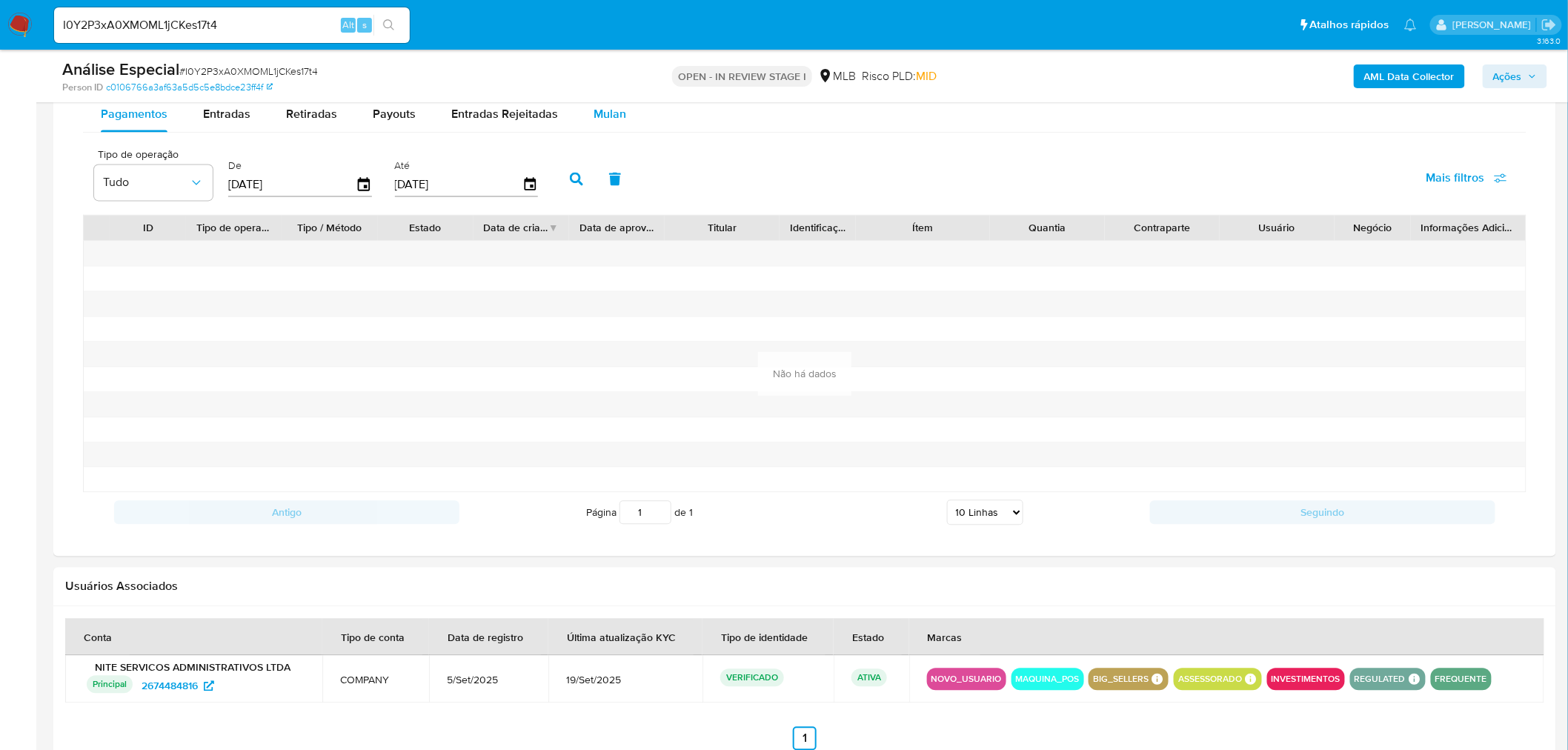
click at [606, 129] on div "Mulan" at bounding box center [609, 114] width 32 height 35
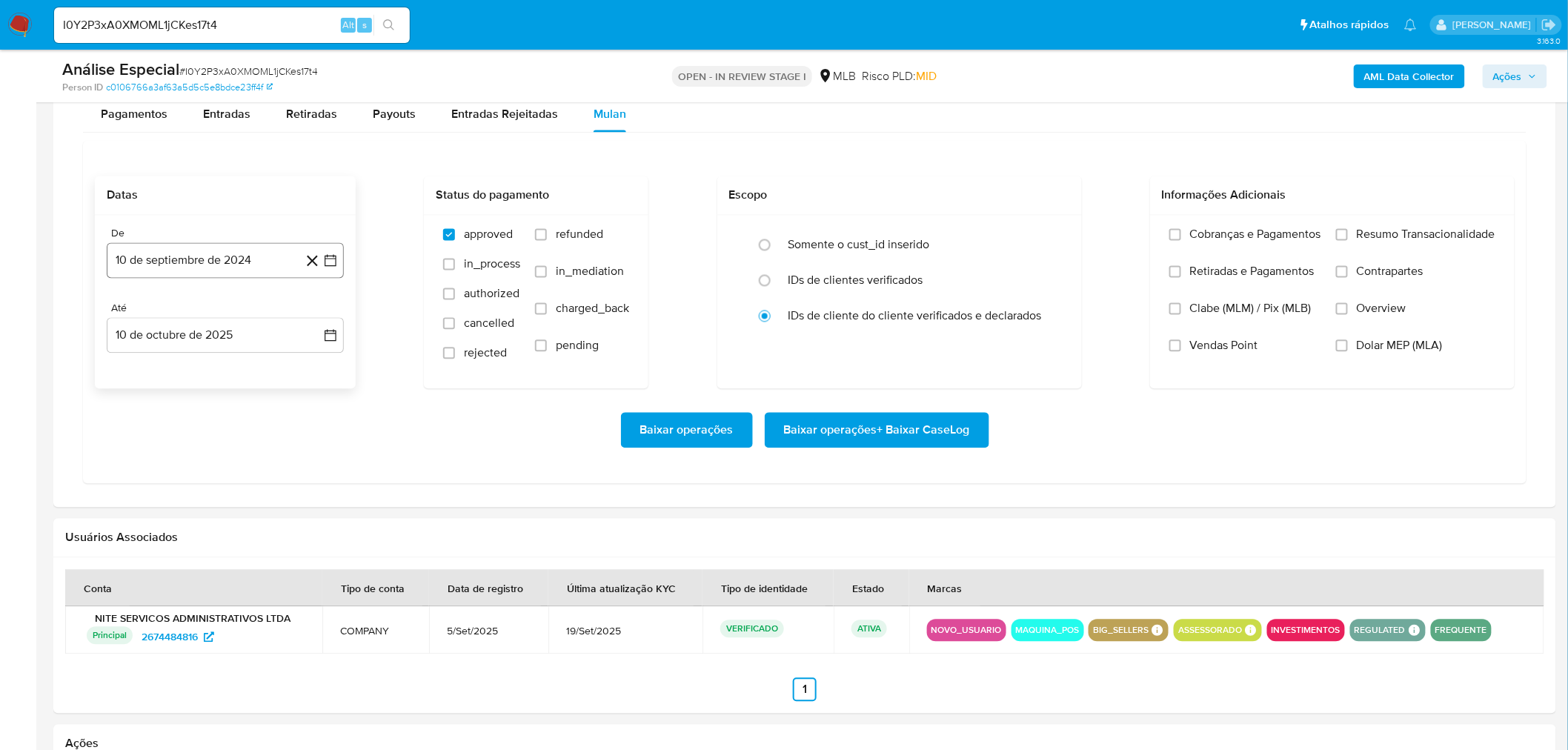
click at [213, 260] on button "10 de septiembre de 2024" at bounding box center [225, 261] width 237 height 35
click at [216, 320] on span "septiembre 2024" at bounding box center [218, 315] width 90 height 15
click at [317, 315] on icon "Año siguiente" at bounding box center [315, 315] width 18 height 18
click at [167, 456] on button "[DATE]" at bounding box center [160, 452] width 41 height 24
click at [130, 312] on icon "Mes anterior" at bounding box center [134, 315] width 18 height 18
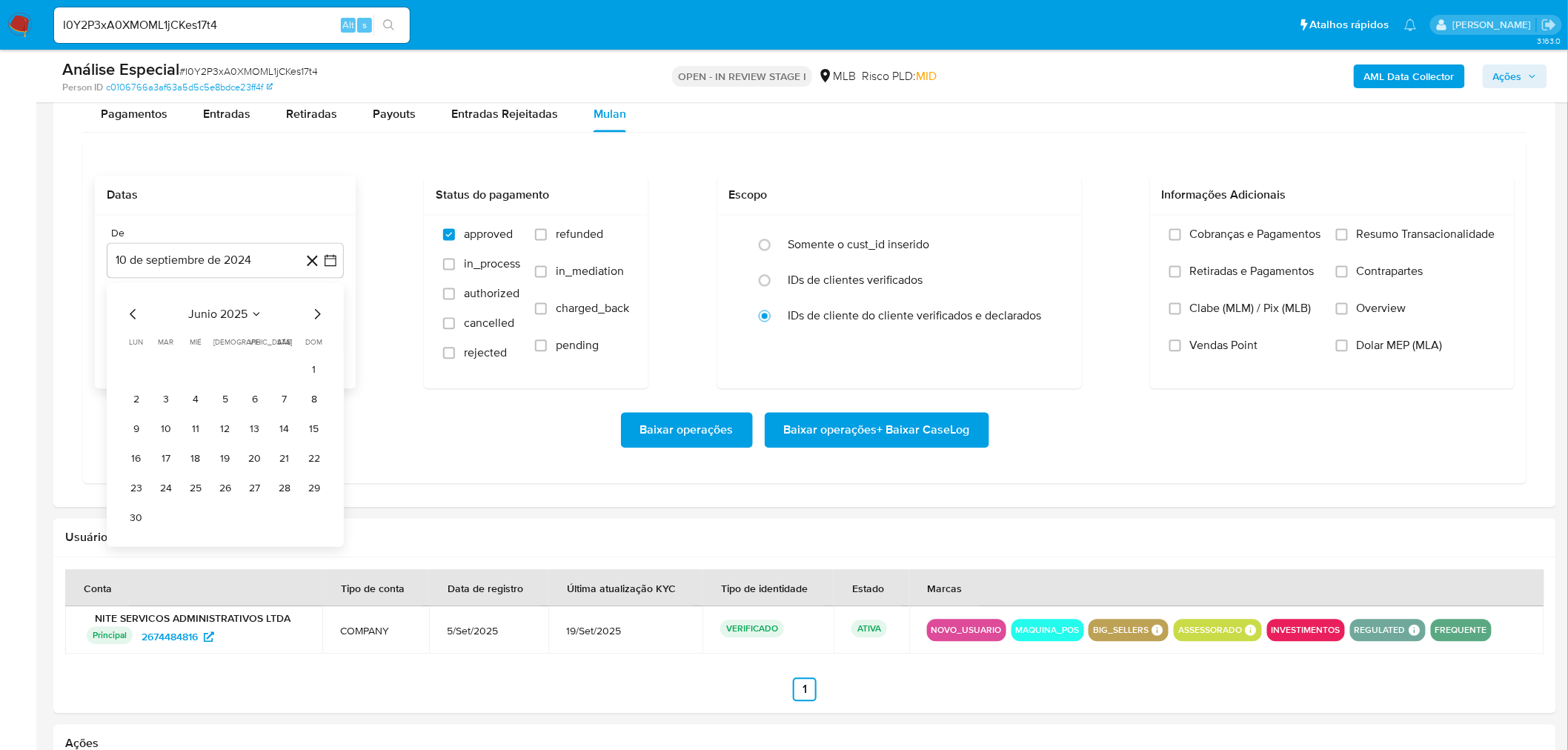
click at [213, 318] on span "junio 2025" at bounding box center [218, 315] width 59 height 15
click at [116, 319] on div "2025 2025 ene feb mar abr may jun jul ago sep oct nov dic" at bounding box center [224, 409] width 234 height 252
click at [132, 320] on icon "Año anterior" at bounding box center [134, 315] width 18 height 18
click at [170, 458] on button "[DATE]" at bounding box center [160, 452] width 41 height 24
click at [135, 365] on button "1" at bounding box center [137, 370] width 24 height 24
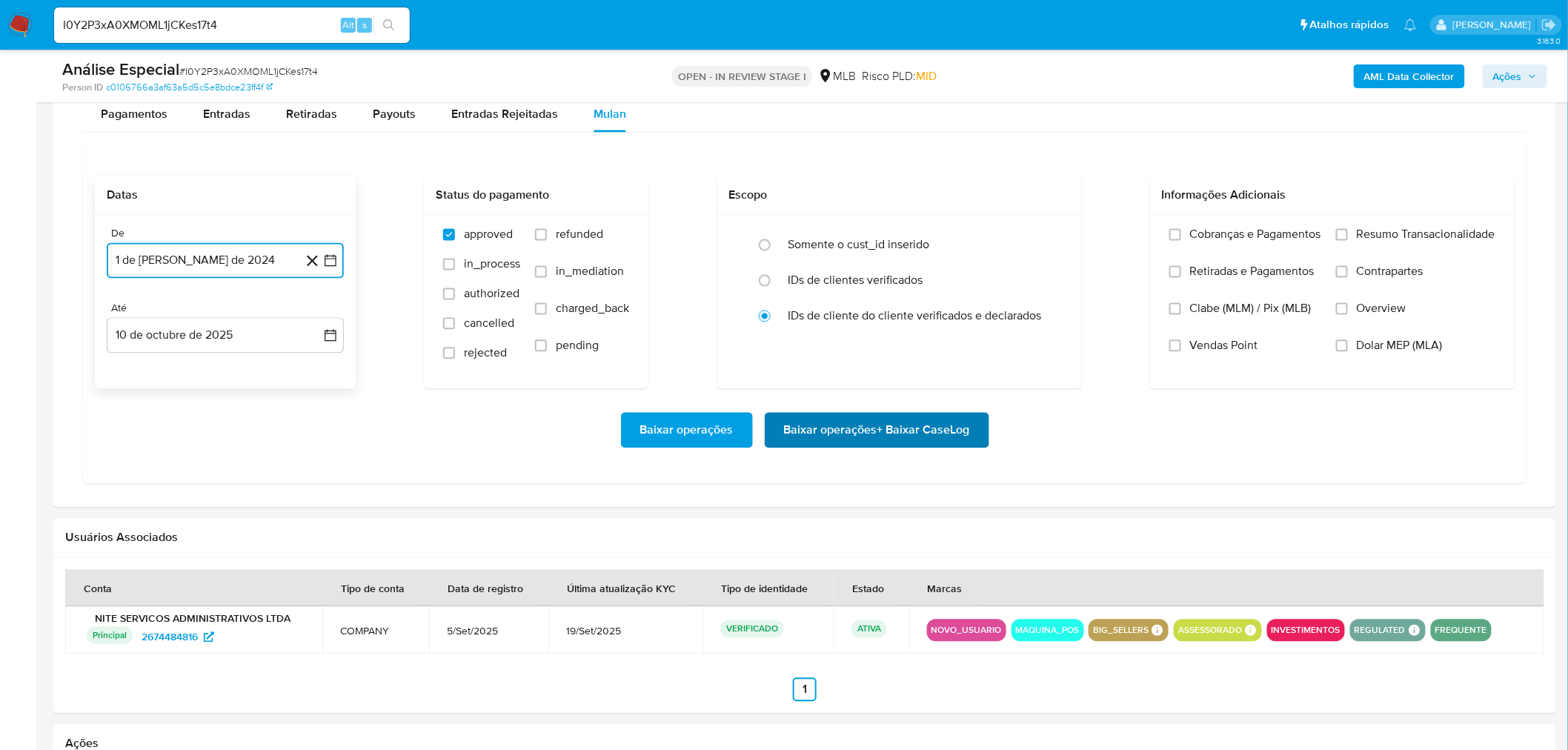
click at [885, 428] on span "Baixar operações + Baixar CaseLog" at bounding box center [877, 430] width 186 height 32
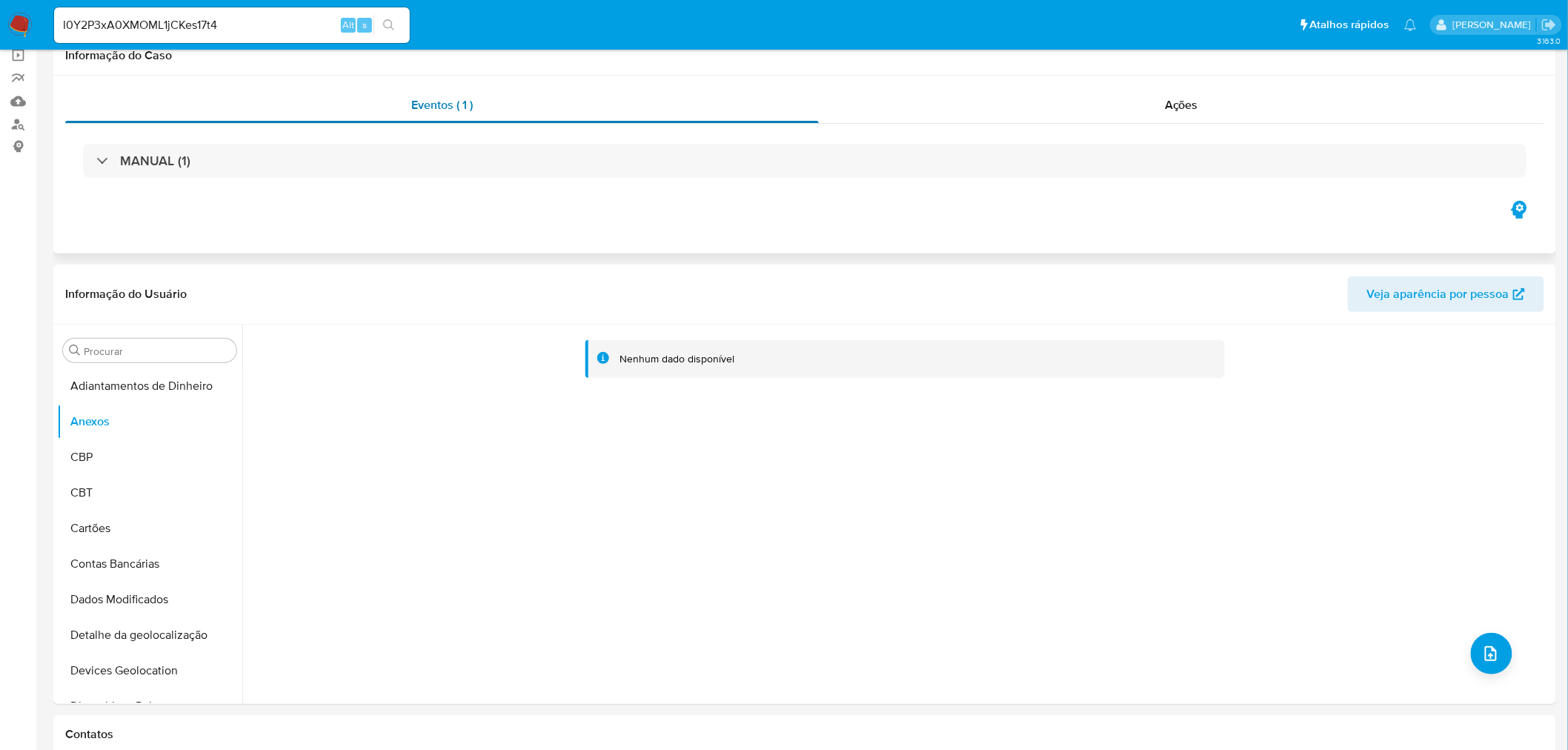
scroll to position [0, 0]
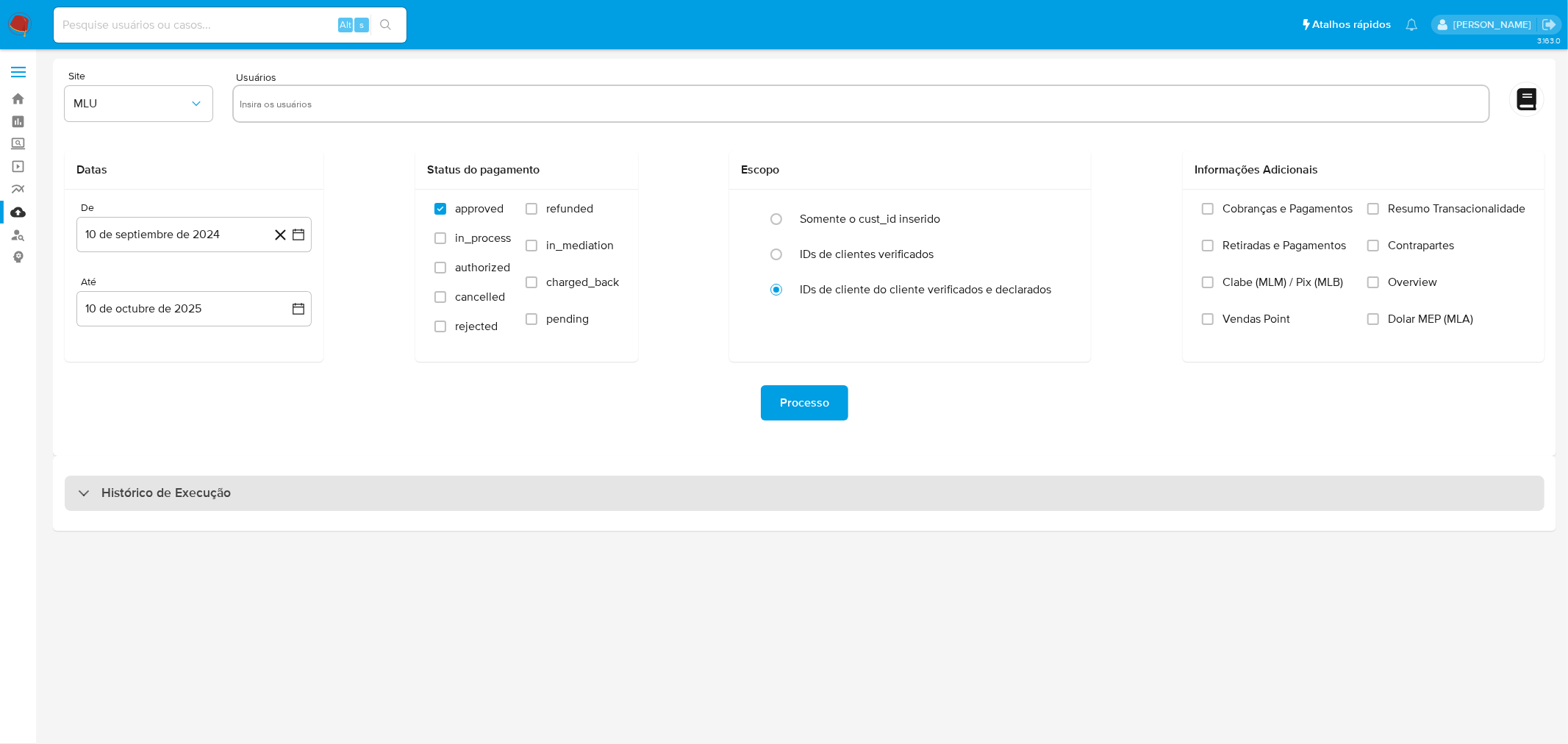
click at [444, 489] on div "Histórico de Execução" at bounding box center [804, 492] width 1480 height 35
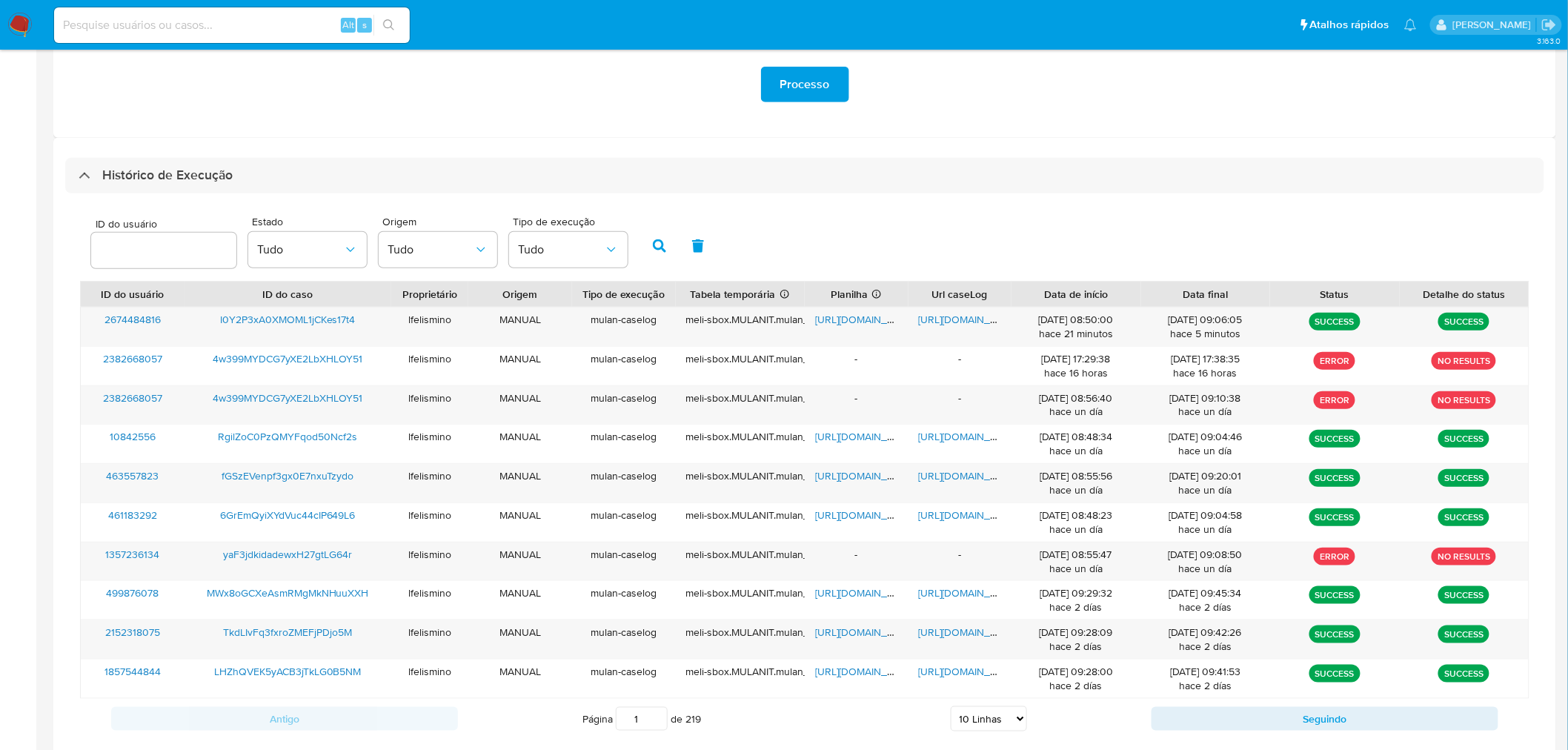
scroll to position [408, 0]
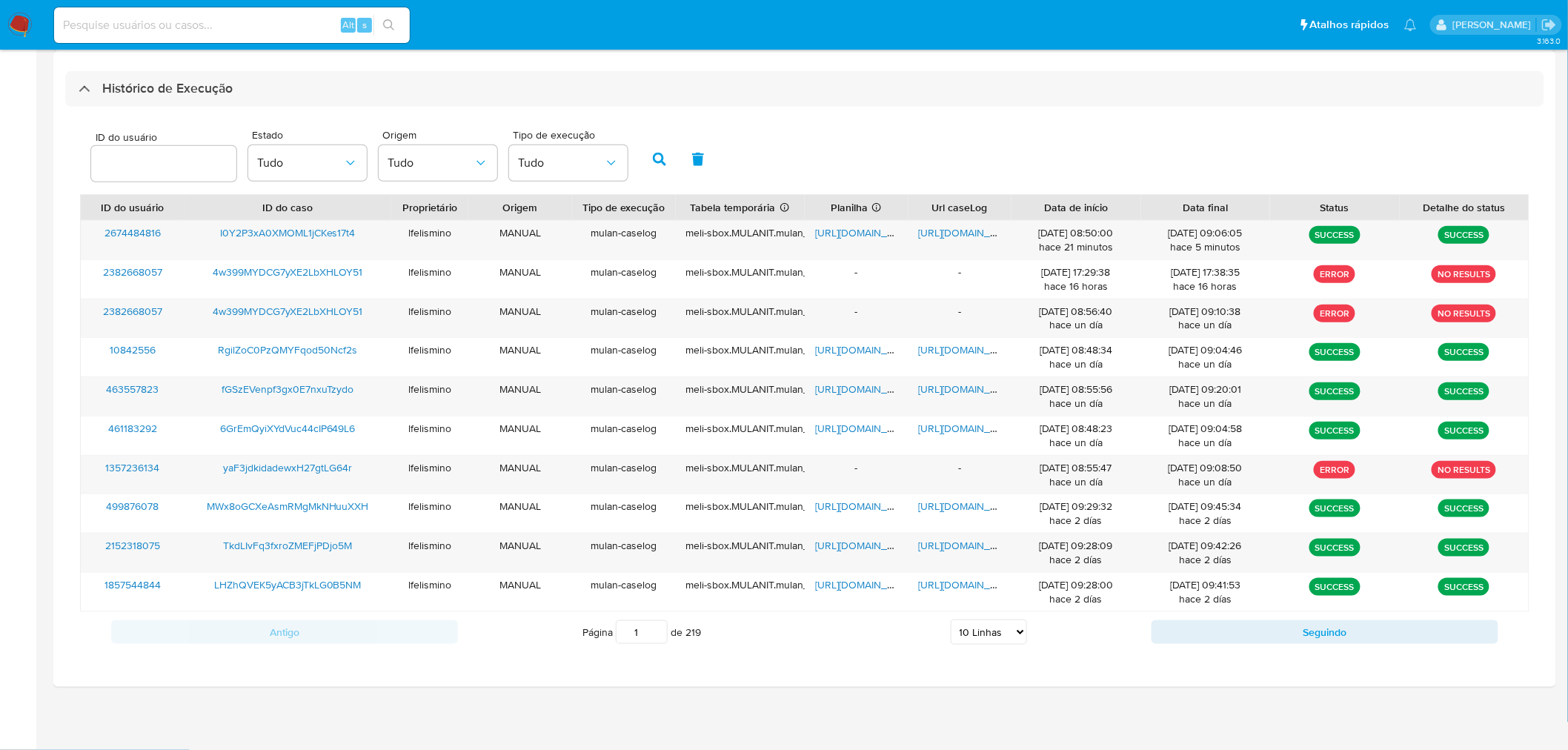
click at [994, 643] on select "5 Linhas 10 Linhas 20 Linhas 25 Linhas 50 Linhas 100 Linhas" at bounding box center [989, 632] width 77 height 26
select select "100"
click at [951, 621] on select "5 Linhas 10 Linhas 20 Linhas 25 Linhas 50 Linhas 100 Linhas" at bounding box center [989, 632] width 77 height 26
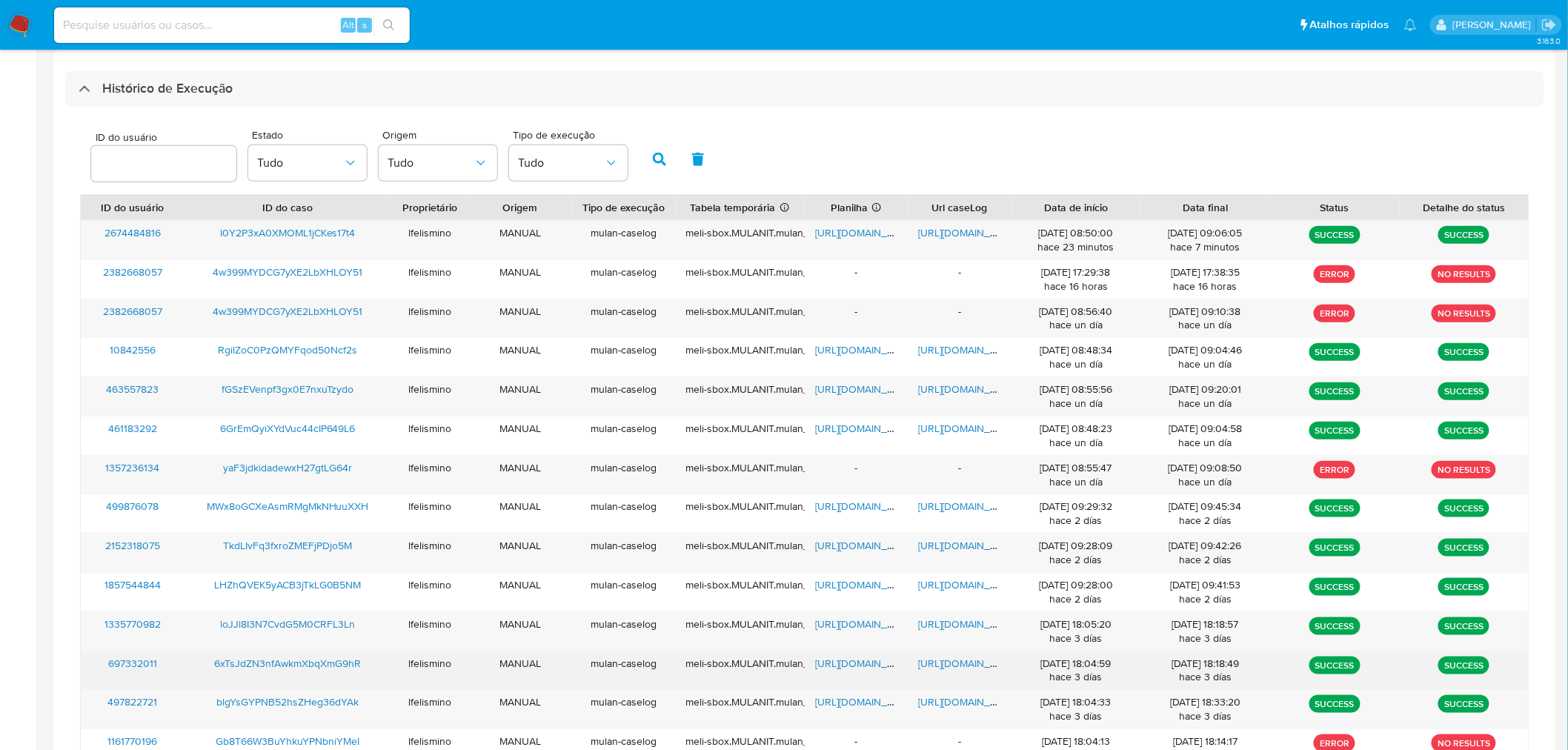
click at [954, 663] on span "https://docs.google.com/document/d/16qISFio5YATVVXHxep1HtgN-4ohEqA41cJnQZEuxiyY…" at bounding box center [970, 663] width 102 height 15
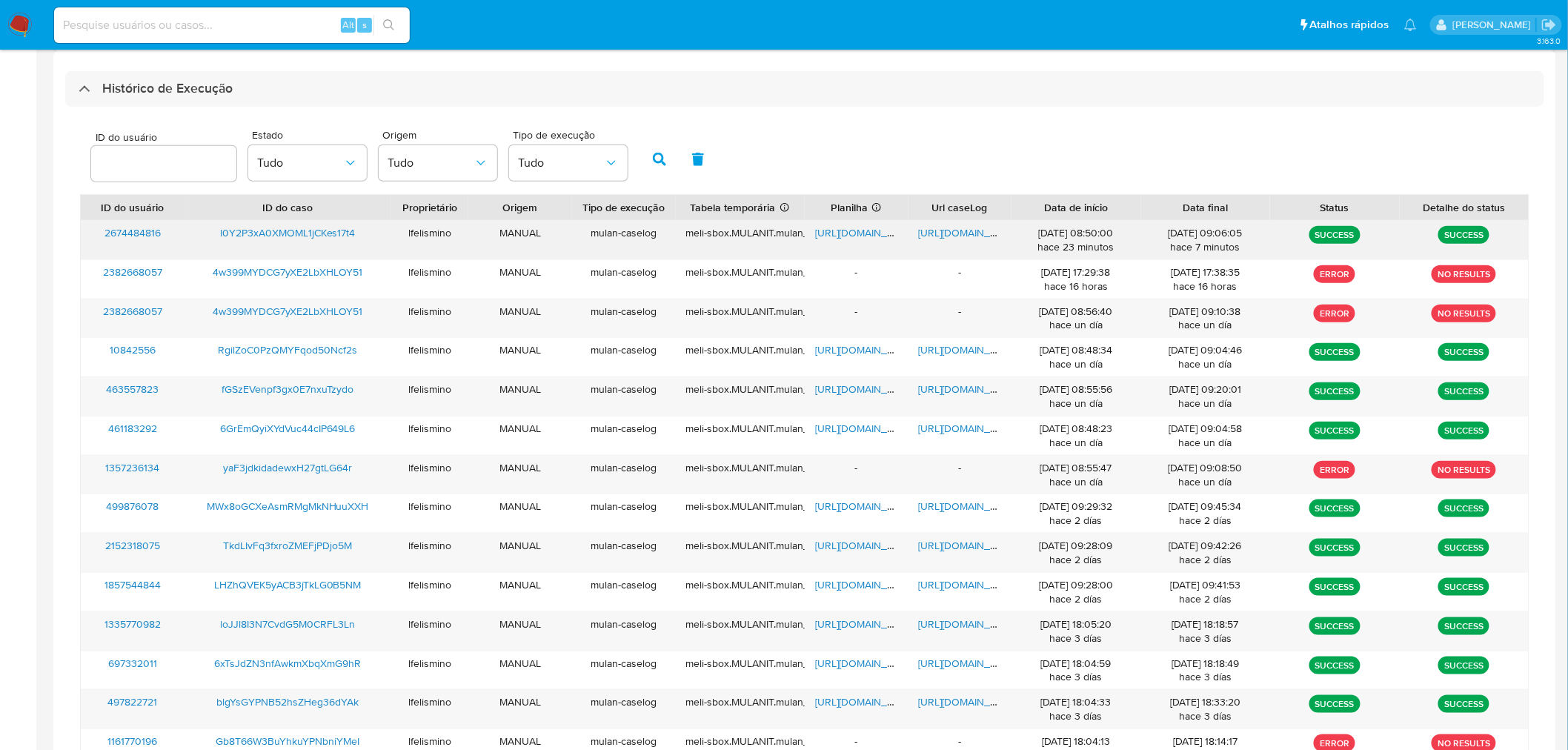
click at [944, 227] on span "https://docs.google.com/document/d/1NFvPJmE5nnOY8WXWvgeHejMncNTGtpYUpQXn-kpmh0k…" at bounding box center [970, 233] width 102 height 15
click at [862, 235] on span "https://docs.google.com/spreadsheets/d/1zaIk9RJsgweK6PfZeFOjsIYGItnxShiUsMZYH6c…" at bounding box center [867, 233] width 102 height 15
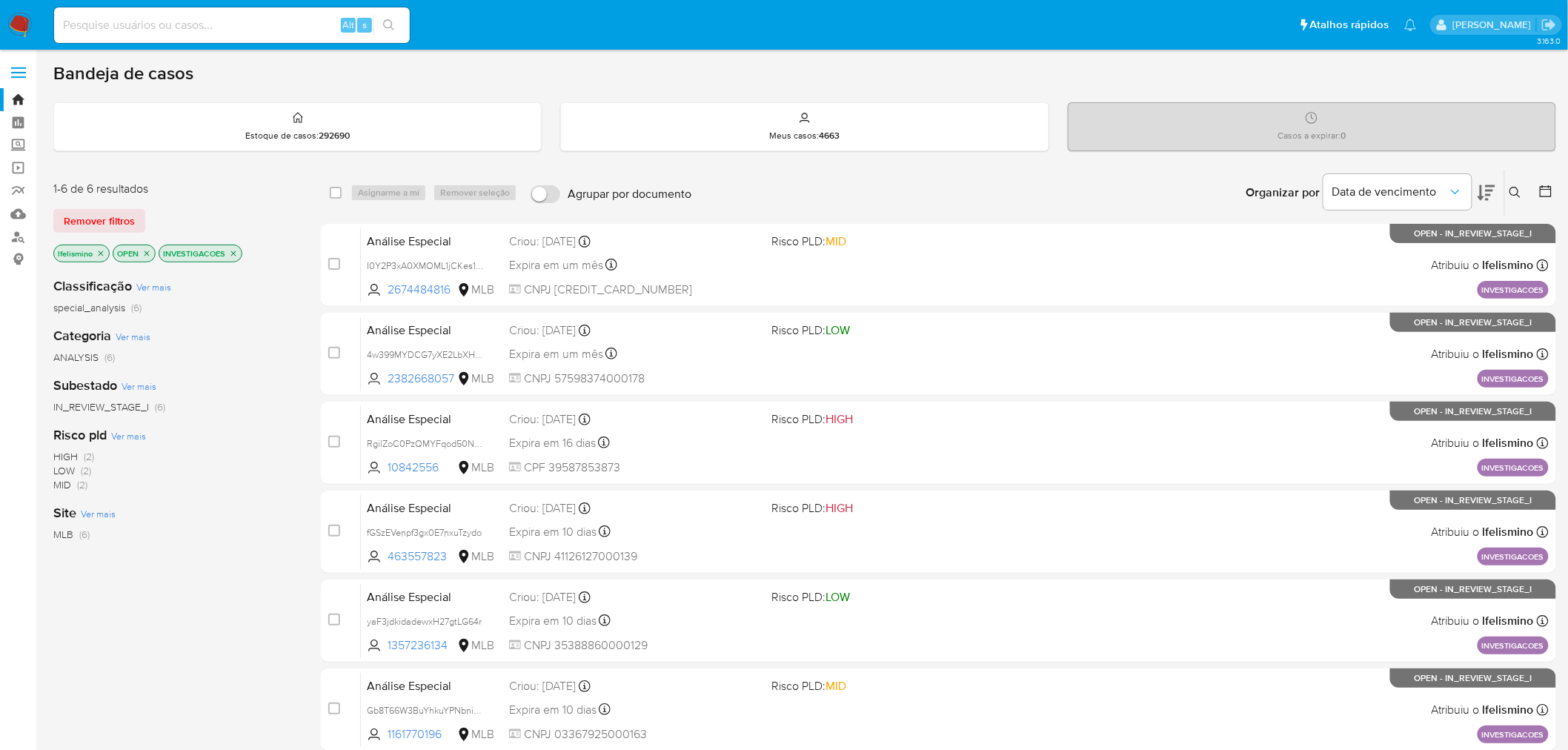
click at [229, 249] on icon "close-filter" at bounding box center [234, 254] width 9 height 9
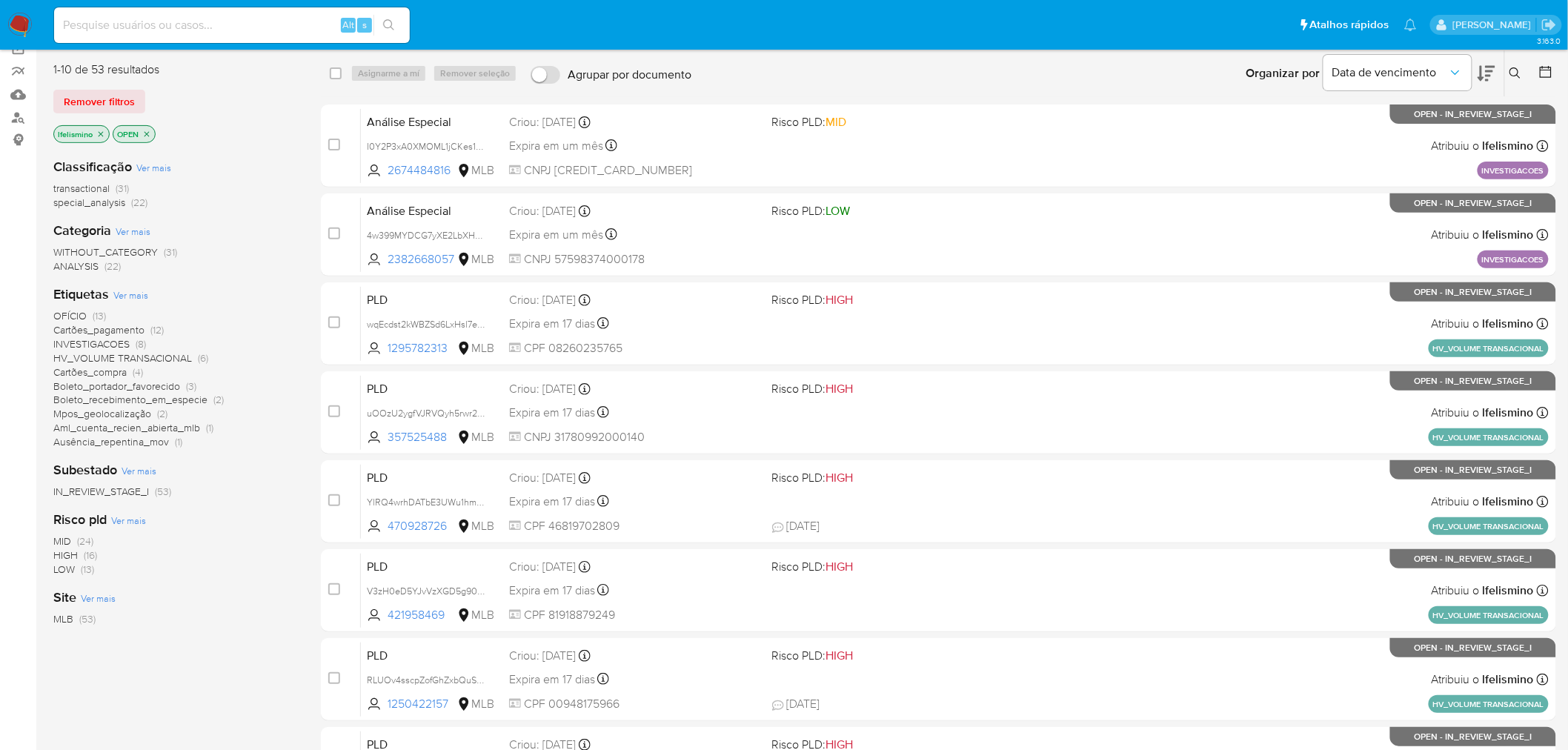
scroll to position [83, 0]
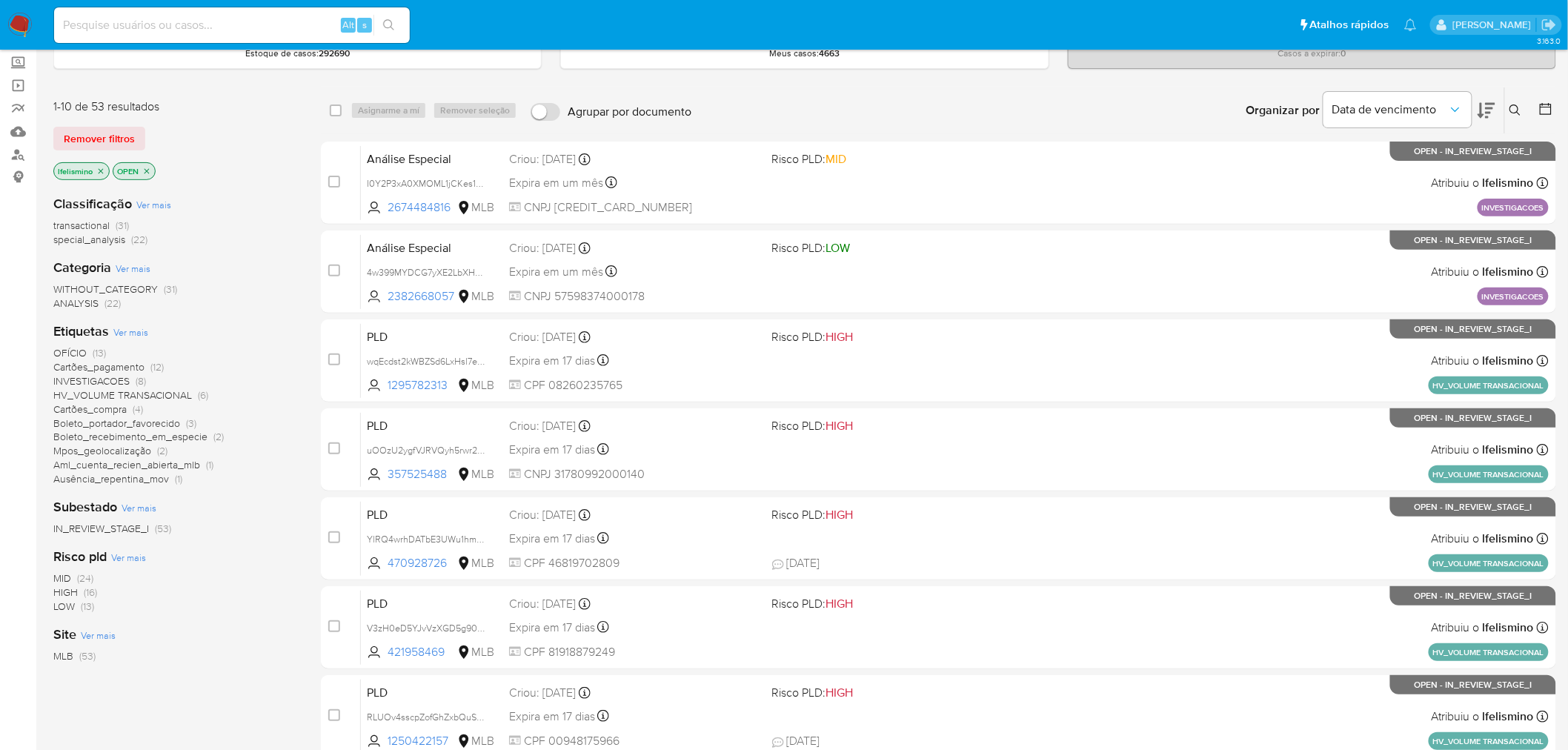
click at [138, 389] on span "HV_VOLUME TRANSACIONAL" at bounding box center [122, 395] width 139 height 15
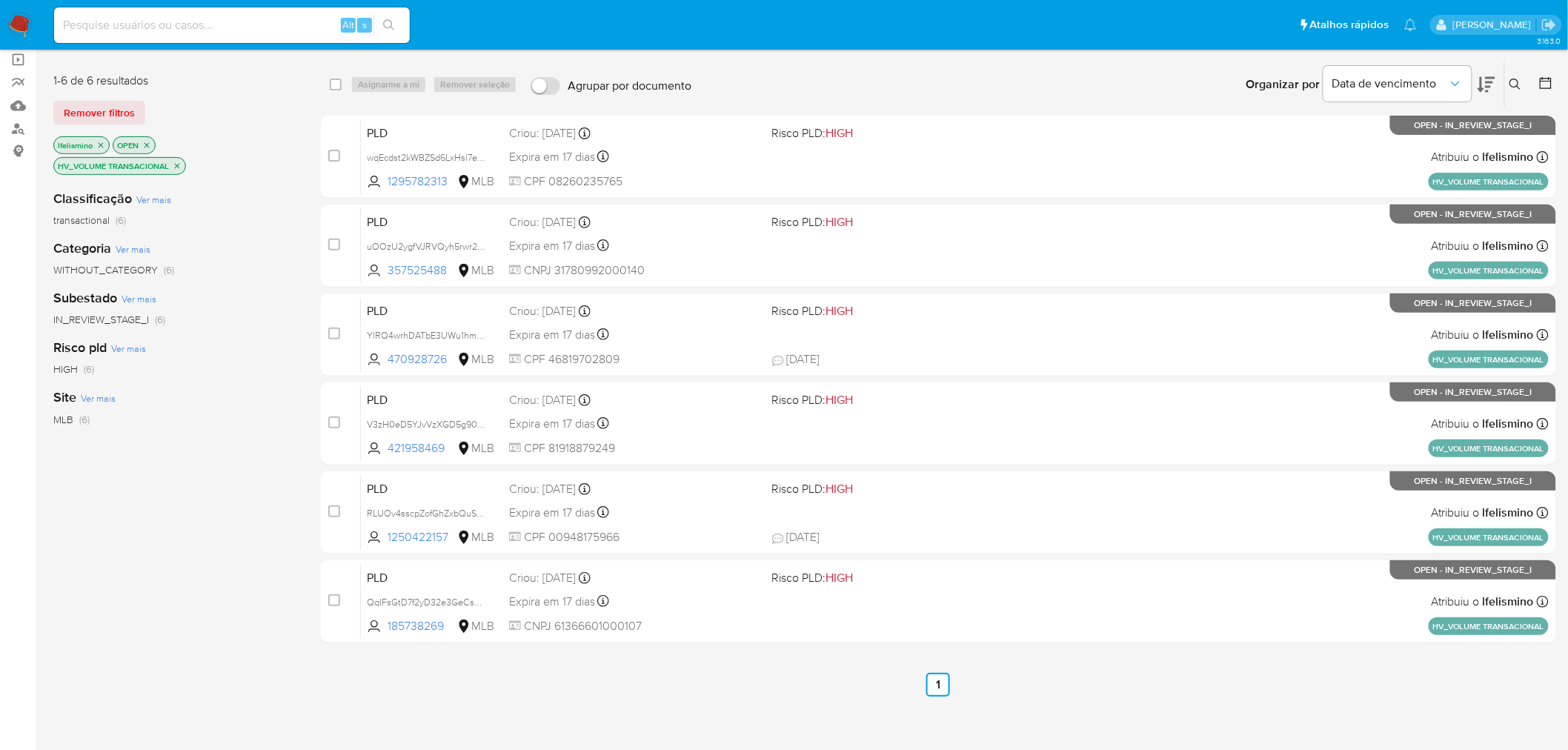
scroll to position [8, 0]
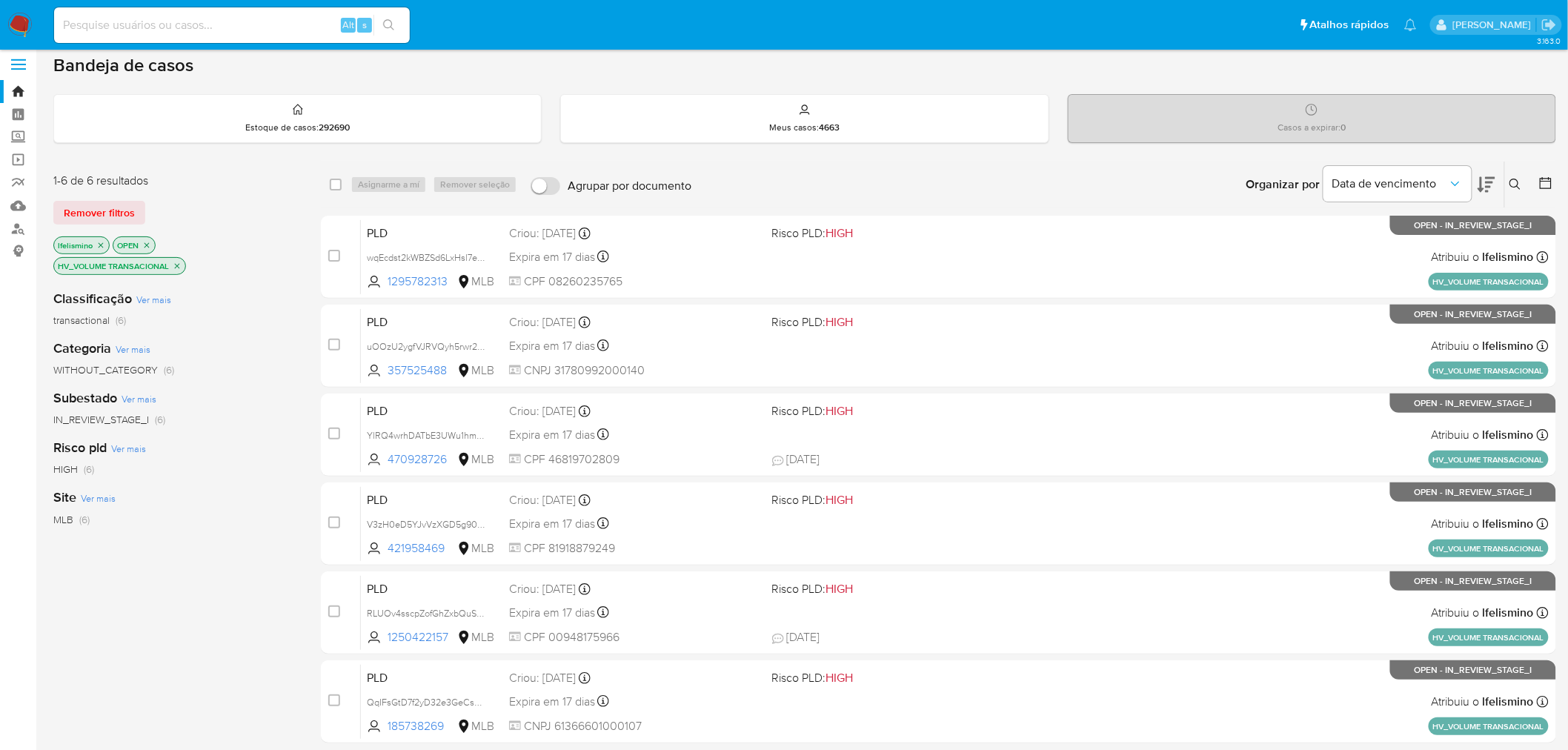
click at [179, 269] on icon "close-filter" at bounding box center [177, 266] width 9 height 9
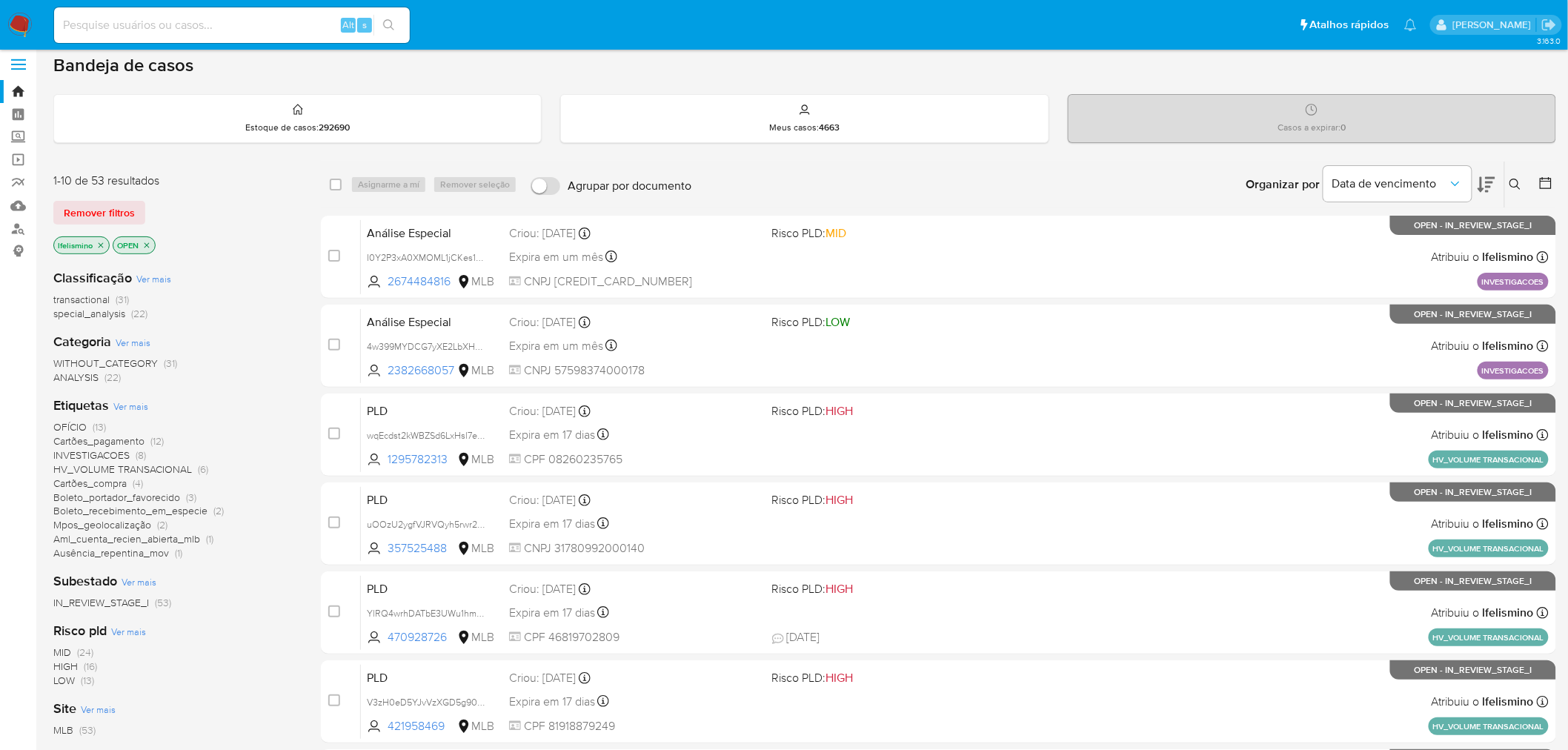
click at [113, 456] on span "INVESTIGACOES" at bounding box center [92, 455] width 77 height 15
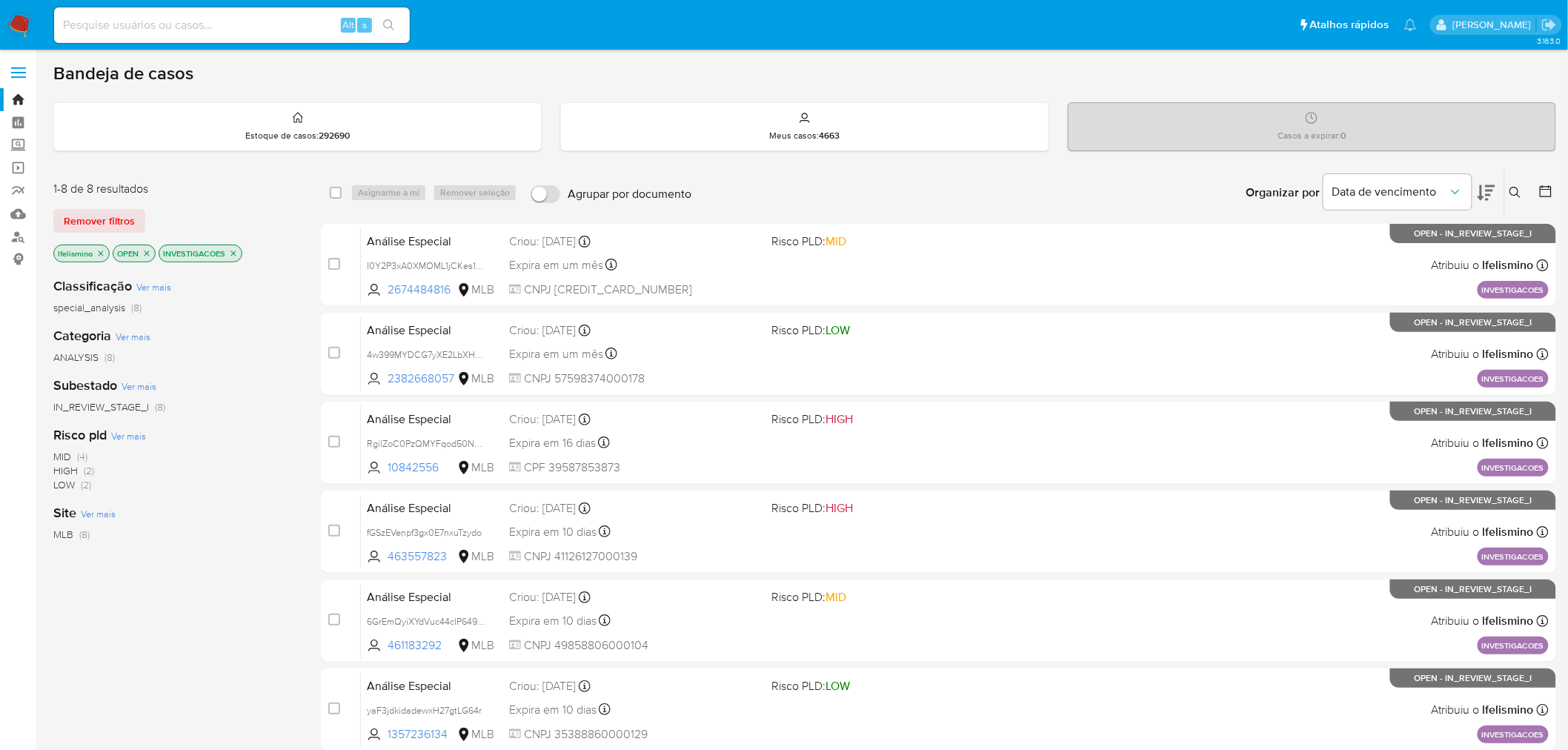
click at [1479, 178] on button at bounding box center [1487, 192] width 18 height 46
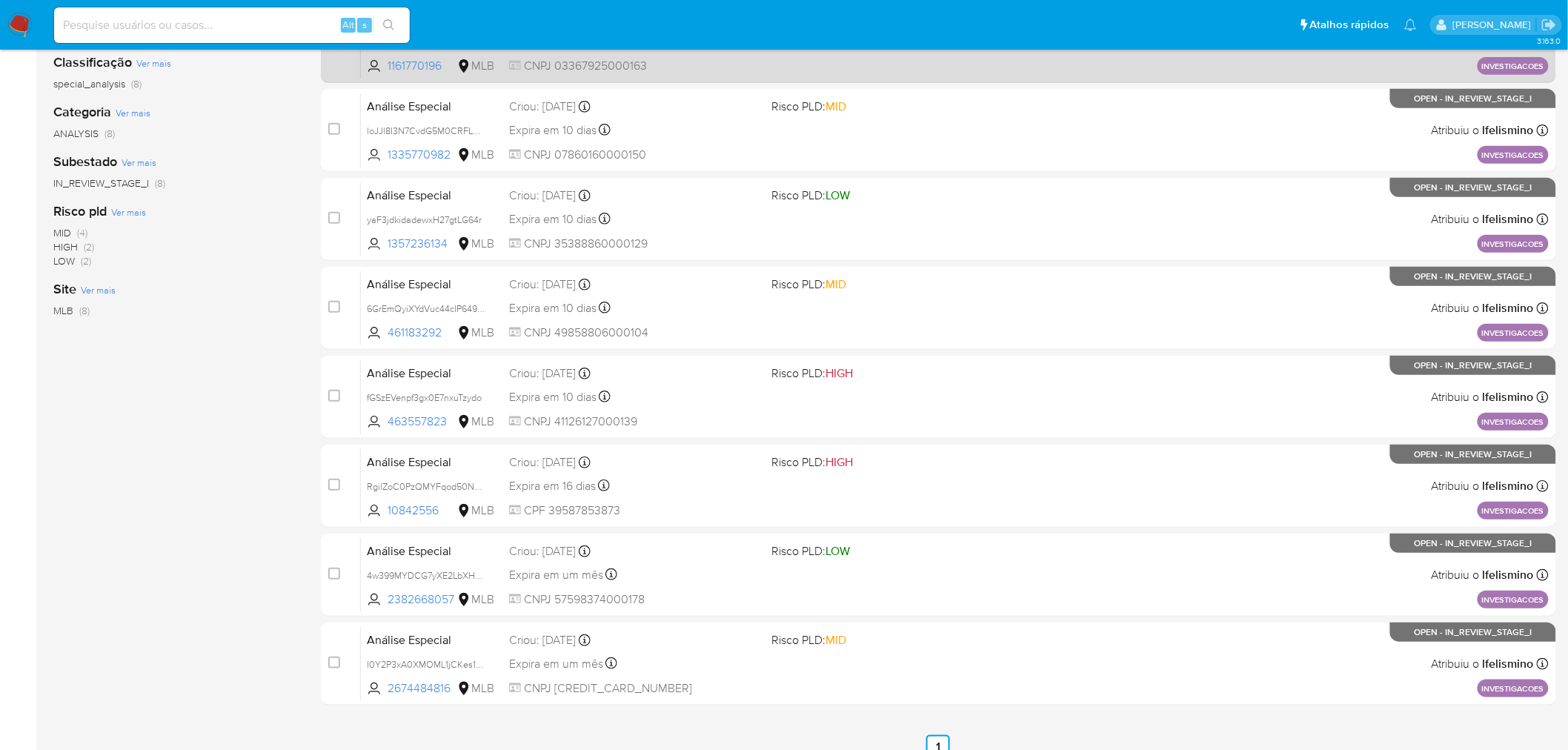
scroll to position [247, 0]
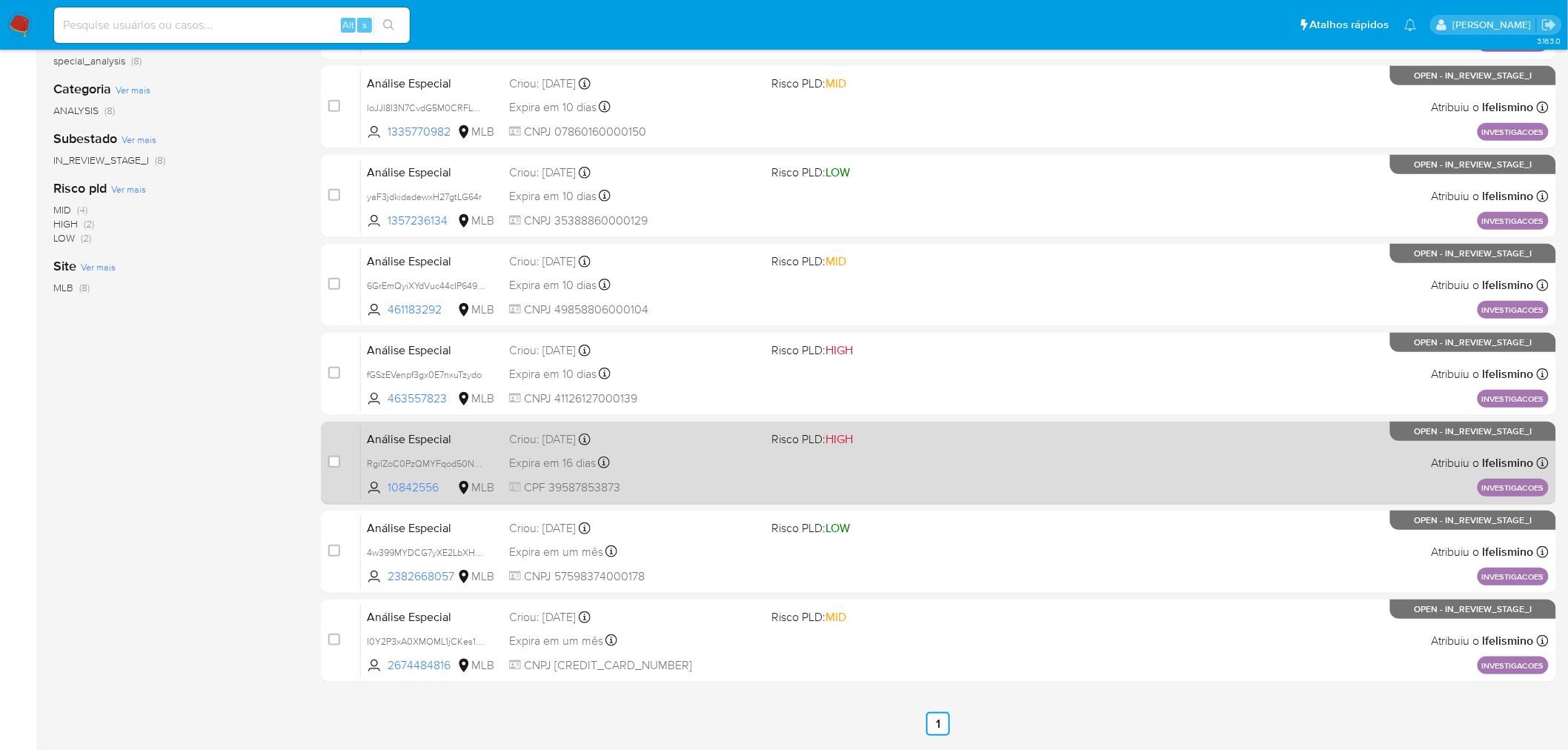
click at [731, 460] on div "Expira em 16 dias Expira em 26/10/2025 13:09:30" at bounding box center [635, 462] width 252 height 20
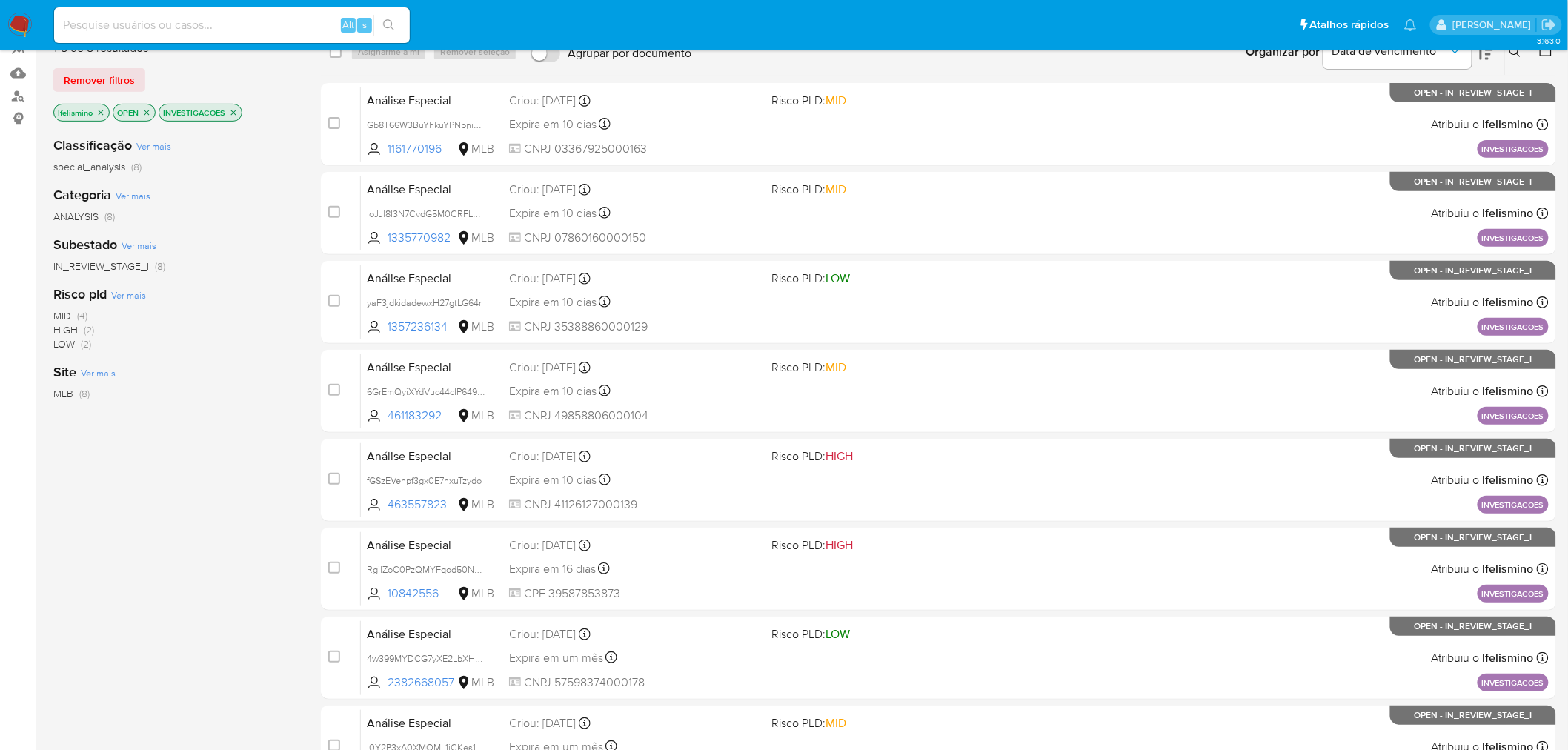
scroll to position [130, 0]
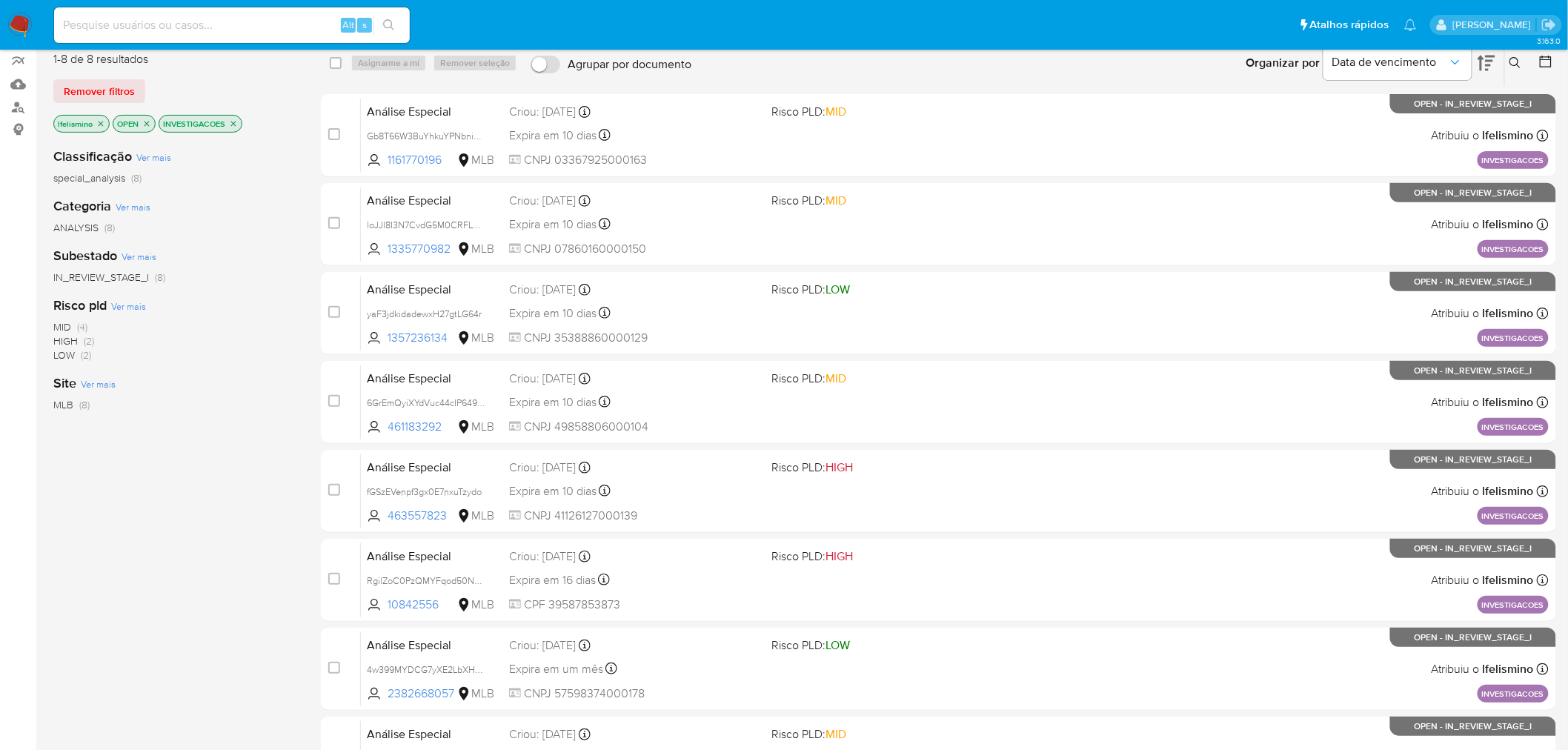
click at [233, 121] on icon "close-filter" at bounding box center [234, 124] width 9 height 9
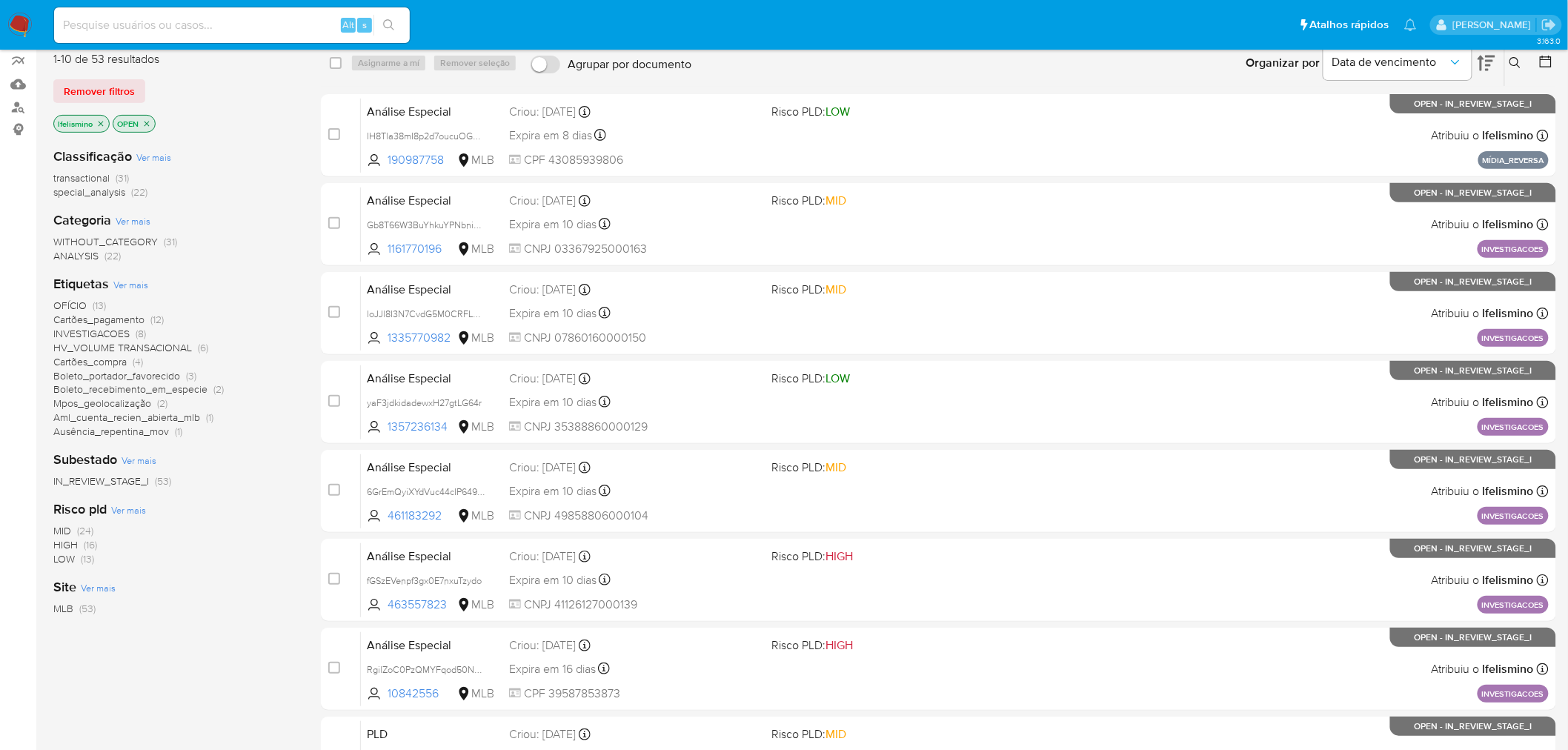
click at [107, 342] on span "HV_VOLUME TRANSACIONAL" at bounding box center [122, 348] width 139 height 15
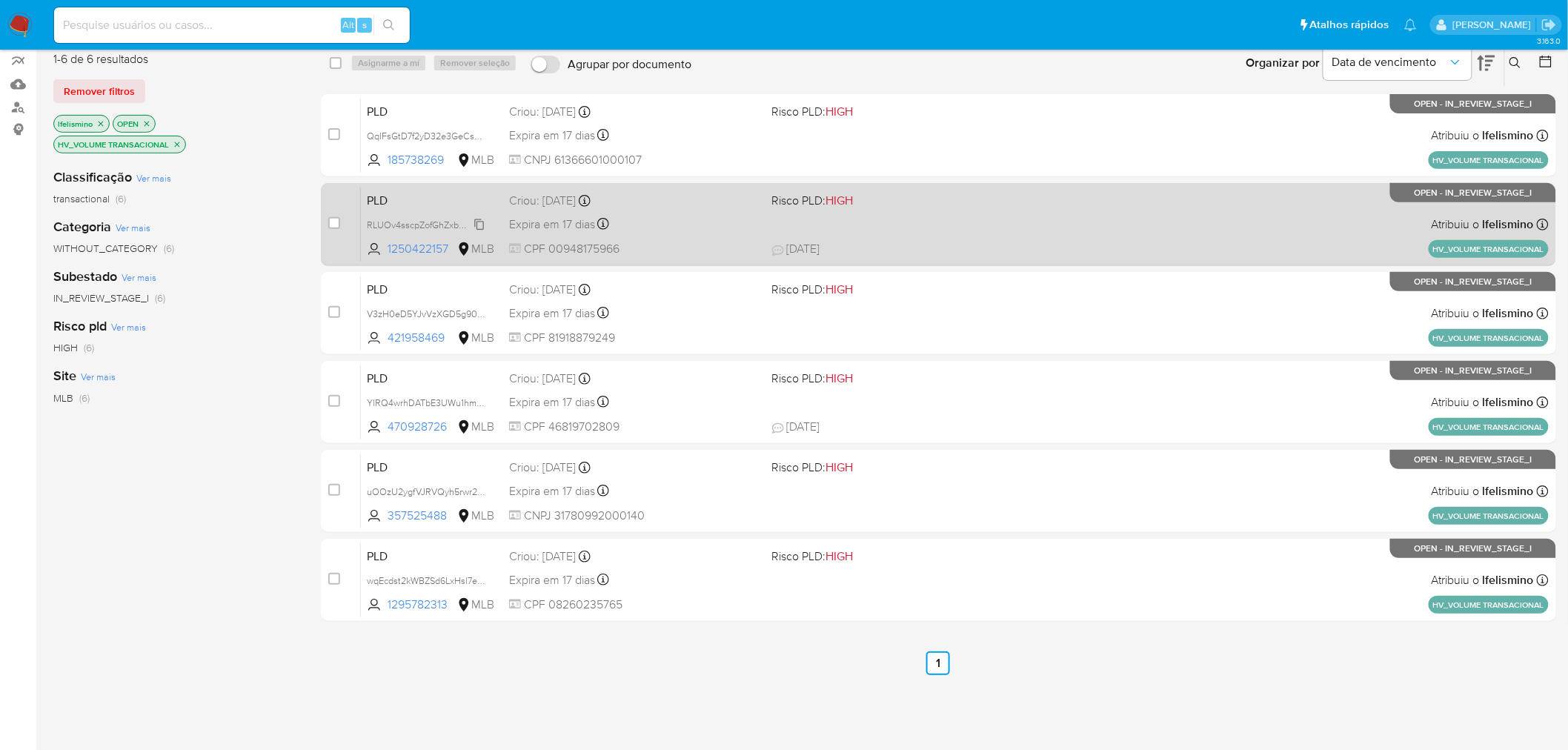
click at [456, 223] on span "RLUOv4sscpZofGhZxbQuSx7n" at bounding box center [428, 224] width 124 height 17
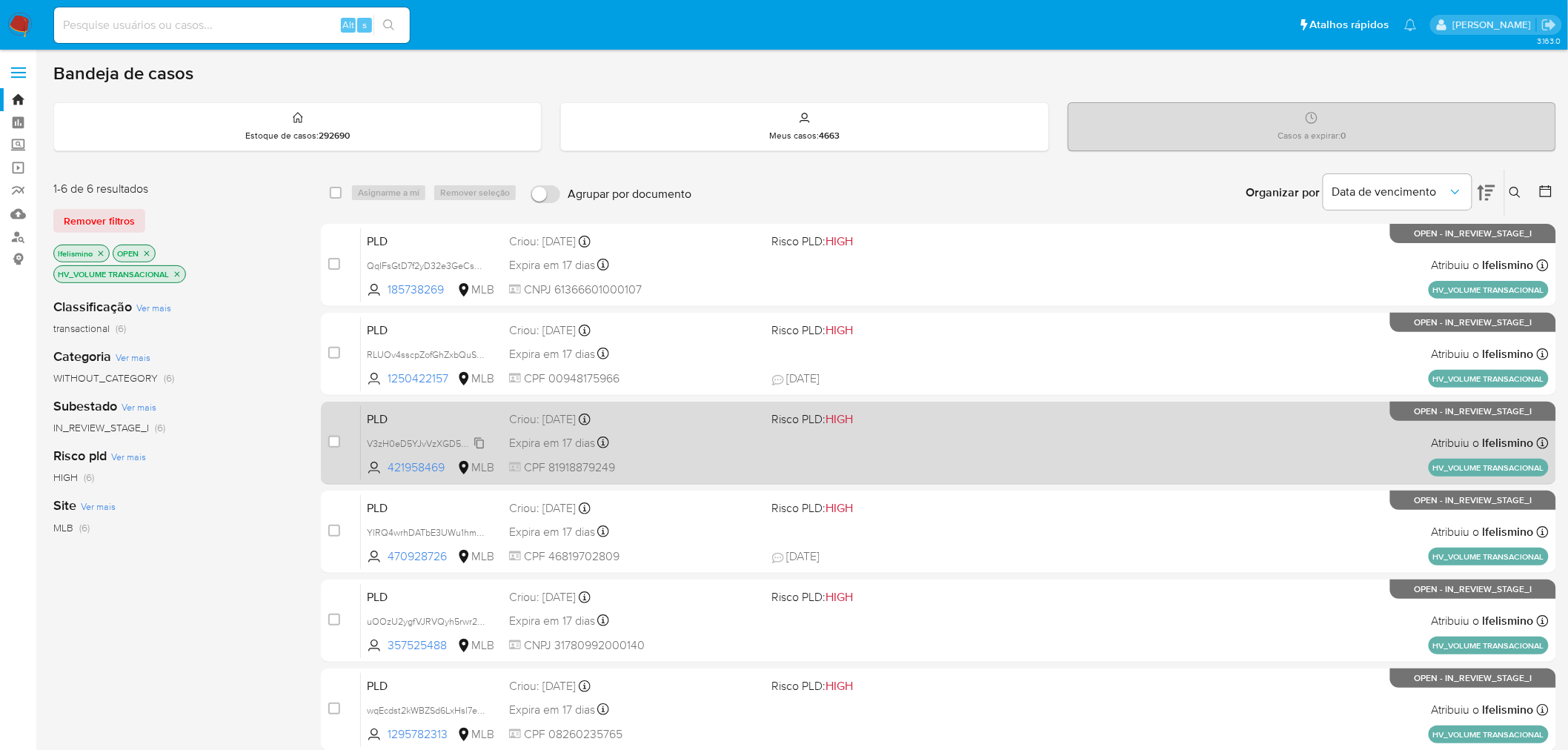
click at [406, 443] on span "V3zH0eD5YJvVzXGD5g90tOV2" at bounding box center [433, 442] width 132 height 17
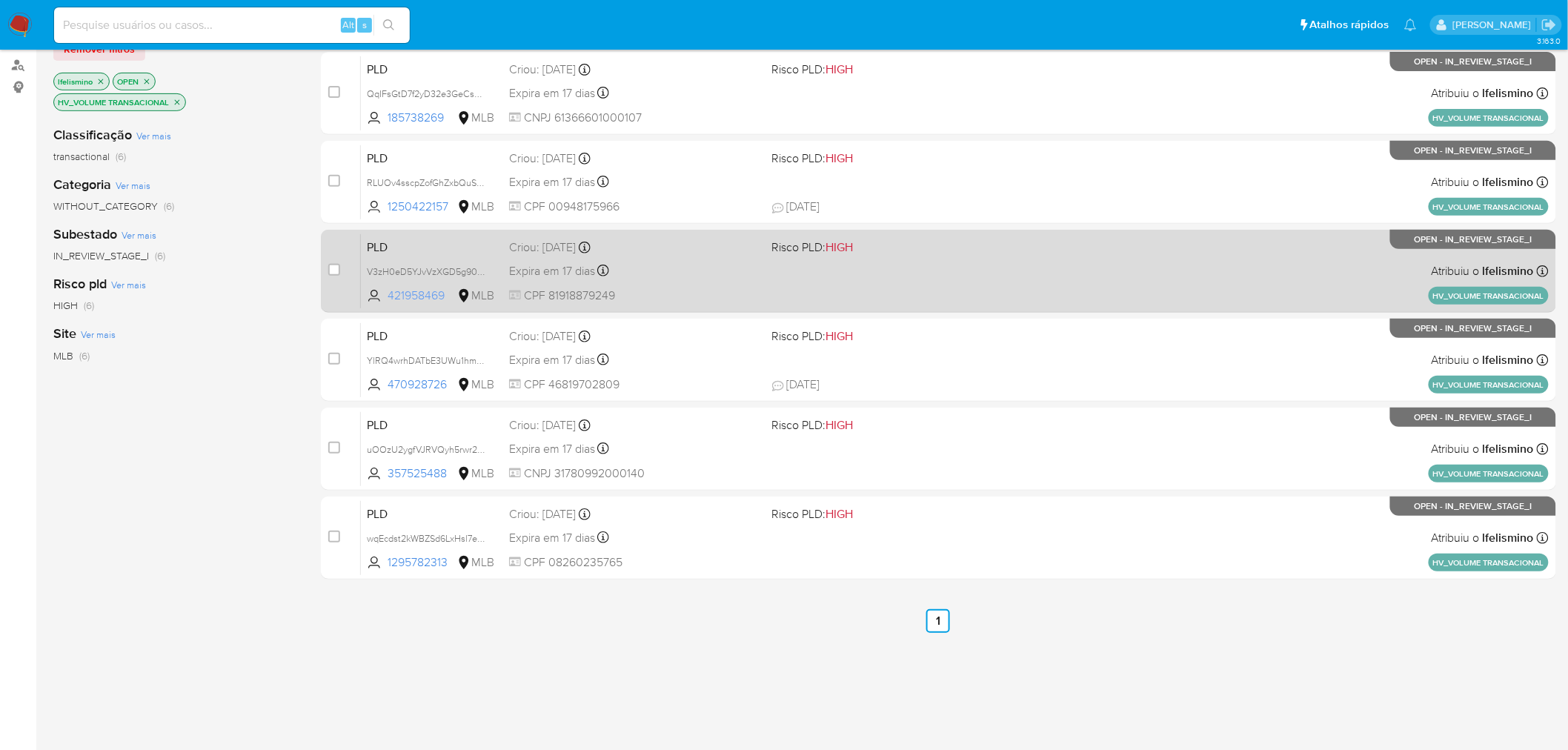
scroll to position [173, 0]
click at [403, 269] on span "V3zH0eD5YJvVzXGD5g90tOV2" at bounding box center [433, 270] width 132 height 17
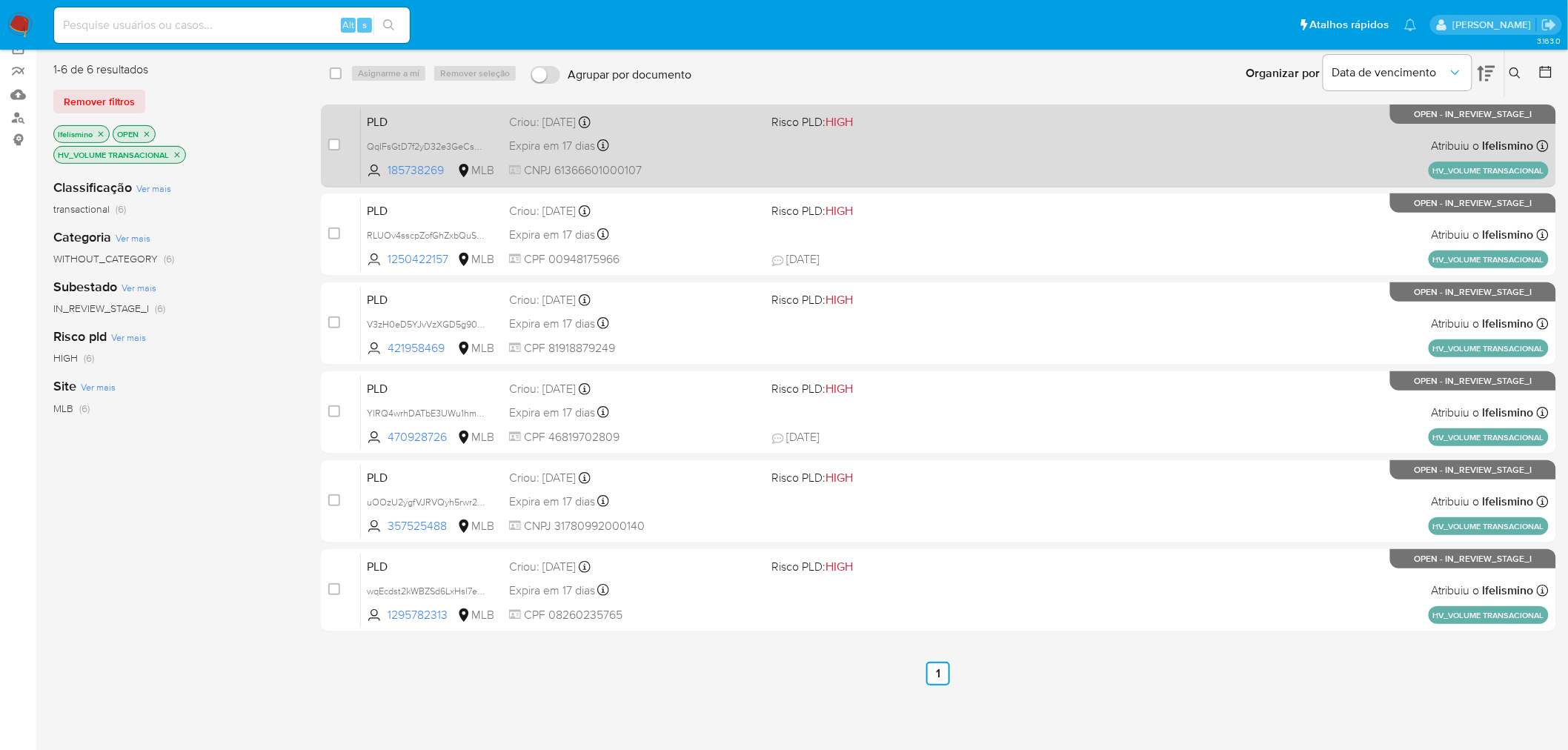
scroll to position [8, 0]
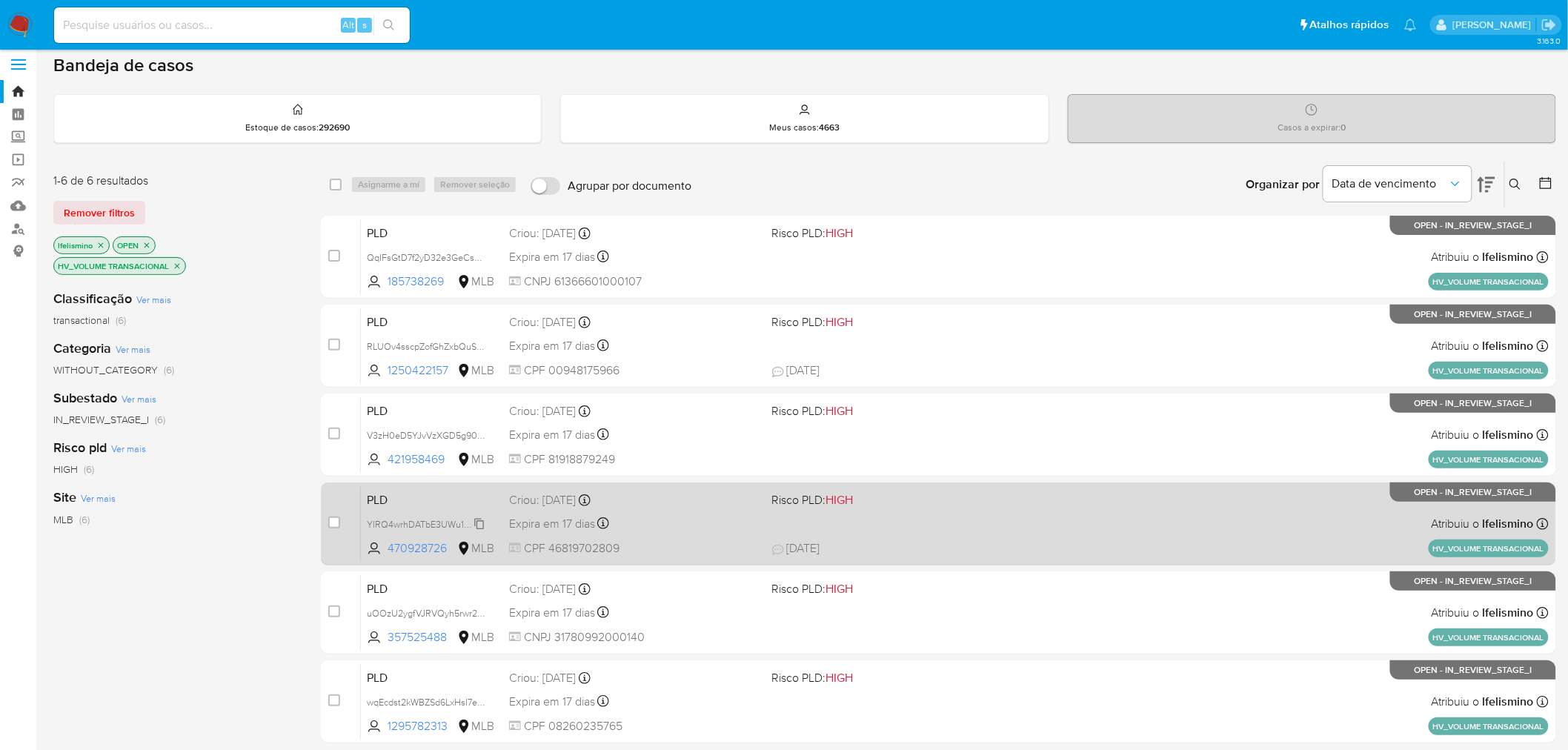
click at [409, 528] on span "YlRQ4wrhDATbE3UWu1hmPN50" at bounding box center [433, 523] width 133 height 17
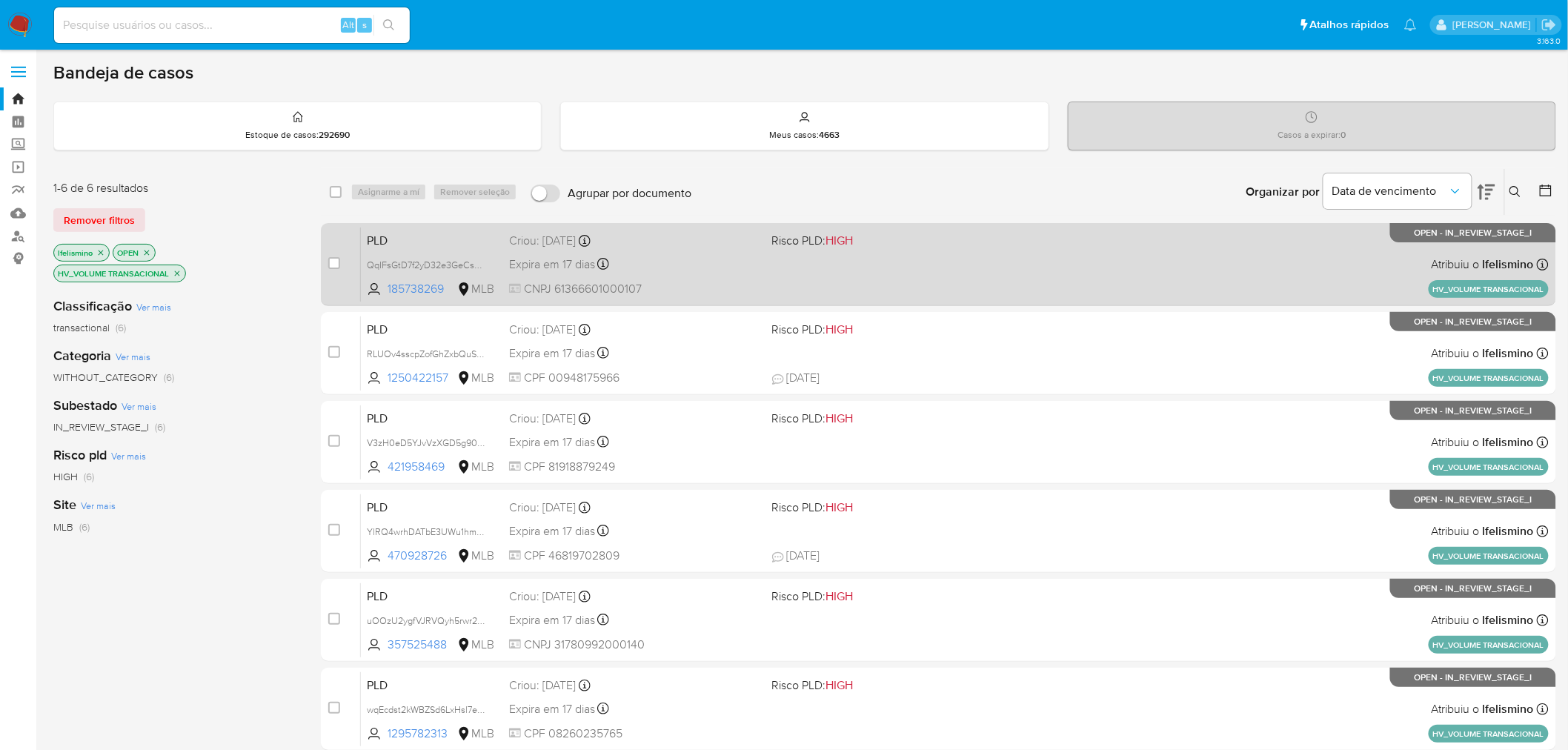
scroll to position [0, 0]
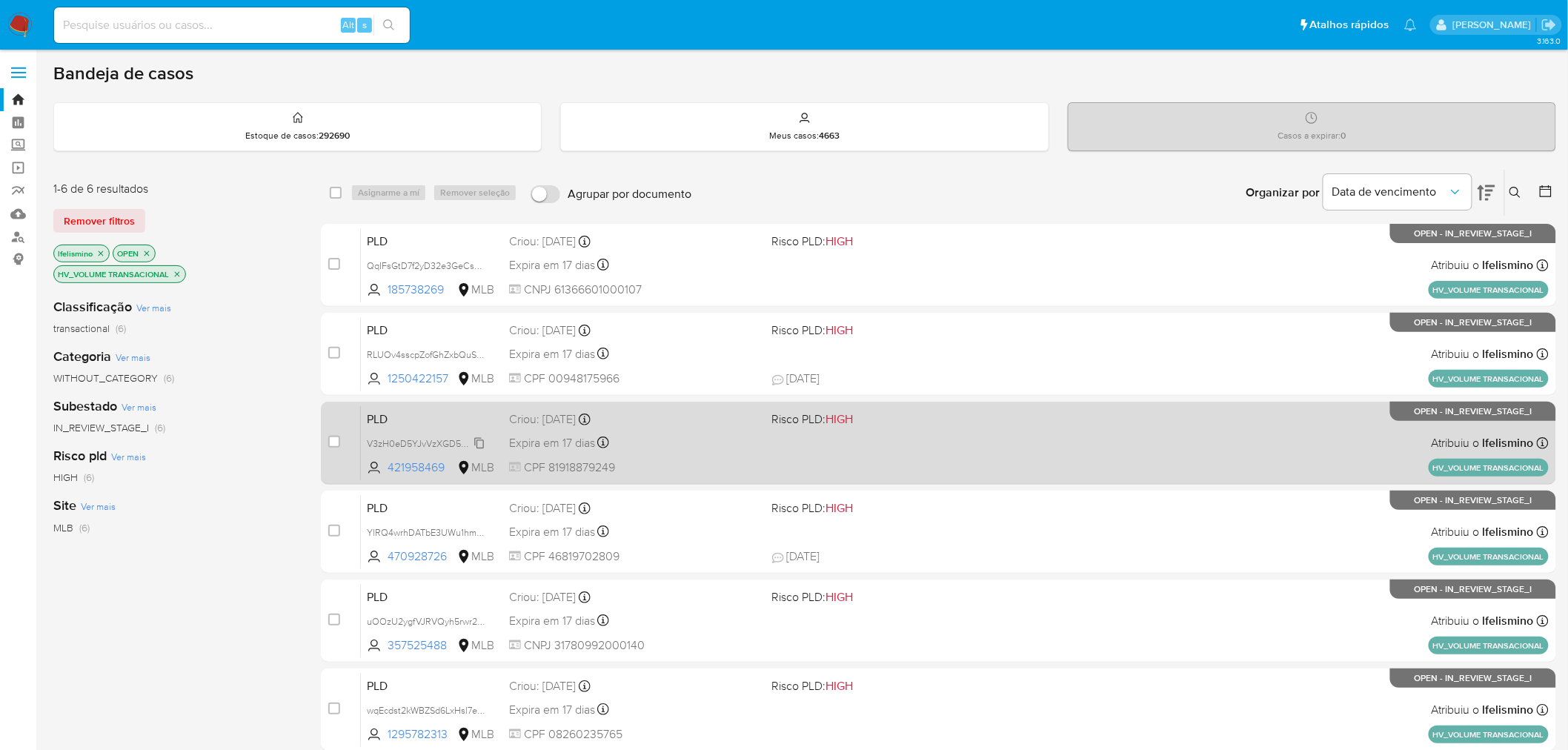
click at [423, 441] on span "V3zH0eD5YJvVzXGD5g90tOV2" at bounding box center [433, 442] width 132 height 17
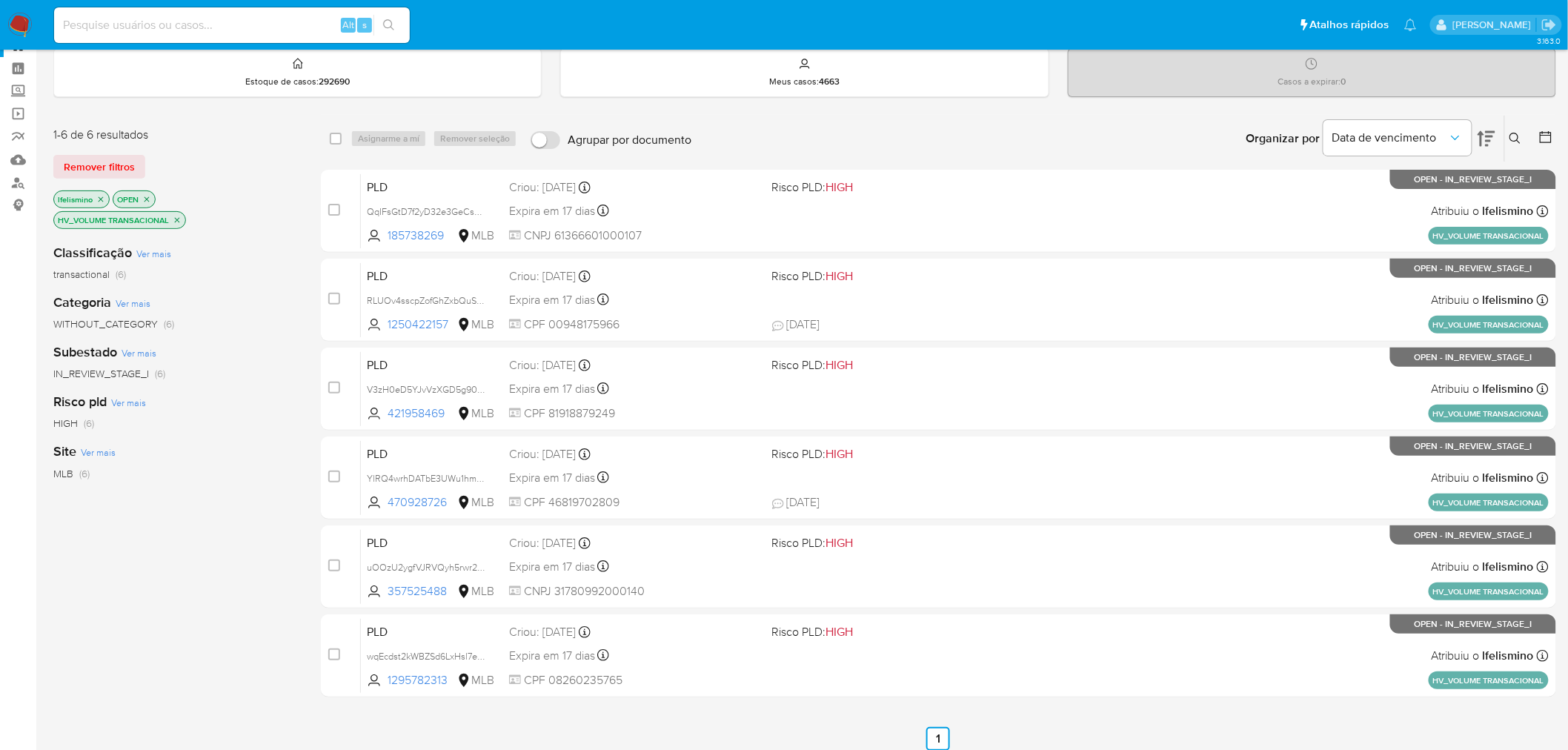
scroll to position [83, 0]
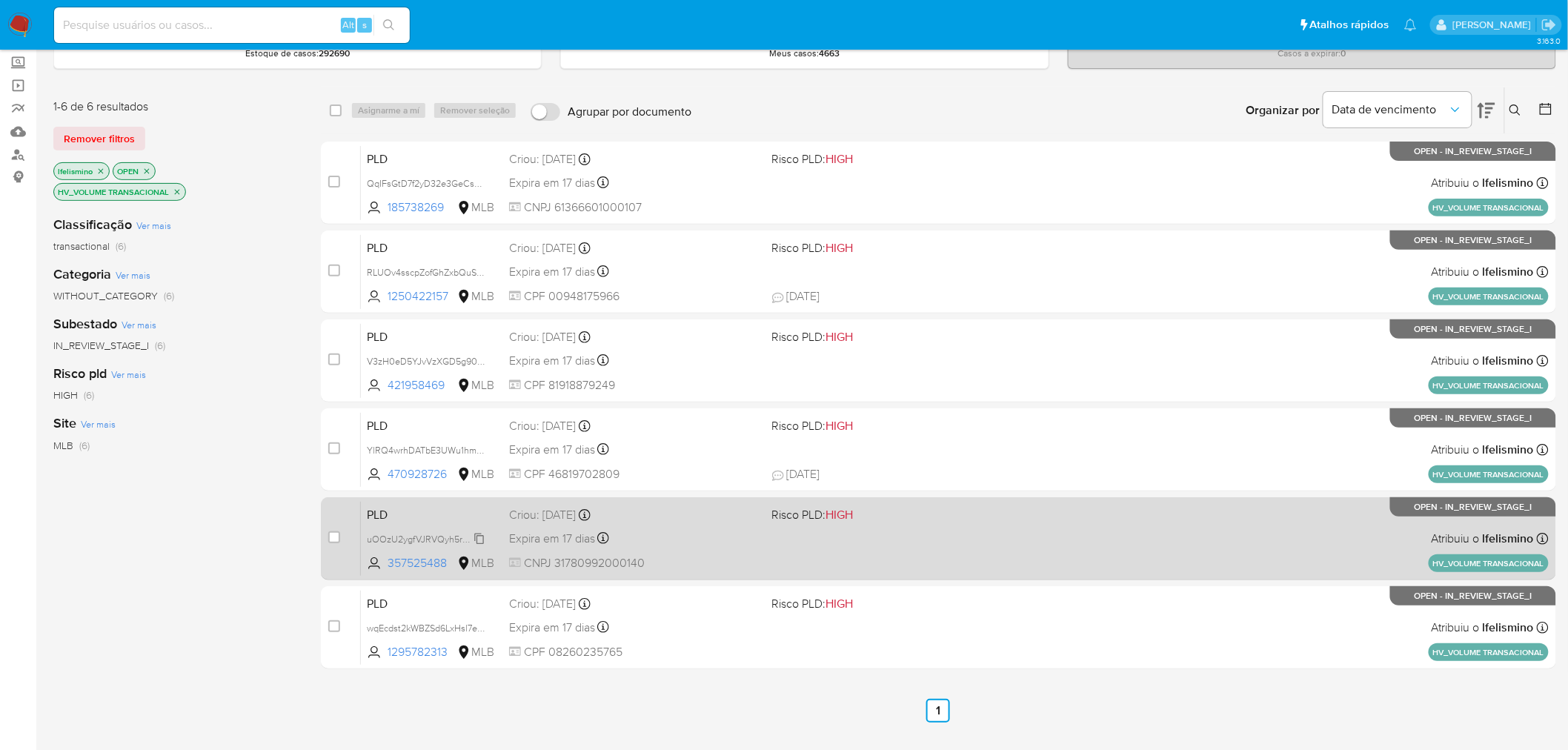
click at [391, 535] on span "uOOzU2ygfVJRVQyh5rwr2ksY" at bounding box center [429, 538] width 125 height 17
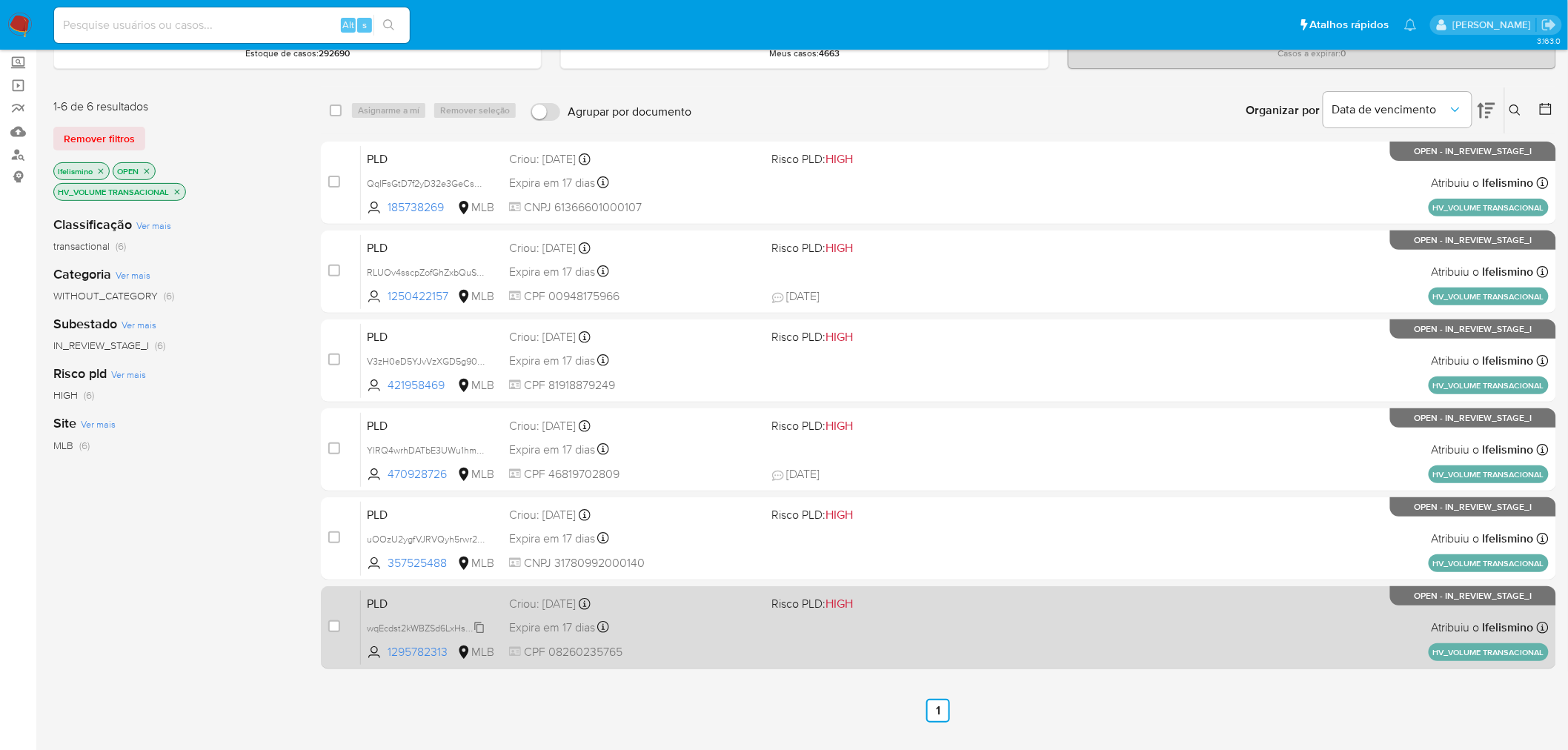
click at [400, 628] on span "wqEcdst2kWBZSd6LxHsl7e7B" at bounding box center [427, 627] width 121 height 17
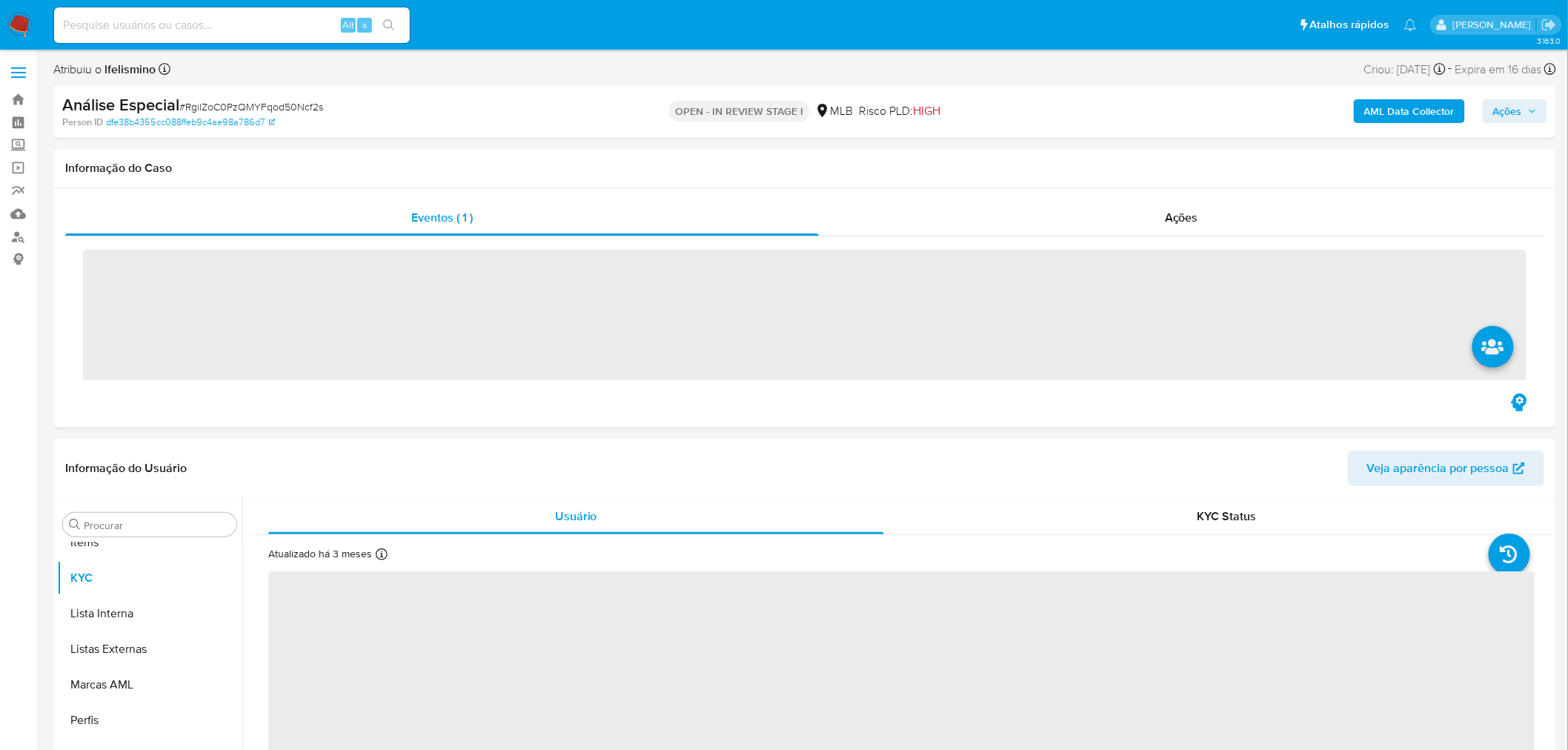
scroll to position [803, 0]
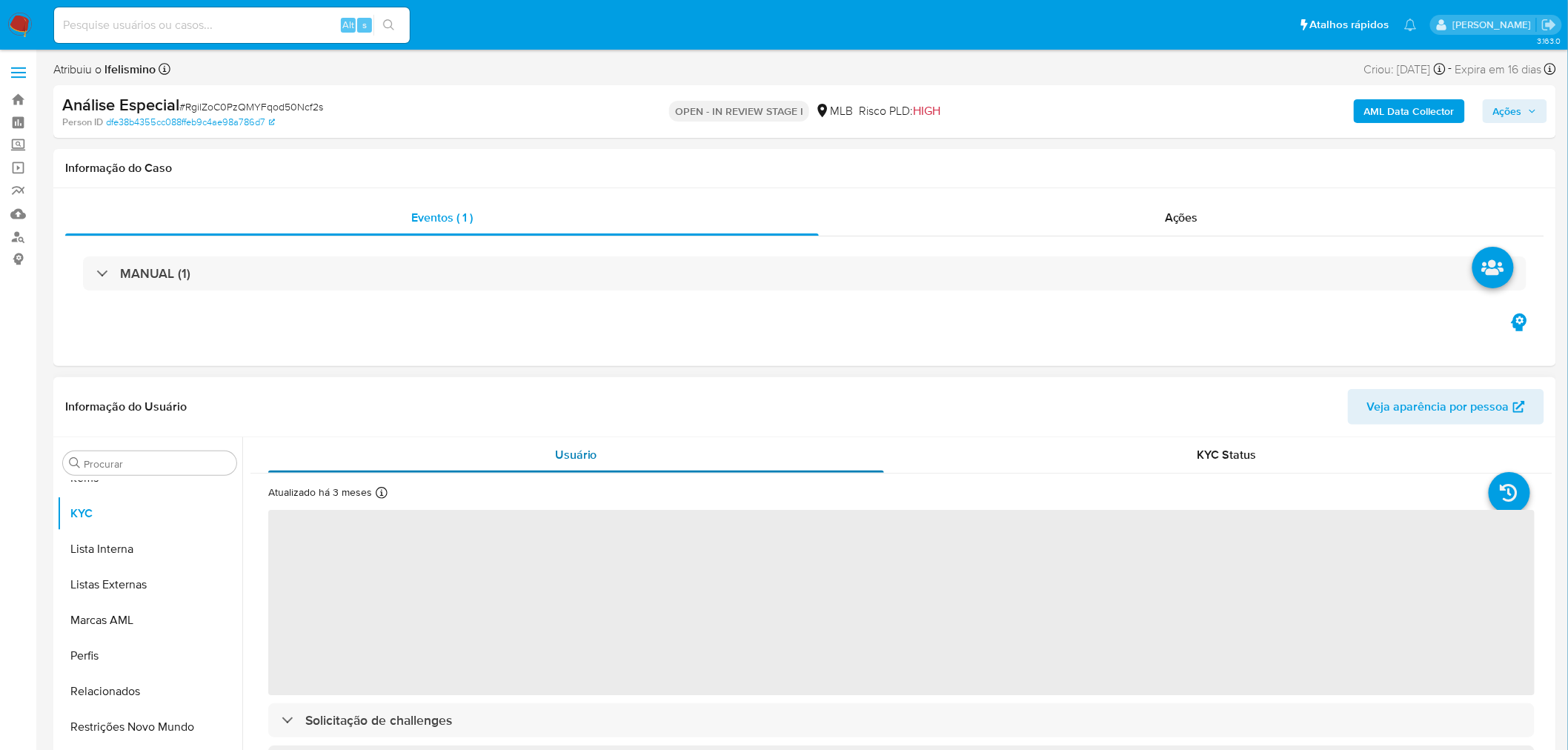
select select "10"
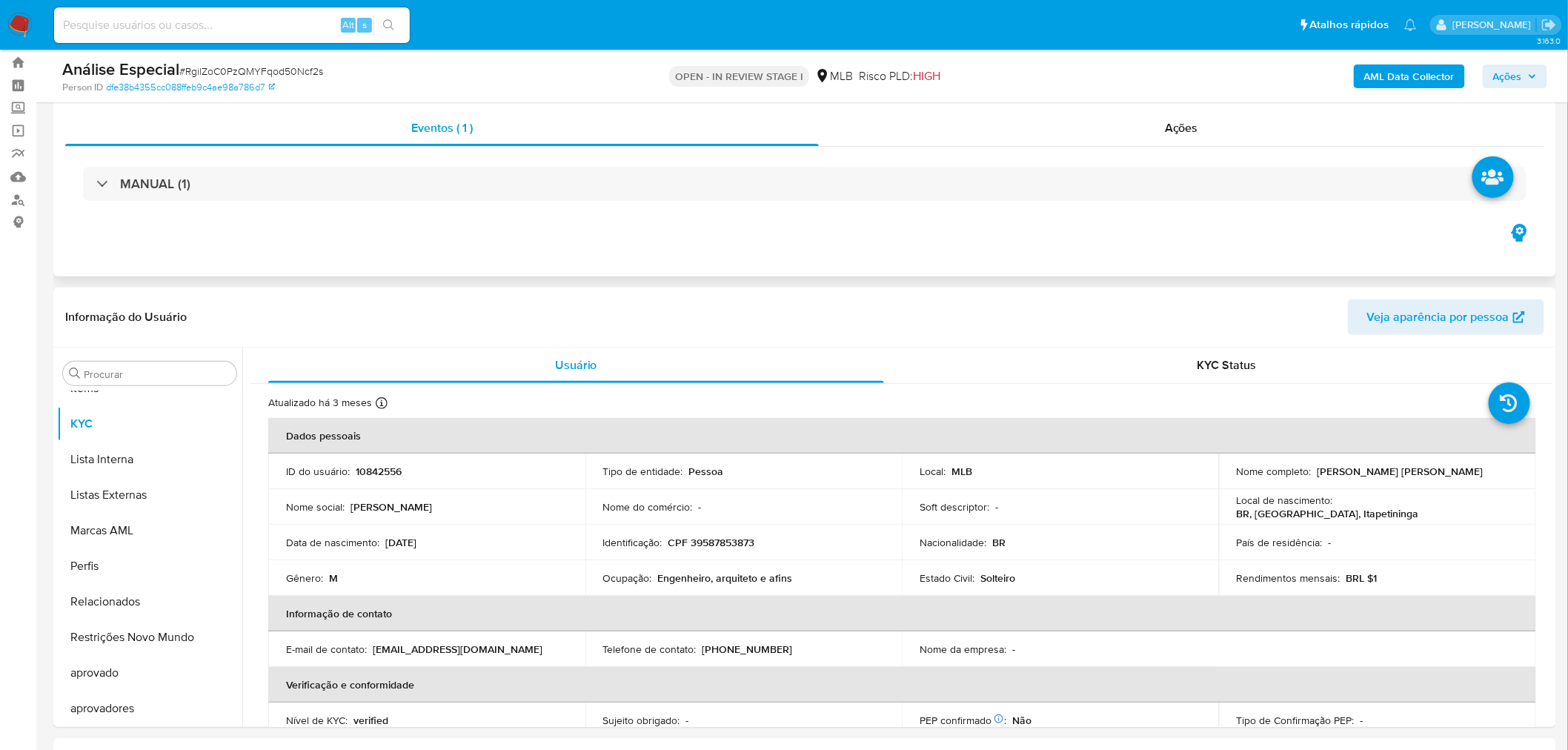
scroll to position [0, 0]
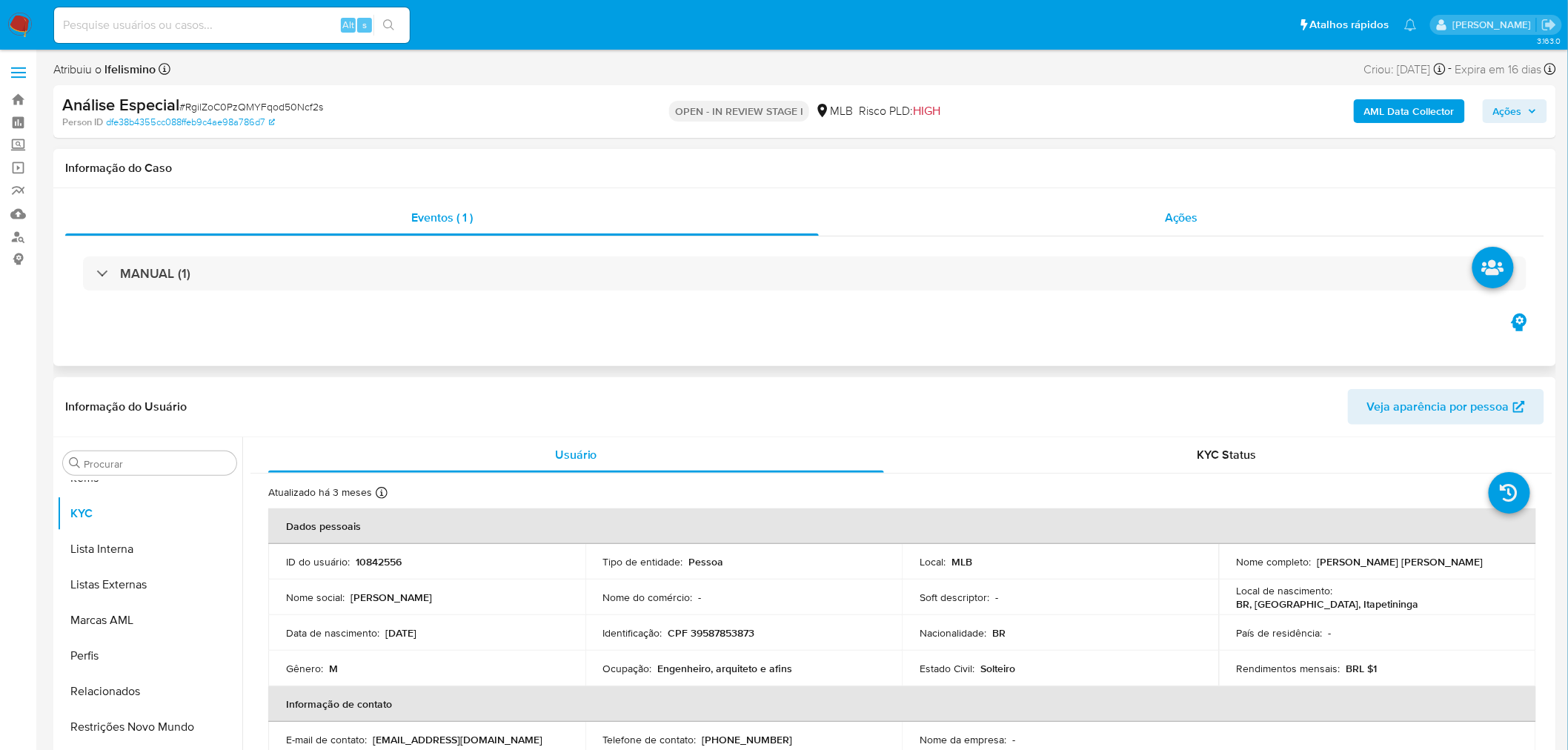
click at [1190, 224] on span "Ações" at bounding box center [1181, 217] width 33 height 17
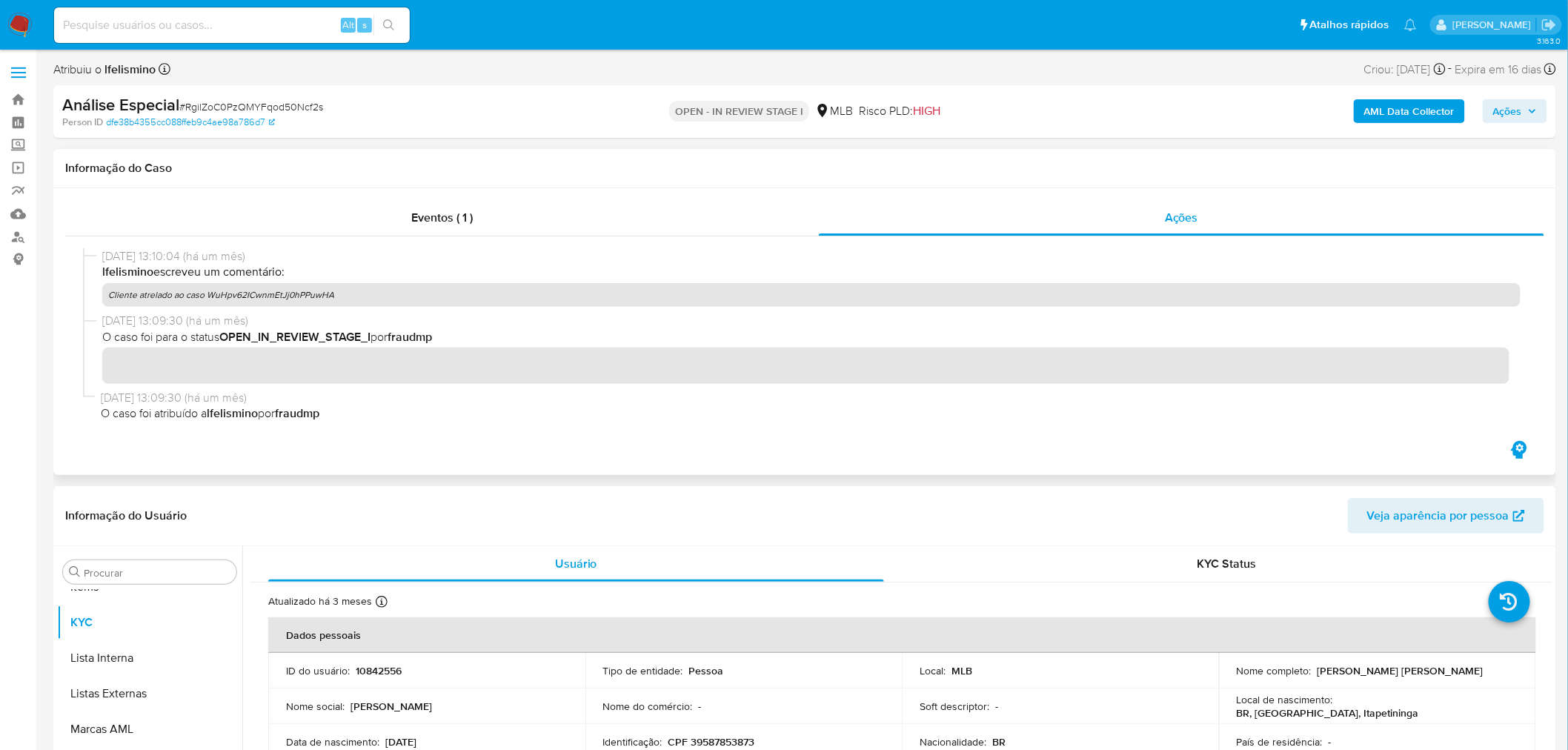
click at [273, 294] on p "Cliente atrelado ao caso WuHpv62ICwnmEtJj0hPPuwHA" at bounding box center [811, 295] width 1419 height 24
drag, startPoint x: 226, startPoint y: 2, endPoint x: 173, endPoint y: 14, distance: 54.3
drag, startPoint x: 173, startPoint y: 14, endPoint x: 140, endPoint y: 23, distance: 34.2
paste input "RLUOv4sscpZofGhZxbQuSx7n"
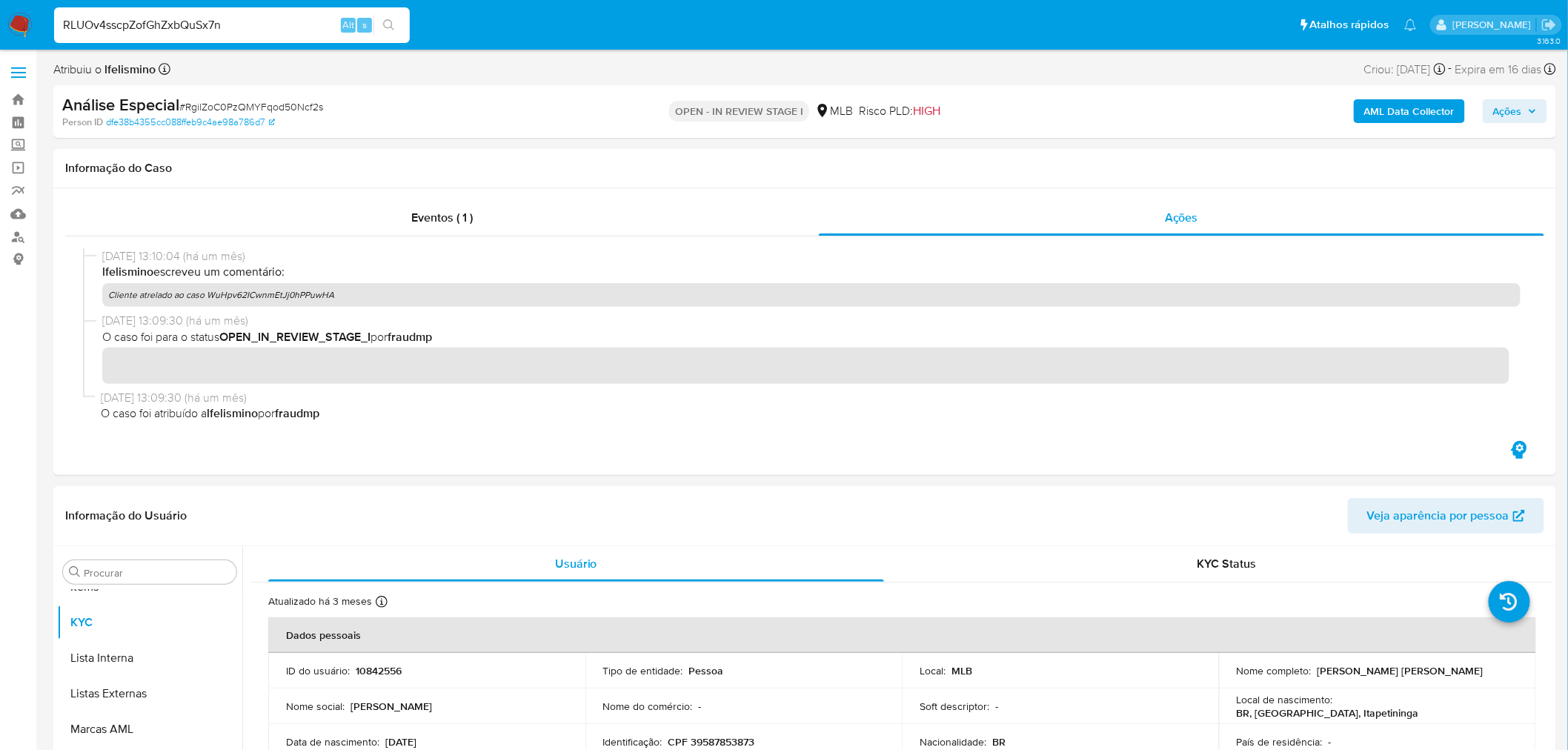
type input "RLUOv4sscpZofGhZxbQuSx7n"
click at [391, 25] on icon "search-icon" at bounding box center [388, 25] width 11 height 11
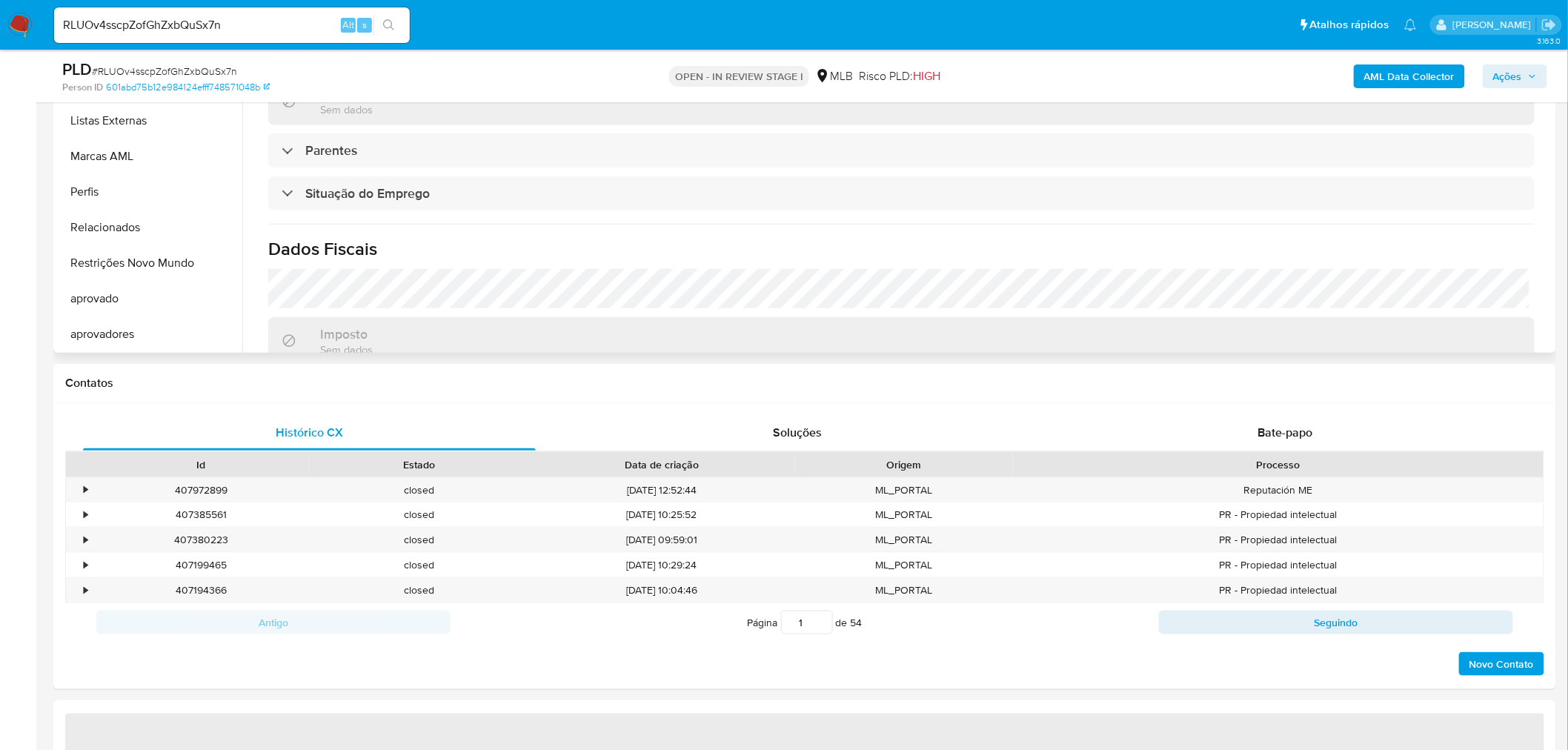
scroll to position [374, 0]
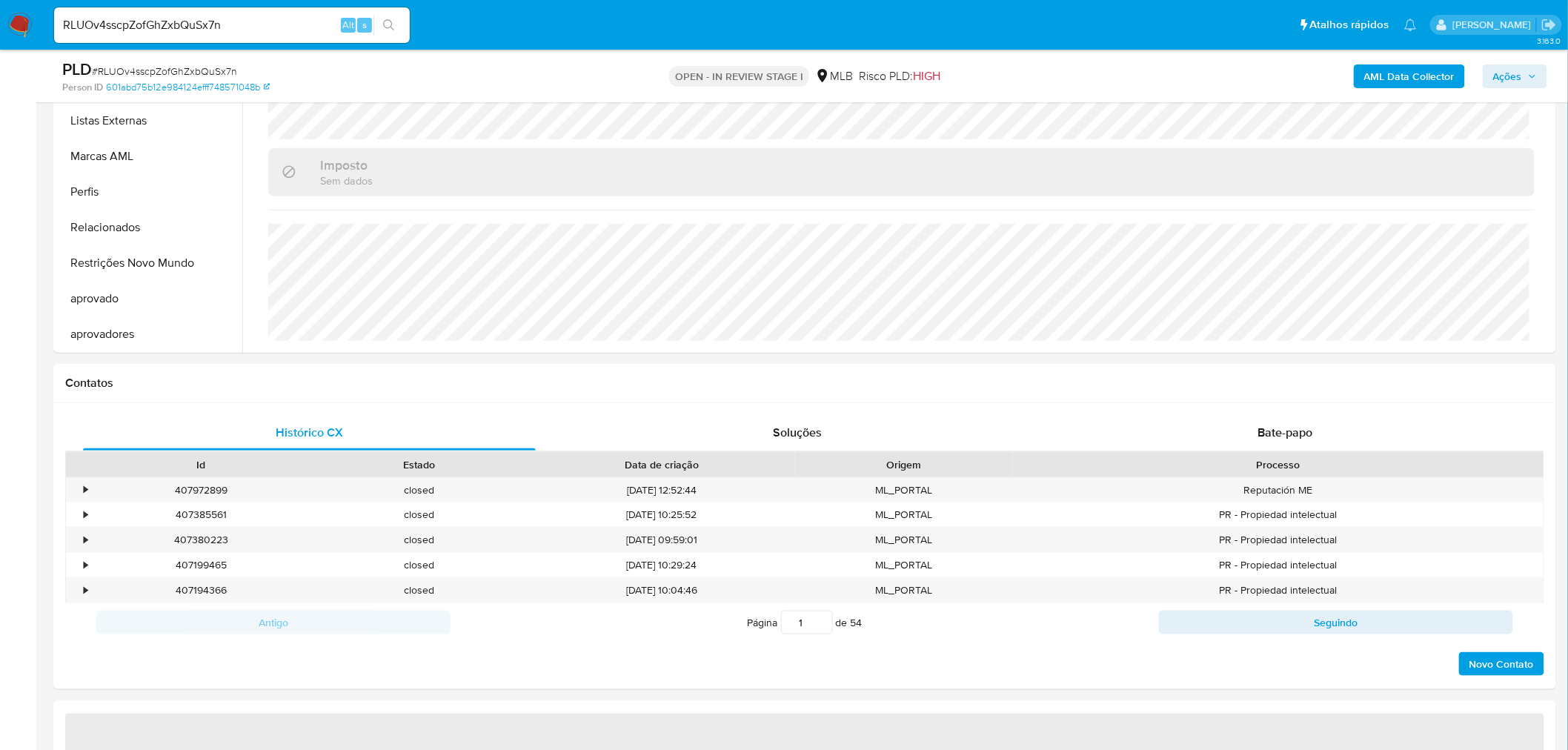
select select "10"
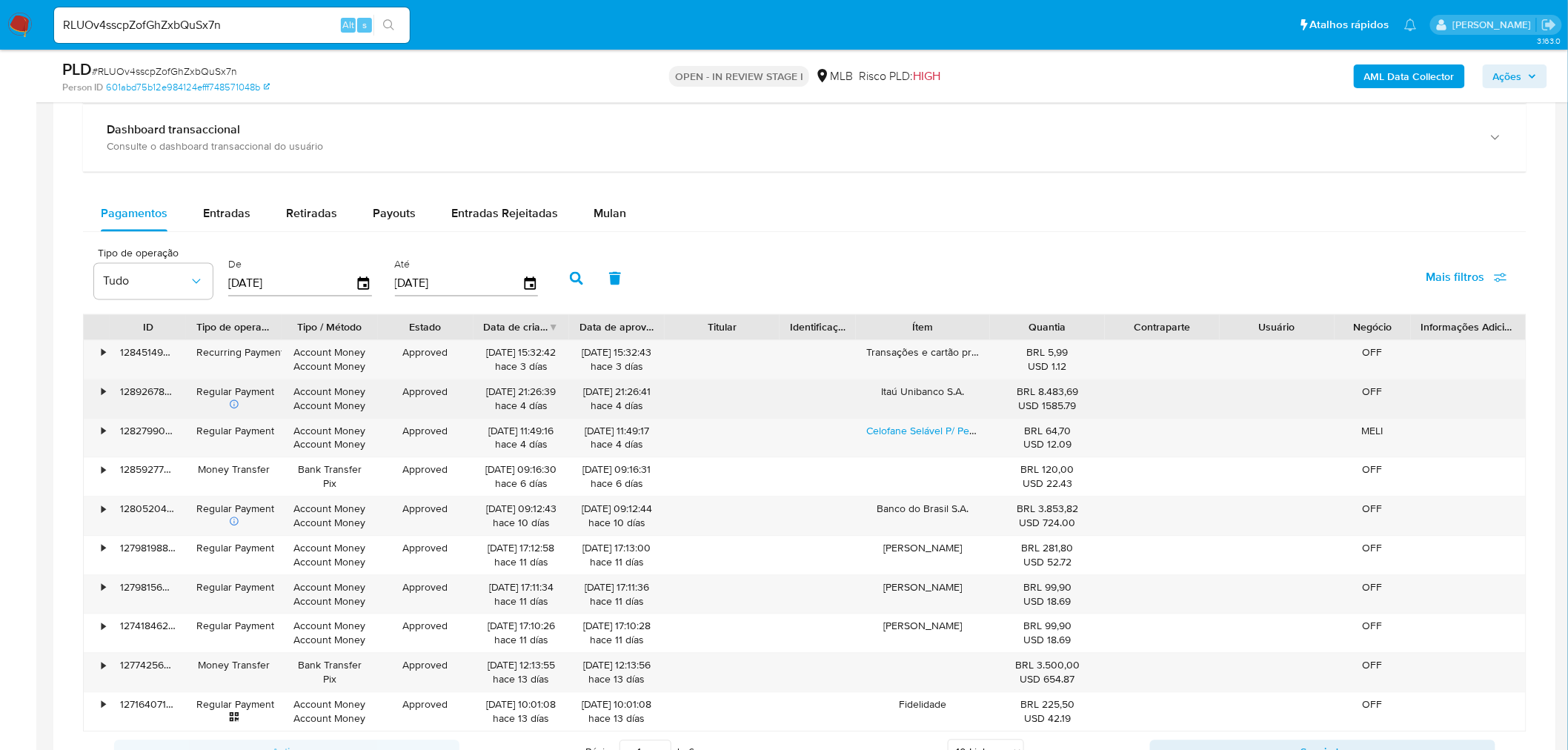
scroll to position [1234, 0]
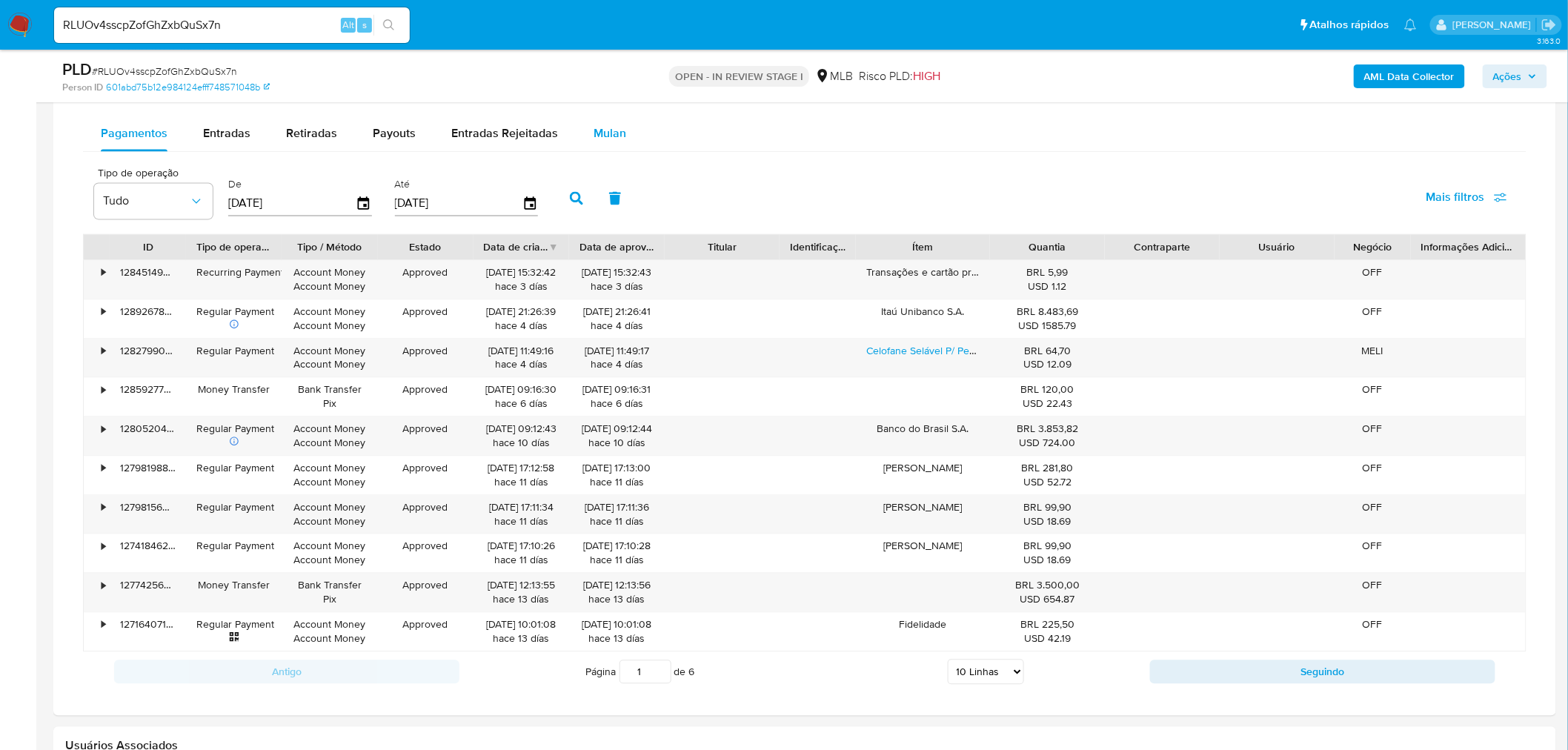
click at [604, 128] on span "Mulan" at bounding box center [609, 133] width 32 height 17
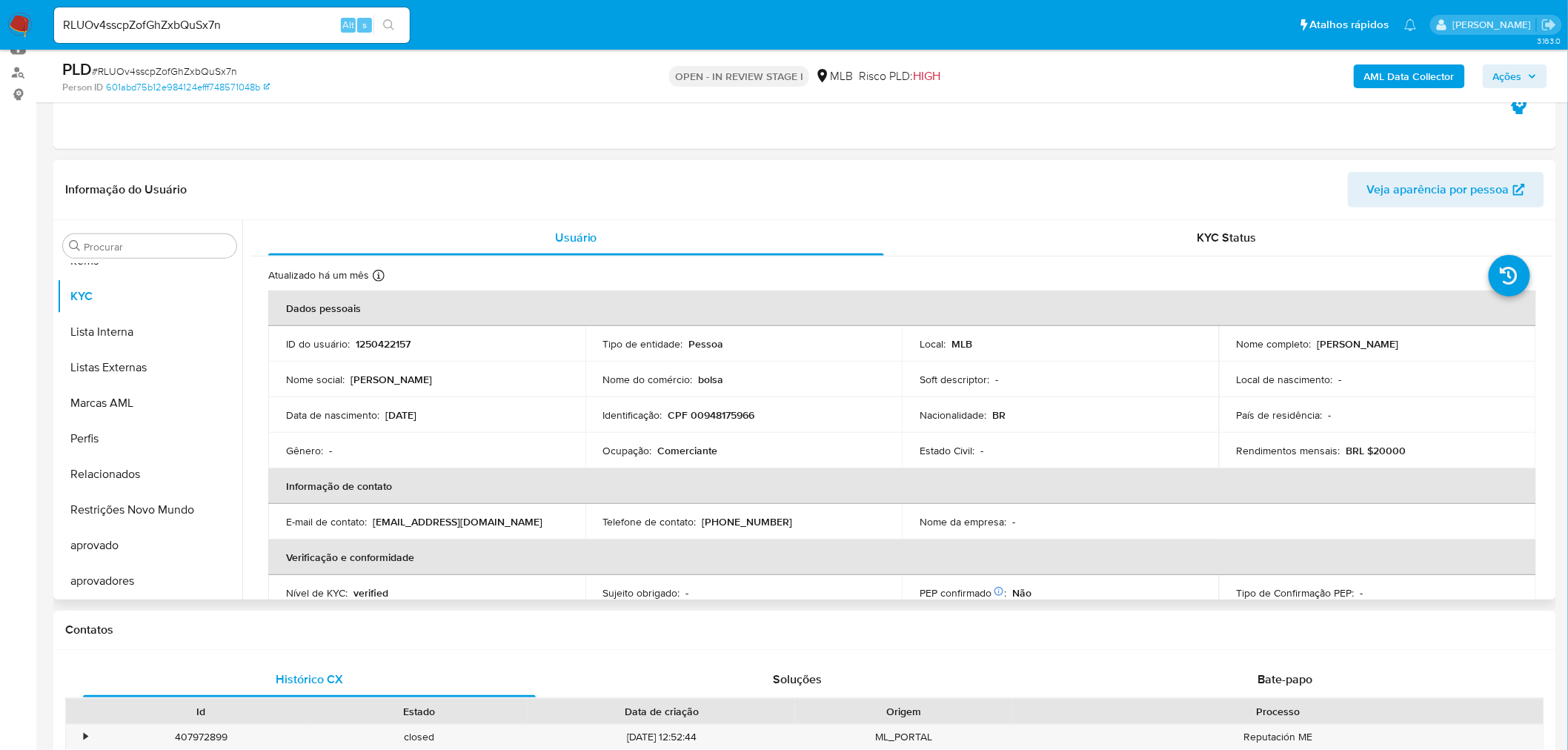
scroll to position [329, 0]
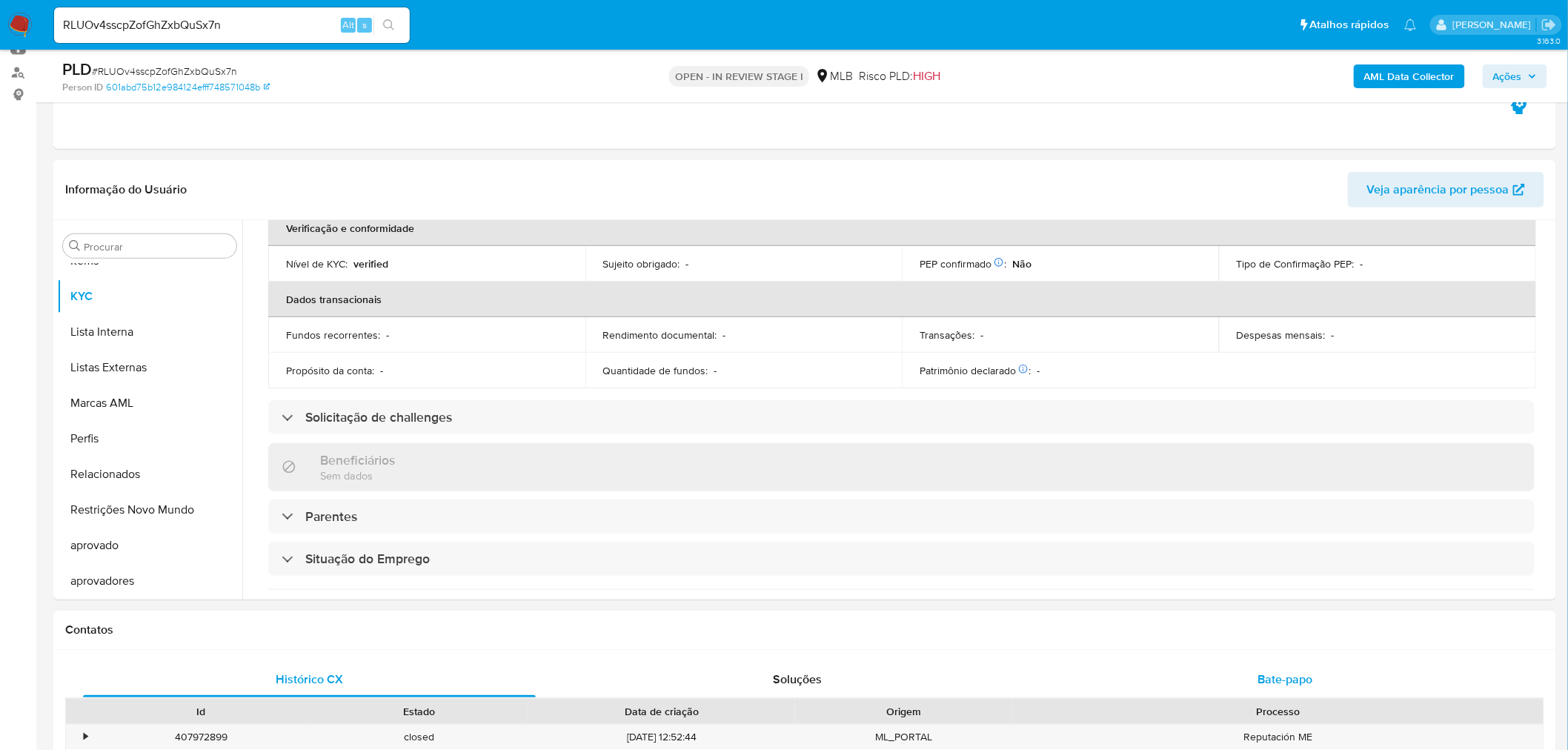
click at [1300, 677] on span "Bate-papo" at bounding box center [1286, 679] width 55 height 17
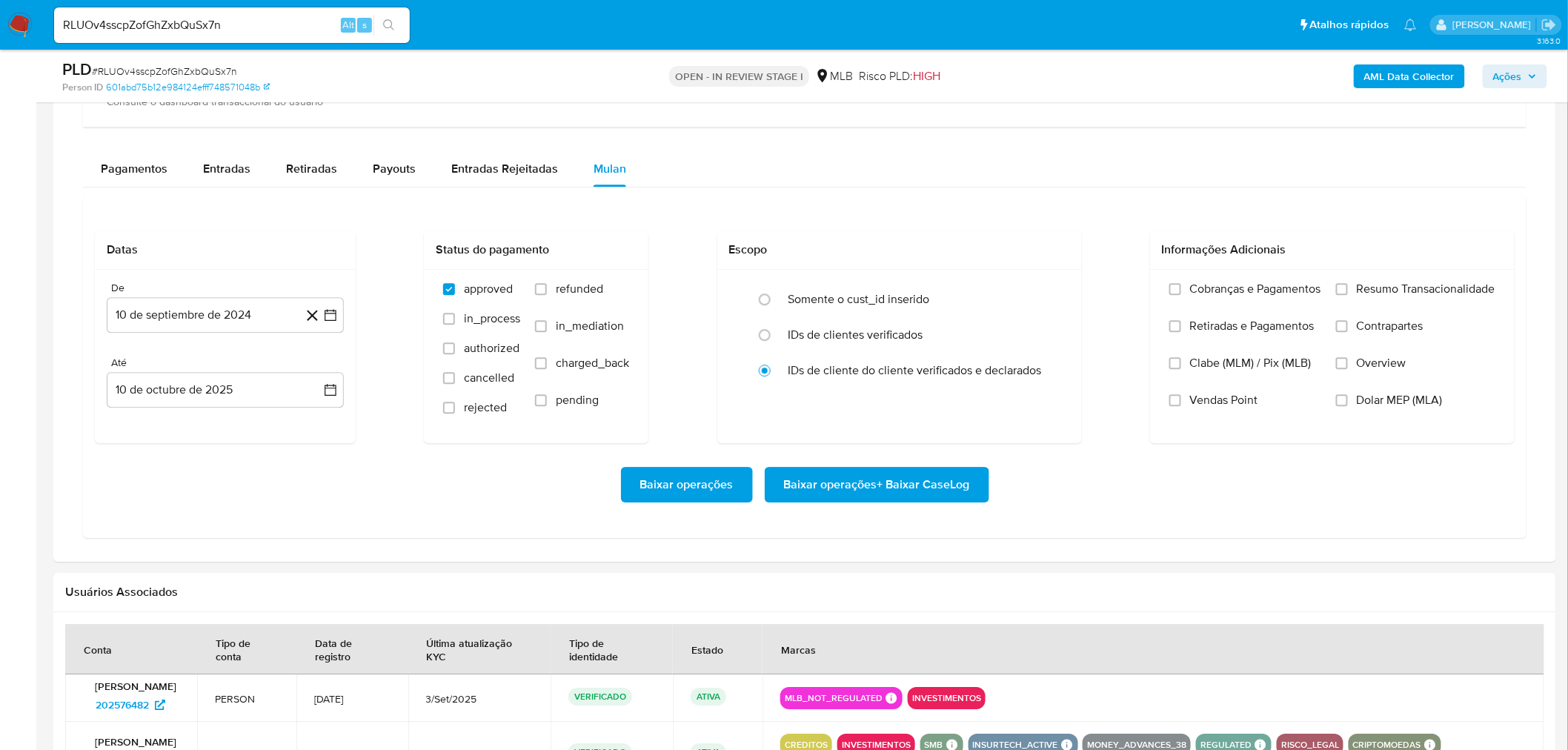
scroll to position [1728, 0]
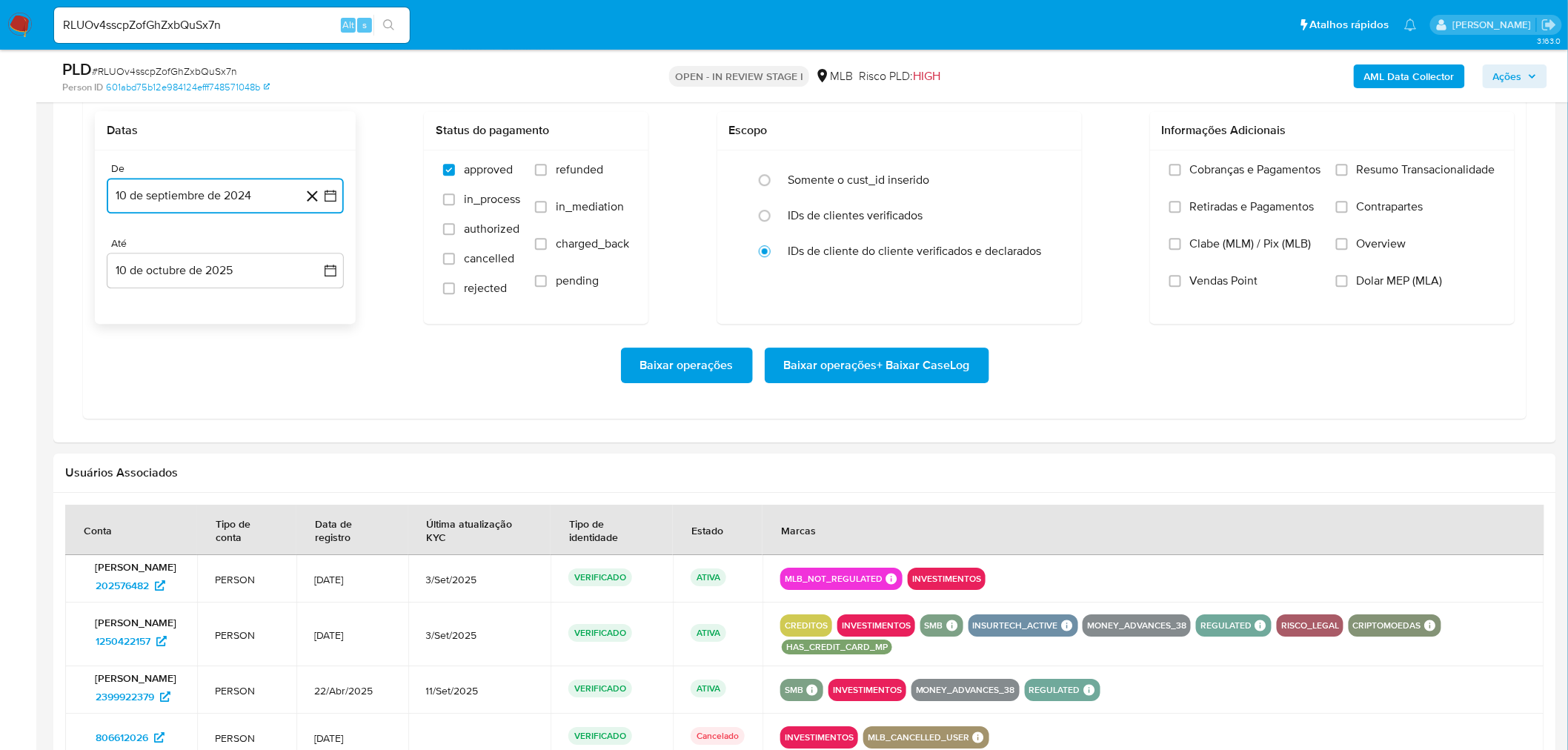
click at [226, 198] on button "10 de septiembre de 2024" at bounding box center [225, 195] width 237 height 35
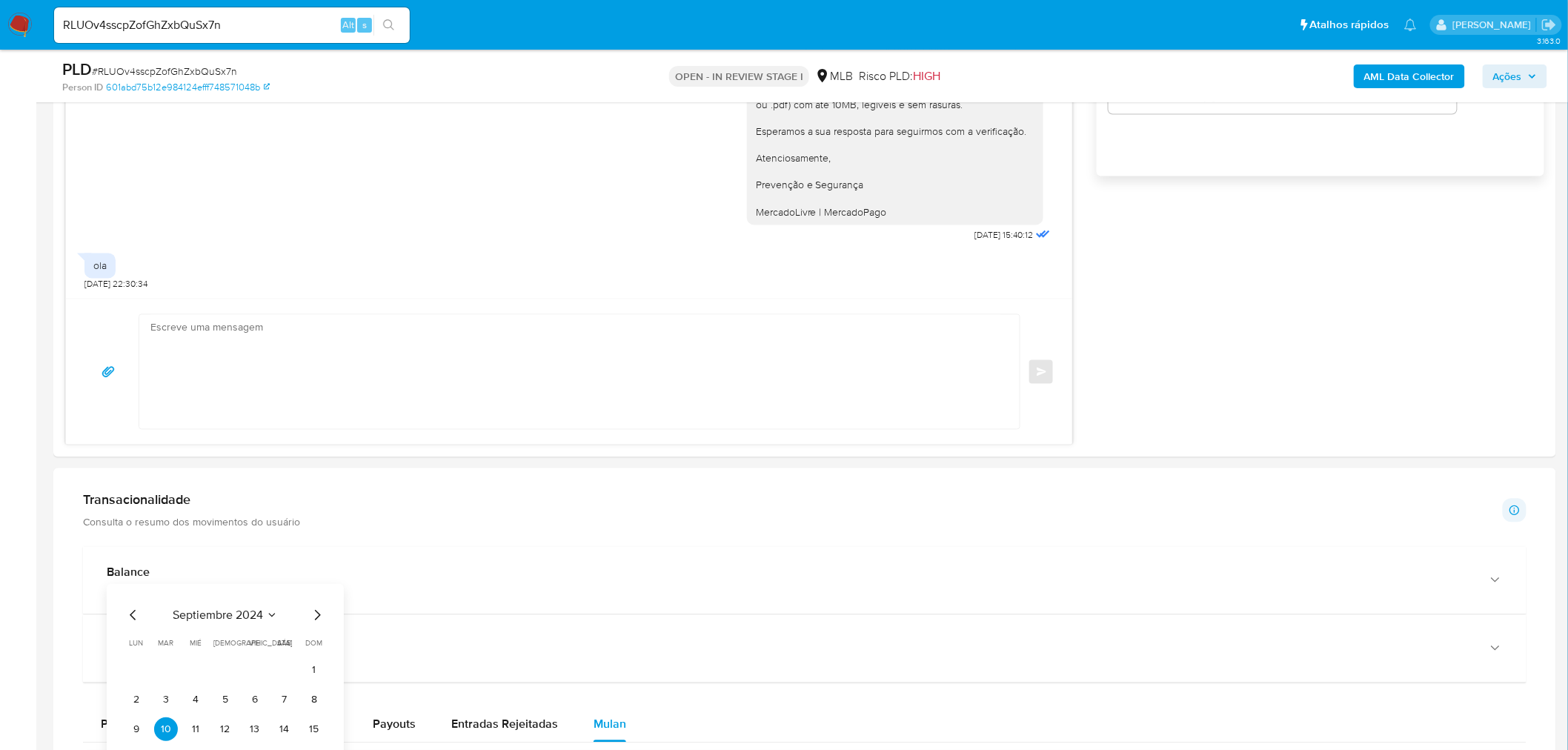
scroll to position [1317, 0]
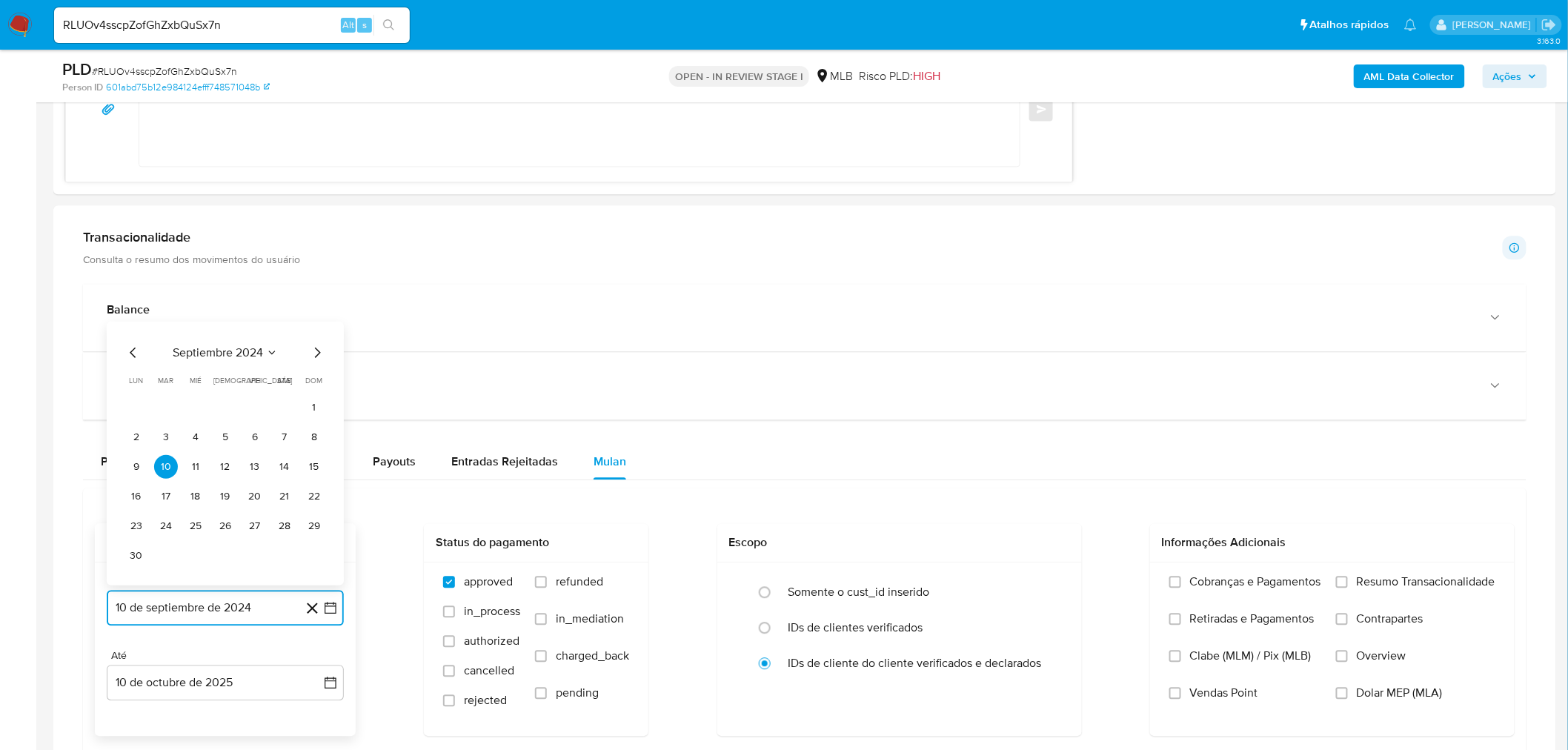
click at [191, 350] on span "septiembre 2024" at bounding box center [218, 352] width 90 height 15
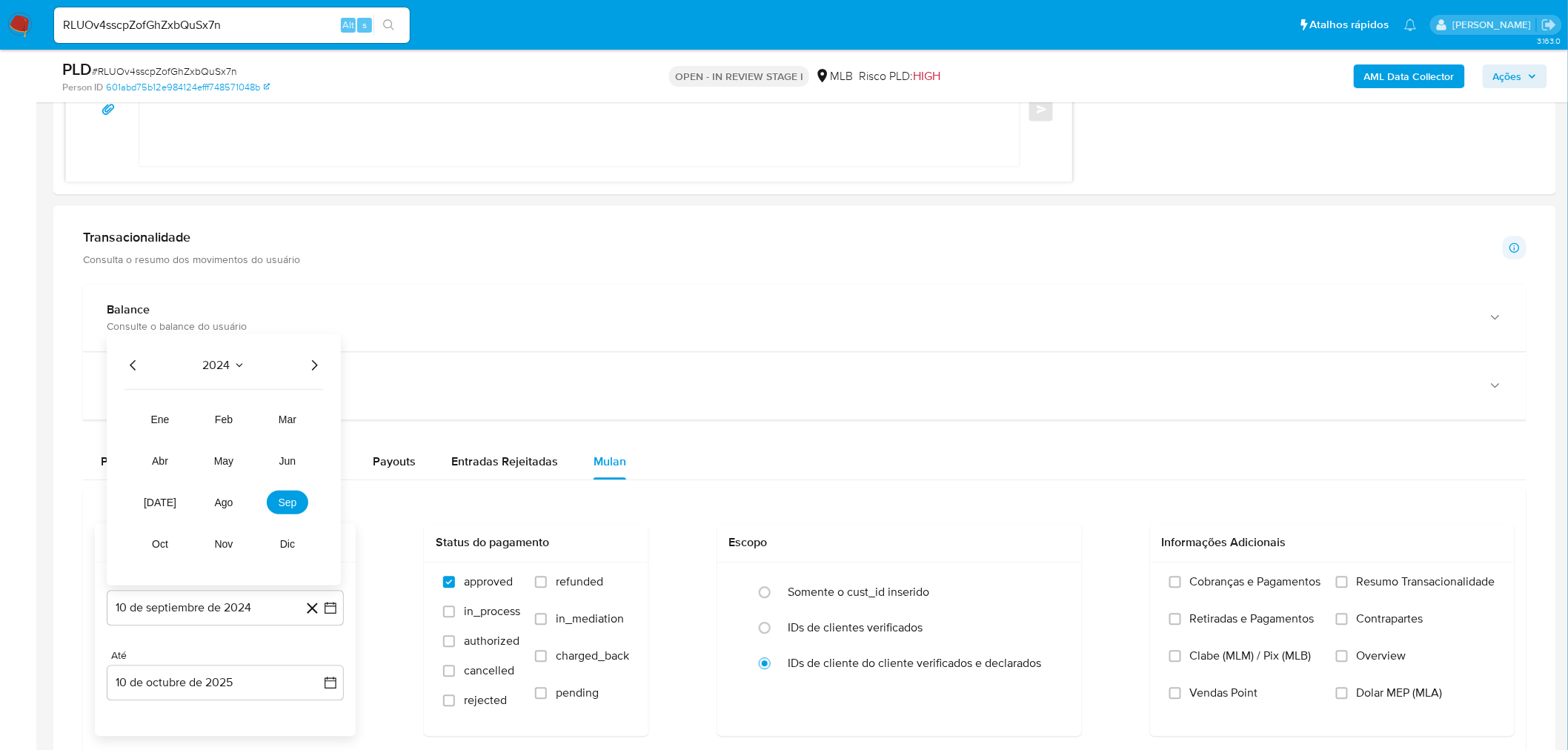
drag, startPoint x: 311, startPoint y: 362, endPoint x: 313, endPoint y: 381, distance: 19.1
click at [311, 363] on icon "Año siguiente" at bounding box center [315, 365] width 18 height 18
click at [156, 539] on span "oct" at bounding box center [159, 543] width 17 height 12
click at [231, 375] on span "octubre 2025" at bounding box center [218, 381] width 73 height 15
click at [225, 500] on span "ago" at bounding box center [224, 502] width 19 height 12
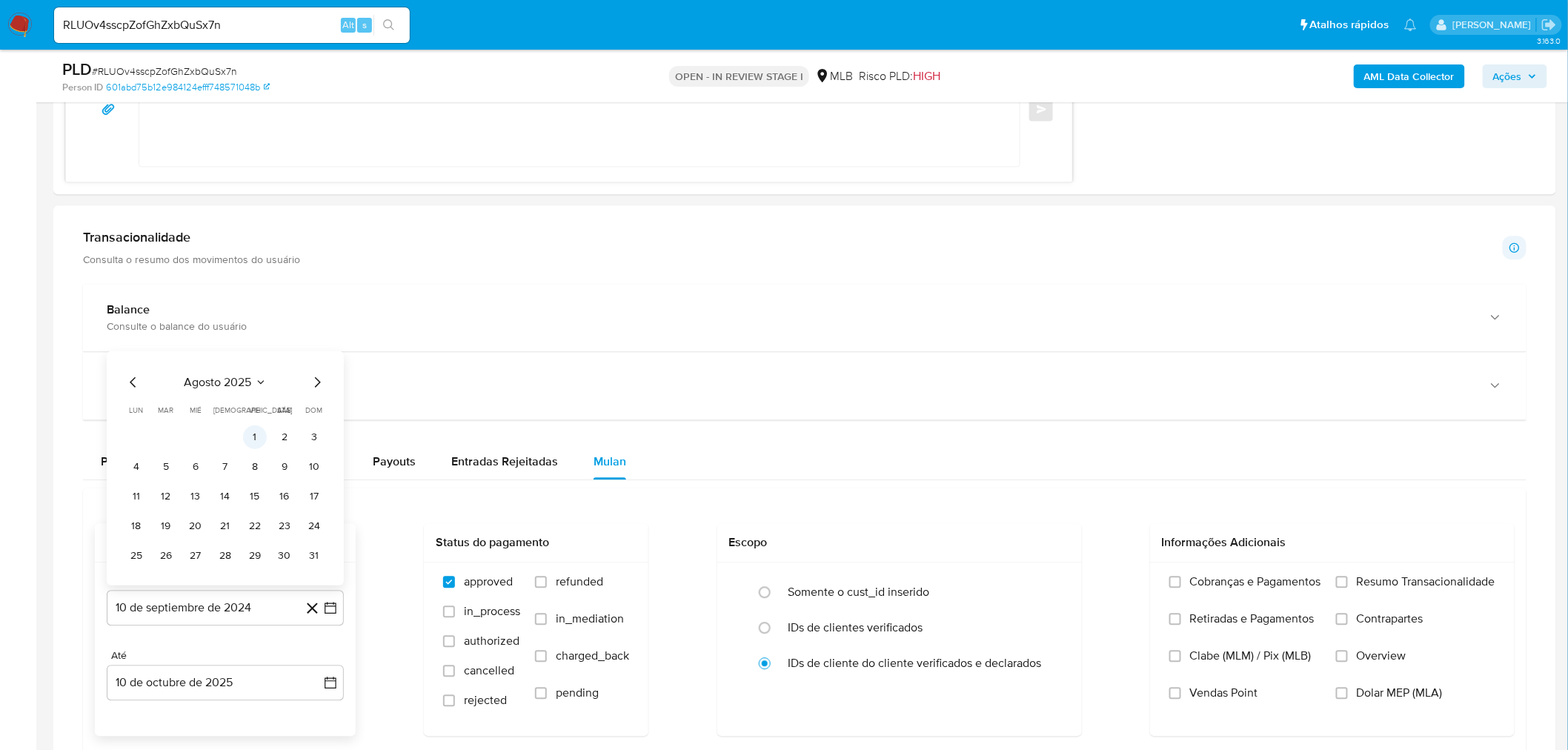
click at [254, 438] on button "1" at bounding box center [255, 436] width 24 height 24
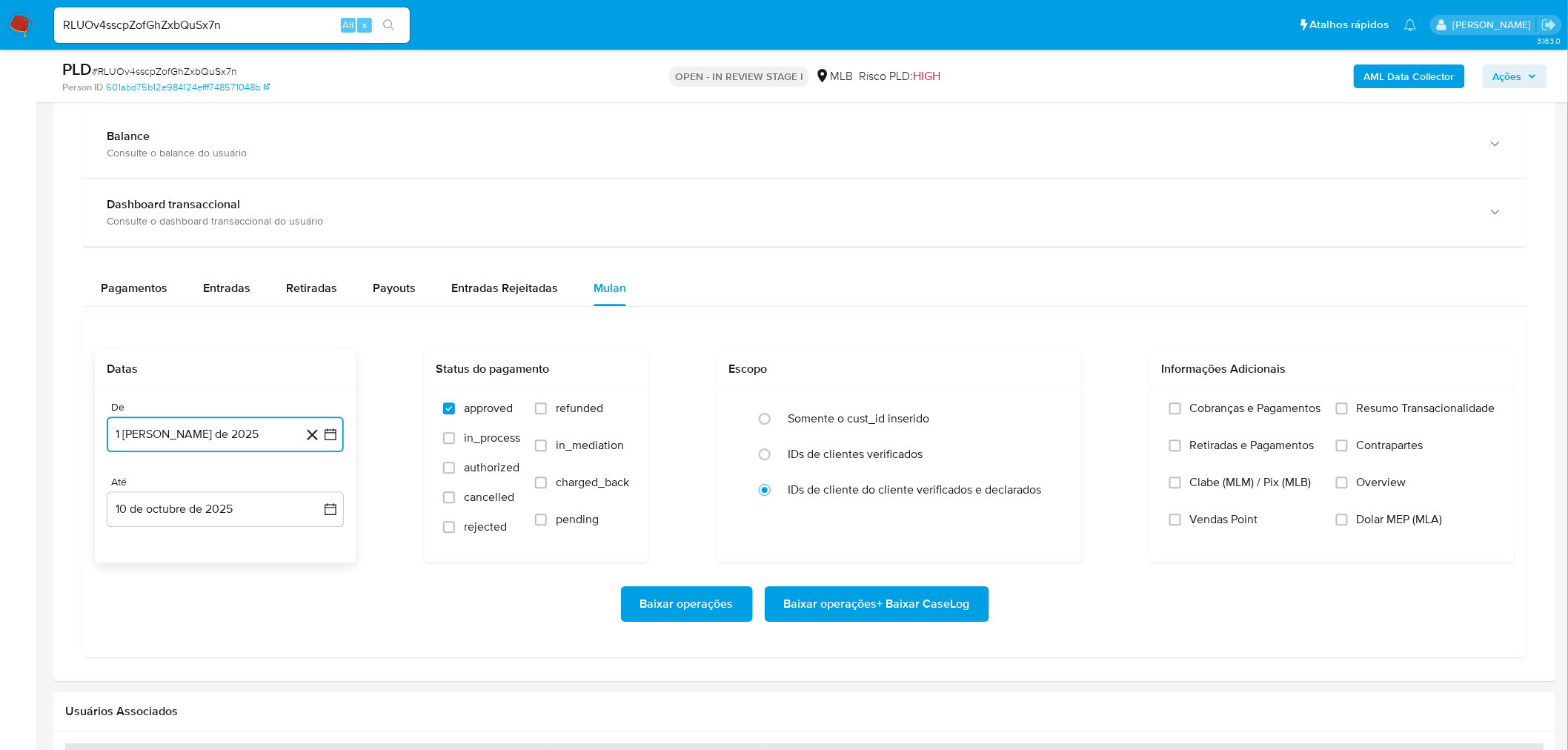
scroll to position [1564, 0]
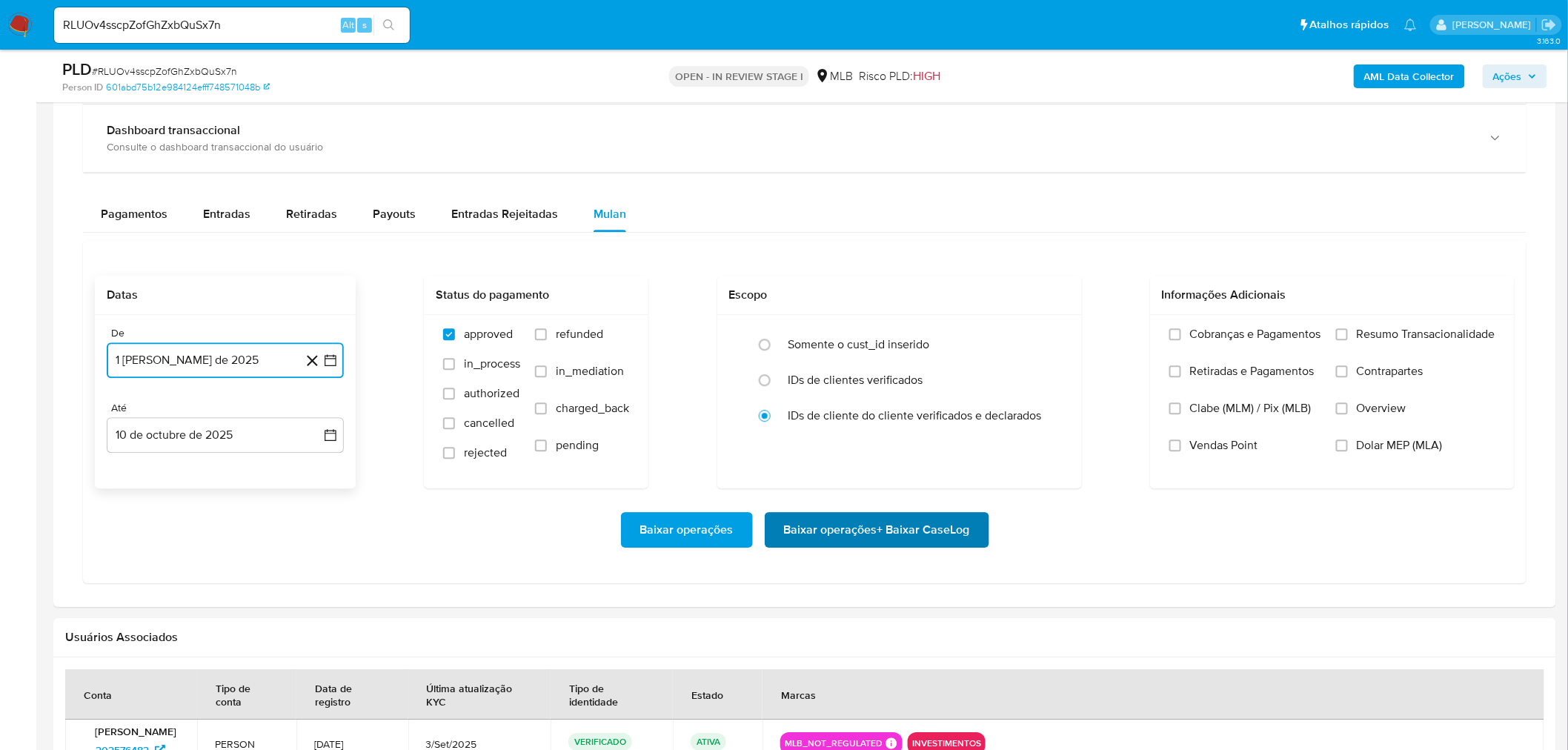
click at [864, 520] on span "Baixar operações + Baixar CaseLog" at bounding box center [877, 529] width 186 height 32
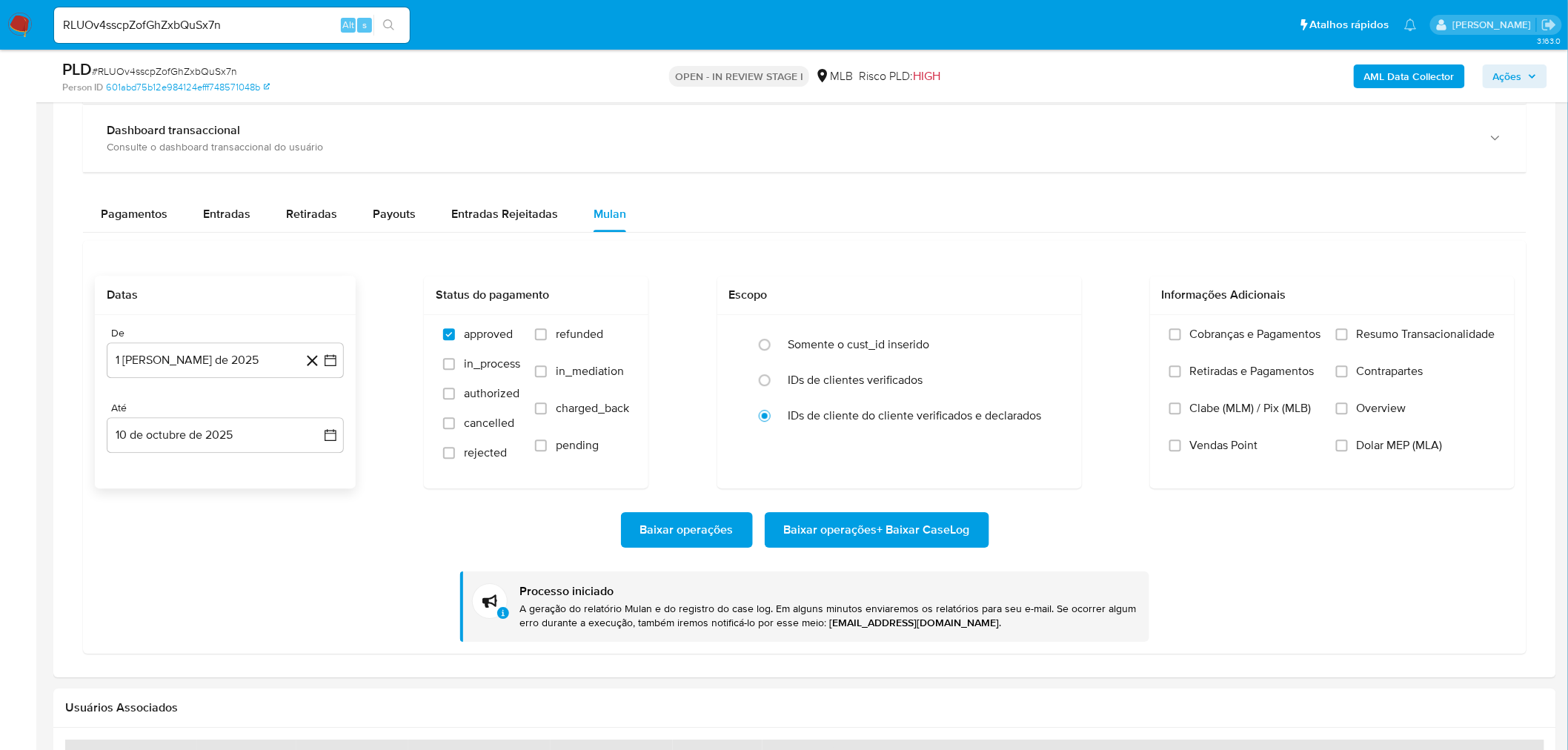
click at [212, 28] on input "RLUOv4sscpZofGhZxbQuSx7n" at bounding box center [232, 26] width 356 height 20
paste input "V3zH0eD5YJvVzXGD5g90tOV2"
type input "V3zH0eD5YJvVzXGD5g90tOV2"
click at [379, 23] on button "search-icon" at bounding box center [388, 26] width 30 height 21
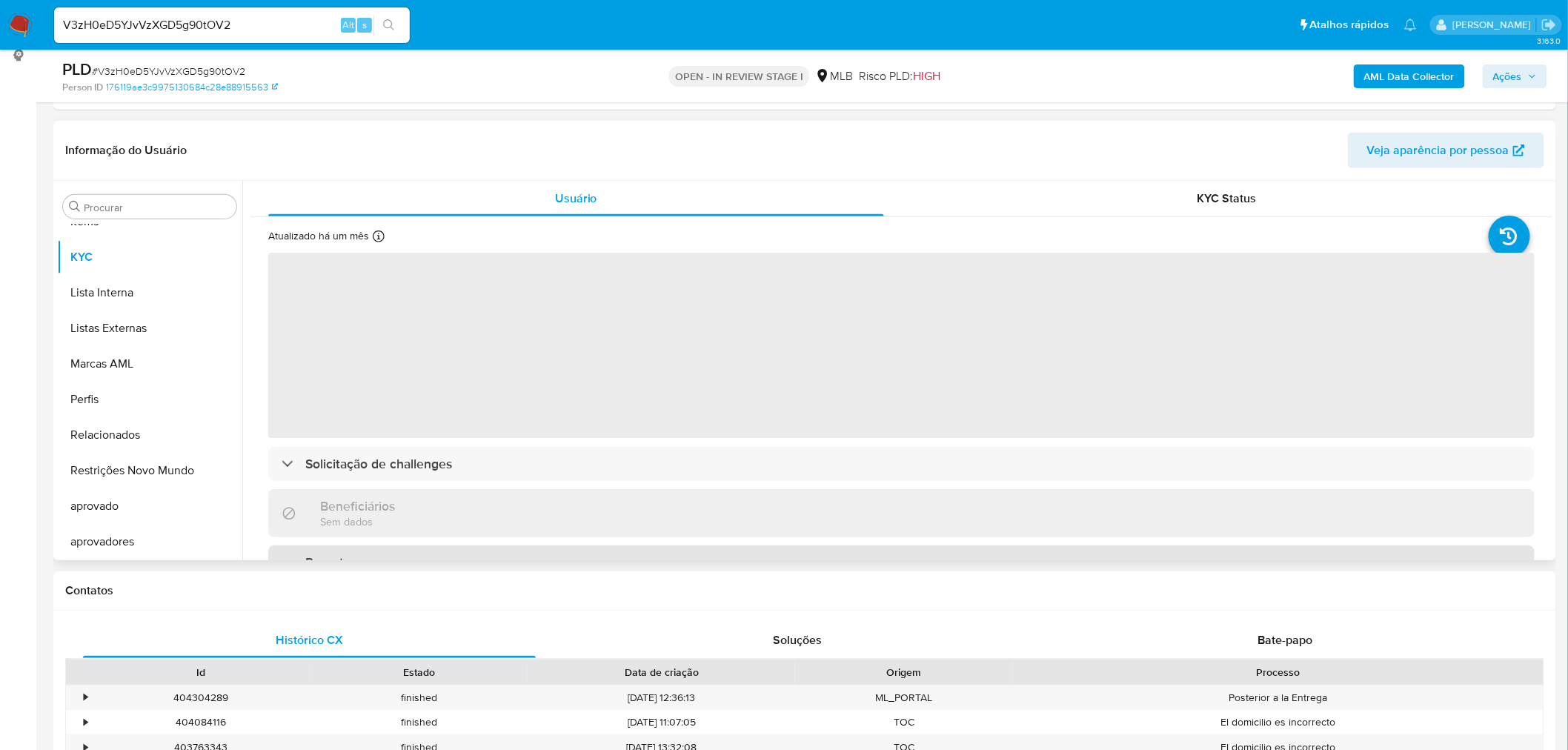
scroll to position [247, 0]
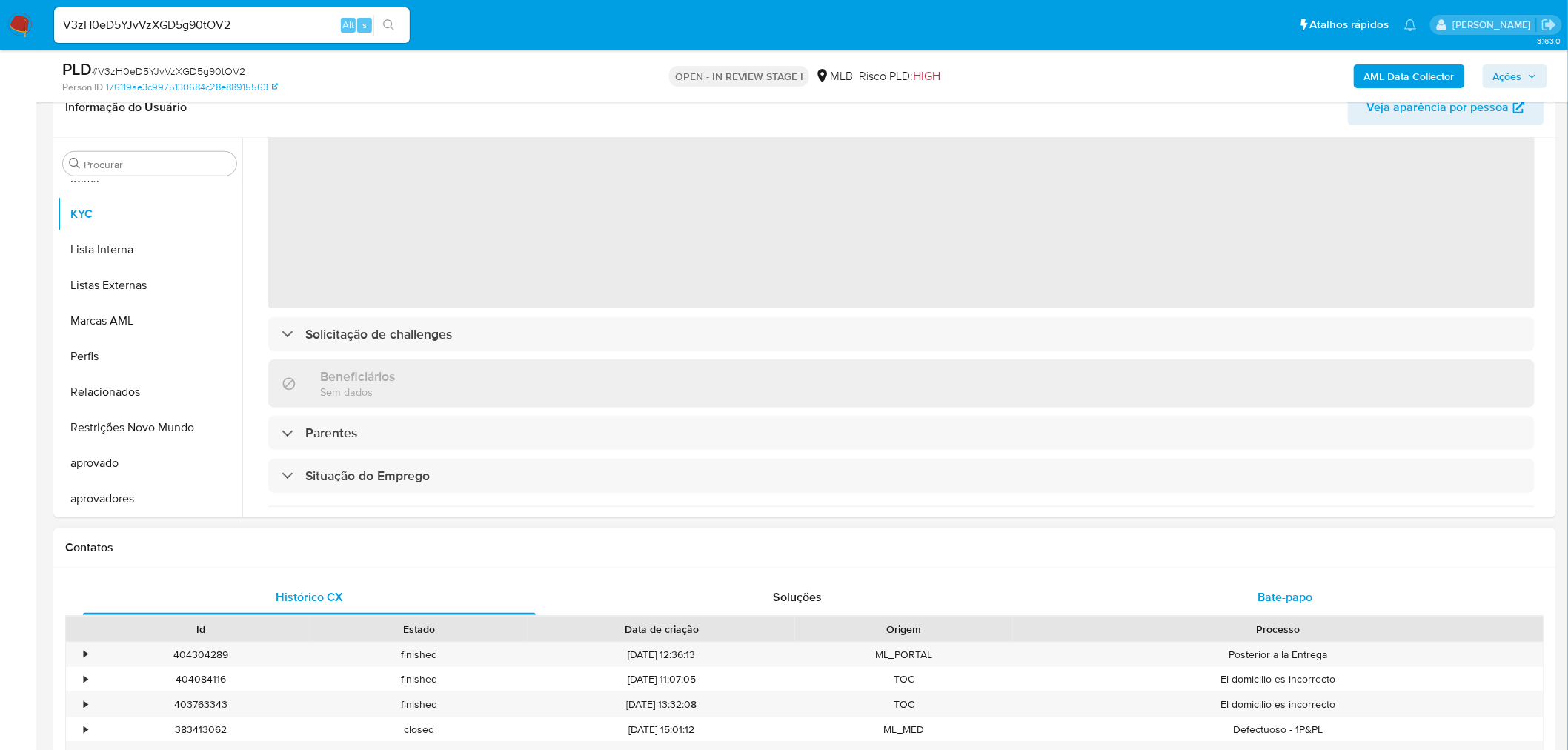
select select "10"
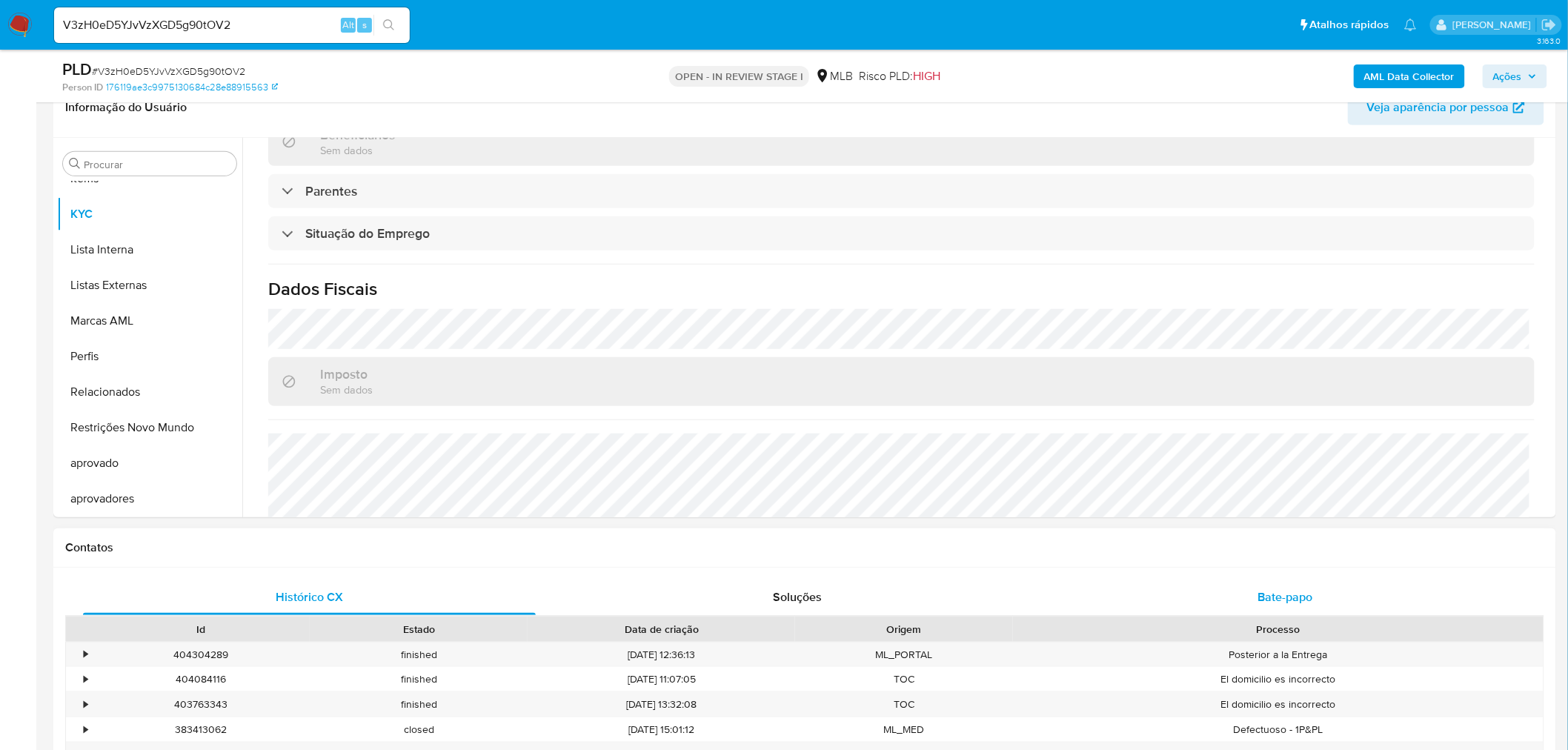
click at [1328, 586] on div "Bate-papo" at bounding box center [1285, 597] width 453 height 35
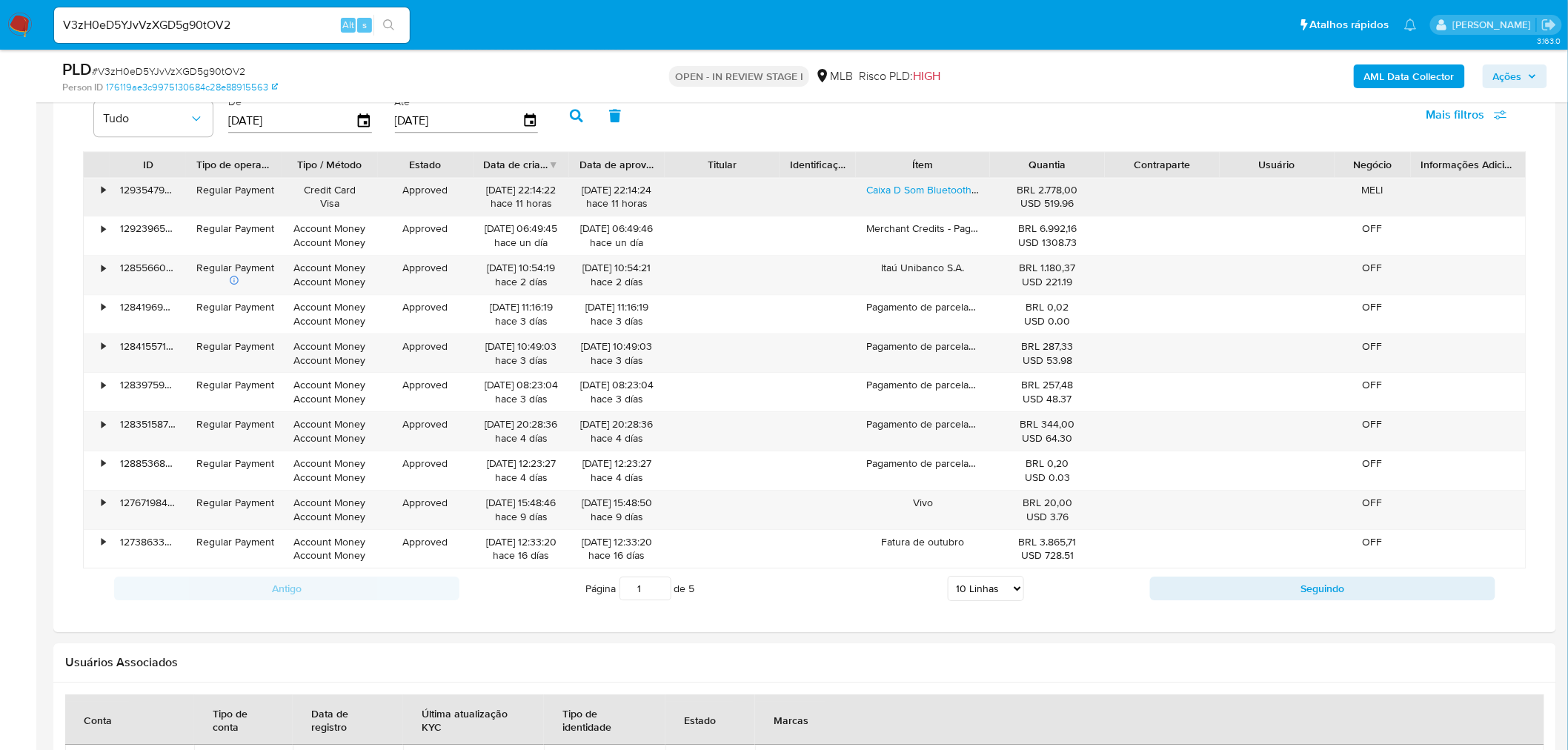
scroll to position [1646, 0]
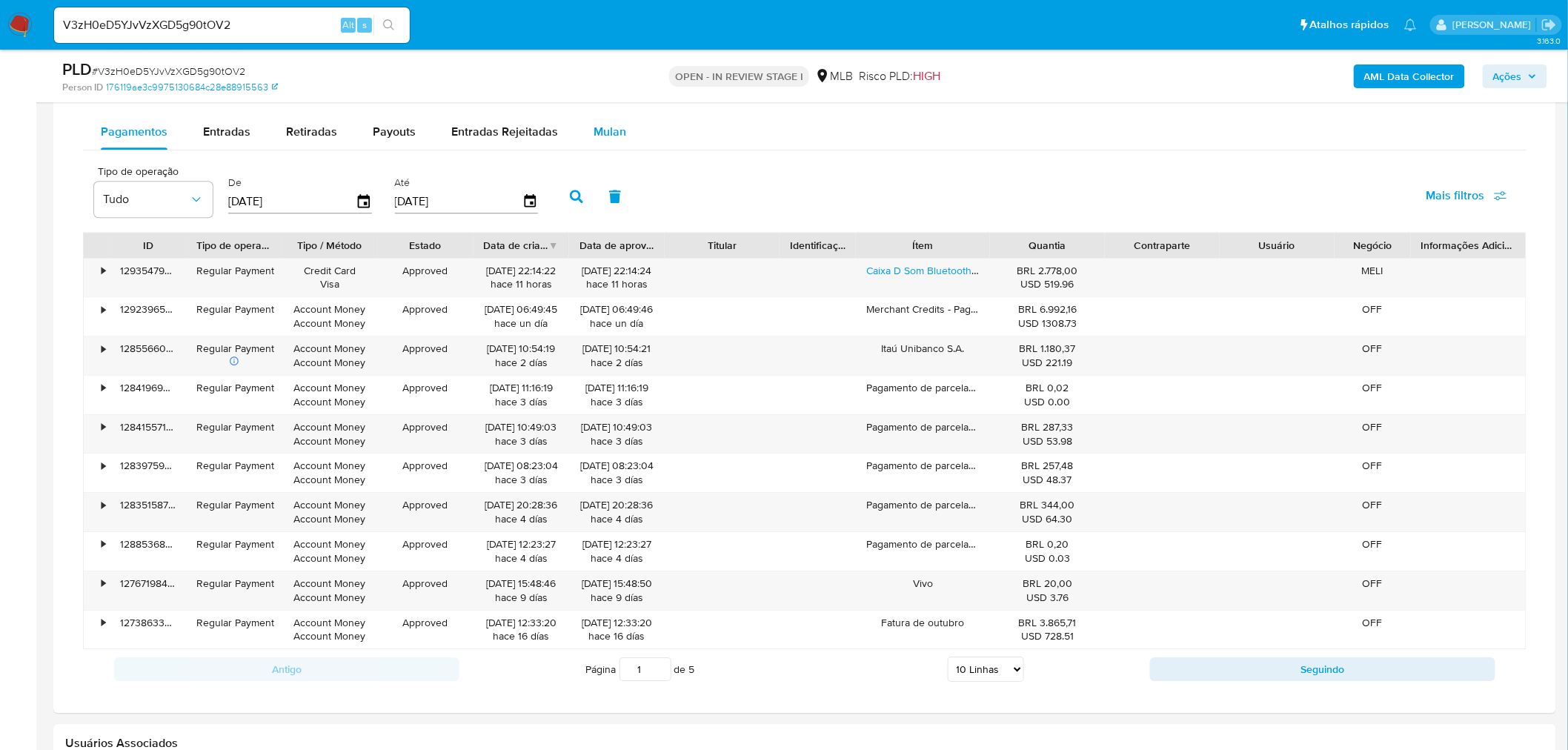
click at [611, 131] on span "Mulan" at bounding box center [609, 131] width 32 height 17
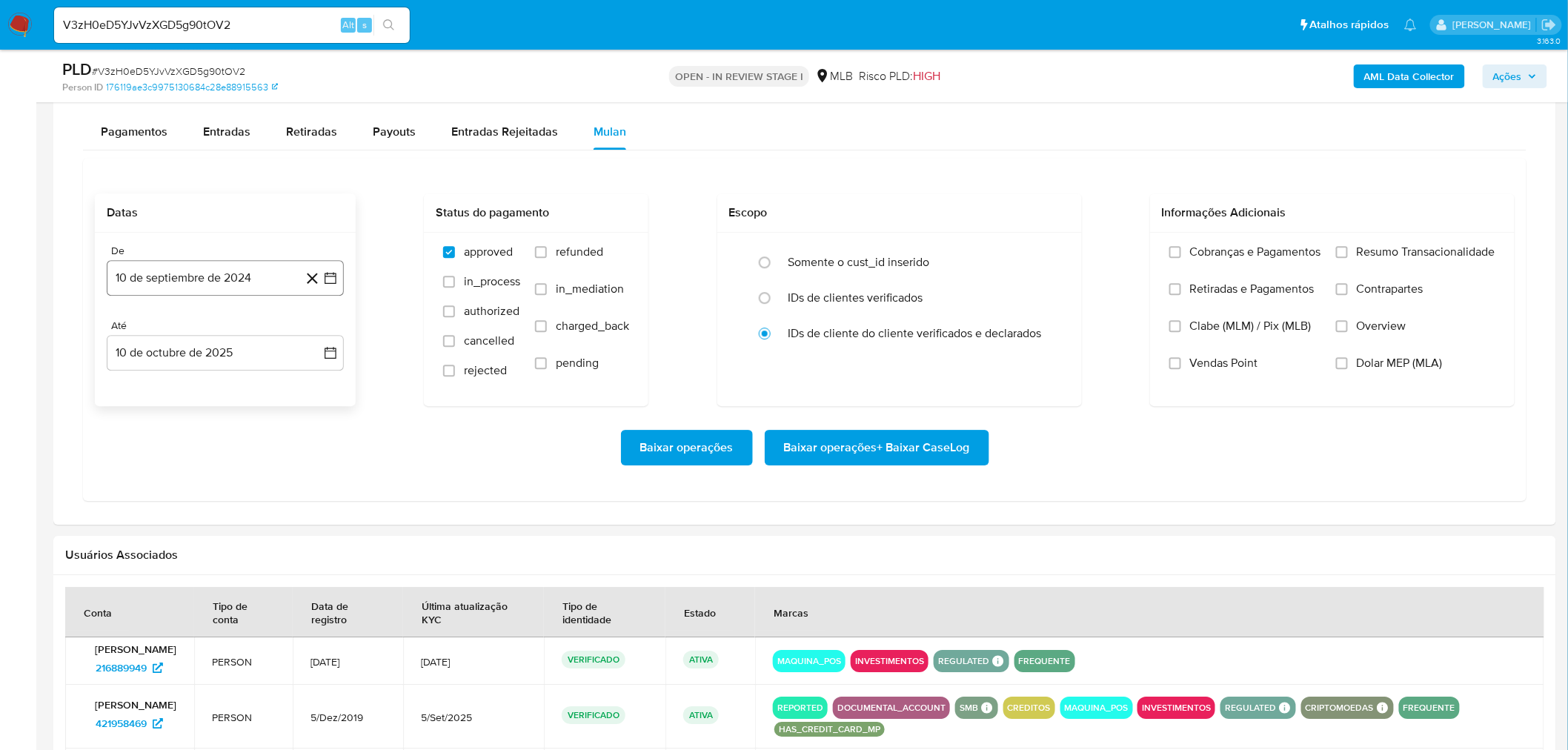
click at [197, 275] on button "10 de septiembre de 2024" at bounding box center [225, 277] width 237 height 35
click at [215, 336] on span "septiembre 2024" at bounding box center [218, 331] width 90 height 15
click at [313, 332] on icon "Año siguiente" at bounding box center [315, 331] width 18 height 18
click at [216, 467] on span "ago" at bounding box center [224, 468] width 19 height 12
click at [254, 385] on button "1" at bounding box center [255, 386] width 24 height 24
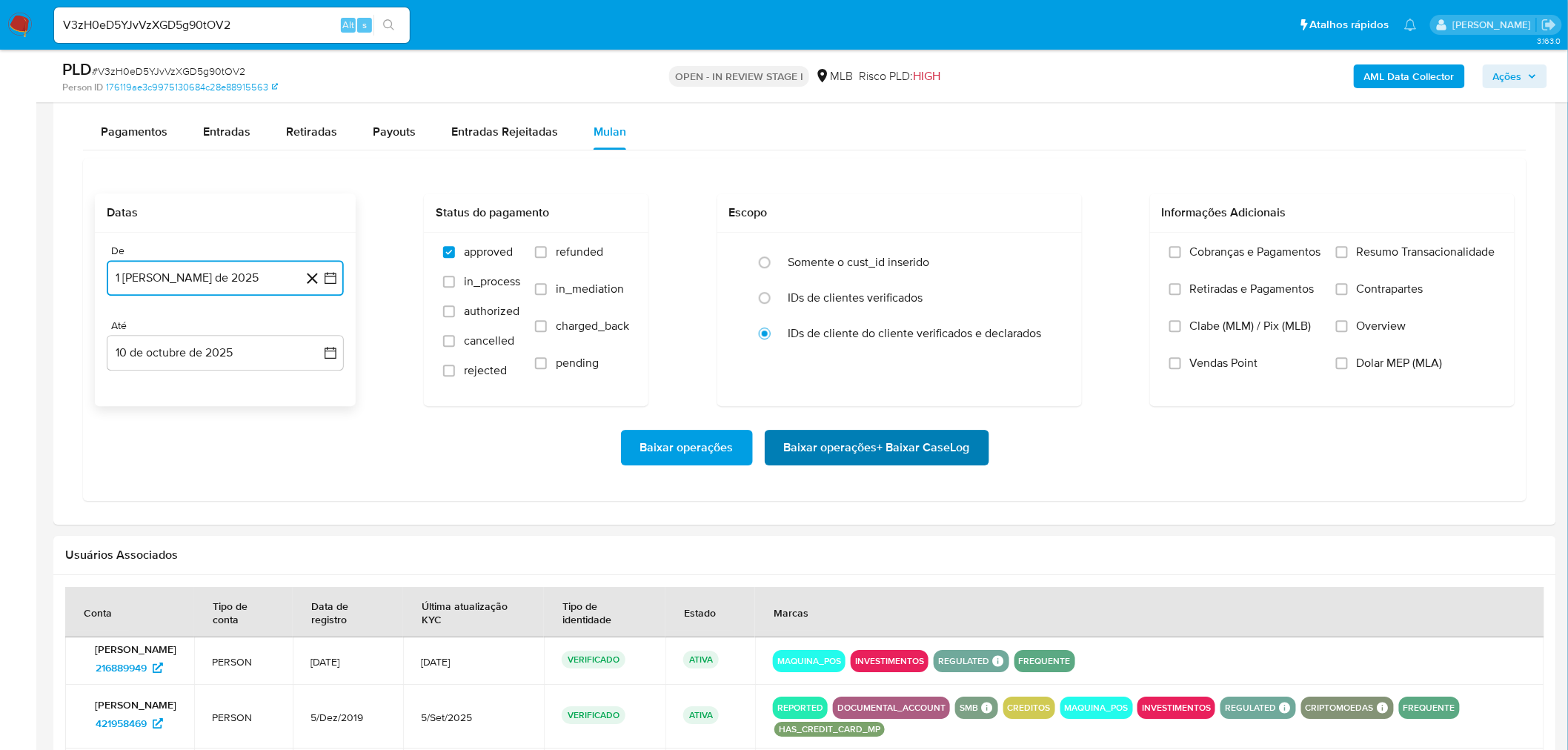
click at [851, 453] on span "Baixar operações + Baixar CaseLog" at bounding box center [877, 447] width 186 height 32
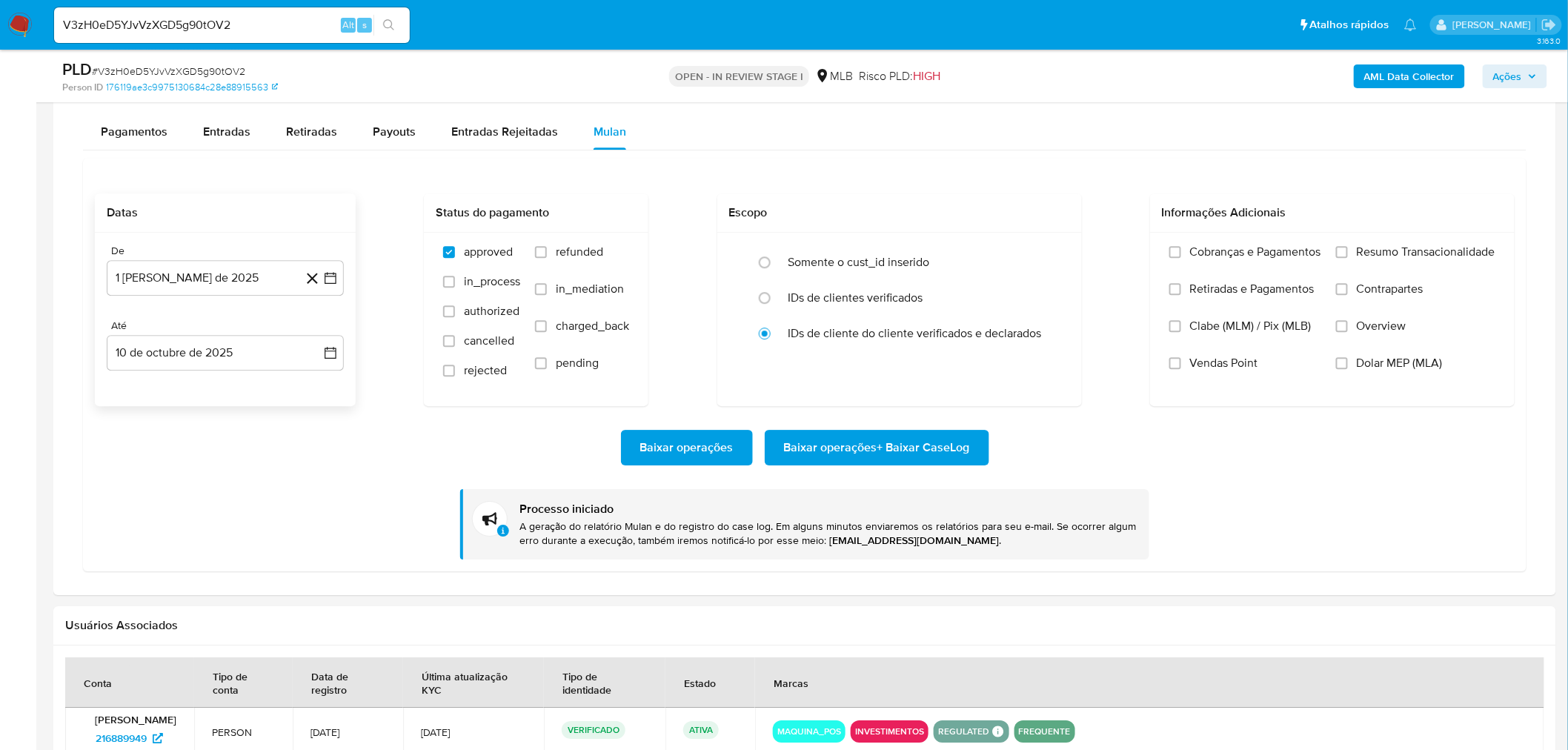
click at [215, 35] on div "V3zH0eD5YJvVzXGD5g90tOV2 Alt s" at bounding box center [232, 25] width 356 height 35
click at [213, 37] on div "V3zH0eD5YJvVzXGD5g90tOV2 Alt s" at bounding box center [232, 25] width 356 height 35
click at [219, 26] on input "V3zH0eD5YJvVzXGD5g90tOV2" at bounding box center [232, 26] width 356 height 20
click at [219, 26] on input "V3zH0eD5YJvVzXGD5g90tOV2" at bounding box center [232, 26] width 356 height 20
click at [394, 17] on button "search-icon" at bounding box center [388, 26] width 30 height 21
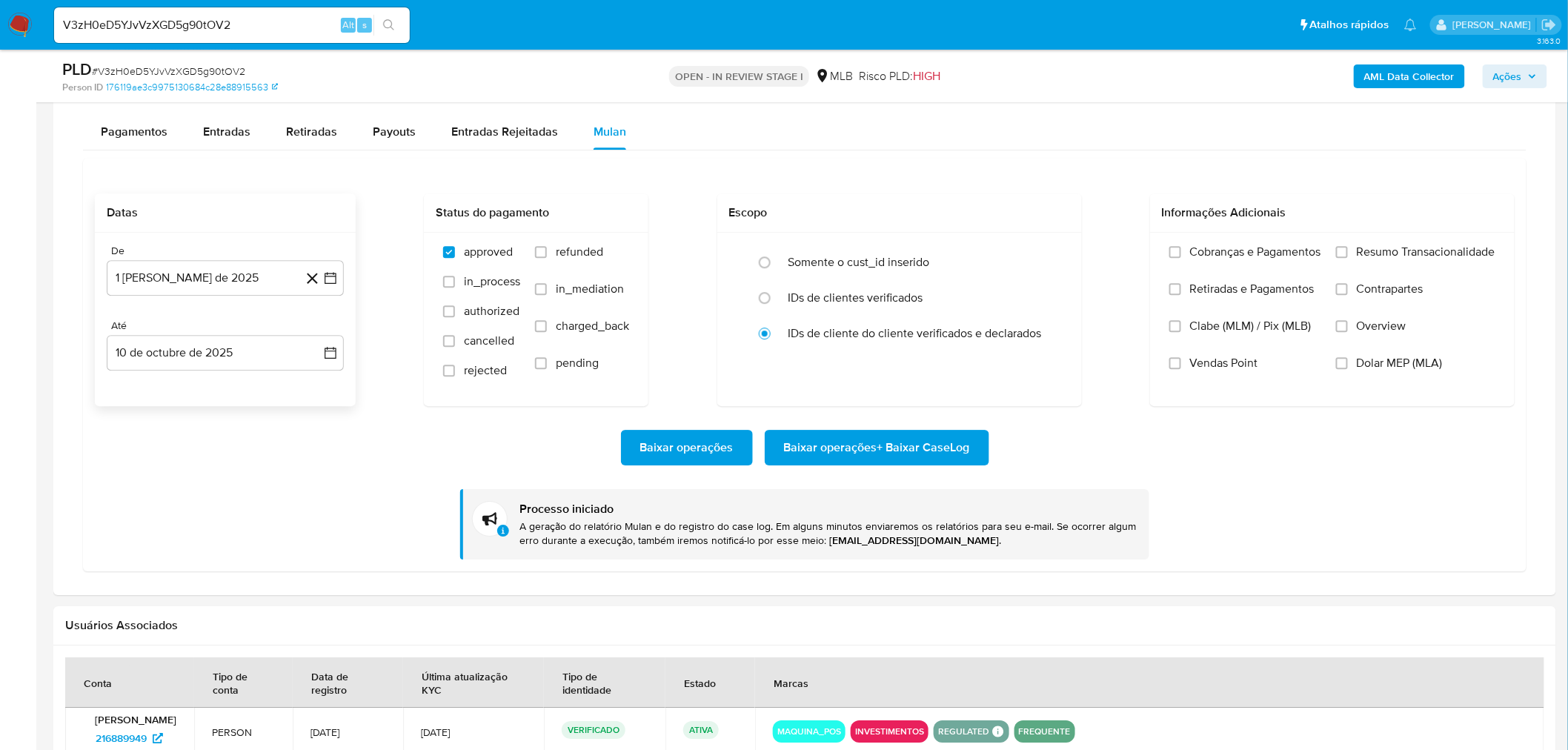
click at [224, 24] on input "V3zH0eD5YJvVzXGD5g90tOV2" at bounding box center [232, 26] width 356 height 20
paste input "YlRQ4wrhDATbE3UWu1hmPN50"
type input "YlRQ4wrhDATbE3UWu1hmPN50"
click at [393, 24] on icon "search-icon" at bounding box center [389, 26] width 12 height 12
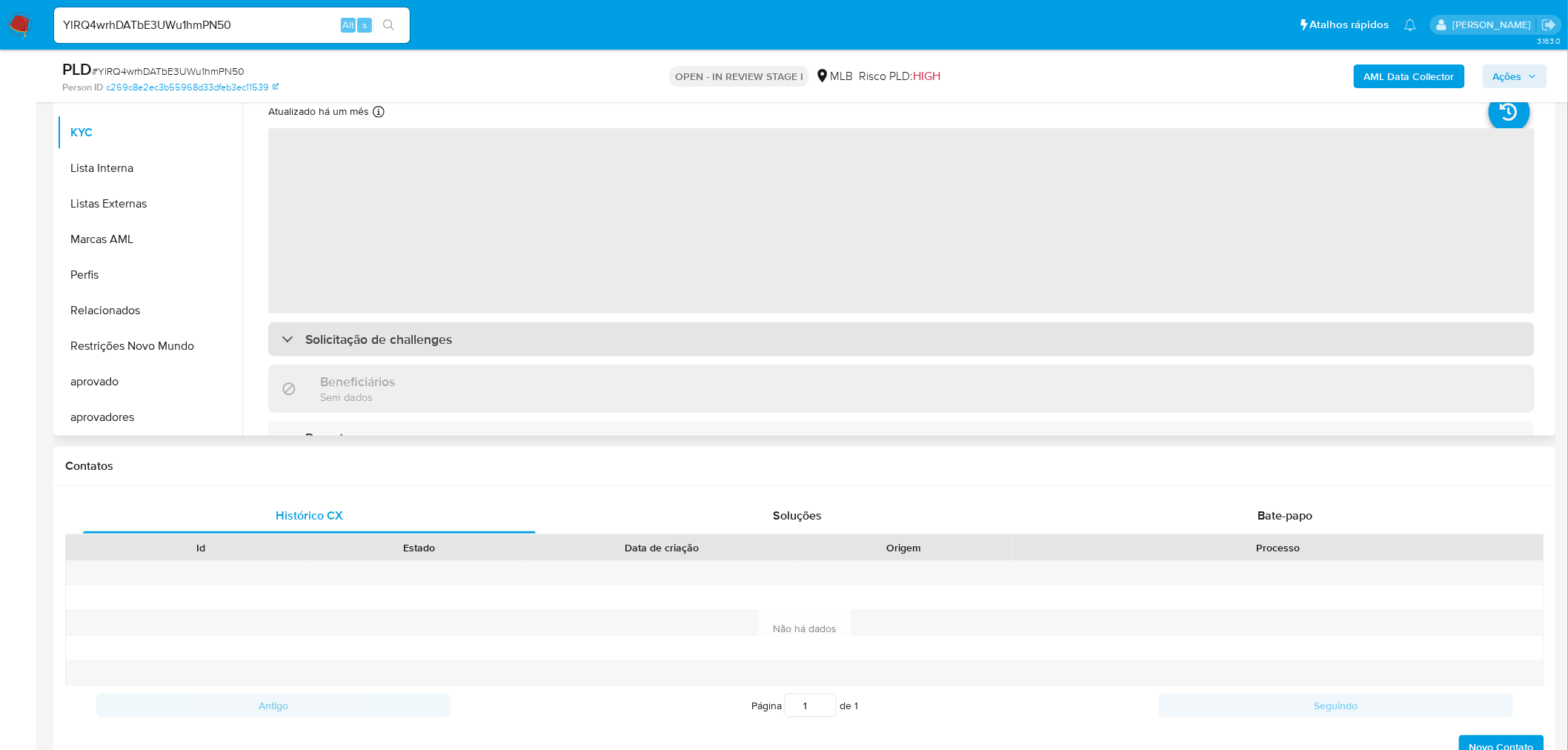
scroll to position [329, 0]
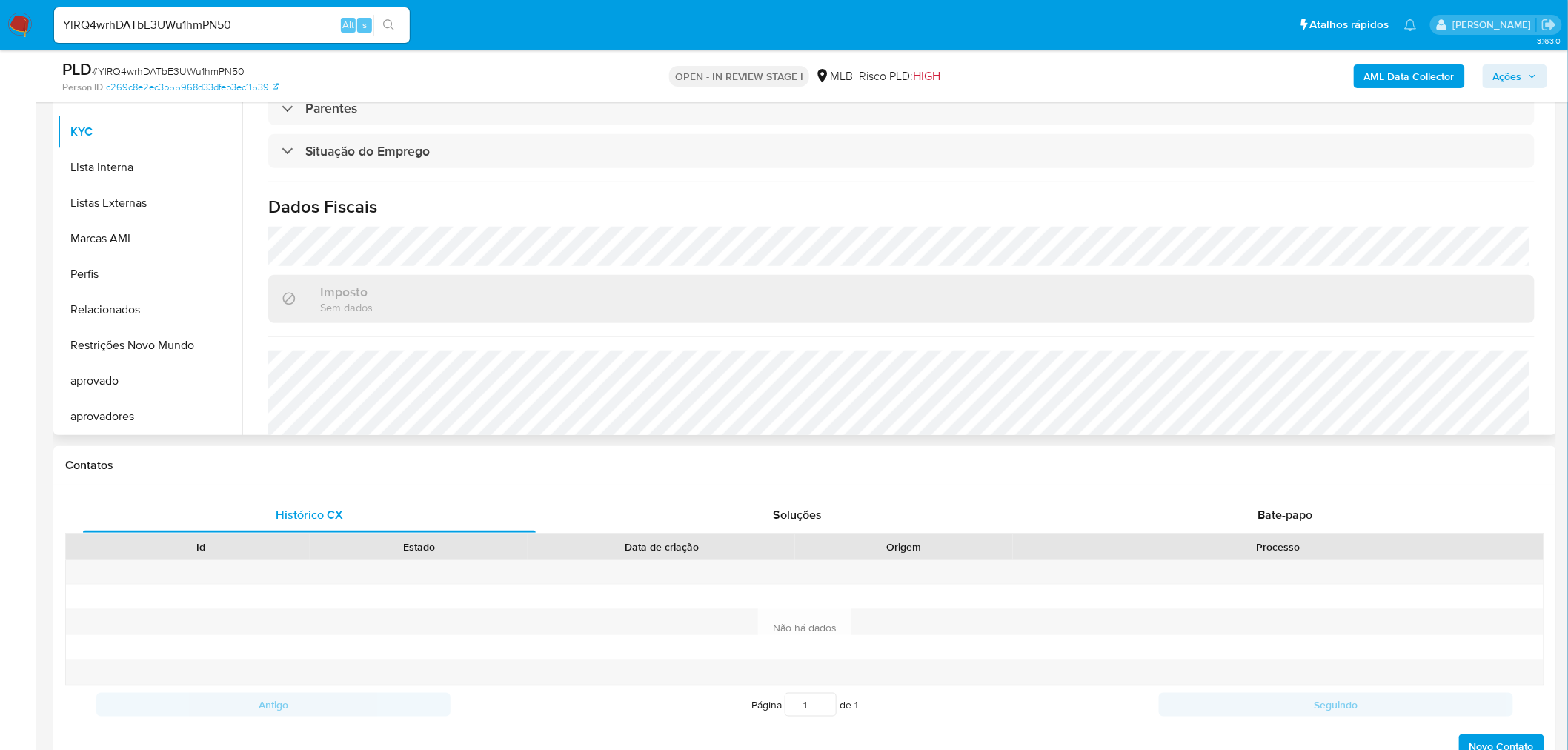
select select "10"
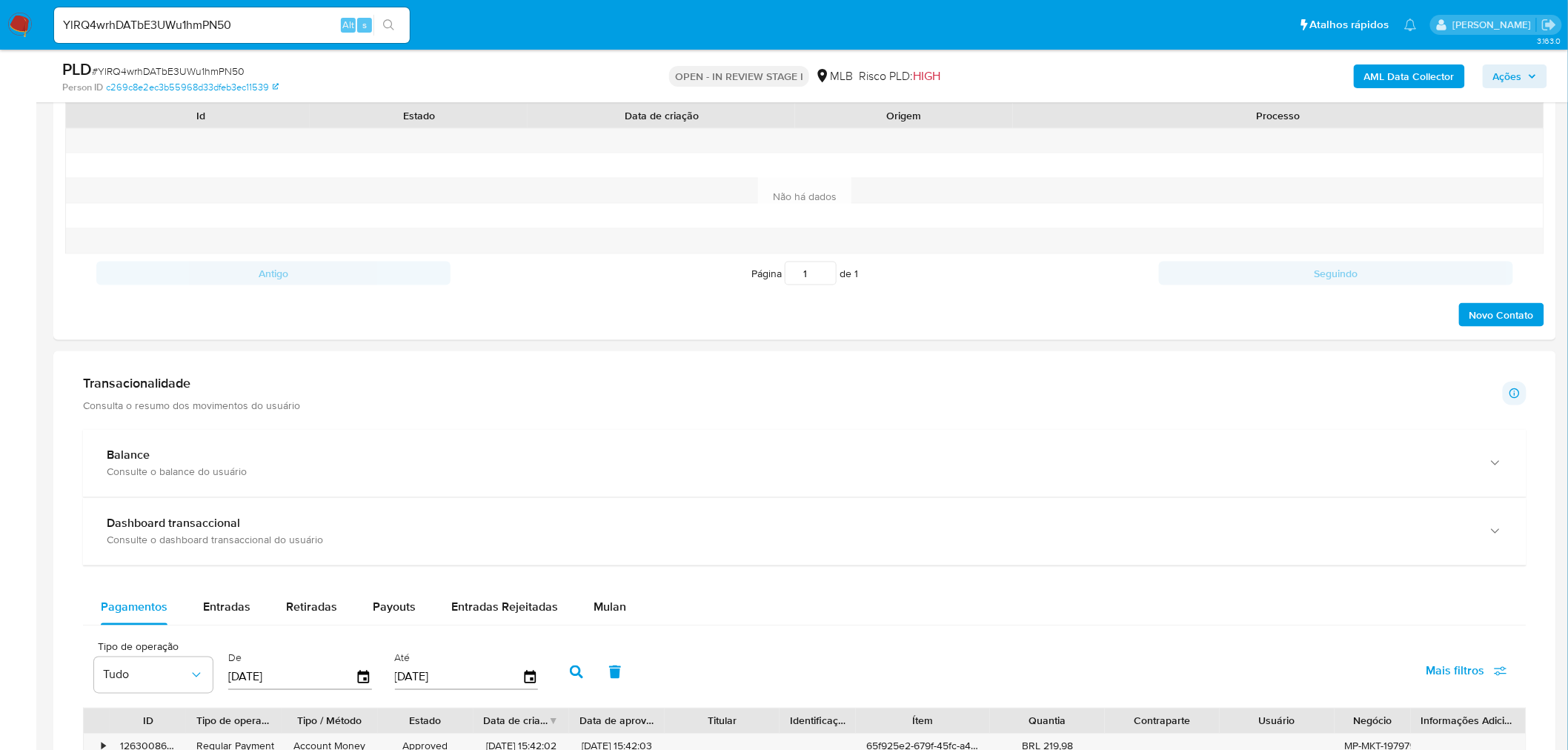
scroll to position [1070, 0]
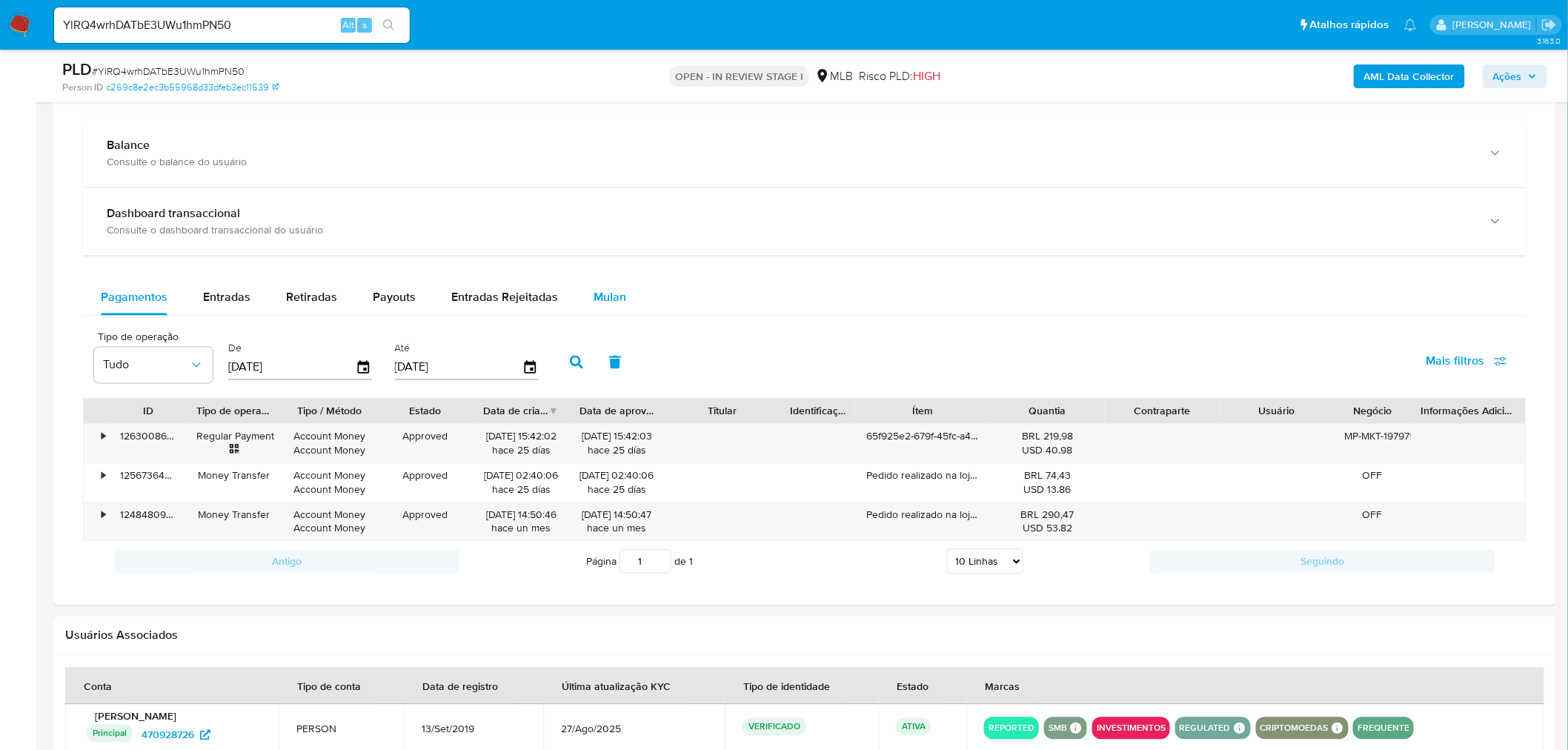
click at [608, 291] on span "Mulan" at bounding box center [609, 297] width 32 height 17
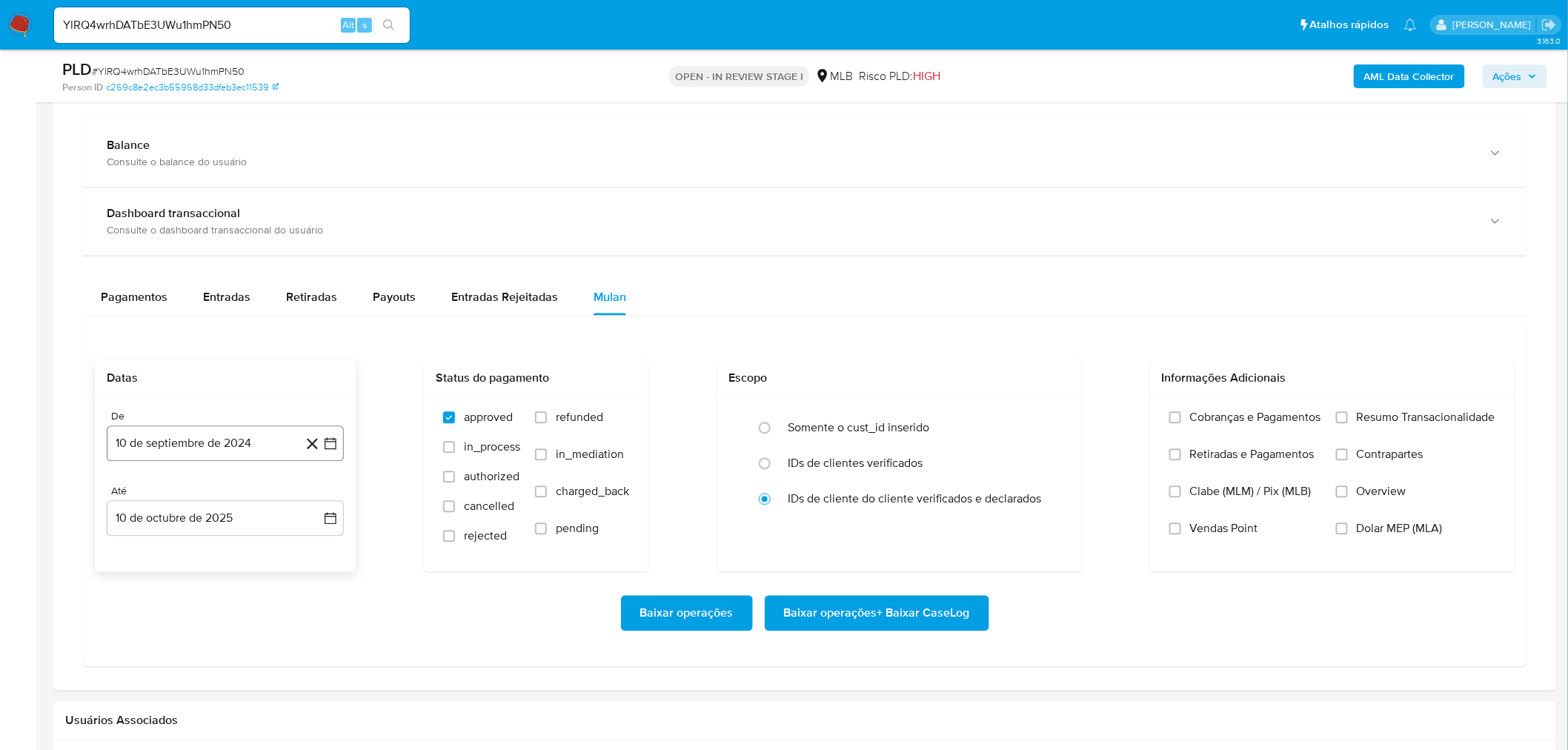
click at [230, 447] on button "10 de septiembre de 2024" at bounding box center [225, 443] width 237 height 35
click at [233, 505] on span "septiembre 2024" at bounding box center [218, 497] width 90 height 15
click at [316, 491] on icon "Año siguiente" at bounding box center [315, 497] width 18 height 18
click at [228, 631] on span "ago" at bounding box center [224, 634] width 19 height 12
click at [258, 554] on button "1" at bounding box center [255, 552] width 24 height 24
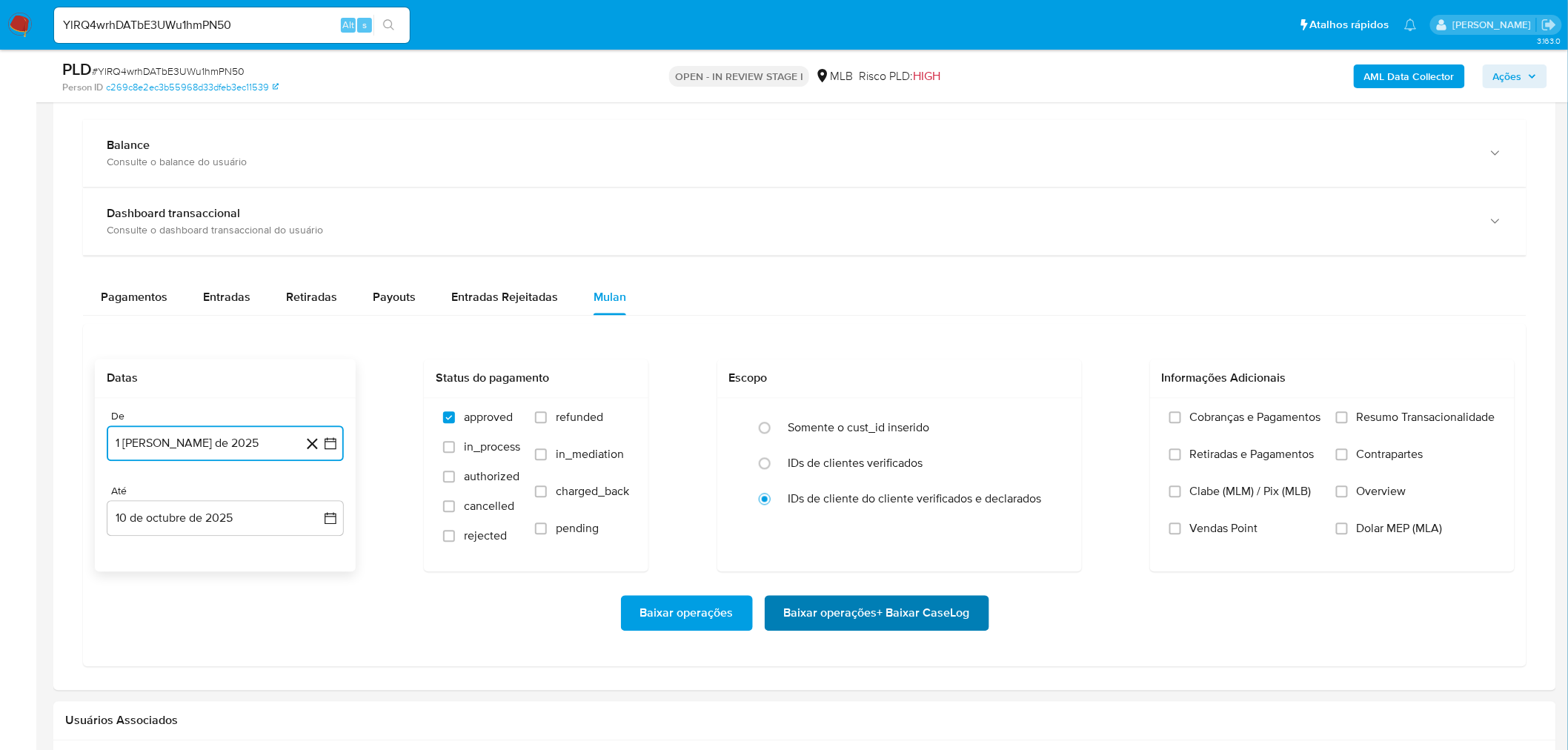
click at [794, 604] on span "Baixar operações + Baixar CaseLog" at bounding box center [877, 613] width 186 height 32
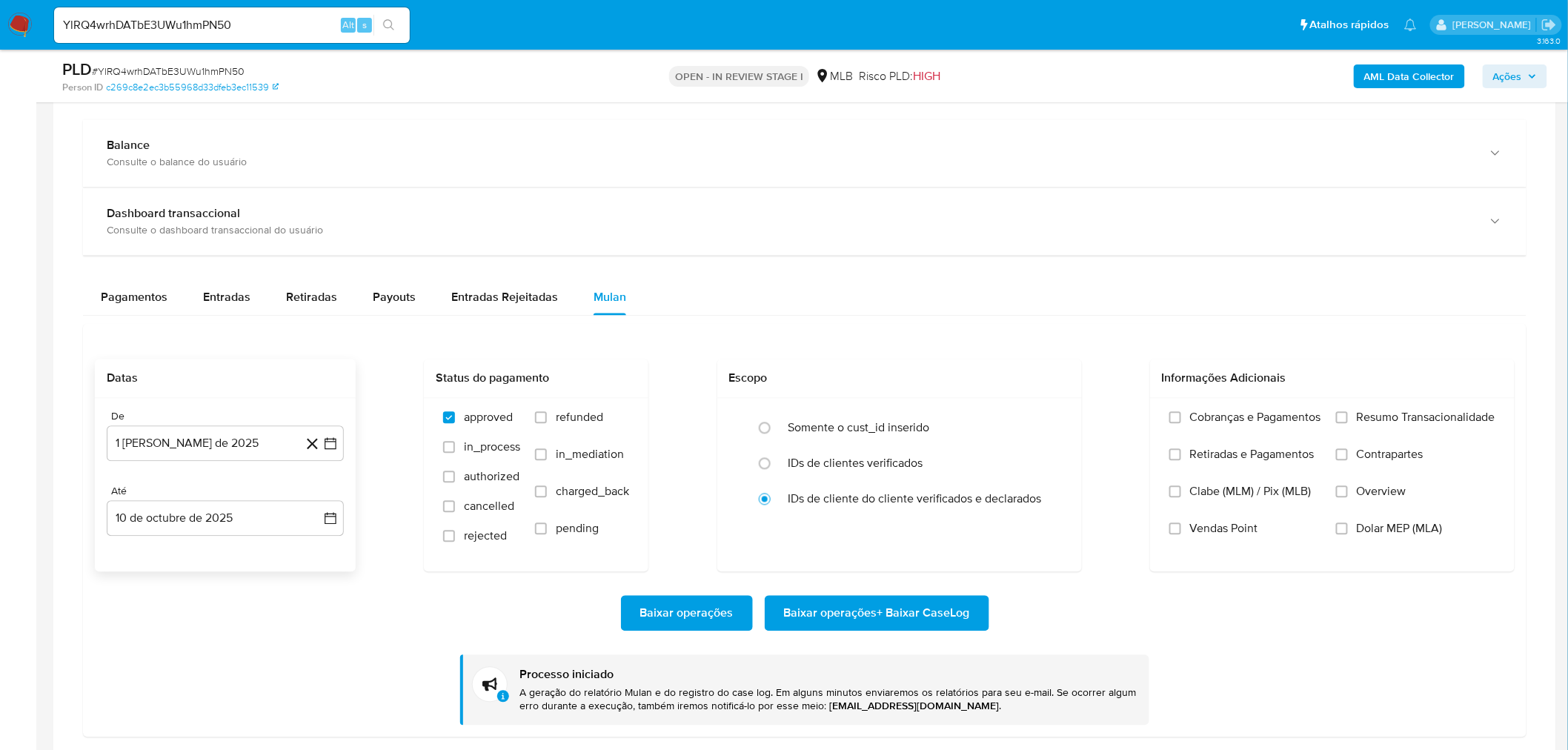
click at [148, 20] on input "YlRQ4wrhDATbE3UWu1hmPN50" at bounding box center [232, 26] width 356 height 20
paste input "uOOzU2ygfVJRVQyh5rwr2ksY"
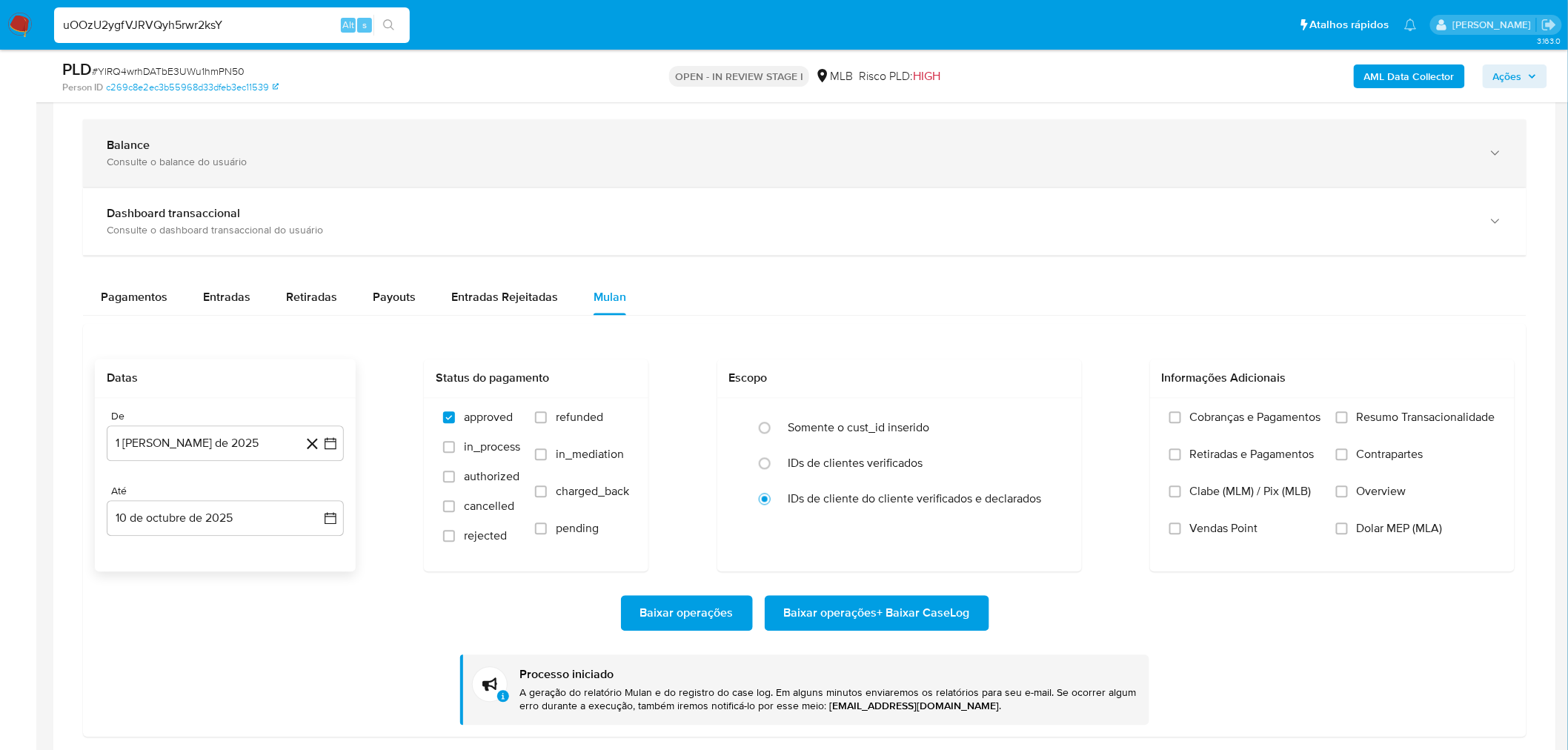
type input "uOOzU2ygfVJRVQyh5rwr2ksY"
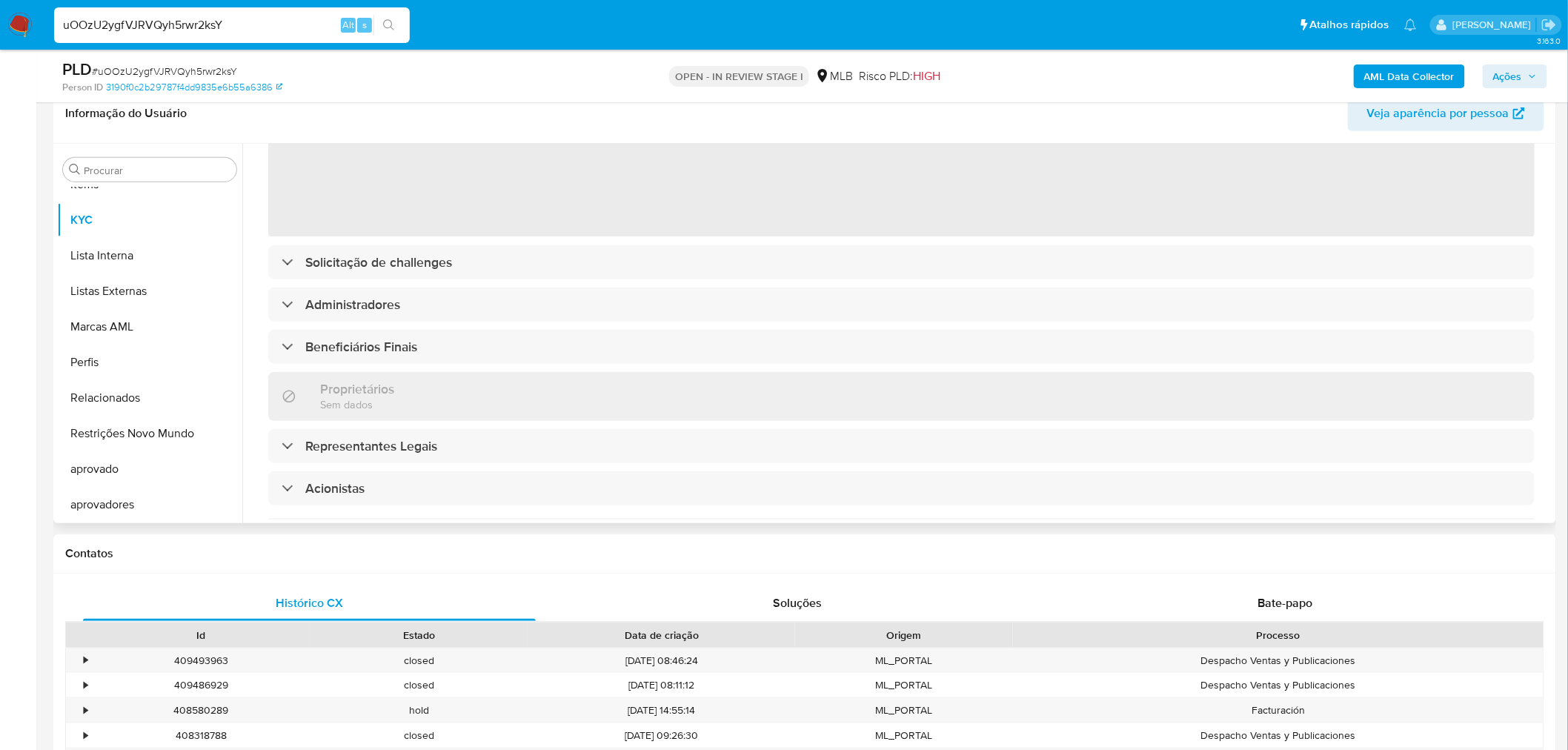
scroll to position [493, 0]
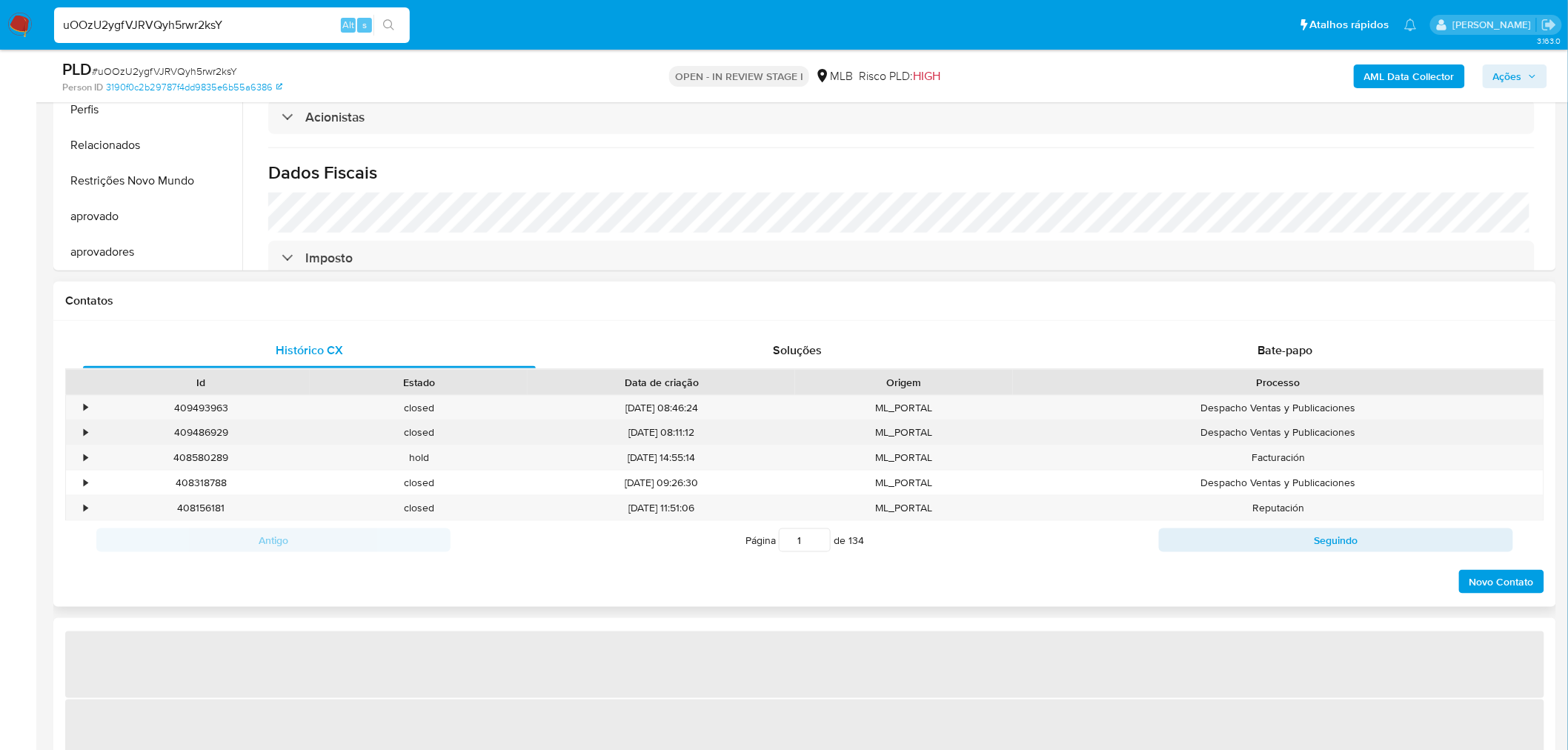
select select "10"
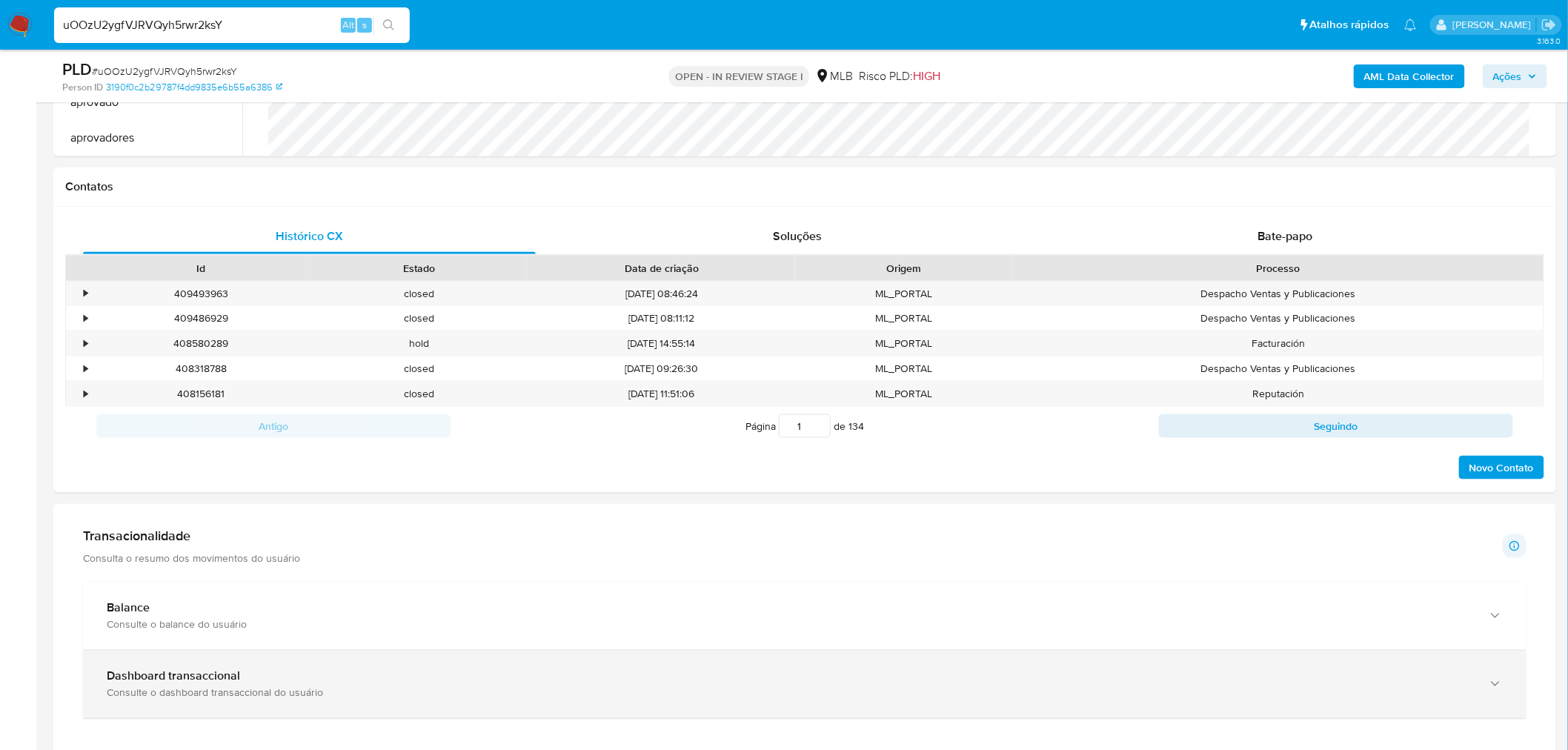
scroll to position [823, 0]
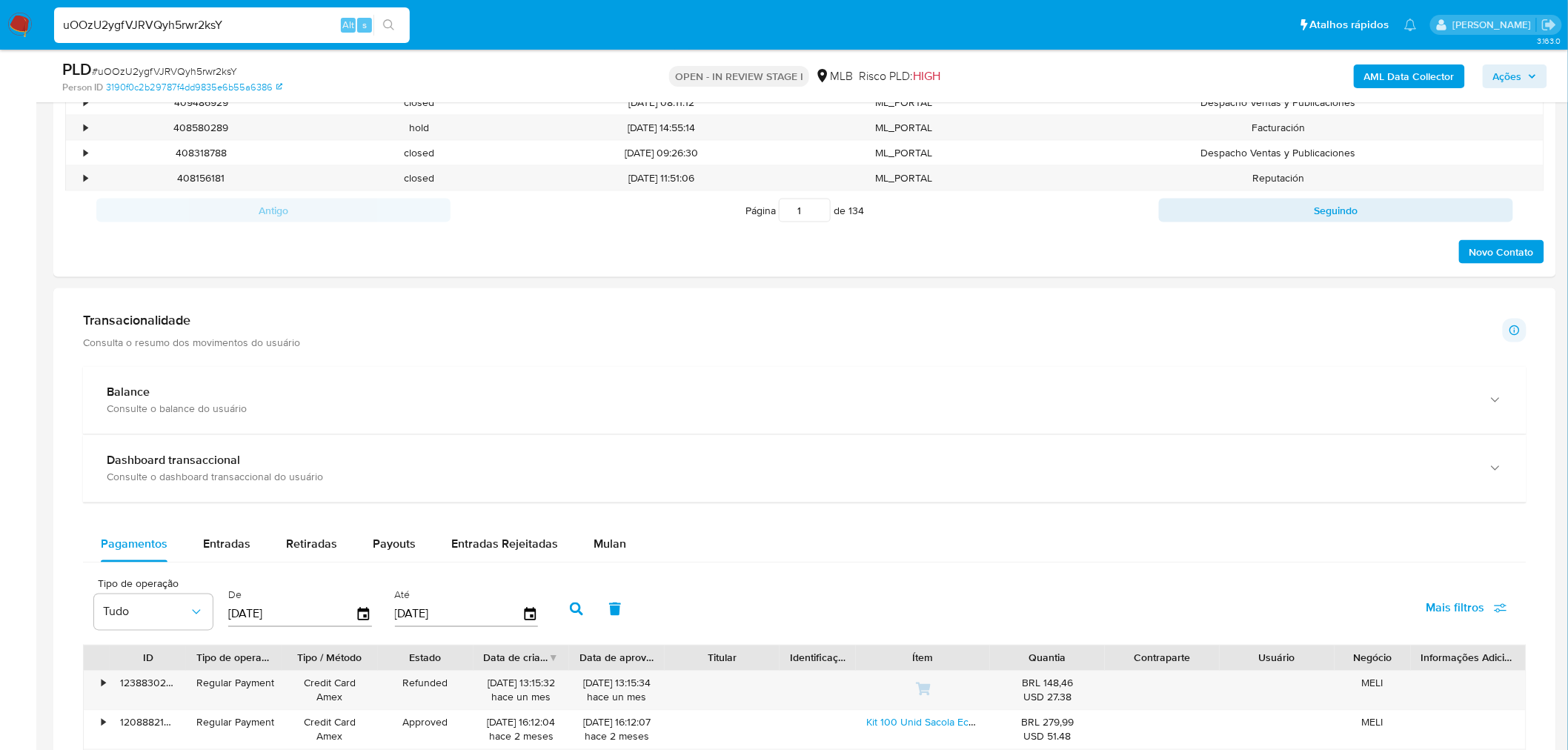
click at [598, 526] on div "Balance Consulte o balance do usuário Dashboard transaccional Consulte o dashbo…" at bounding box center [805, 636] width 1443 height 540
click at [603, 542] on span "Mulan" at bounding box center [609, 544] width 32 height 17
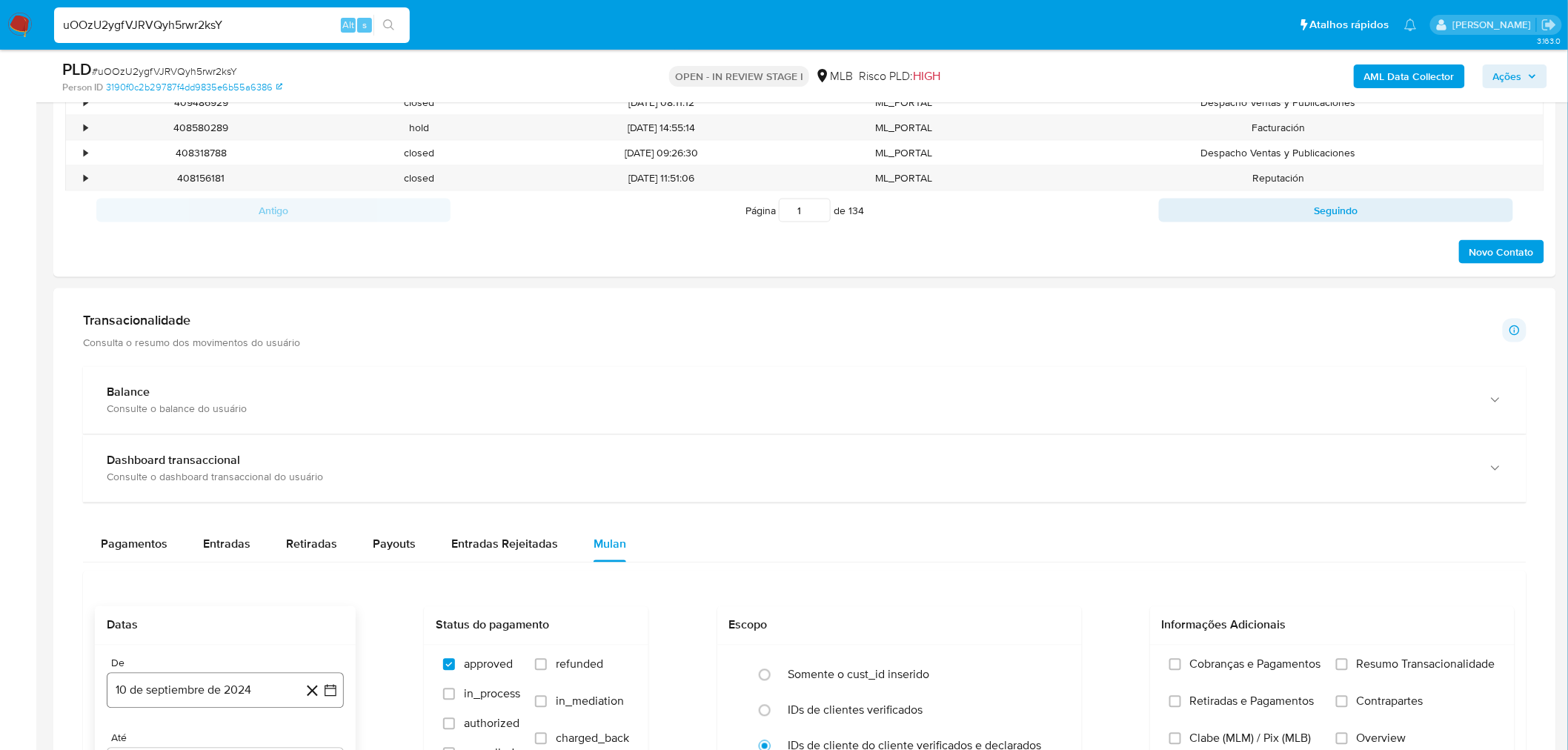
click at [226, 686] on button "10 de septiembre de 2024" at bounding box center [225, 690] width 237 height 35
click at [217, 430] on span "septiembre 2024" at bounding box center [218, 435] width 90 height 15
drag, startPoint x: 312, startPoint y: 445, endPoint x: 255, endPoint y: 515, distance: 90.3
click at [313, 445] on icon "Año siguiente" at bounding box center [315, 448] width 18 height 18
click at [222, 583] on span "ago" at bounding box center [224, 586] width 19 height 12
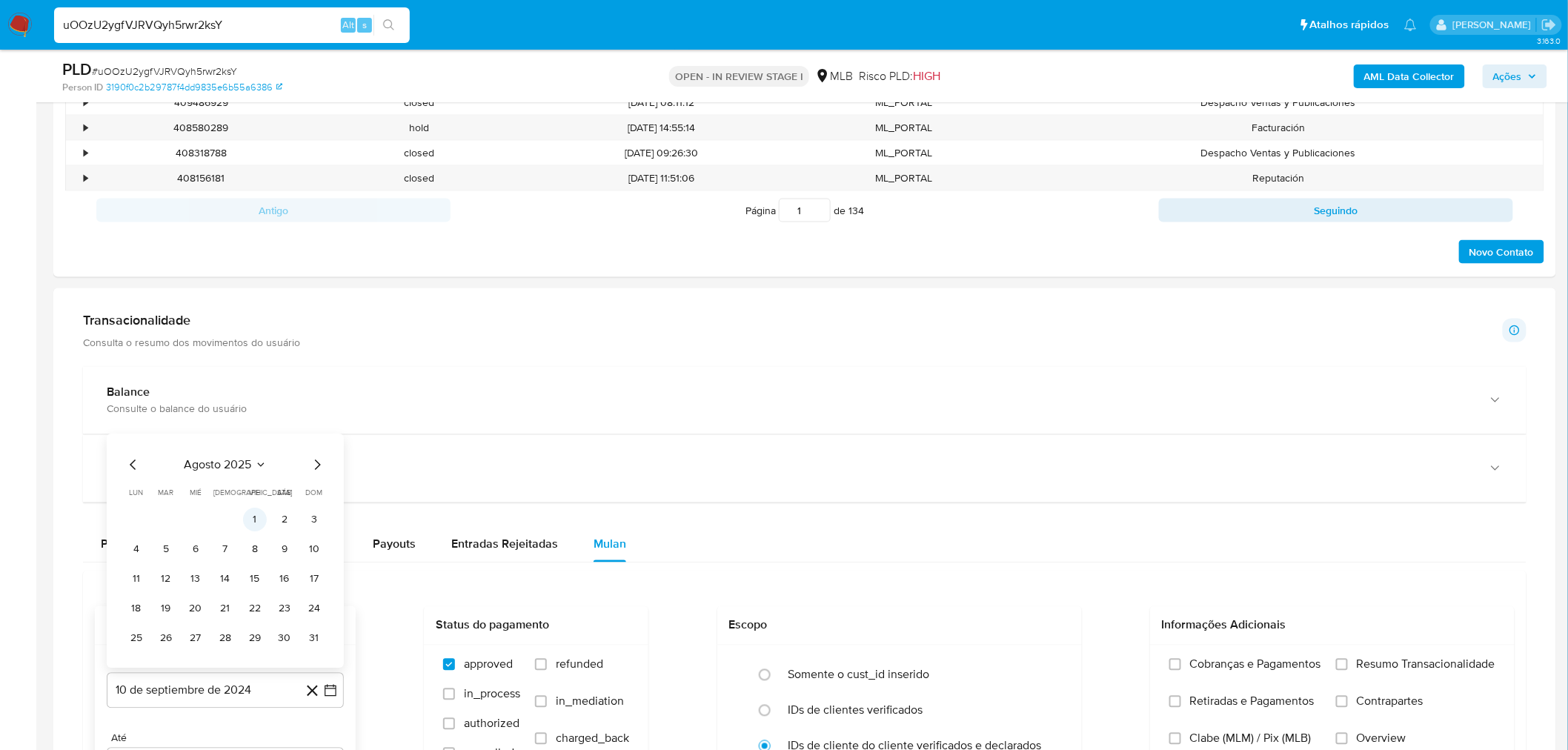
click at [249, 520] on button "1" at bounding box center [255, 520] width 24 height 24
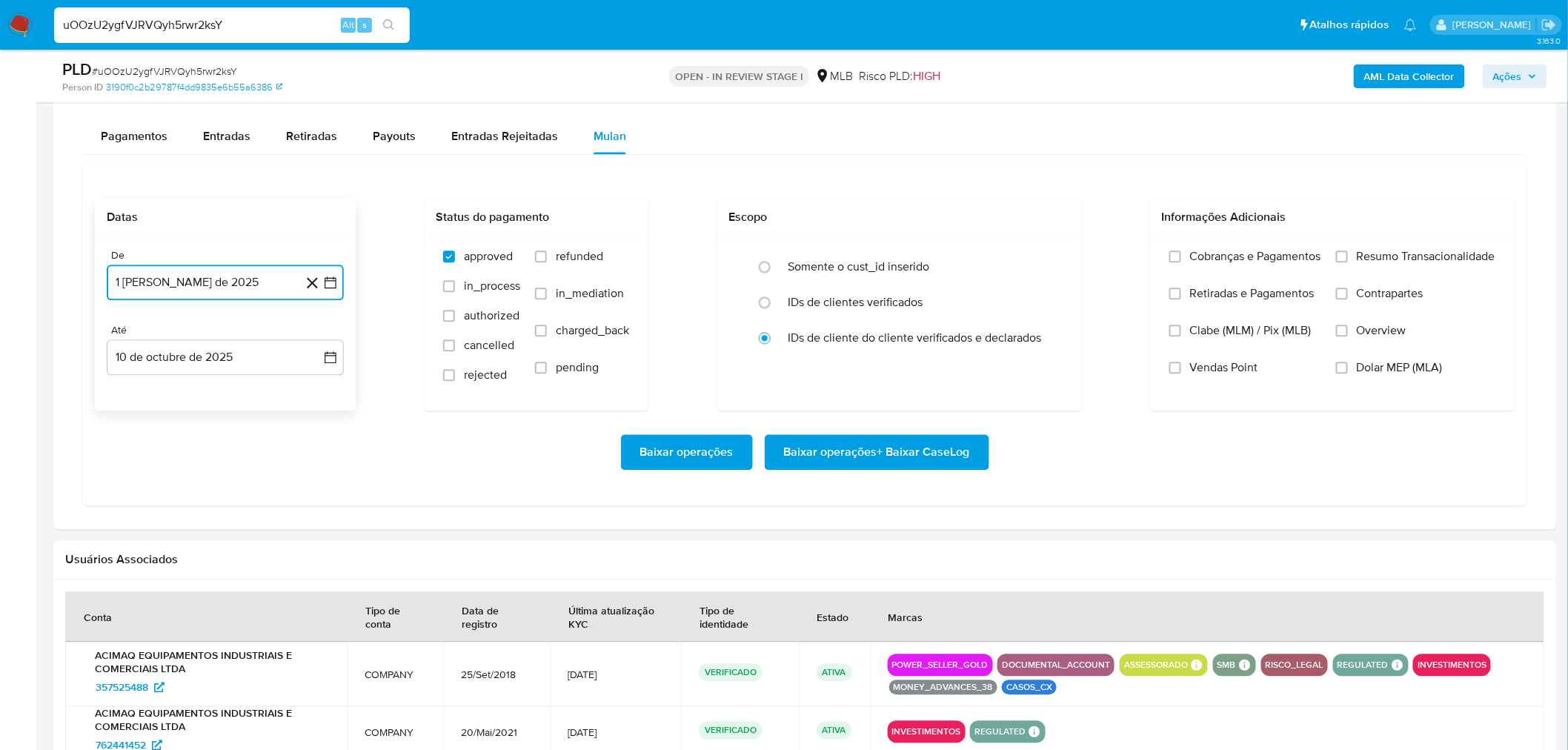
scroll to position [1234, 0]
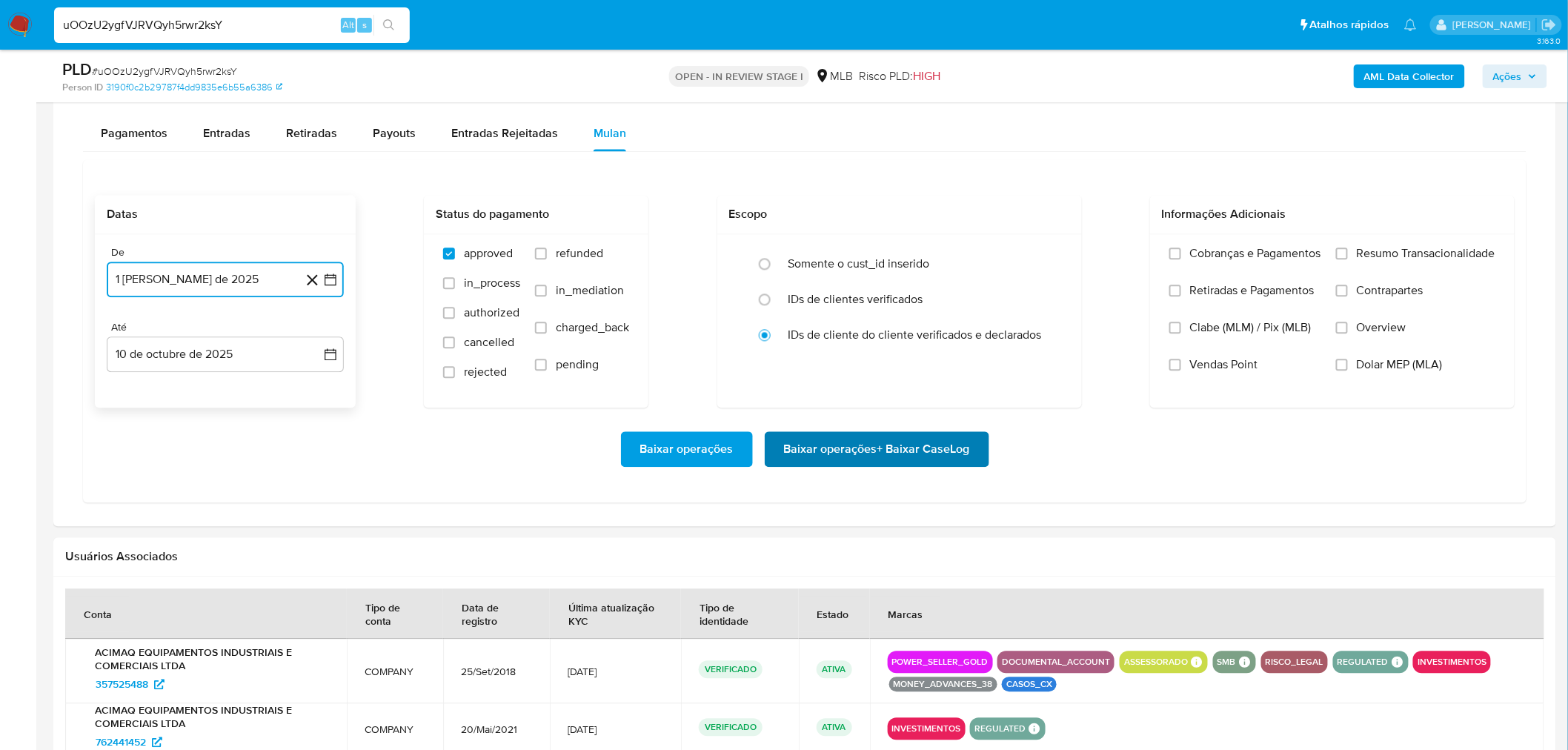
click at [925, 450] on span "Baixar operações + Baixar CaseLog" at bounding box center [877, 448] width 186 height 32
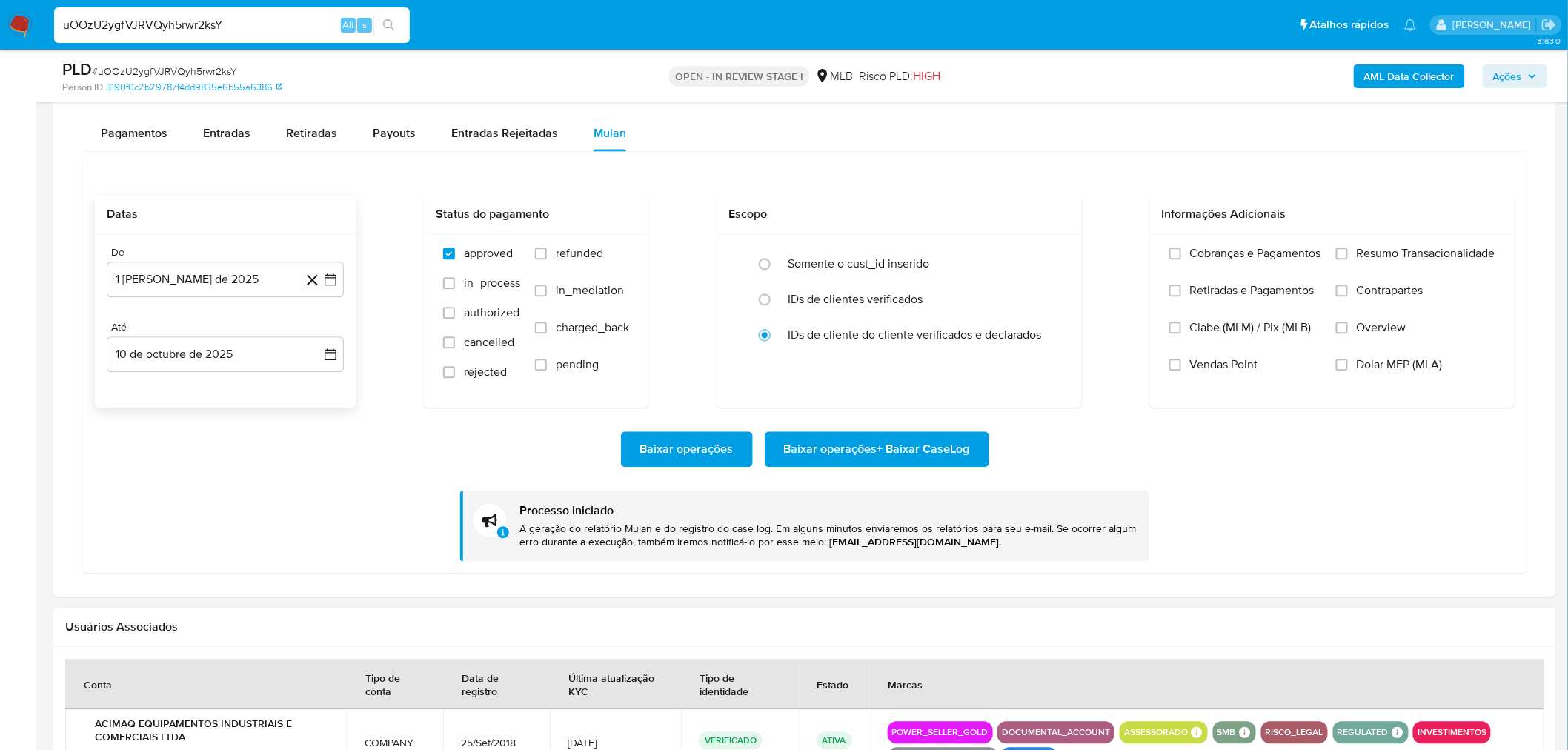
click at [149, 21] on input "uOOzU2ygfVJRVQyh5rwr2ksY" at bounding box center [232, 26] width 356 height 20
click at [150, 20] on input "uOOzU2ygfVJRVQyh5rwr2ksY" at bounding box center [232, 26] width 356 height 20
paste input "wqEcdst2kWBZSd6LxHsl7e7B"
type input "wqEcdst2kWBZSd6LxHsl7e7B"
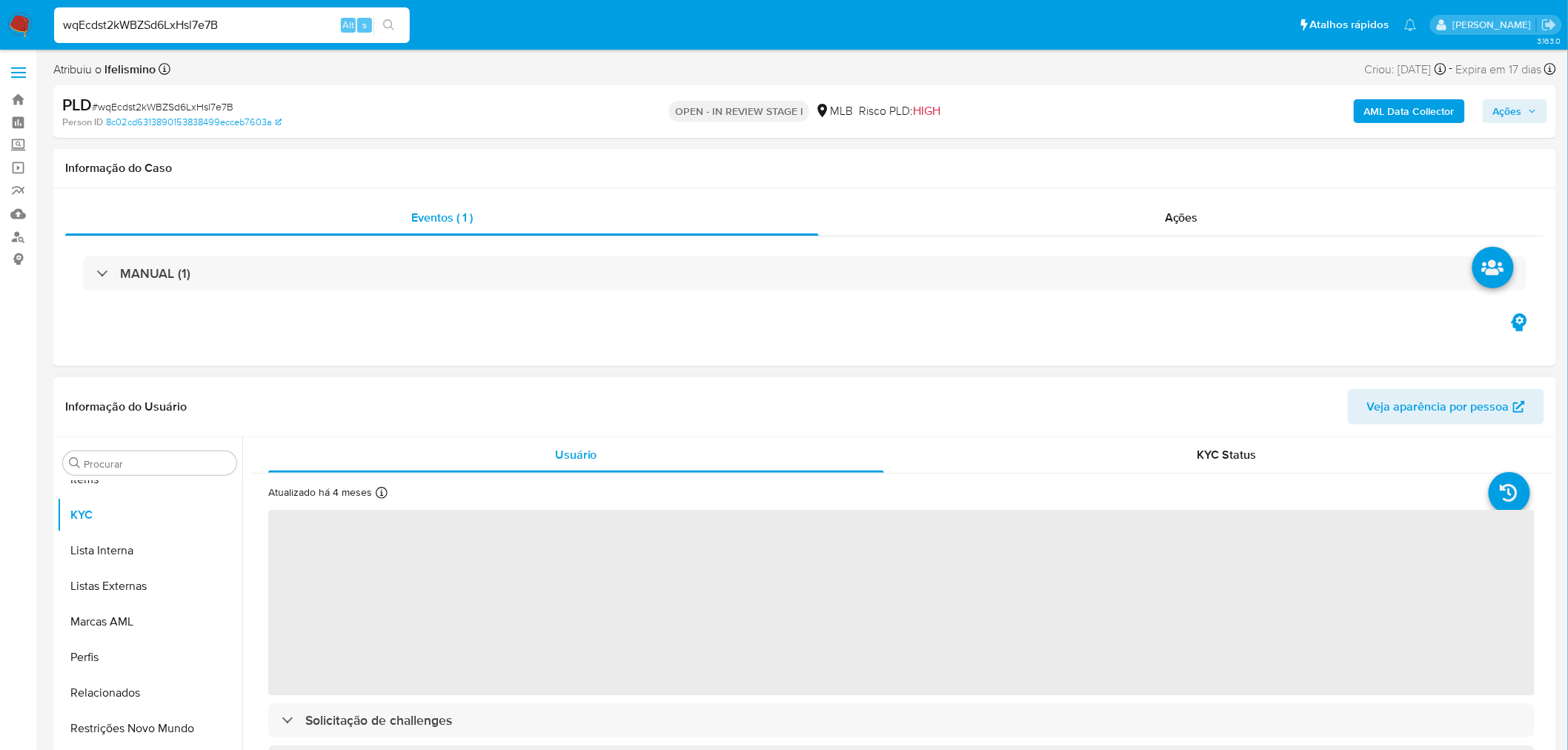
scroll to position [803, 0]
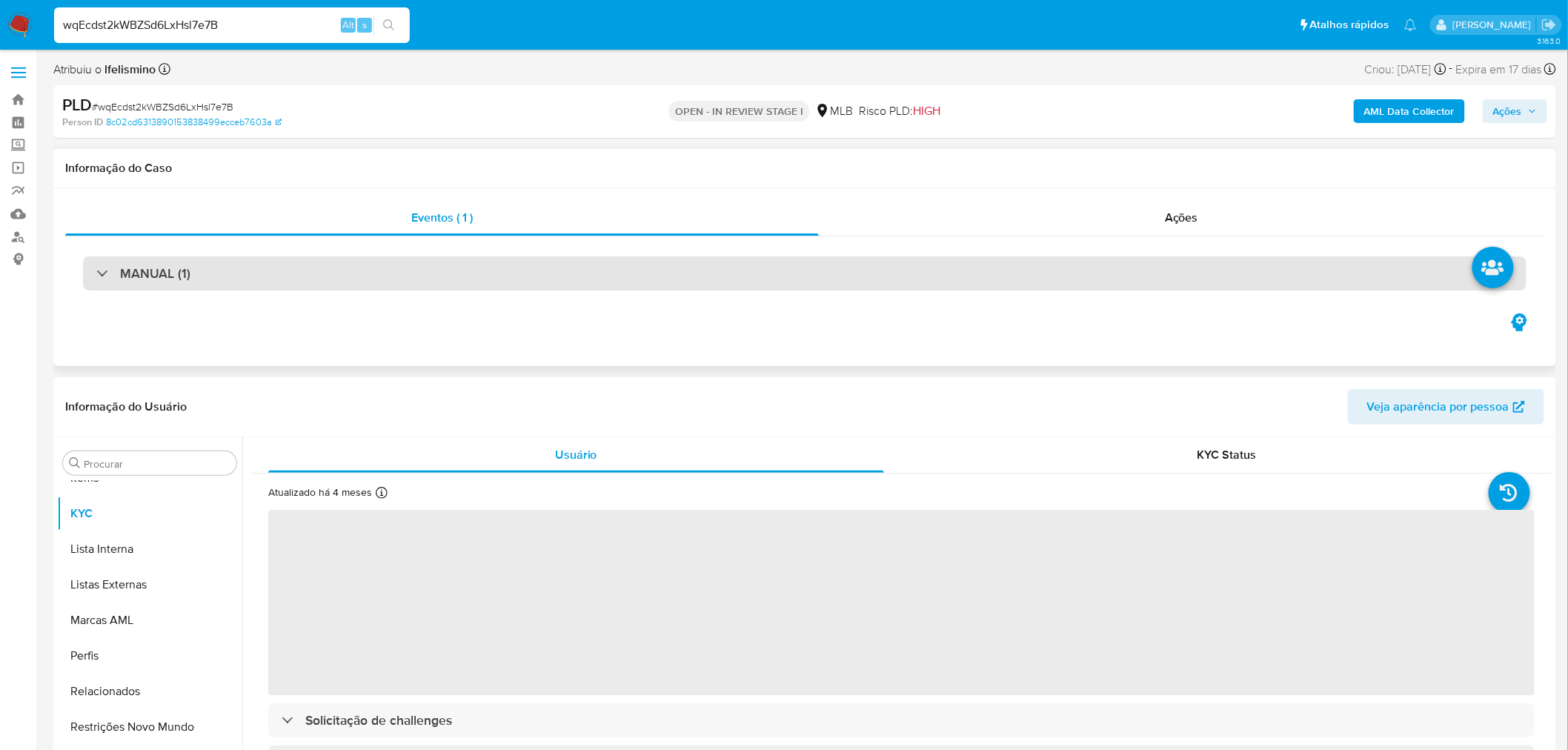
select select "10"
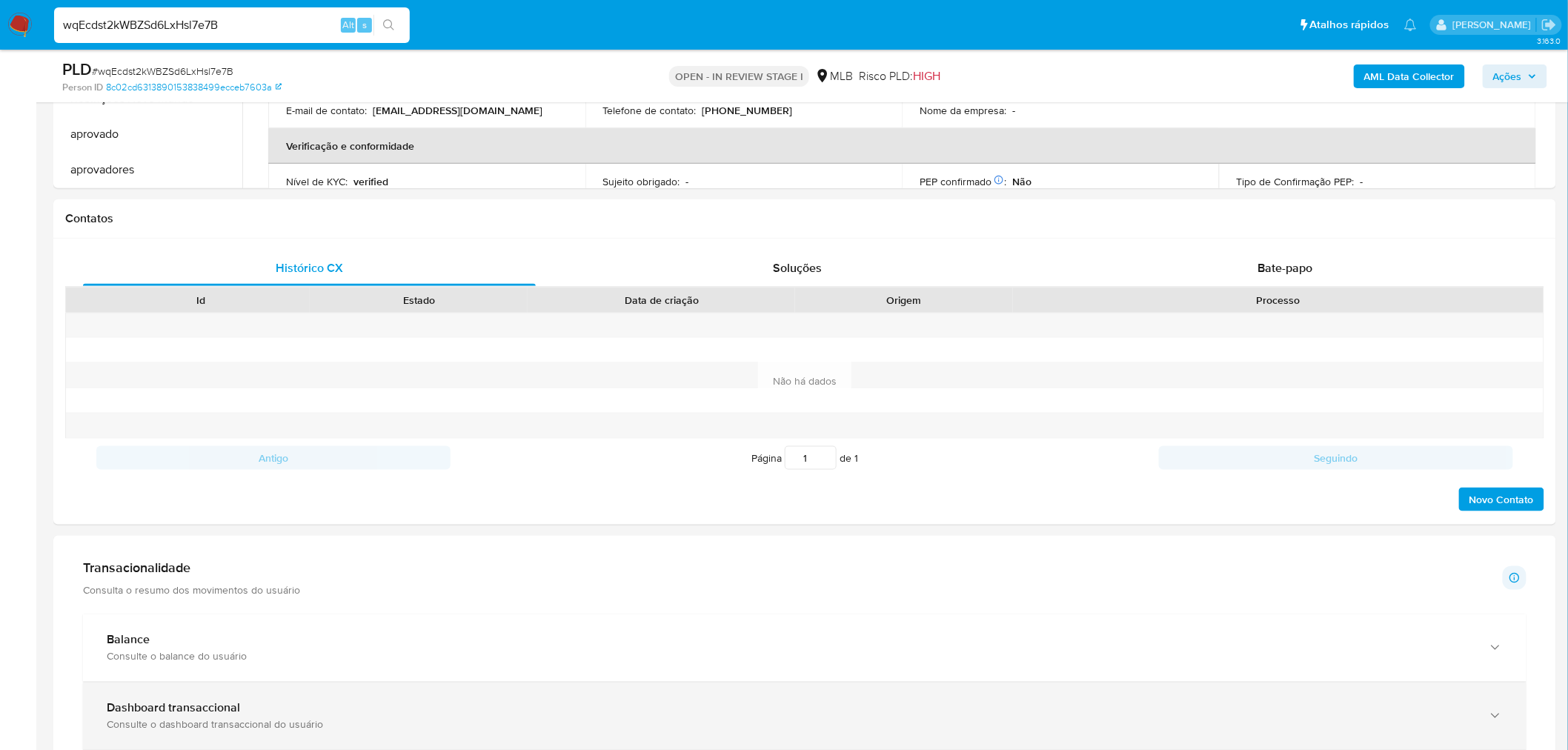
scroll to position [905, 0]
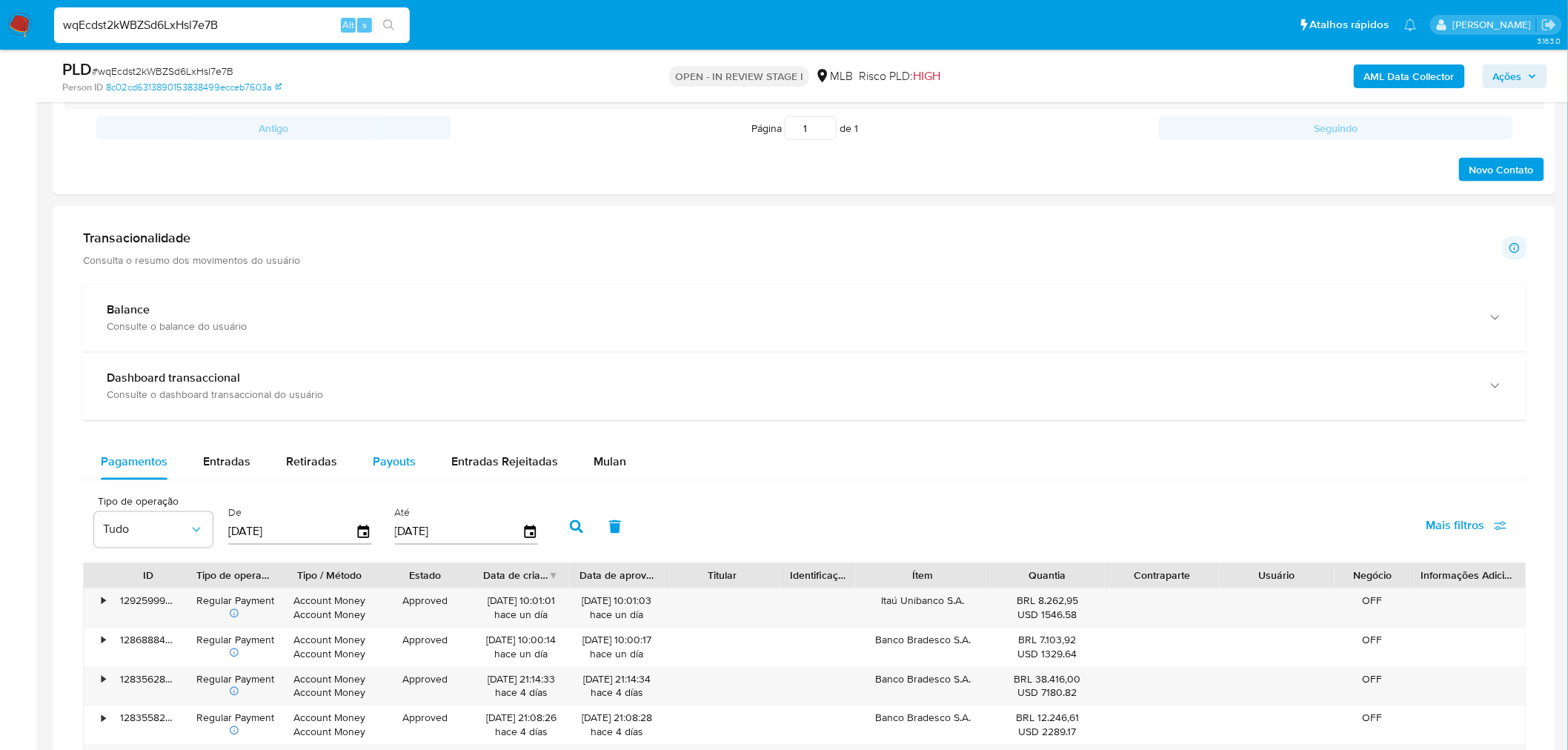
drag, startPoint x: 605, startPoint y: 471, endPoint x: 381, endPoint y: 458, distance: 224.4
click at [605, 471] on span "Mulan" at bounding box center [609, 462] width 32 height 17
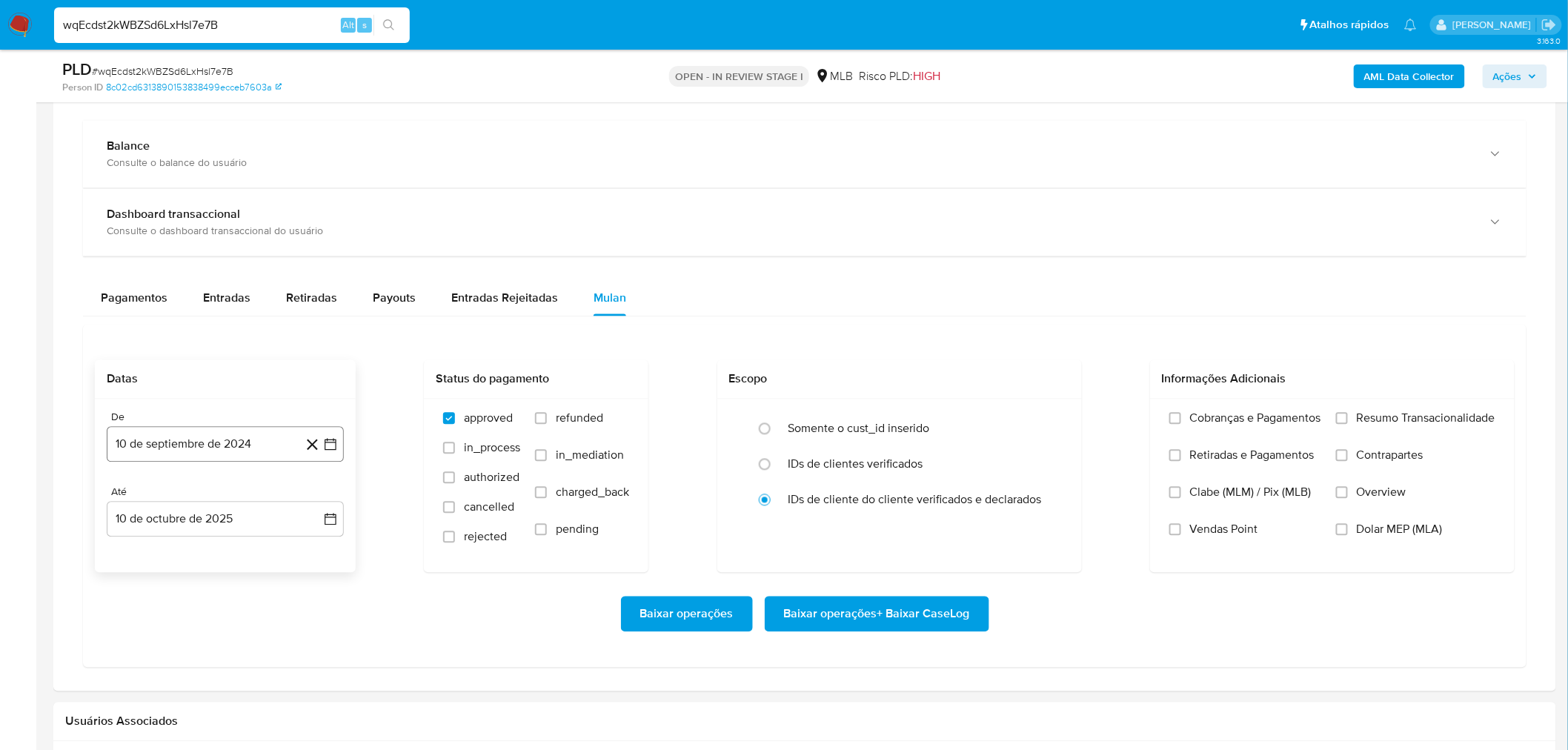
scroll to position [1070, 0]
click at [258, 443] on button "10 de septiembre de 2024" at bounding box center [225, 443] width 237 height 35
click at [240, 501] on span "septiembre 2024" at bounding box center [218, 497] width 90 height 15
click at [321, 495] on icon "Año siguiente" at bounding box center [315, 497] width 18 height 18
click at [225, 628] on button "ago" at bounding box center [223, 634] width 41 height 24
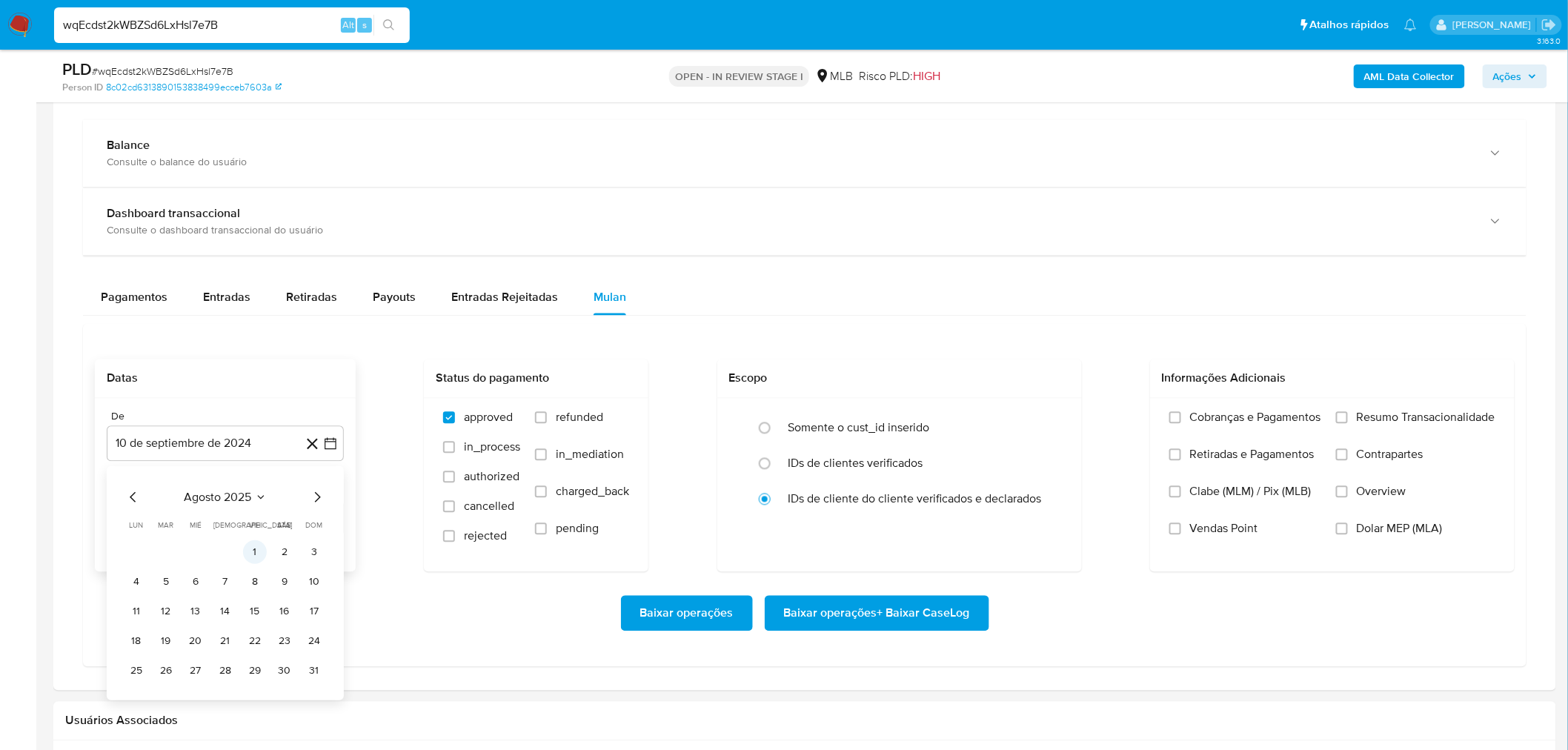
drag, startPoint x: 234, startPoint y: 551, endPoint x: 251, endPoint y: 551, distance: 17.0
click at [234, 550] on td "Calendario" at bounding box center [225, 552] width 24 height 24
click at [258, 551] on button "1" at bounding box center [255, 552] width 24 height 24
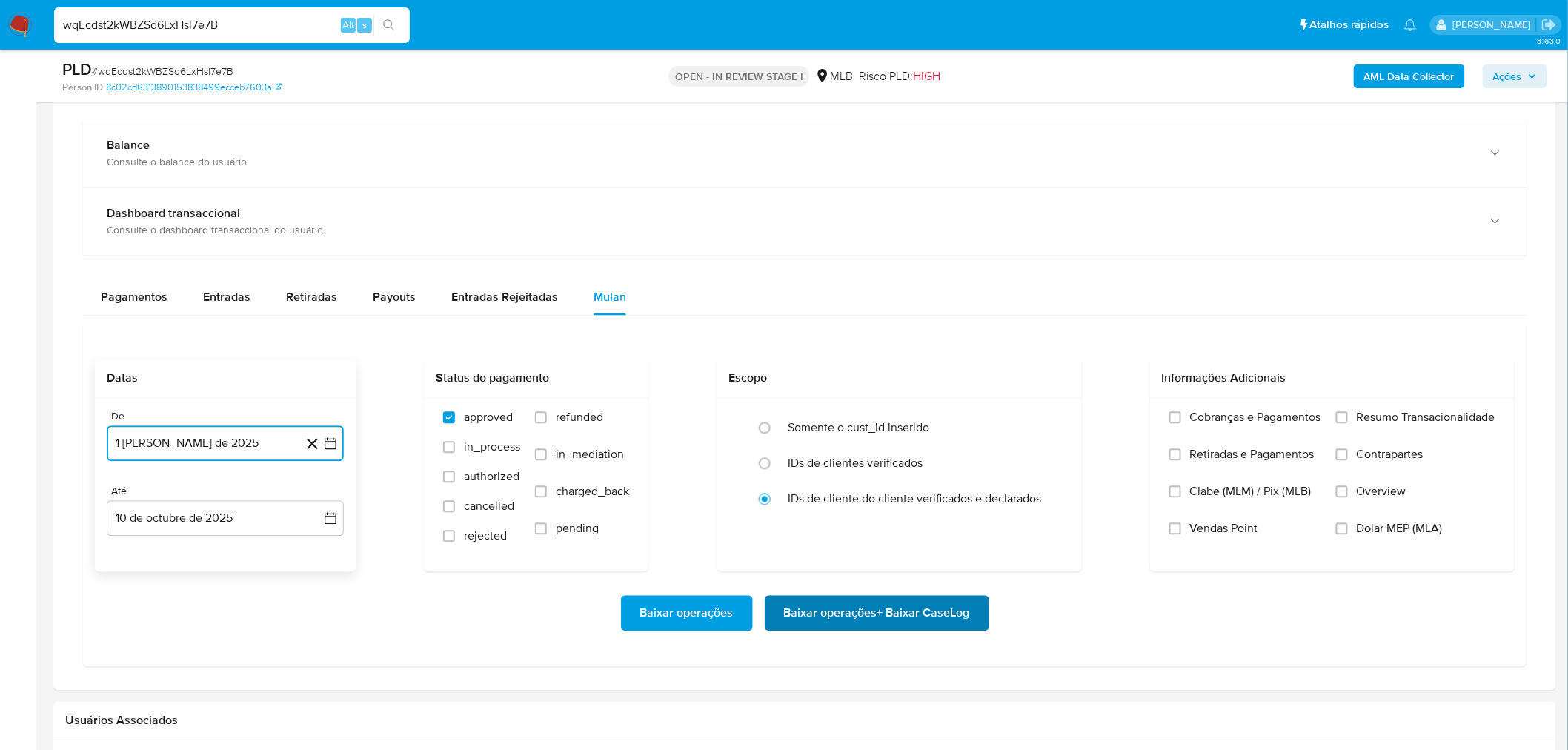
click at [799, 610] on span "Baixar operações + Baixar CaseLog" at bounding box center [877, 613] width 186 height 32
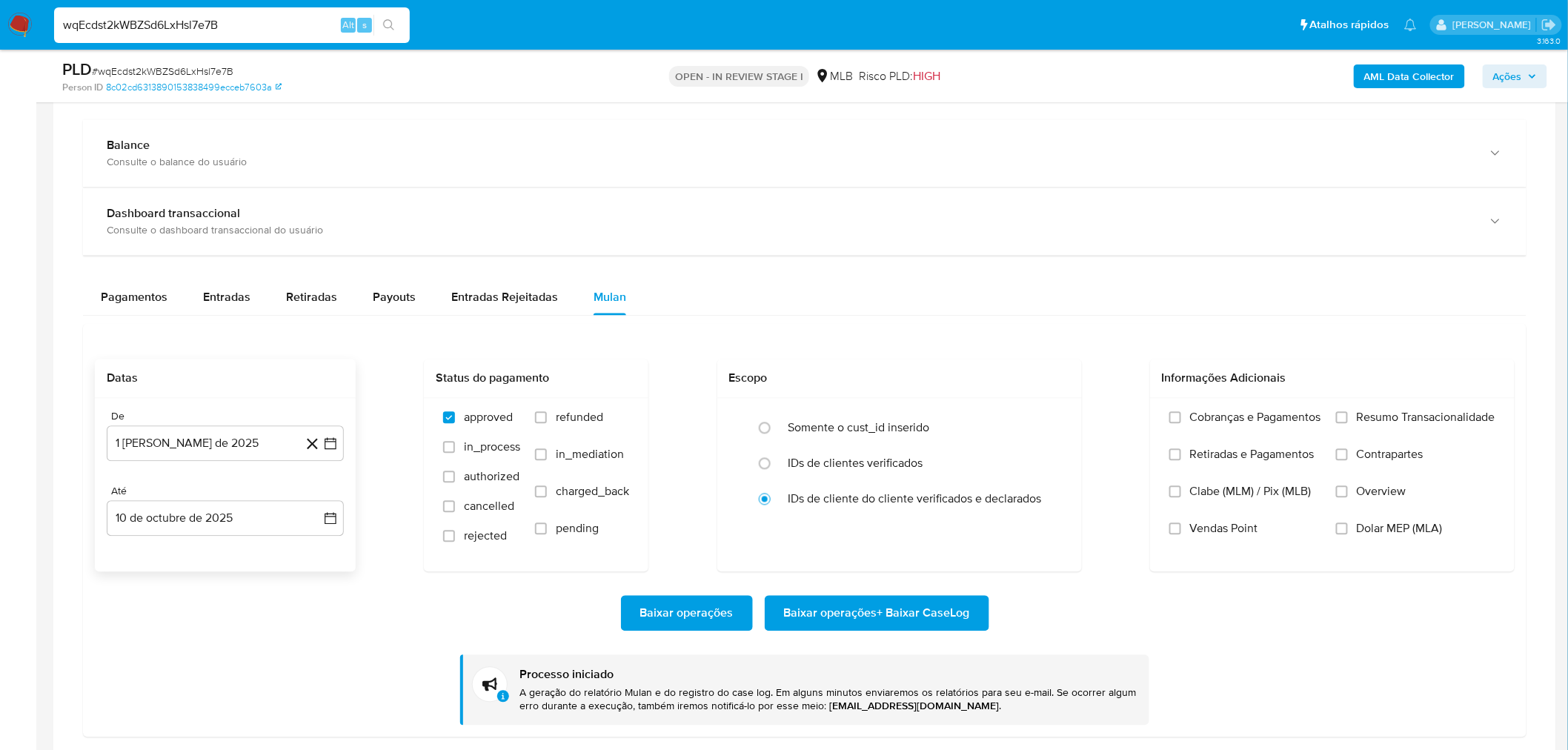
click at [182, 29] on input "wqEcdst2kWBZSd6LxHsl7e7B" at bounding box center [232, 26] width 356 height 20
paste input "2697550987"
type input "2697550987"
click at [384, 20] on icon "search-icon" at bounding box center [389, 26] width 12 height 12
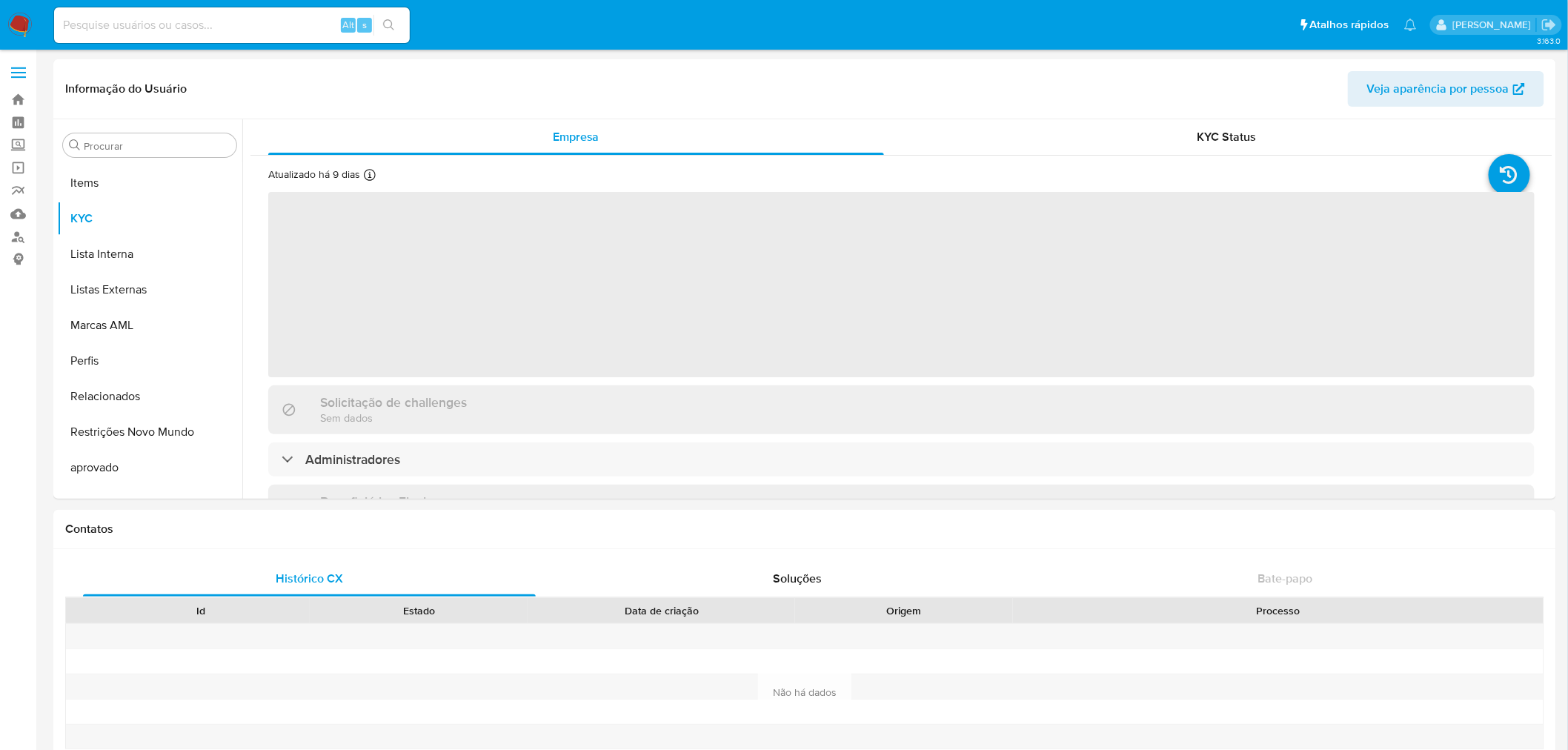
scroll to position [803, 0]
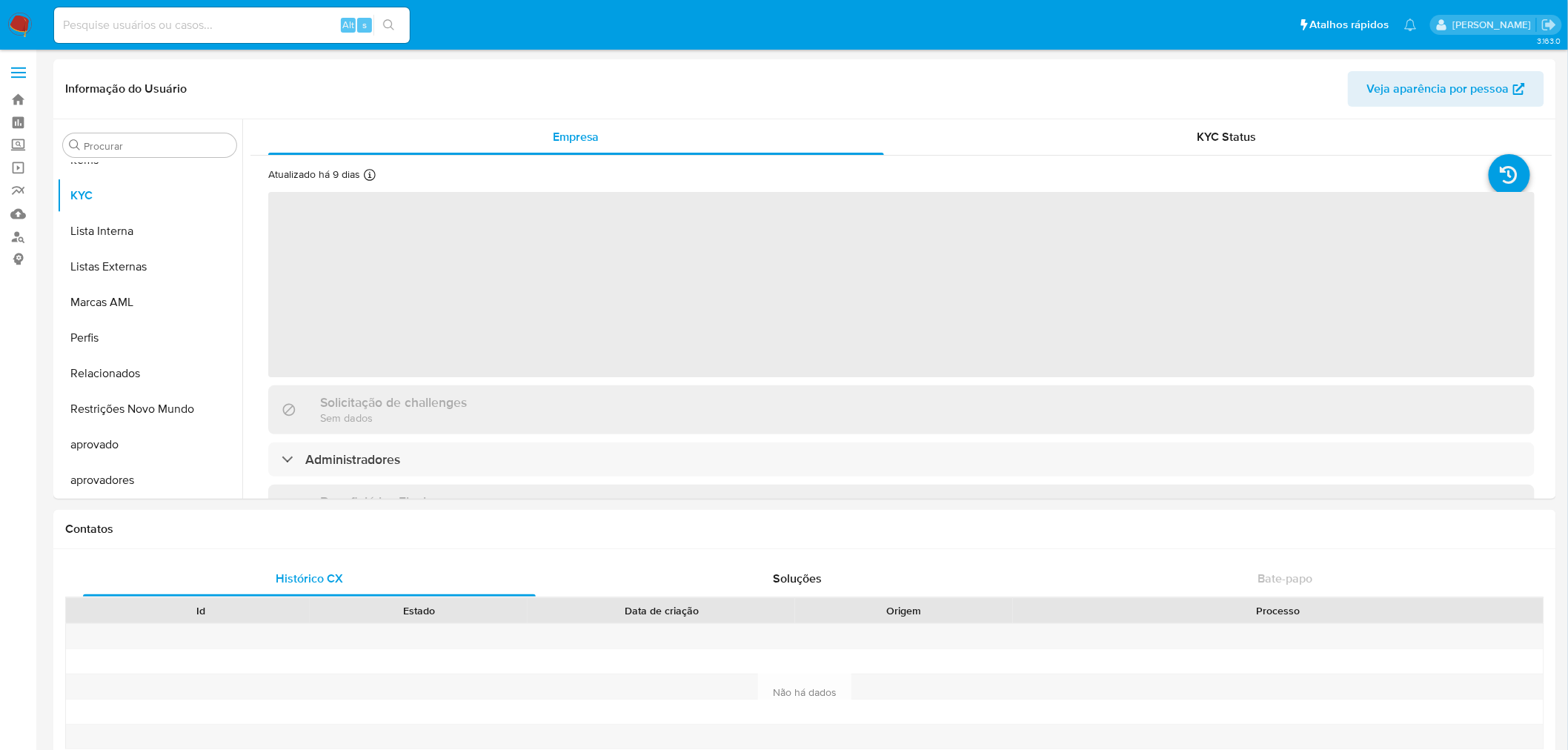
select select "10"
